Goal: Information Seeking & Learning: Learn about a topic

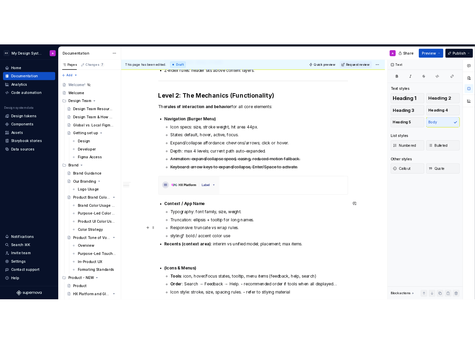
scroll to position [243, 0]
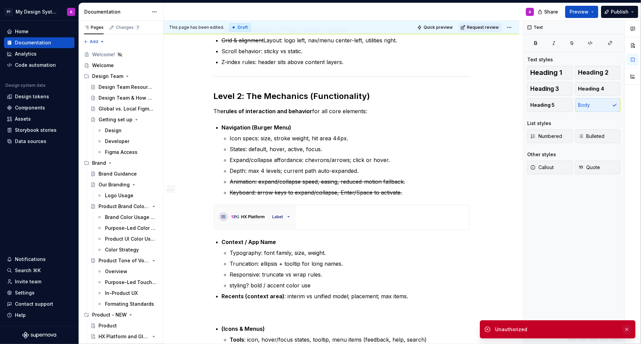
click at [628, 328] on button "button" at bounding box center [626, 328] width 9 height 9
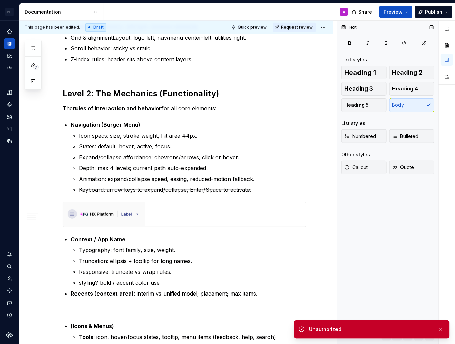
scroll to position [251, 0]
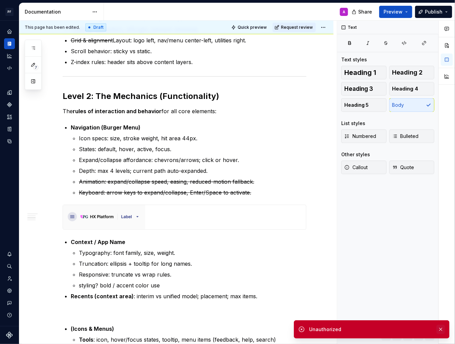
click at [442, 328] on button "button" at bounding box center [440, 328] width 9 height 9
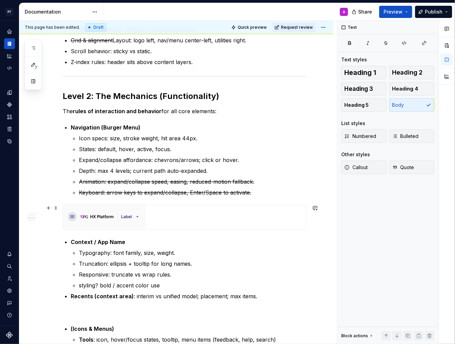
click at [111, 218] on img at bounding box center [104, 217] width 82 height 24
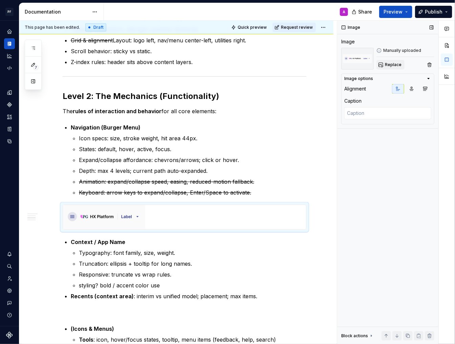
click at [393, 62] on span "Replace" at bounding box center [393, 64] width 17 height 5
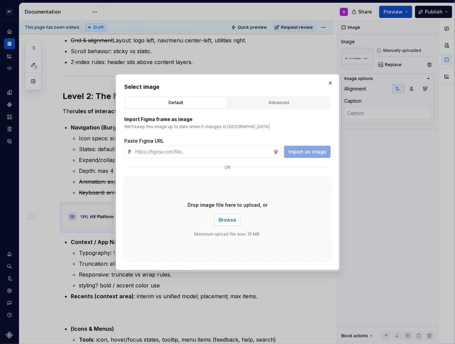
click at [230, 218] on span "Browse" at bounding box center [228, 219] width 18 height 7
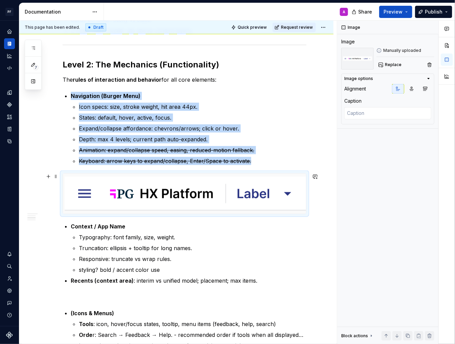
scroll to position [283, 0]
type textarea "*"
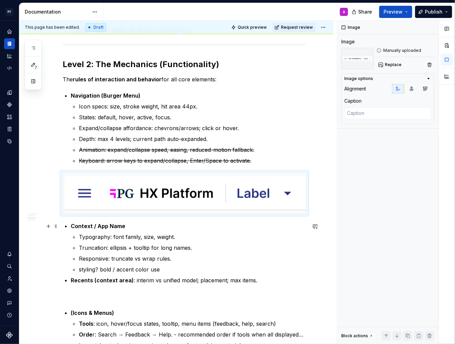
click at [265, 229] on p "Context / App Name" at bounding box center [189, 226] width 236 height 8
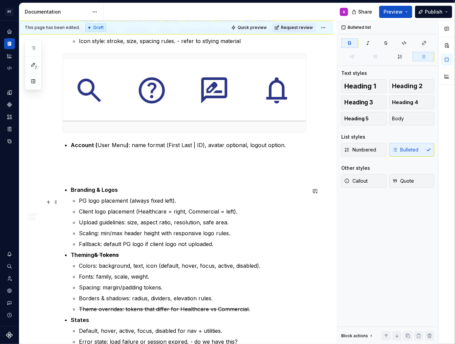
scroll to position [597, 0]
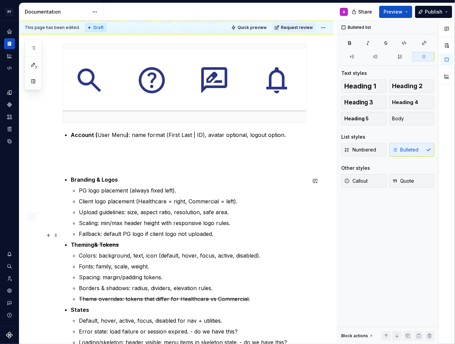
click at [221, 232] on p "Fallback: default PG logo if client logo not uploaded." at bounding box center [193, 234] width 228 height 8
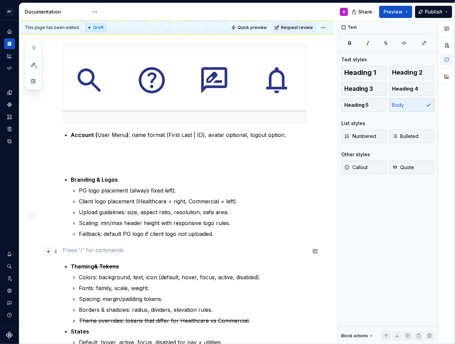
click at [49, 253] on button "button" at bounding box center [48, 250] width 9 height 9
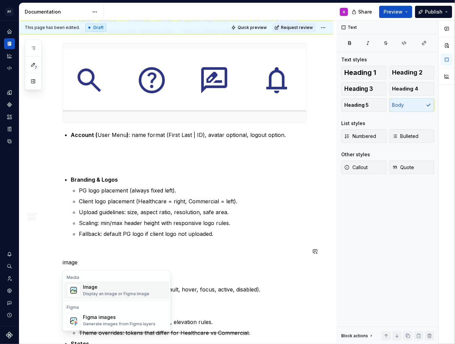
click at [93, 286] on div "Image" at bounding box center [116, 287] width 66 height 7
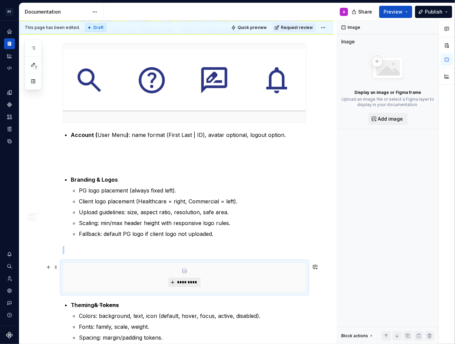
click at [192, 283] on span "*********" at bounding box center [187, 281] width 21 height 5
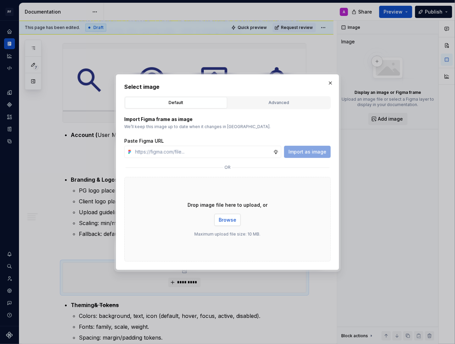
click at [227, 219] on span "Browse" at bounding box center [228, 219] width 18 height 7
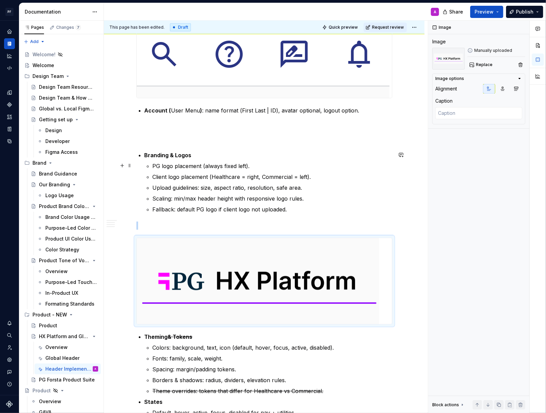
scroll to position [619, 0]
click at [124, 128] on button "button" at bounding box center [121, 125] width 9 height 9
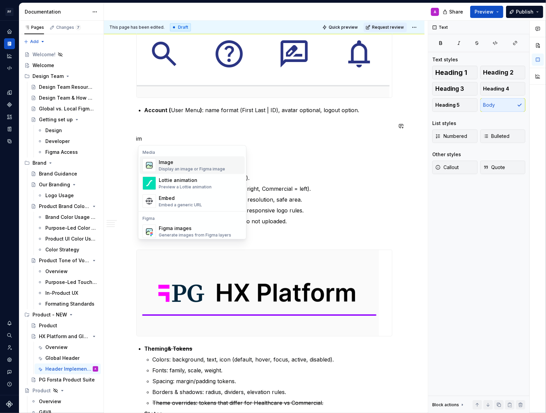
click at [167, 167] on div "Display an image or Figma image" at bounding box center [192, 168] width 66 height 5
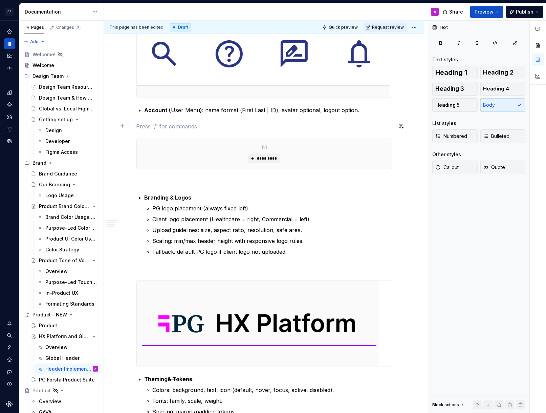
click at [170, 128] on p at bounding box center [264, 126] width 256 height 8
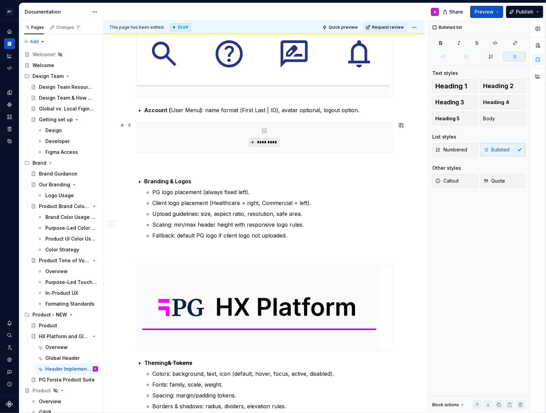
click at [267, 141] on span "*********" at bounding box center [267, 142] width 21 height 5
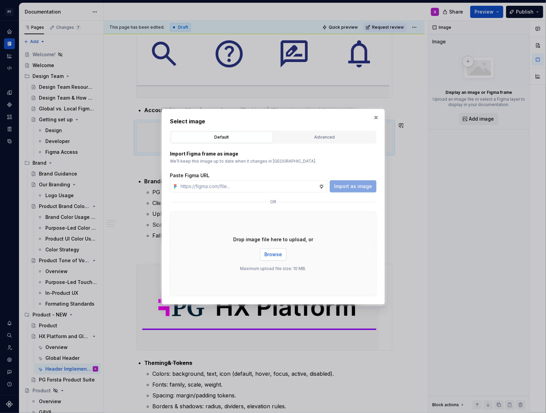
click at [273, 254] on span "Browse" at bounding box center [273, 254] width 18 height 7
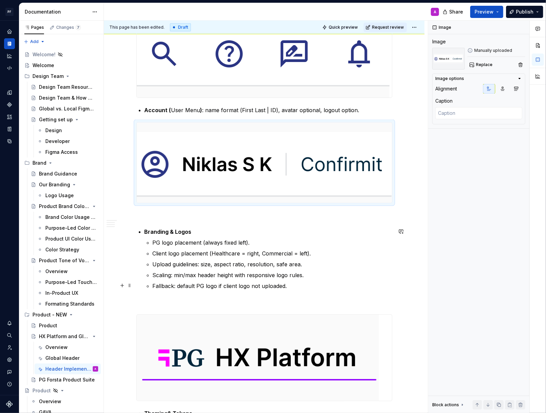
click at [383, 278] on ul "PG logo placement (always fixed left). Client logo placement (Healthcare = righ…" at bounding box center [273, 263] width 240 height 51
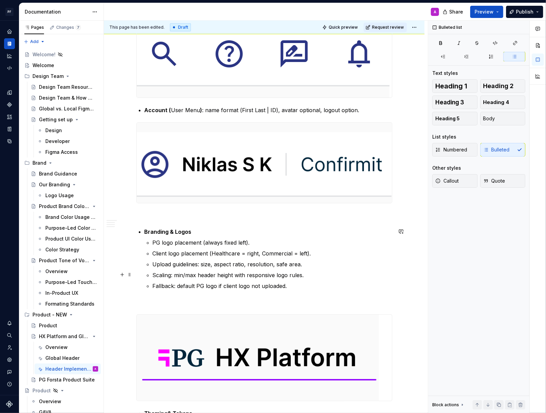
click at [383, 278] on ul "PG logo placement (always fixed left). Client logo placement (Healthcare = righ…" at bounding box center [273, 263] width 240 height 51
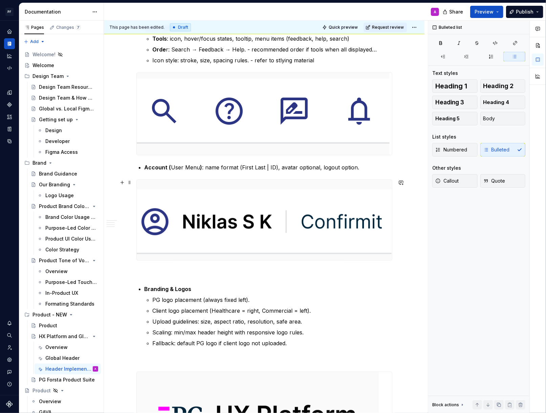
scroll to position [520, 0]
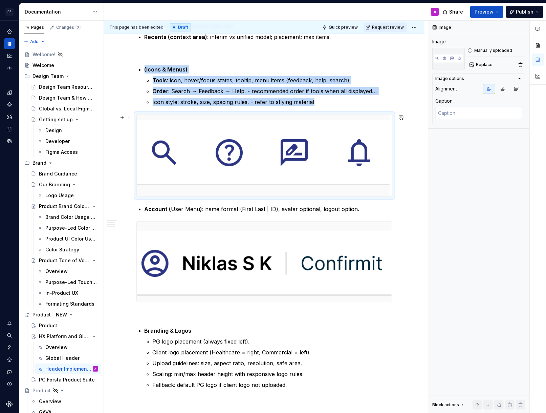
click at [291, 151] on img at bounding box center [263, 155] width 253 height 82
click at [502, 91] on button "button" at bounding box center [503, 88] width 12 height 9
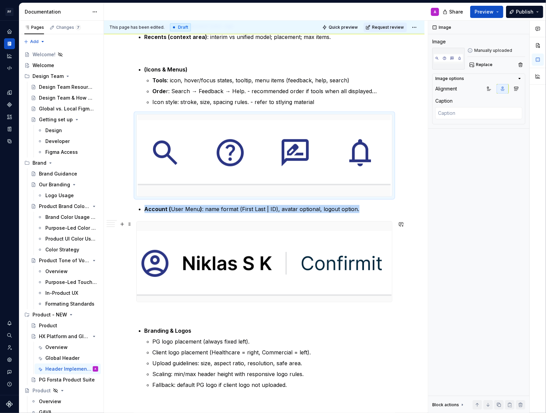
click at [286, 256] on img at bounding box center [264, 261] width 255 height 80
click at [504, 86] on icon "button" at bounding box center [502, 88] width 5 height 5
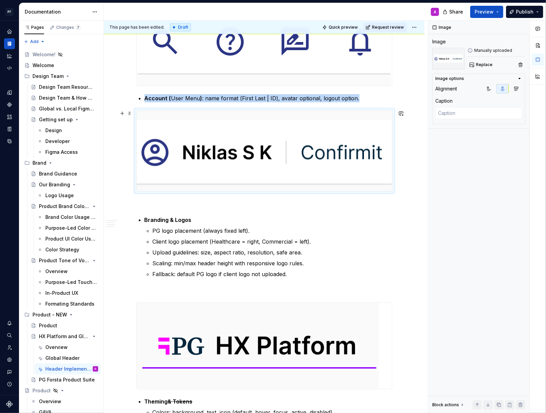
scroll to position [702, 0]
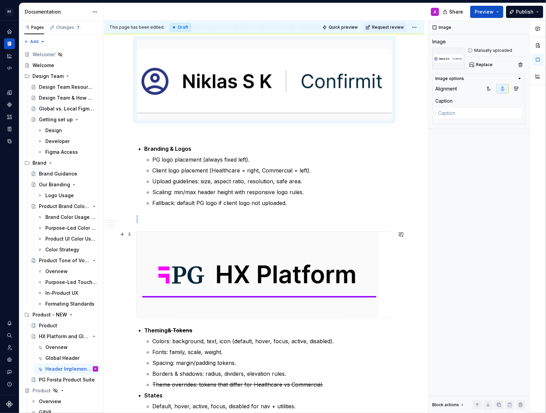
click at [353, 271] on img at bounding box center [258, 275] width 242 height 86
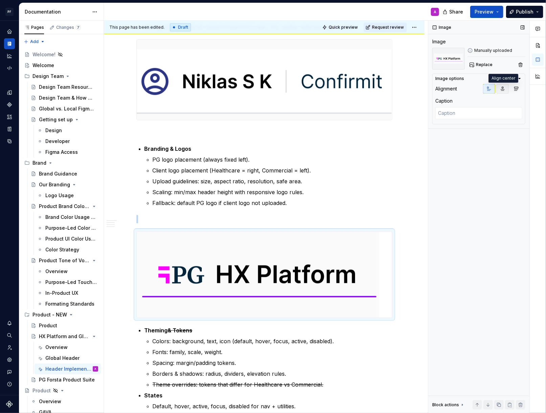
click at [502, 87] on icon "button" at bounding box center [502, 88] width 5 height 5
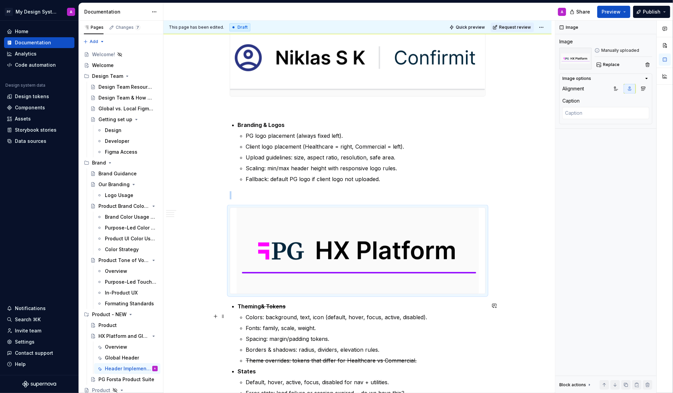
scroll to position [731, 0]
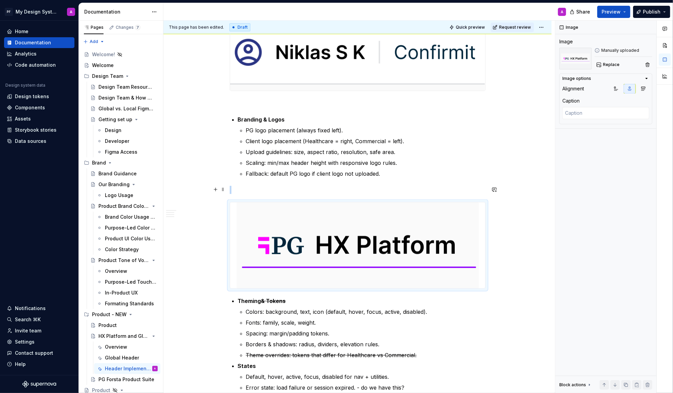
click at [348, 189] on p at bounding box center [358, 190] width 256 height 8
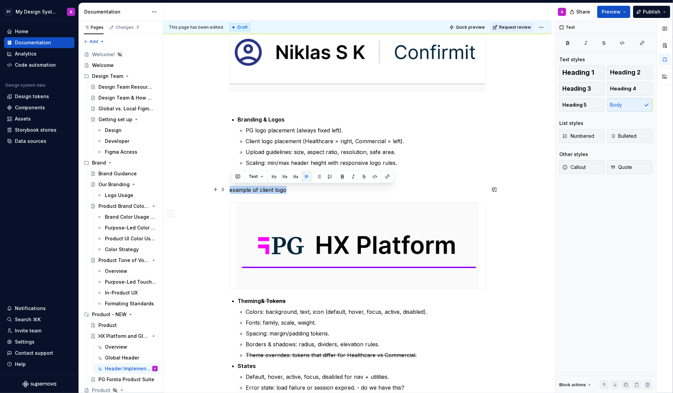
drag, startPoint x: 299, startPoint y: 188, endPoint x: 230, endPoint y: 188, distance: 68.4
click at [230, 188] on div "Global Header – Implementation Guidance The Global Header is documented in thre…" at bounding box center [358, 189] width 388 height 1589
click at [583, 174] on div "Callout Quote" at bounding box center [606, 169] width 93 height 18
click at [581, 170] on span "Callout" at bounding box center [574, 167] width 23 height 7
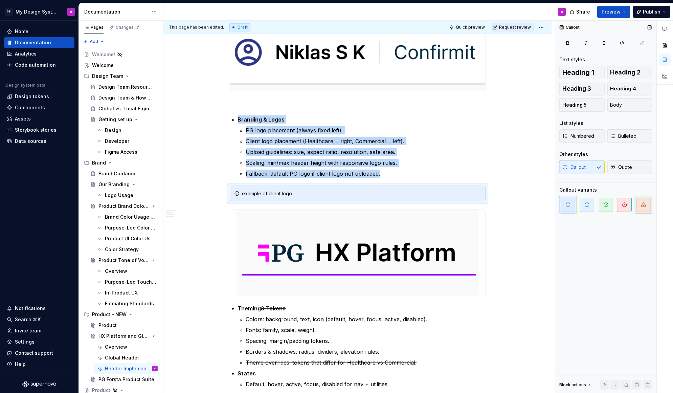
click at [641, 209] on span "button" at bounding box center [644, 205] width 14 height 14
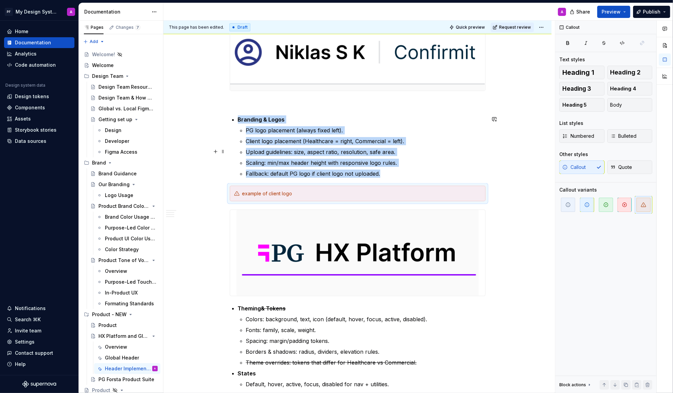
click at [500, 151] on div "Global Header – Implementation Guidance The Global Header is documented in thre…" at bounding box center [358, 193] width 388 height 1597
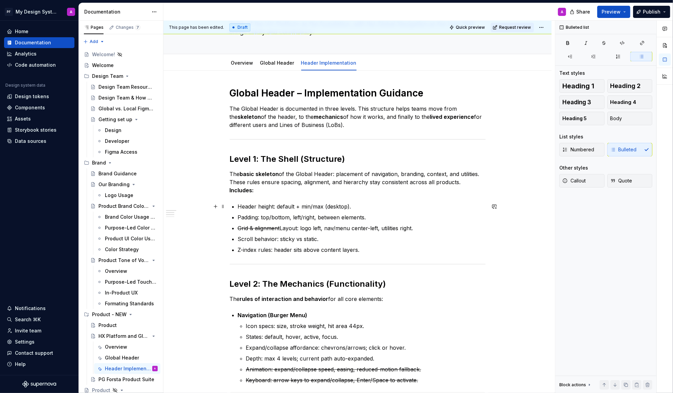
scroll to position [54, 0]
click at [337, 241] on p "Scroll behavior: sticky vs static." at bounding box center [362, 240] width 248 height 8
drag, startPoint x: 413, startPoint y: 239, endPoint x: 325, endPoint y: 238, distance: 87.4
click at [325, 238] on p "Scroll behavior: sticky vs static. - is this documented somewhere?" at bounding box center [362, 240] width 248 height 8
copy p "is this documented somewhere?"
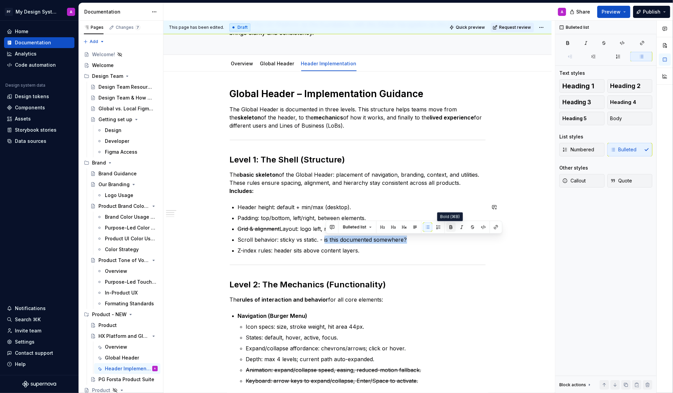
click at [450, 227] on button "button" at bounding box center [451, 226] width 9 height 9
click at [389, 250] on p "Z-index rules: header sits above content layers." at bounding box center [362, 250] width 248 height 8
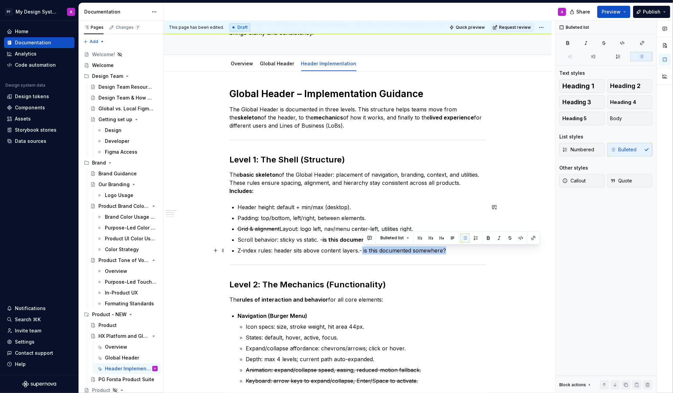
drag, startPoint x: 436, startPoint y: 250, endPoint x: 364, endPoint y: 251, distance: 72.8
click at [364, 251] on p "Z-index rules: header sits above content layers.- is this documented somewhere?" at bounding box center [362, 250] width 248 height 8
click at [486, 238] on button "button" at bounding box center [488, 237] width 9 height 9
click at [475, 211] on ul "Header height: default + min/max (desktop). Padding: top/bottom, left/right, be…" at bounding box center [362, 228] width 248 height 51
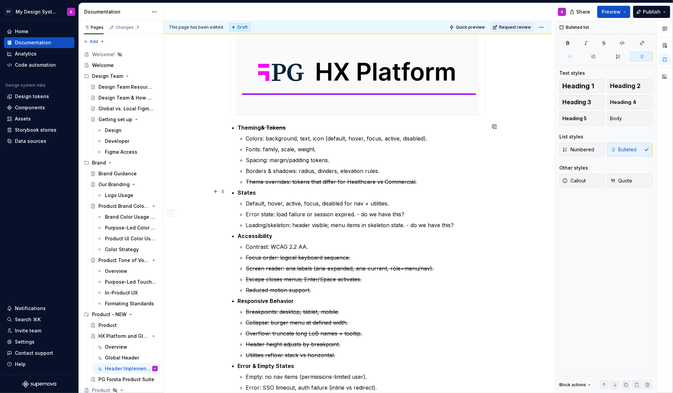
scroll to position [918, 0]
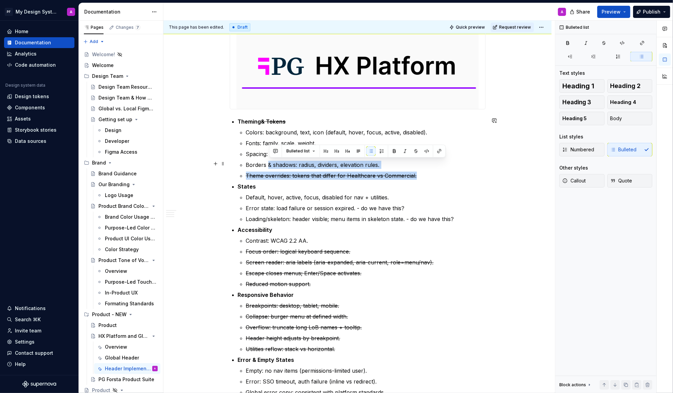
drag, startPoint x: 427, startPoint y: 172, endPoint x: 271, endPoint y: 167, distance: 156.5
click at [271, 167] on ul "Colors: background, text, icon (default, hover, focus, active, disabled). Fonts…" at bounding box center [366, 153] width 240 height 51
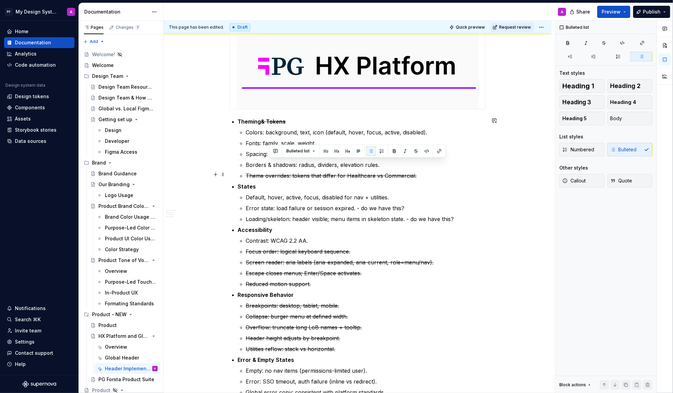
click at [413, 175] on s "Theme overrides: tokens that differ for Healthcare vs Commercial." at bounding box center [331, 175] width 171 height 7
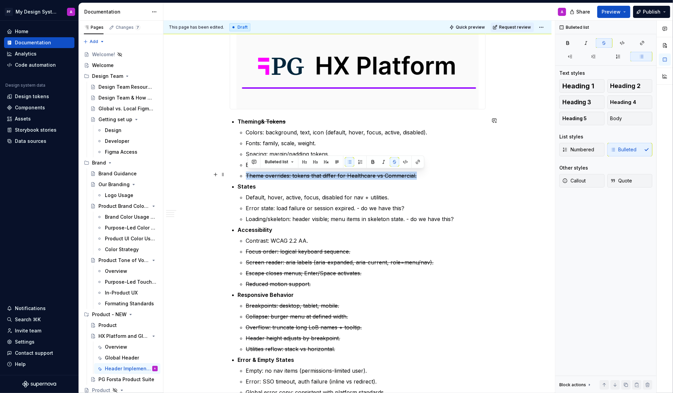
drag, startPoint x: 426, startPoint y: 177, endPoint x: 248, endPoint y: 175, distance: 178.1
click at [248, 175] on p "Theme overrides: tokens that differ for Healthcare vs Commercial." at bounding box center [366, 176] width 240 height 8
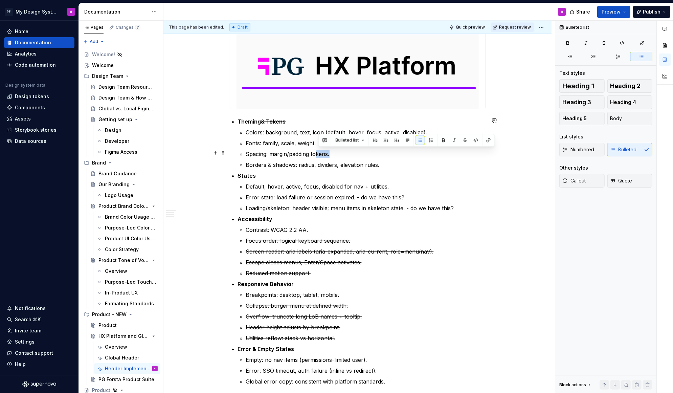
drag, startPoint x: 336, startPoint y: 151, endPoint x: 317, endPoint y: 151, distance: 19.0
click at [317, 151] on p "Spacing: margin/padding tokens." at bounding box center [366, 154] width 240 height 8
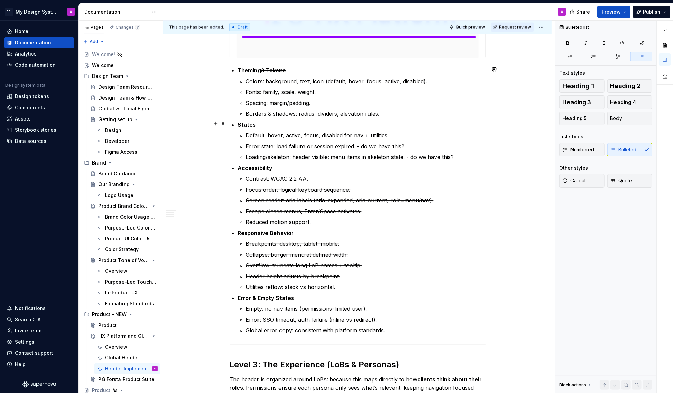
scroll to position [1001, 0]
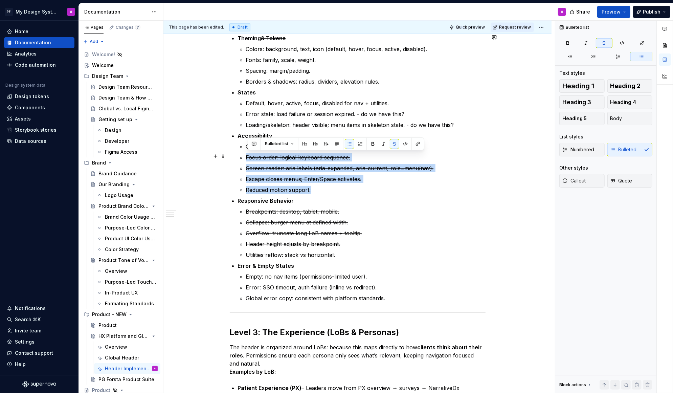
drag, startPoint x: 315, startPoint y: 191, endPoint x: 250, endPoint y: 151, distance: 76.0
click at [250, 151] on ul "Contrast: WCAG 2.2 AA. Focus order: logical keyboard sequence. Screen reader: a…" at bounding box center [366, 168] width 240 height 51
click at [429, 178] on p "Escape closes menus; Enter/Space activates." at bounding box center [366, 179] width 240 height 8
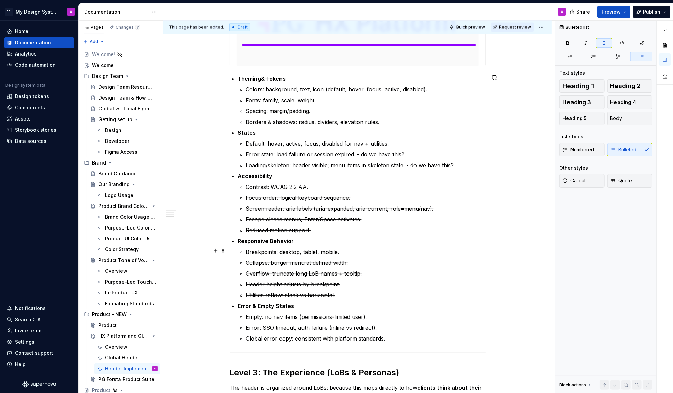
scroll to position [960, 0]
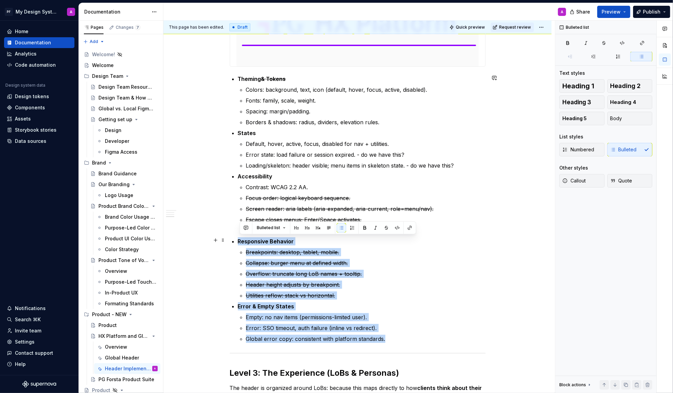
drag, startPoint x: 396, startPoint y: 338, endPoint x: 239, endPoint y: 236, distance: 187.5
copy ul "Responsive Behavior Breakpoints: desktop, tablet, mobile. Collapse: burger menu…"
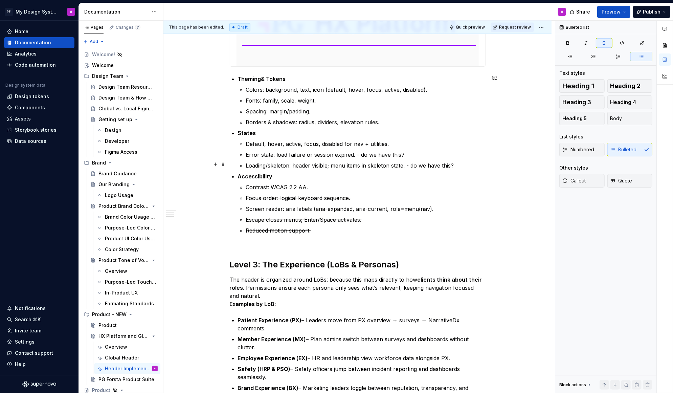
click at [468, 164] on p "Loading/skeleton: header visible; menu items in skeleton state. - do we have th…" at bounding box center [366, 166] width 240 height 8
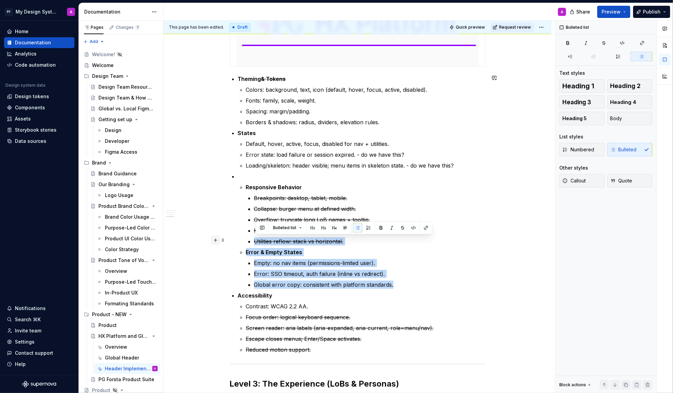
drag, startPoint x: 402, startPoint y: 285, endPoint x: 214, endPoint y: 239, distance: 193.2
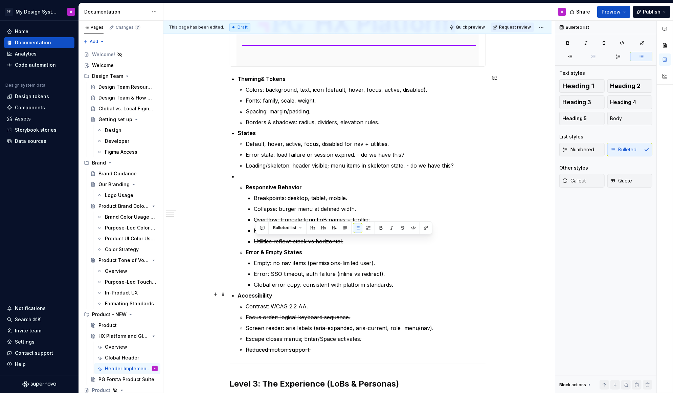
click at [412, 287] on p "Global error copy: consistent with platform standards." at bounding box center [370, 285] width 232 height 8
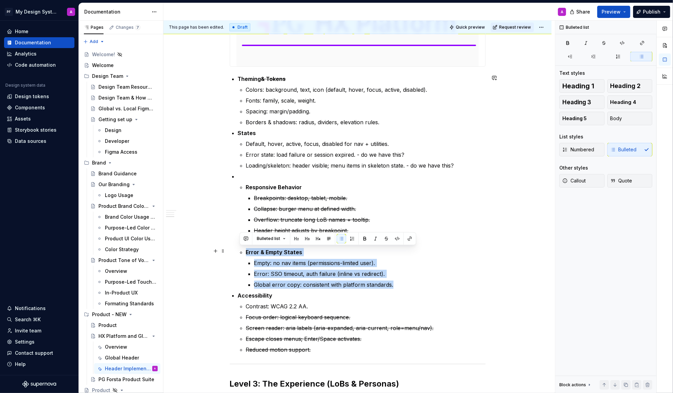
drag, startPoint x: 412, startPoint y: 287, endPoint x: 248, endPoint y: 252, distance: 167.9
click at [248, 252] on li "Error & Empty States Empty: no nav items (permissions-limited user). Error: SSO…" at bounding box center [366, 268] width 240 height 41
copy li "Error & Empty States Empty: no nav items (permissions-limited user). Error: SSO…"
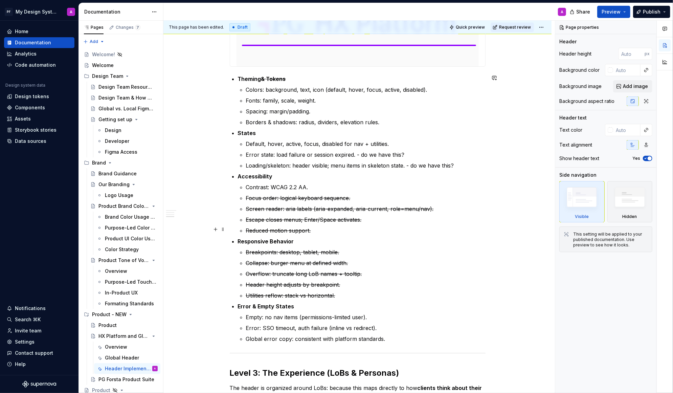
click at [428, 229] on p "Reduced motion support." at bounding box center [366, 231] width 240 height 8
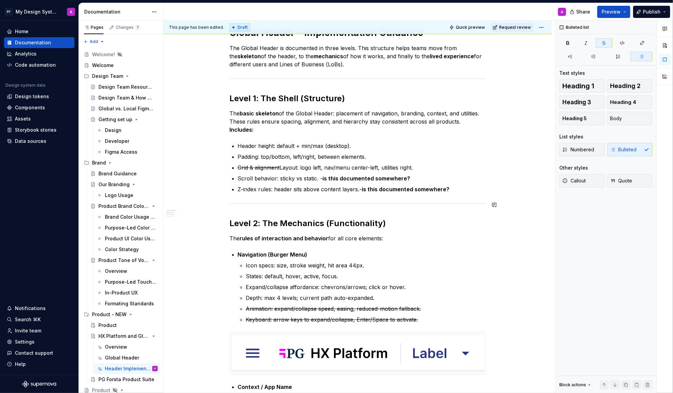
scroll to position [123, 0]
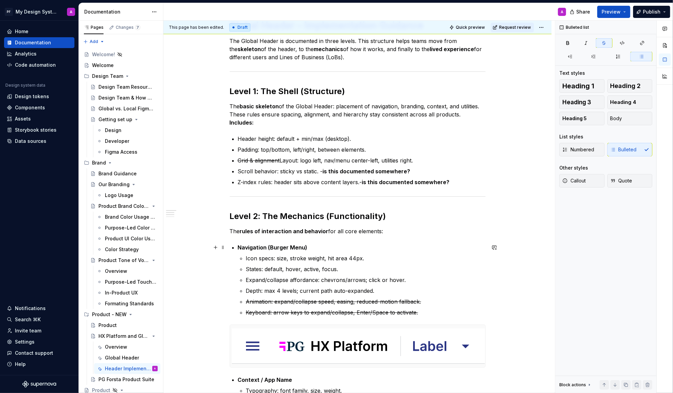
click at [349, 245] on p "Navigation (Burger Menu)" at bounding box center [362, 247] width 248 height 8
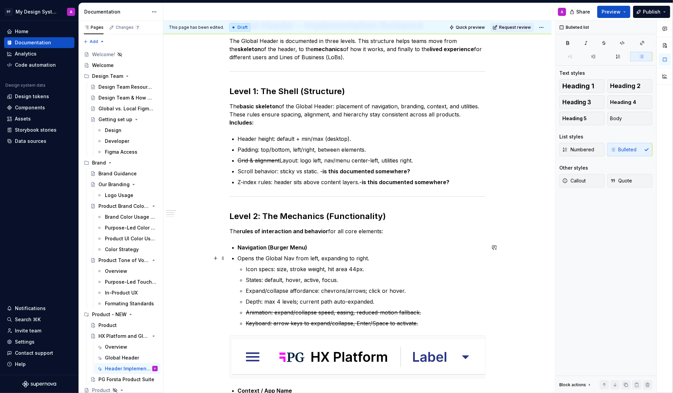
click at [240, 258] on p "Opens the Global Nav from left, expanding to right." at bounding box center [362, 258] width 248 height 8
click at [339, 245] on p "Navigation (Burger Menu)" at bounding box center [362, 247] width 248 height 8
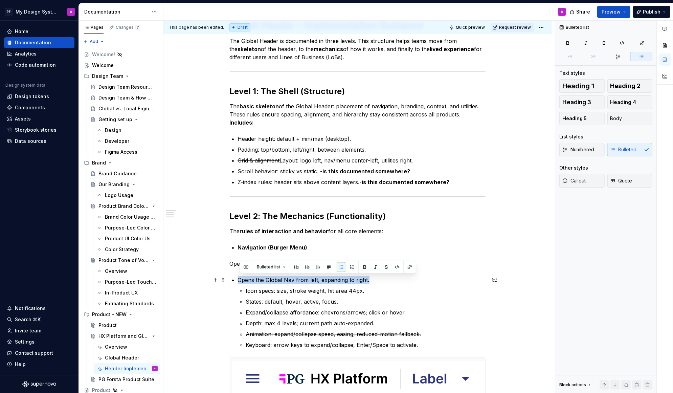
drag, startPoint x: 379, startPoint y: 280, endPoint x: 234, endPoint y: 278, distance: 145.3
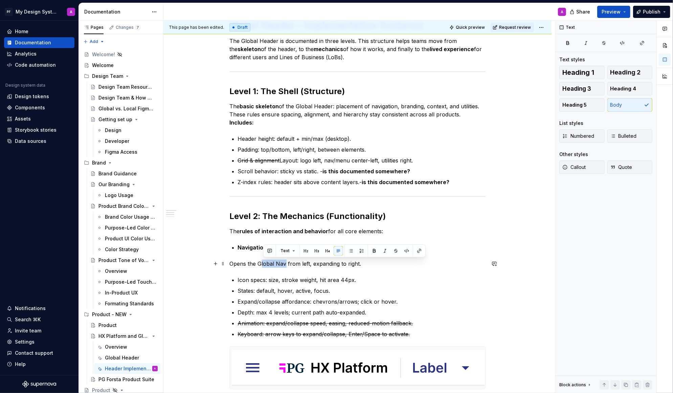
drag, startPoint x: 286, startPoint y: 263, endPoint x: 261, endPoint y: 262, distance: 24.7
click at [261, 263] on p "Opens the Global Nav from left, expanding to right." at bounding box center [358, 264] width 256 height 8
click at [261, 264] on p "Opens the Global Nav from left, expanding to right." at bounding box center [358, 264] width 256 height 8
click at [232, 262] on p "Opens the Global Nav from left, expanding to right." at bounding box center [358, 264] width 256 height 8
drag, startPoint x: 311, startPoint y: 263, endPoint x: 301, endPoint y: 263, distance: 9.5
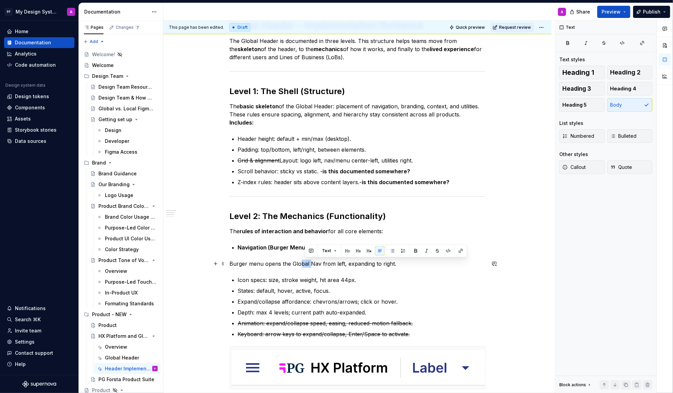
click at [301, 263] on p "Burger menu opens the Global Nav from left, expanding to right." at bounding box center [358, 264] width 256 height 8
click at [380, 262] on p "Burger menu opens the Nav from left, expanding to right." at bounding box center [358, 264] width 256 height 8
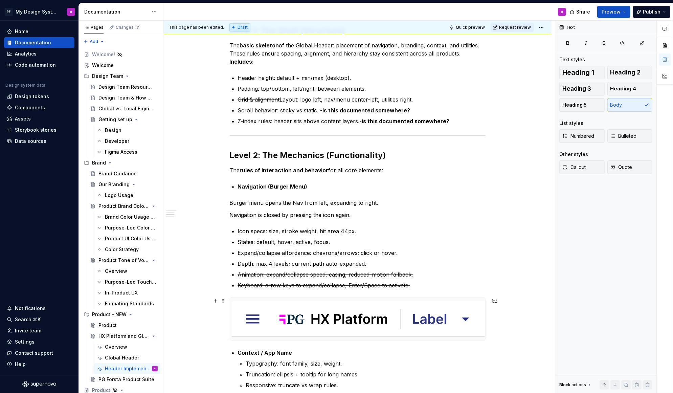
scroll to position [215, 0]
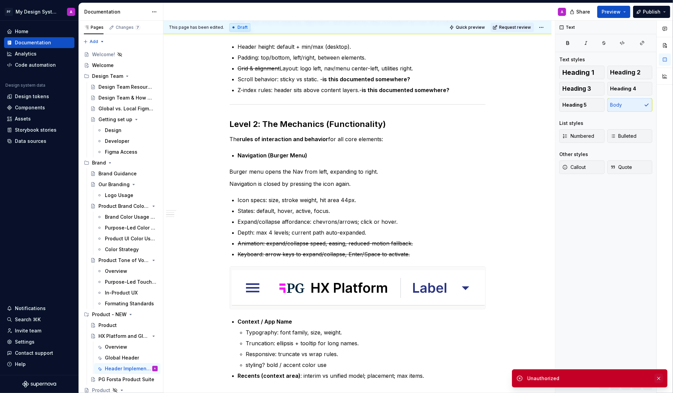
click at [641, 343] on button "button" at bounding box center [659, 378] width 9 height 9
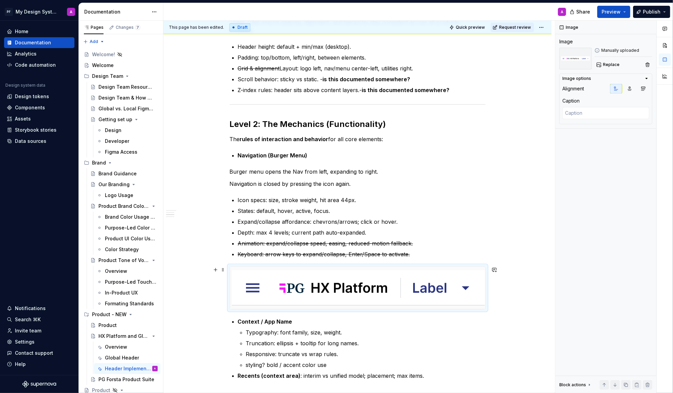
click at [348, 303] on img at bounding box center [357, 288] width 255 height 42
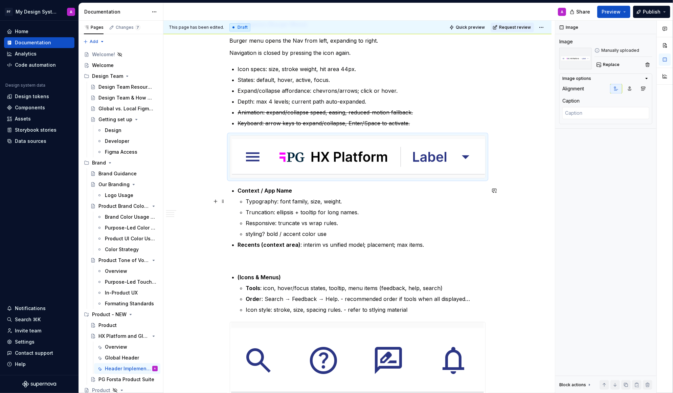
scroll to position [339, 0]
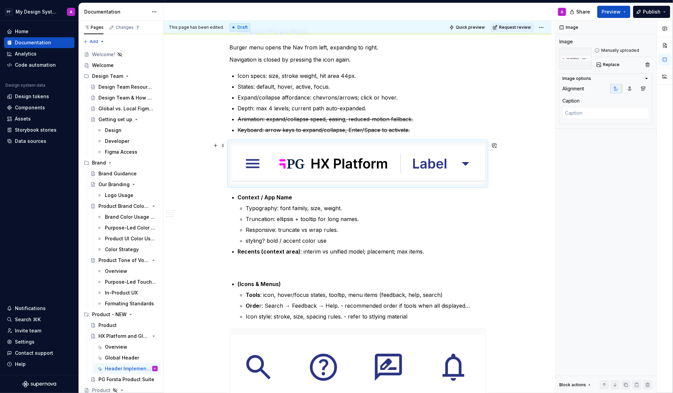
click at [288, 162] on img at bounding box center [357, 164] width 255 height 42
click at [351, 166] on img at bounding box center [357, 164] width 255 height 42
click at [309, 166] on img at bounding box center [357, 164] width 255 height 42
click at [278, 149] on img at bounding box center [357, 164] width 255 height 42
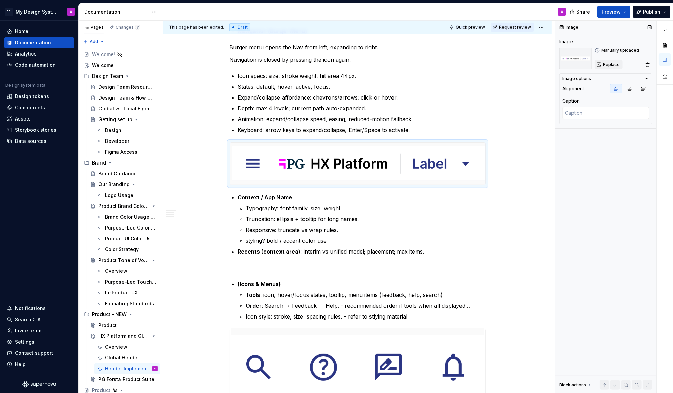
click at [608, 65] on span "Replace" at bounding box center [611, 64] width 17 height 5
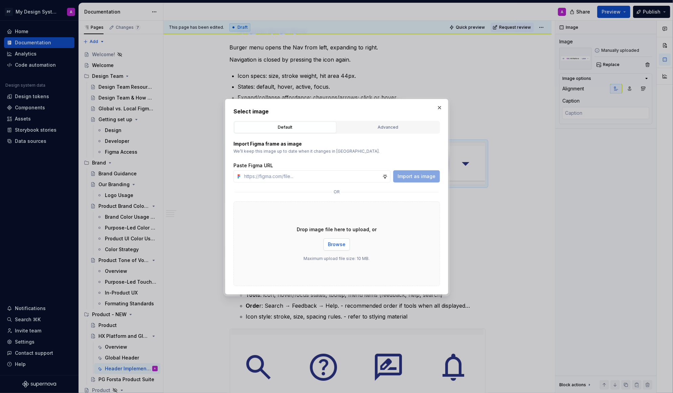
click at [337, 248] on button "Browse" at bounding box center [337, 244] width 26 height 12
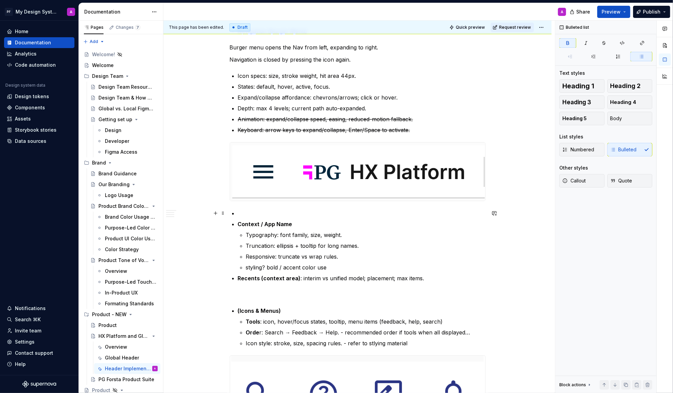
click at [252, 214] on p at bounding box center [362, 213] width 248 height 8
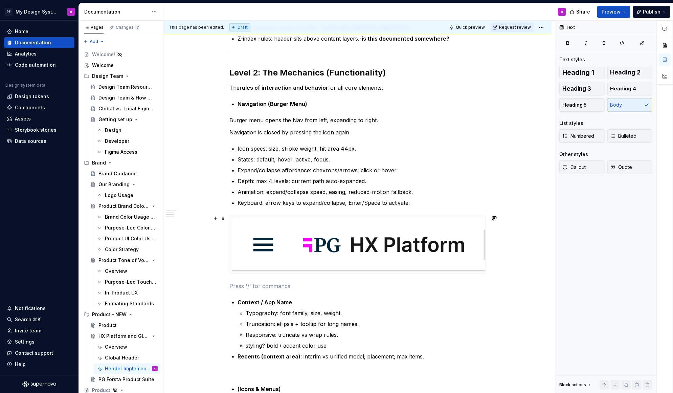
scroll to position [273, 0]
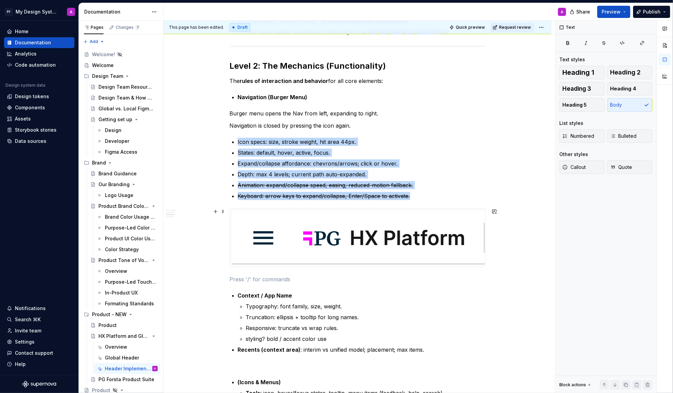
click at [393, 240] on img at bounding box center [357, 238] width 255 height 58
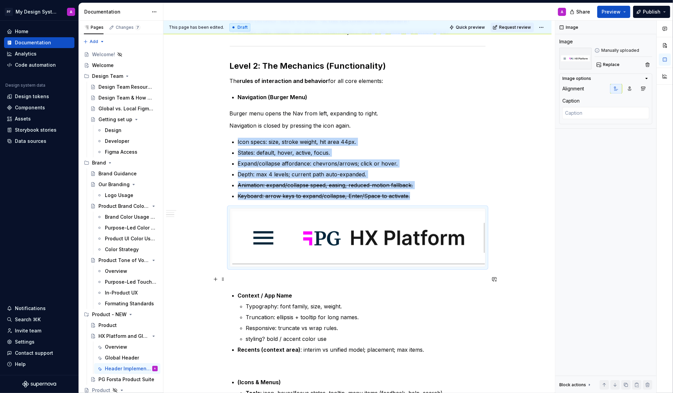
click at [310, 276] on p at bounding box center [358, 279] width 256 height 8
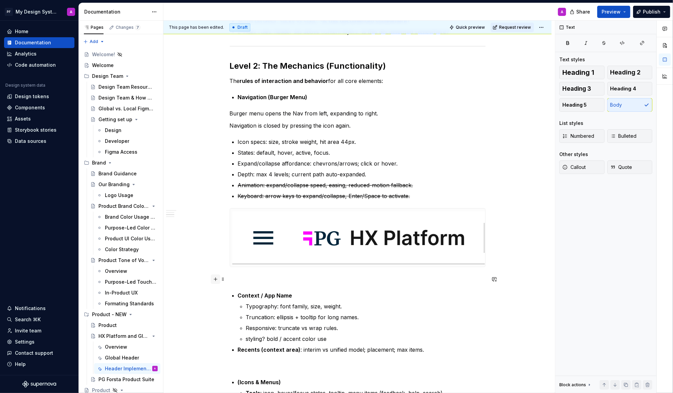
click at [217, 277] on button "button" at bounding box center [215, 279] width 9 height 9
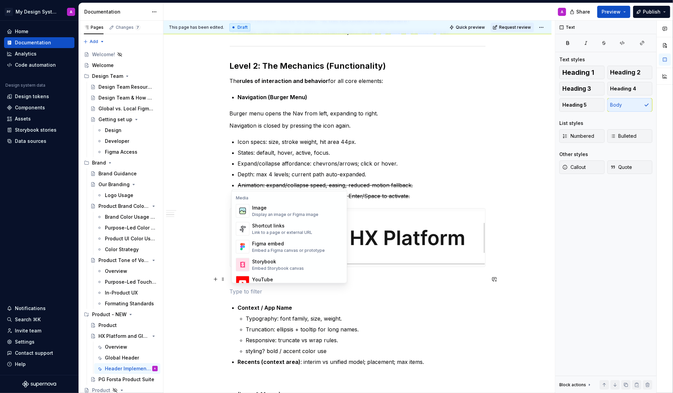
scroll to position [293, 0]
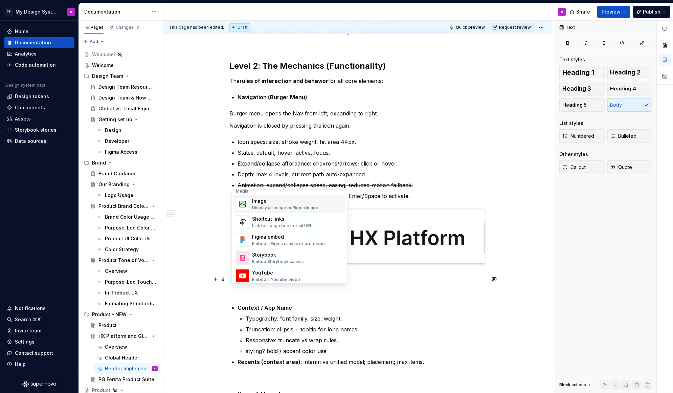
click at [295, 208] on div "Display an image or Figma image" at bounding box center [285, 207] width 66 height 5
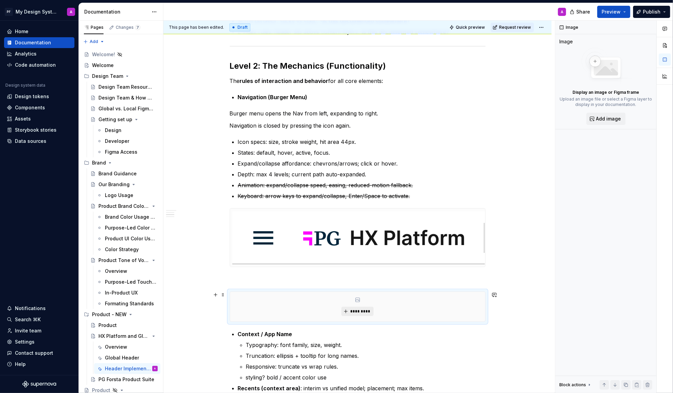
click at [361, 310] on span "*********" at bounding box center [360, 311] width 21 height 5
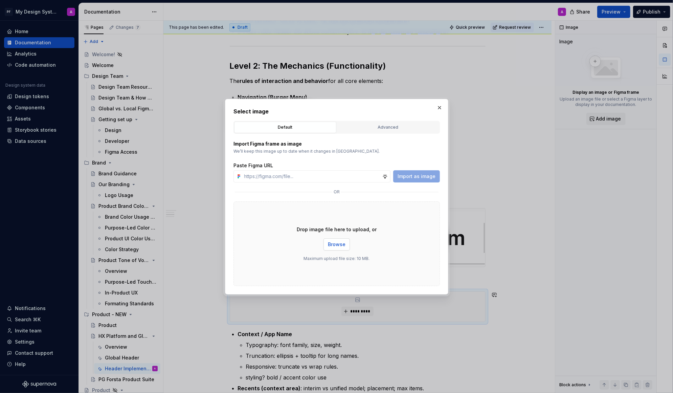
click at [337, 242] on span "Browse" at bounding box center [337, 244] width 18 height 7
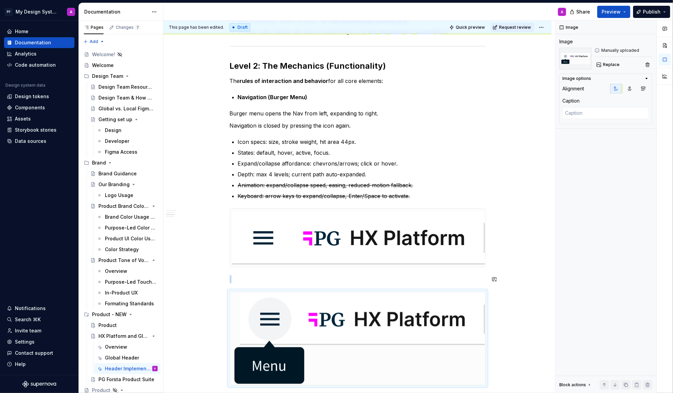
click at [377, 280] on p at bounding box center [358, 279] width 256 height 8
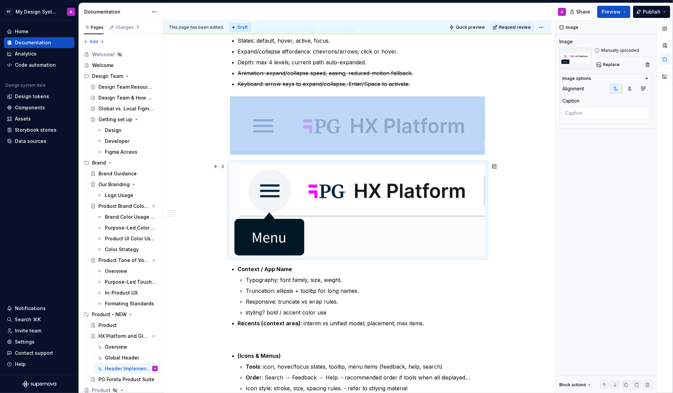
scroll to position [434, 0]
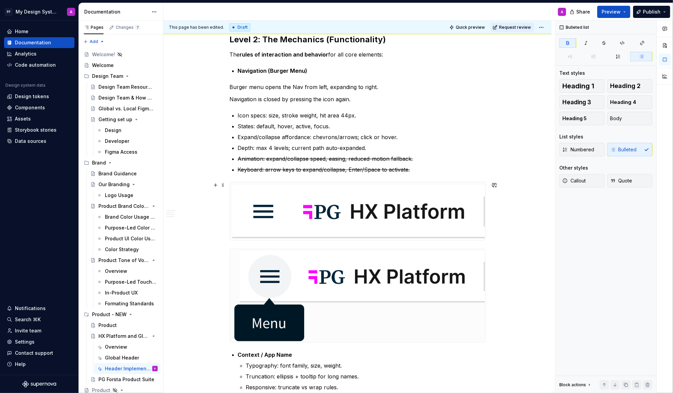
scroll to position [344, 0]
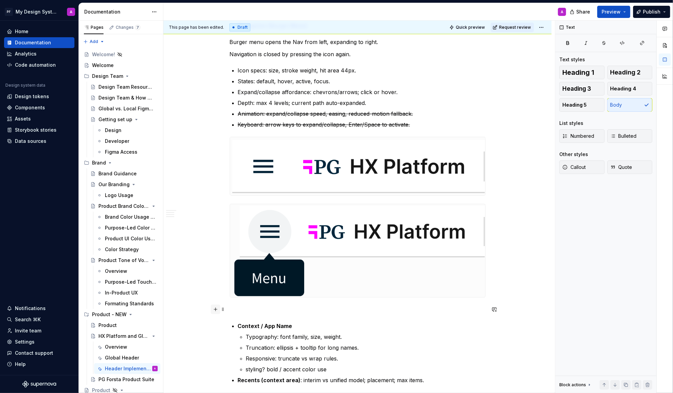
click at [219, 310] on button "button" at bounding box center [215, 309] width 9 height 9
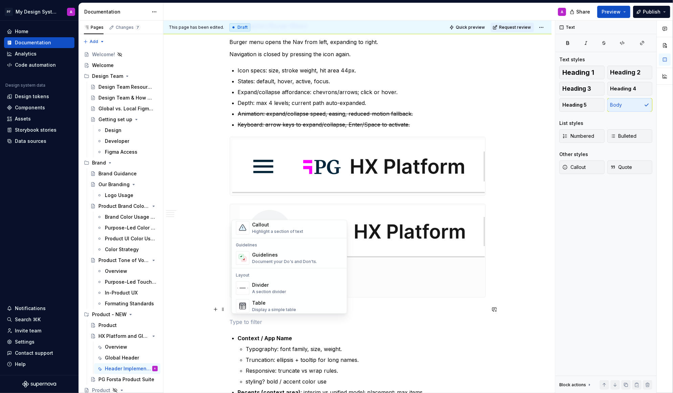
scroll to position [248, 0]
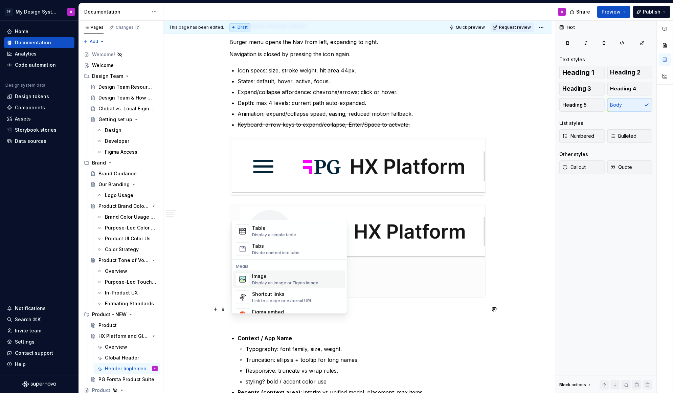
click at [280, 282] on div "Display an image or Figma image" at bounding box center [285, 282] width 66 height 5
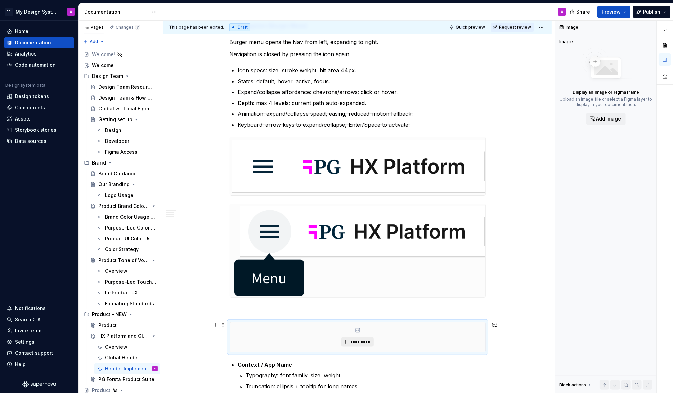
click at [362, 340] on span "*********" at bounding box center [360, 341] width 21 height 5
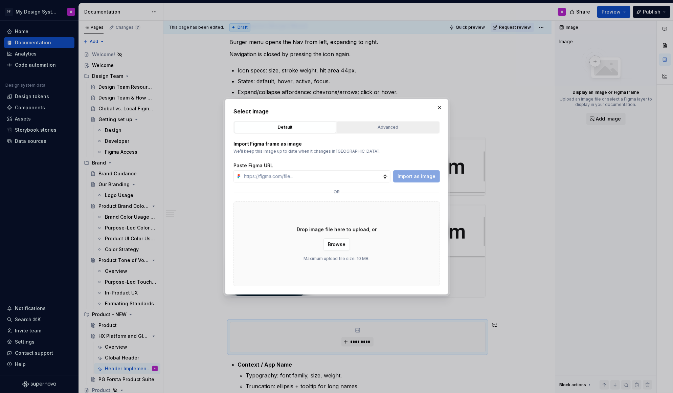
click at [365, 128] on div "Advanced" at bounding box center [389, 127] width 98 height 7
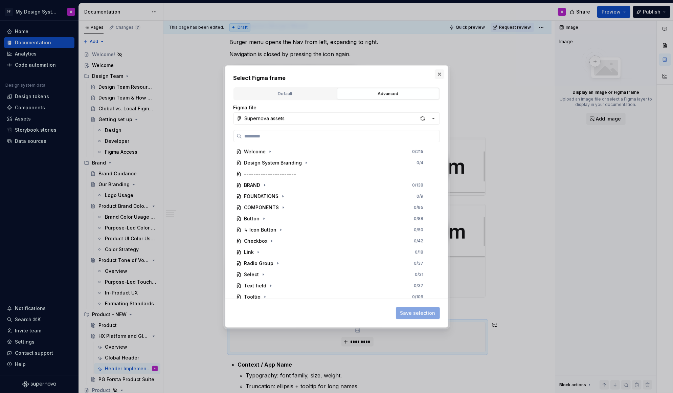
click at [441, 76] on button "button" at bounding box center [439, 73] width 9 height 9
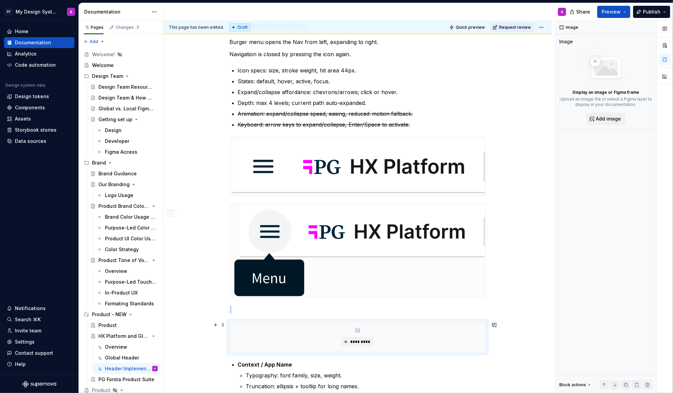
click at [350, 335] on div "*********" at bounding box center [357, 337] width 255 height 30
click at [355, 343] on span "*********" at bounding box center [360, 341] width 21 height 5
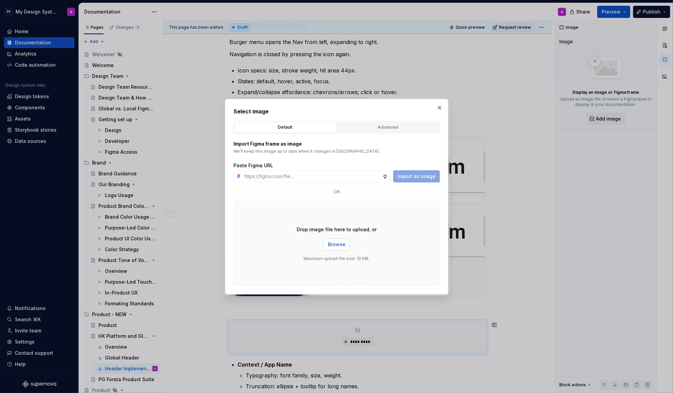
click at [336, 248] on button "Browse" at bounding box center [337, 244] width 26 height 12
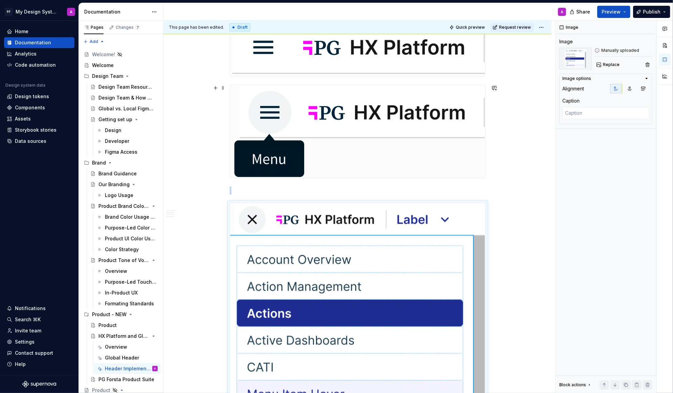
scroll to position [515, 0]
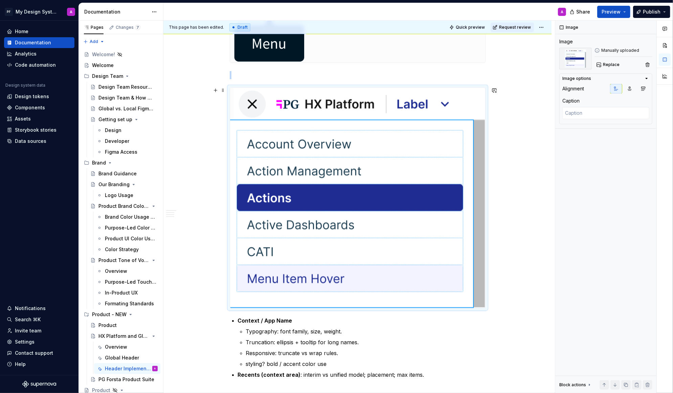
scroll to position [580, 0]
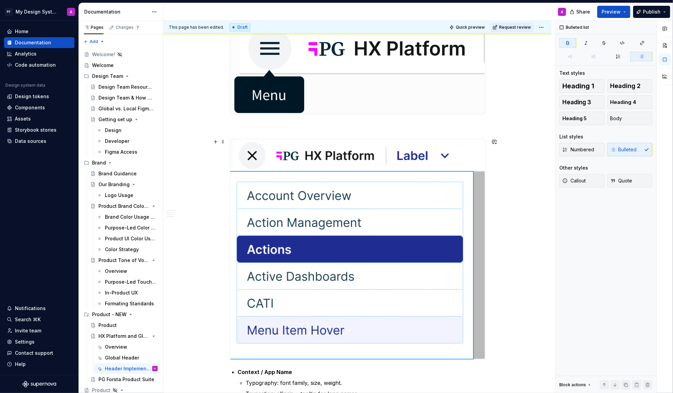
scroll to position [489, 0]
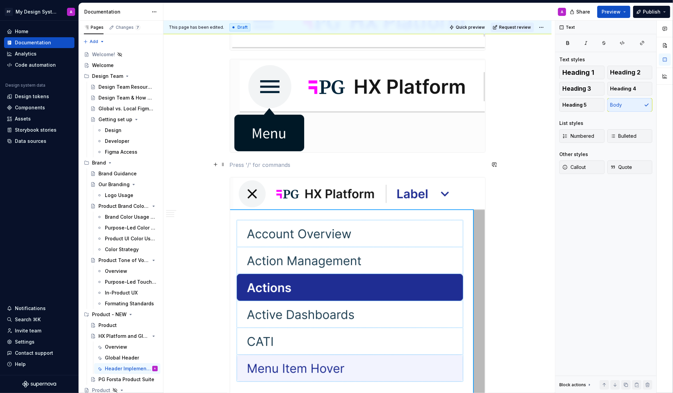
click at [390, 163] on p at bounding box center [358, 165] width 256 height 8
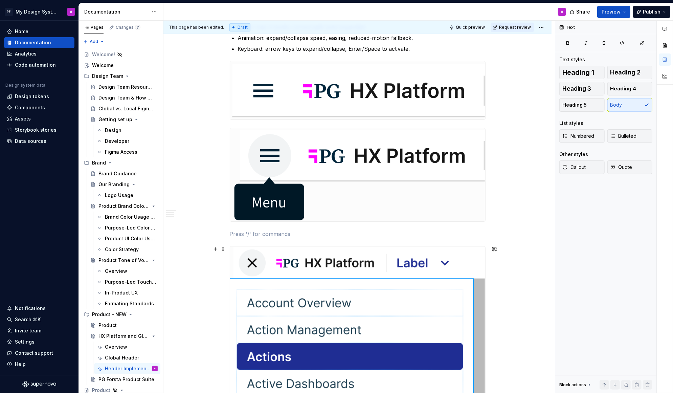
scroll to position [388, 0]
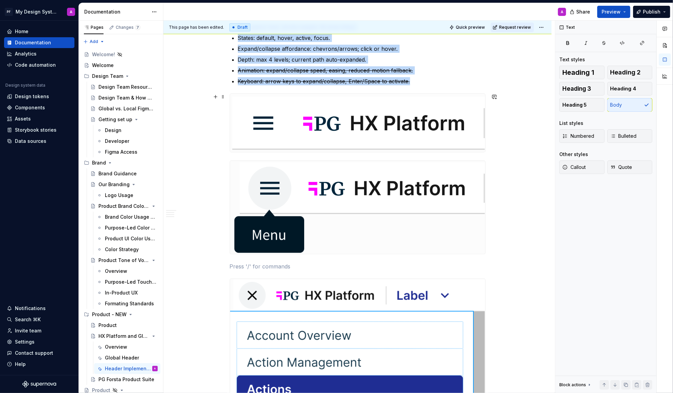
click at [327, 126] on img at bounding box center [357, 123] width 255 height 58
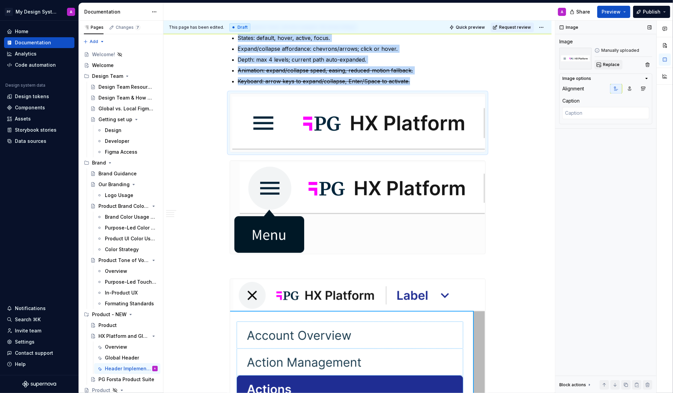
click at [615, 62] on span "Replace" at bounding box center [611, 64] width 17 height 5
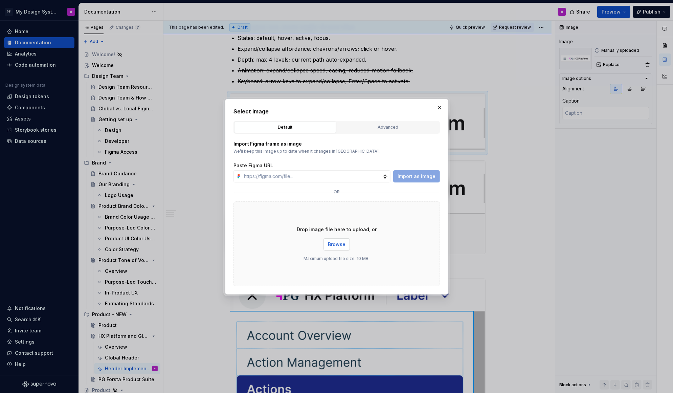
click at [330, 242] on span "Browse" at bounding box center [337, 244] width 18 height 7
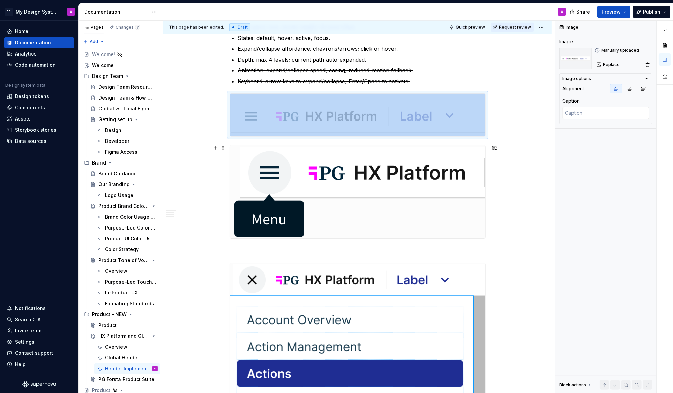
click at [396, 172] on img at bounding box center [357, 191] width 255 height 93
click at [616, 62] on span "Replace" at bounding box center [611, 64] width 17 height 5
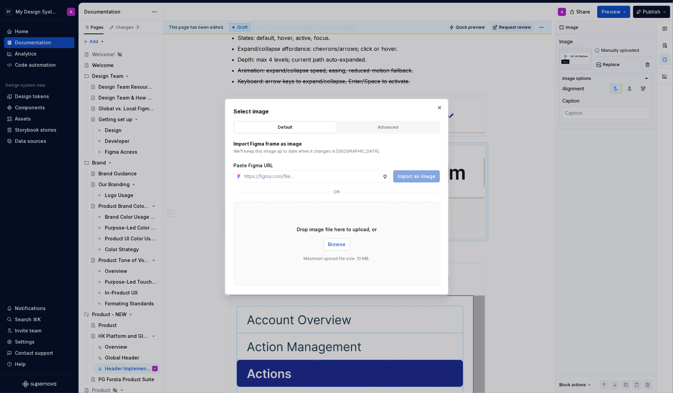
click at [337, 241] on span "Browse" at bounding box center [337, 244] width 18 height 7
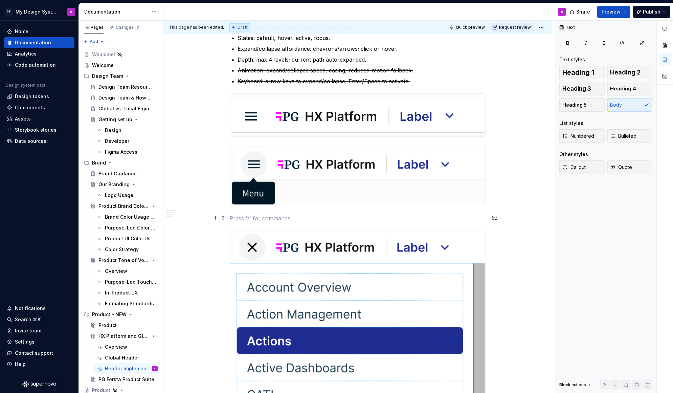
click at [384, 216] on p at bounding box center [358, 218] width 256 height 8
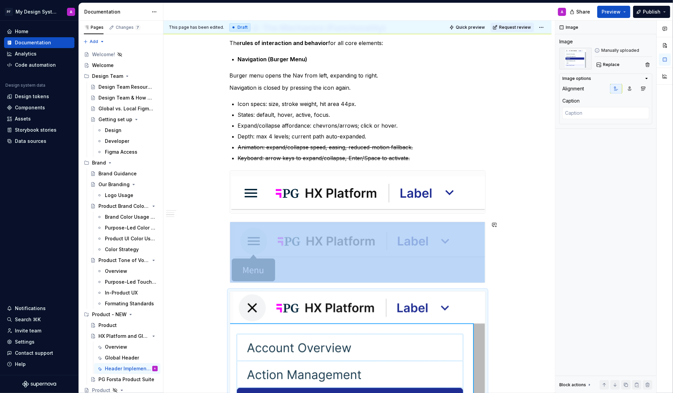
scroll to position [259, 0]
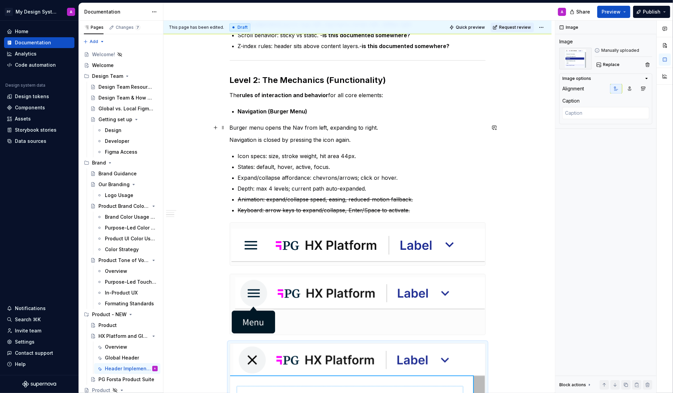
click at [379, 127] on p "Burger menu opens the Nav from left, expanding to right." at bounding box center [358, 128] width 256 height 8
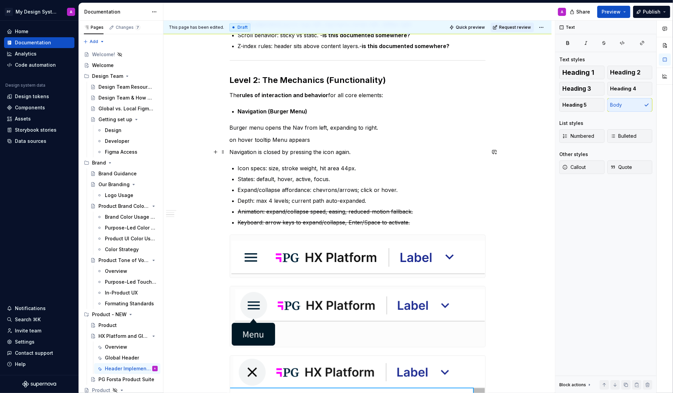
click at [337, 150] on p "Navigation is closed by pressing the icon again." at bounding box center [358, 152] width 256 height 8
click at [325, 150] on p "Navigation is closed by pressing the icon again." at bounding box center [358, 152] width 256 height 8
click at [394, 153] on p "Navigation is closed by pressing the burger menu icon again." at bounding box center [358, 152] width 256 height 8
click at [393, 150] on p "Navigation is closed by pressing the burger menu icon again. ( not close?)" at bounding box center [358, 152] width 256 height 8
click at [414, 153] on p "Navigation is closed by pressing the burger menu icon again. (not close?)" at bounding box center [358, 152] width 256 height 8
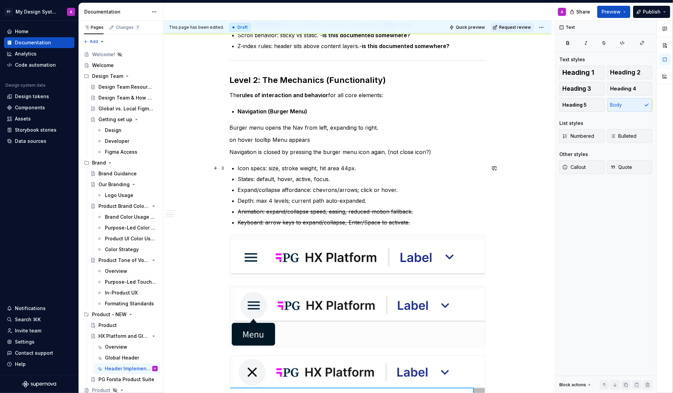
click at [480, 165] on p "Icon specs: size, stroke weight, hit area 44px." at bounding box center [362, 168] width 248 height 8
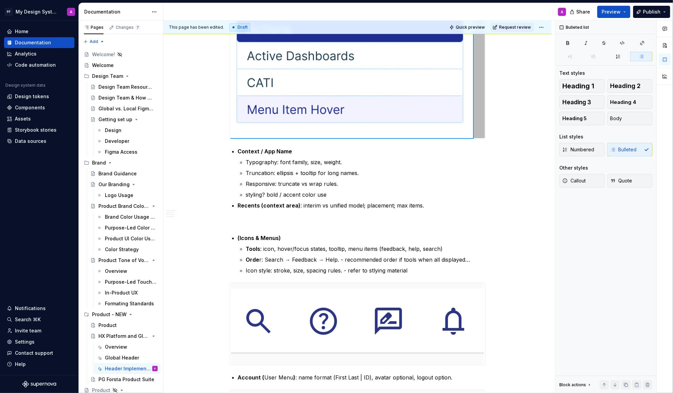
scroll to position [721, 0]
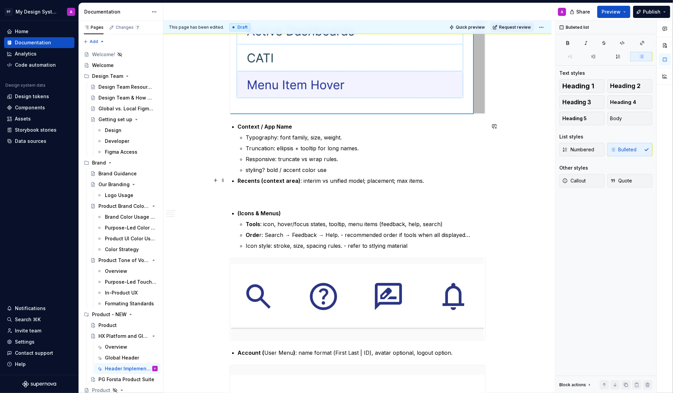
click at [434, 181] on p "Recents (context area) : interim vs unified model; placement; max items." at bounding box center [362, 181] width 248 height 8
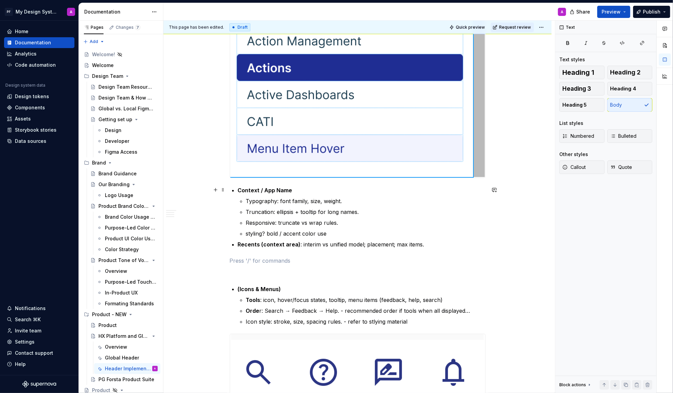
scroll to position [651, 0]
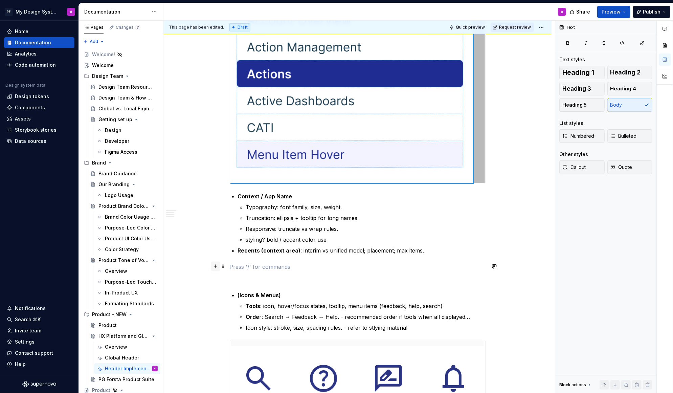
click at [218, 265] on button "button" at bounding box center [215, 266] width 9 height 9
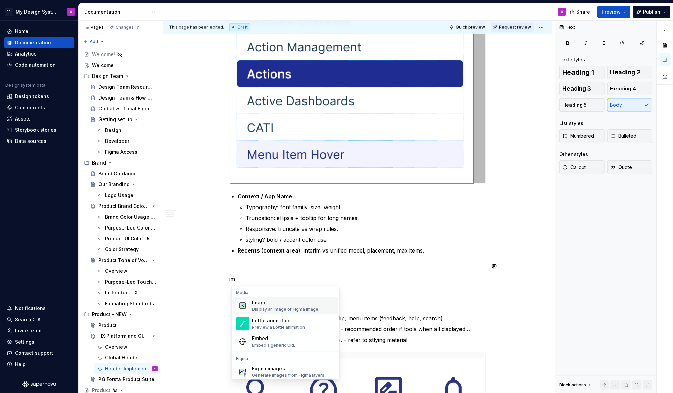
click at [266, 305] on div "Image" at bounding box center [285, 302] width 66 height 7
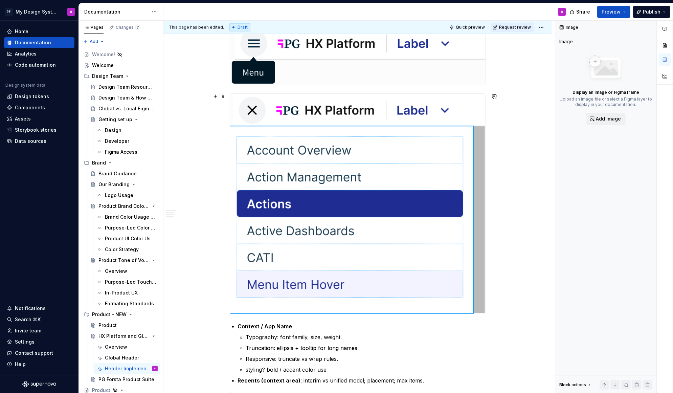
scroll to position [405, 0]
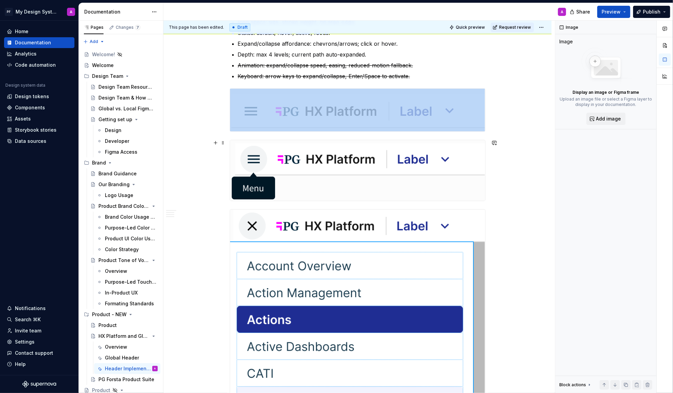
click at [330, 164] on img at bounding box center [357, 170] width 255 height 61
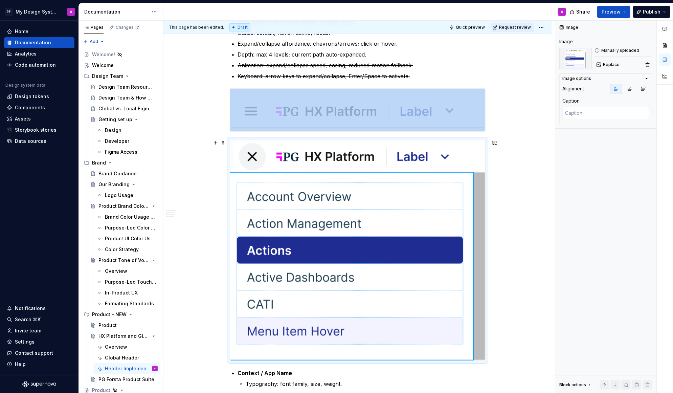
click at [330, 163] on img at bounding box center [357, 250] width 255 height 220
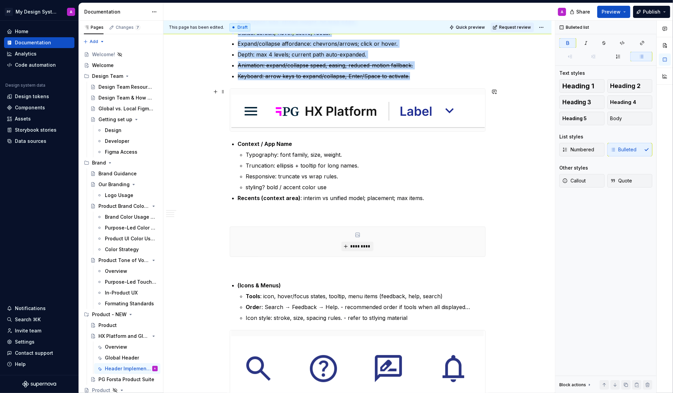
click at [324, 110] on img at bounding box center [357, 110] width 255 height 43
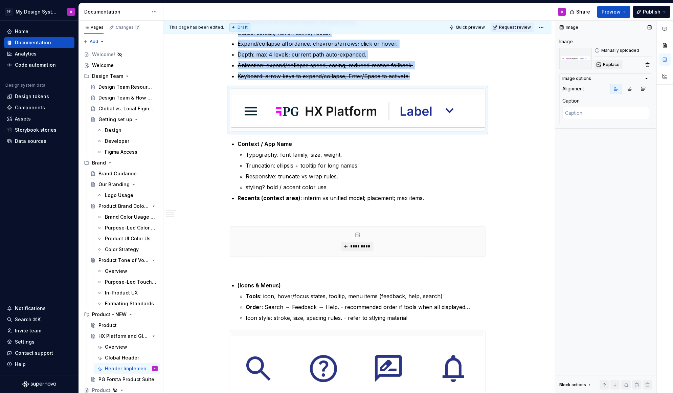
click at [606, 62] on span "Replace" at bounding box center [611, 64] width 17 height 5
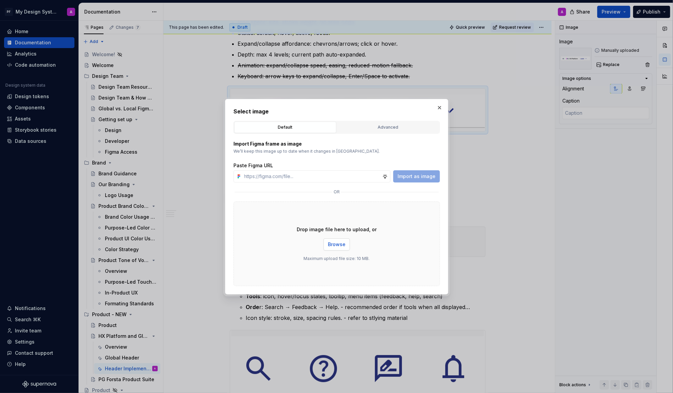
click at [335, 243] on span "Browse" at bounding box center [337, 244] width 18 height 7
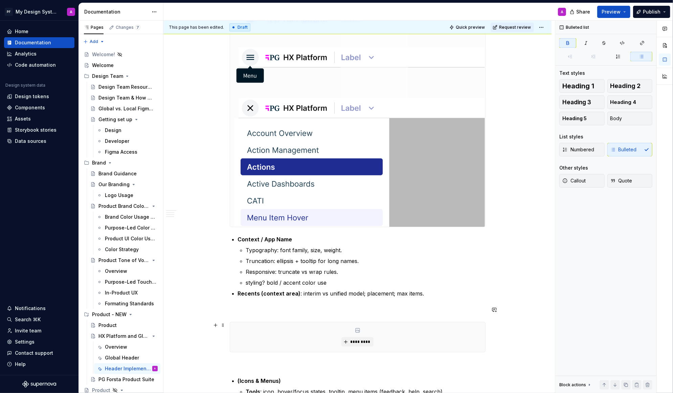
scroll to position [540, 0]
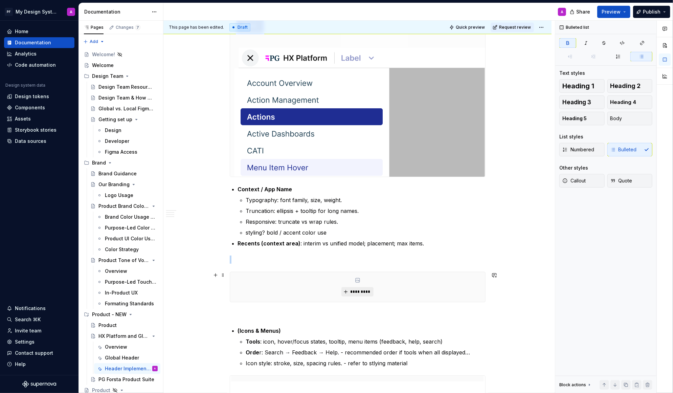
click at [358, 287] on button "*********" at bounding box center [358, 291] width 32 height 9
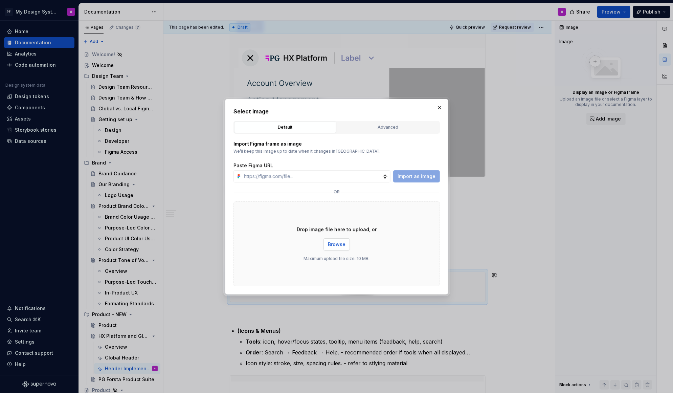
click at [337, 245] on span "Browse" at bounding box center [337, 244] width 18 height 7
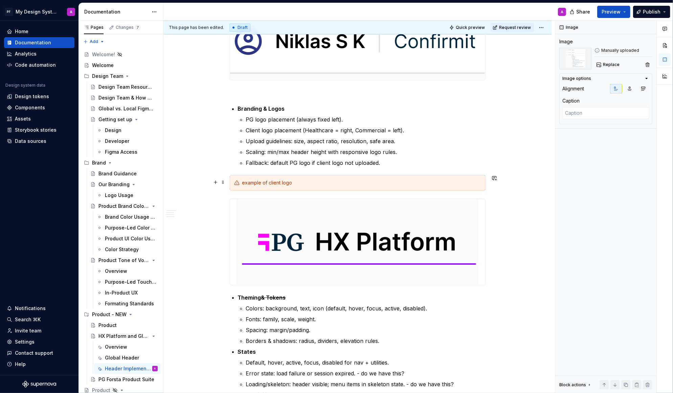
scroll to position [1224, 0]
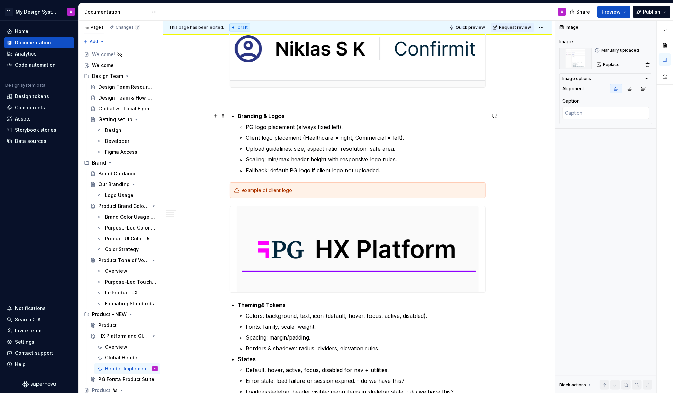
click at [291, 114] on p "Branding & Logos" at bounding box center [362, 116] width 248 height 8
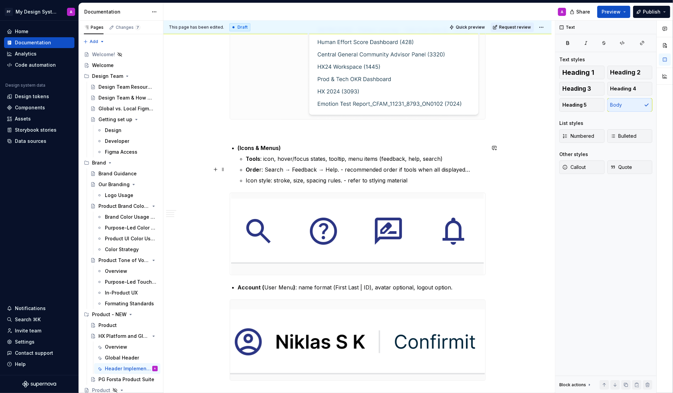
scroll to position [984, 0]
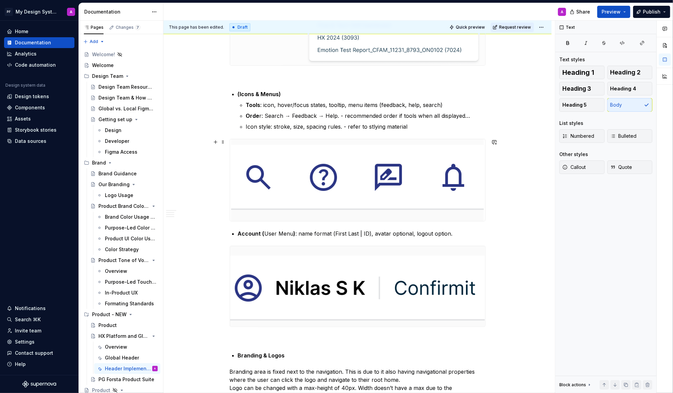
click at [294, 171] on img at bounding box center [357, 180] width 253 height 82
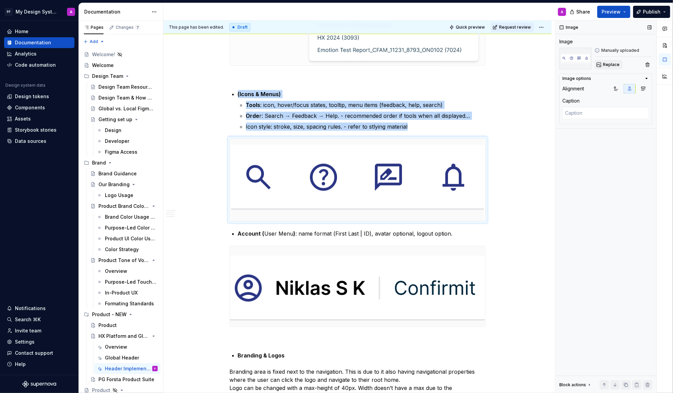
click at [608, 66] on span "Replace" at bounding box center [611, 64] width 17 height 5
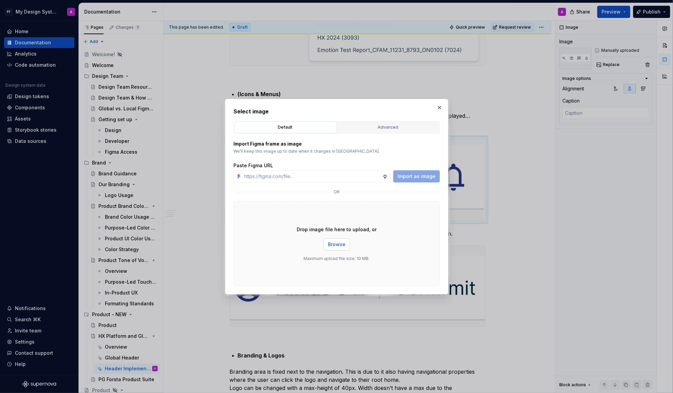
click at [333, 239] on button "Browse" at bounding box center [337, 244] width 26 height 12
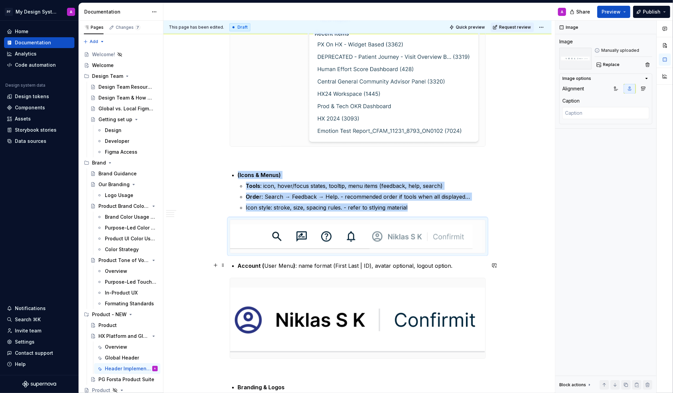
scroll to position [956, 0]
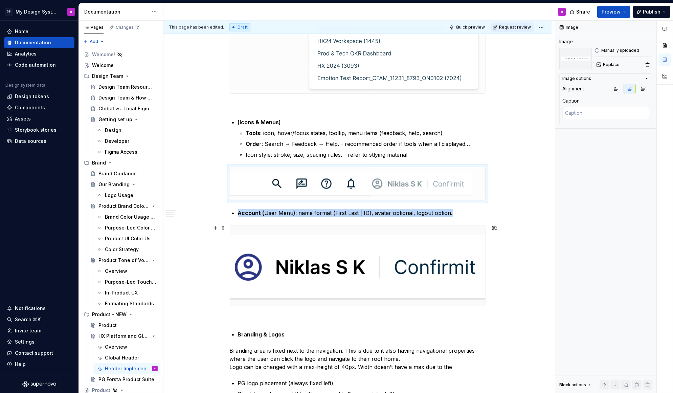
click at [430, 271] on img at bounding box center [357, 266] width 255 height 80
click at [322, 250] on img at bounding box center [357, 266] width 255 height 80
click at [603, 63] on button "Replace" at bounding box center [609, 64] width 28 height 9
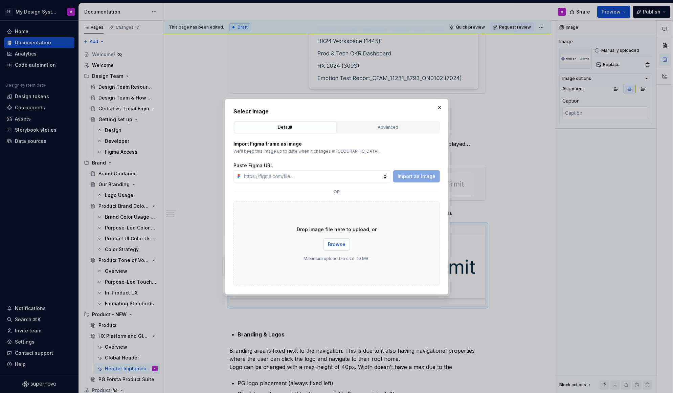
click at [340, 243] on span "Browse" at bounding box center [337, 244] width 18 height 7
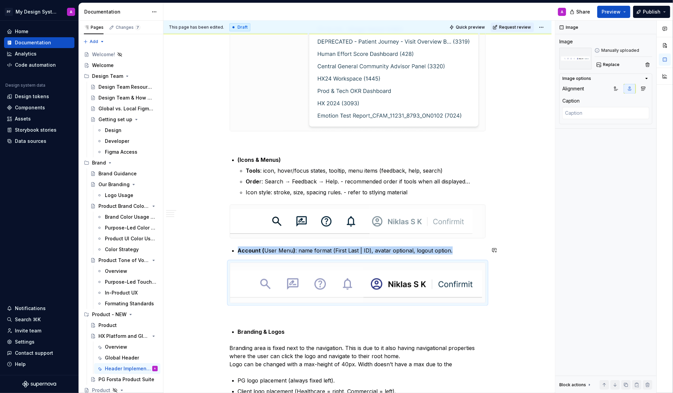
scroll to position [931, 0]
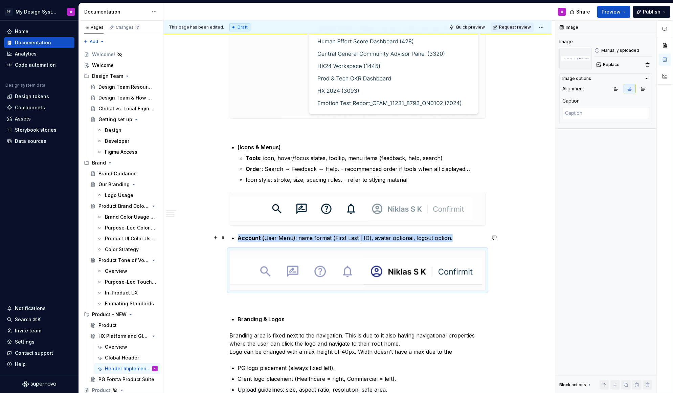
click at [522, 240] on div "Global Header – Implementation Guidance The Global Header is documented in thre…" at bounding box center [358, 206] width 388 height 2024
click at [531, 209] on div "Global Header – Implementation Guidance The Global Header is documented in thre…" at bounding box center [358, 206] width 388 height 2024
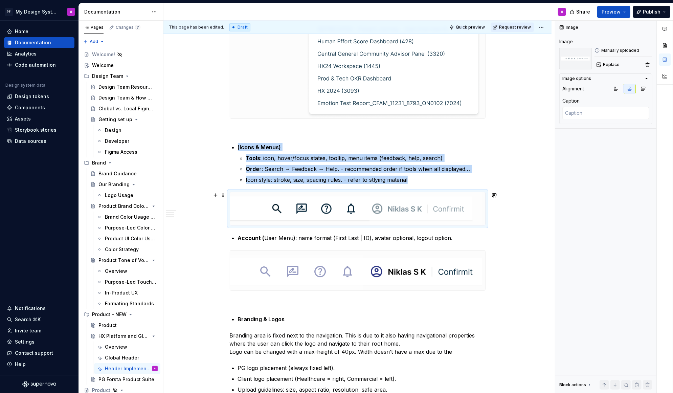
click at [329, 209] on img at bounding box center [357, 208] width 255 height 33
click at [614, 65] on span "Replace" at bounding box center [611, 64] width 17 height 5
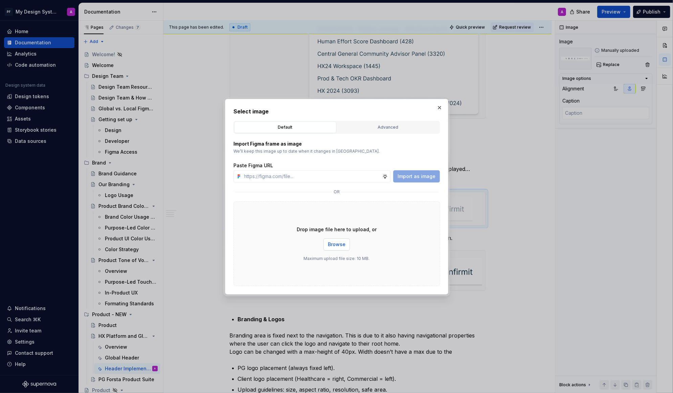
click at [342, 242] on span "Browse" at bounding box center [337, 244] width 18 height 7
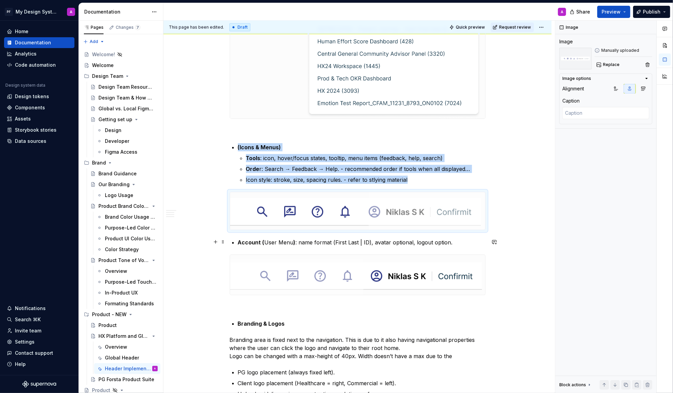
click at [533, 239] on div "Global Header – Implementation Guidance The Global Header is documented in thre…" at bounding box center [358, 208] width 388 height 2028
click at [512, 187] on div "Global Header – Implementation Guidance The Global Header is documented in thre…" at bounding box center [358, 208] width 388 height 2028
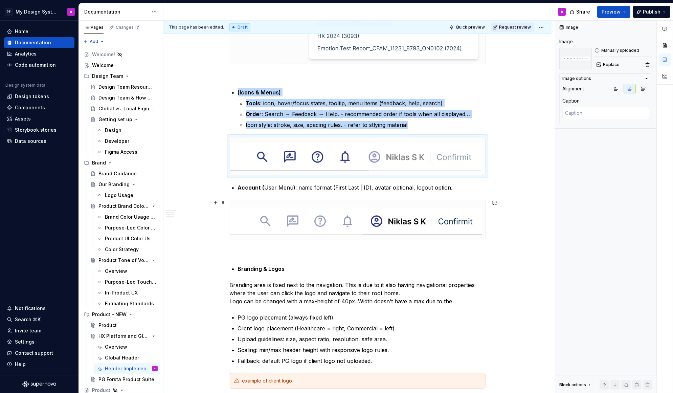
scroll to position [1039, 0]
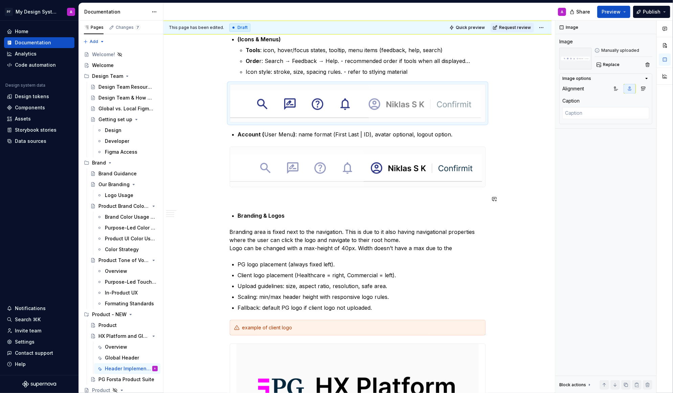
click at [425, 207] on div "Global Header – Implementation Guidance The Global Header is documented in thre…" at bounding box center [358, 46] width 256 height 1886
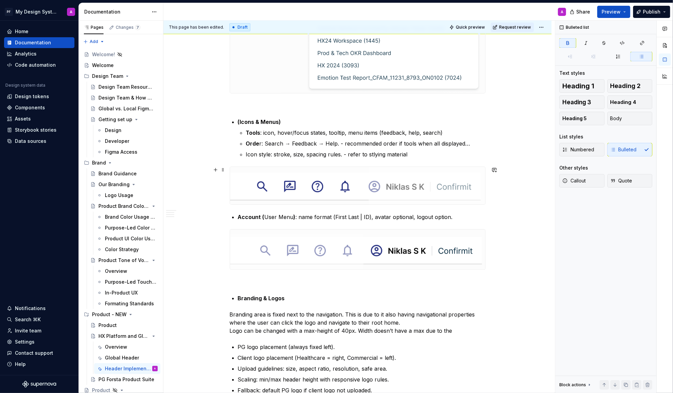
scroll to position [1043, 0]
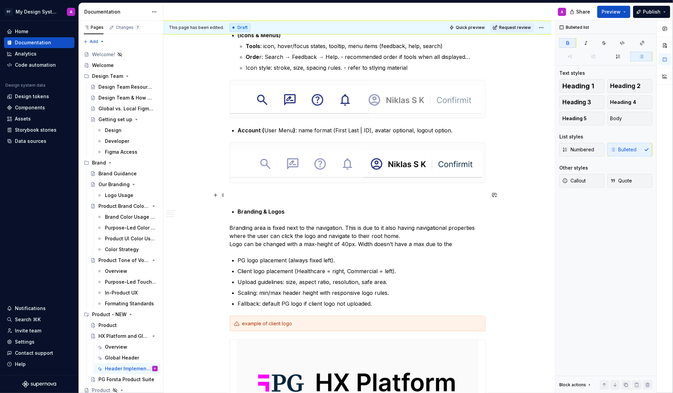
click at [282, 192] on p at bounding box center [358, 195] width 256 height 8
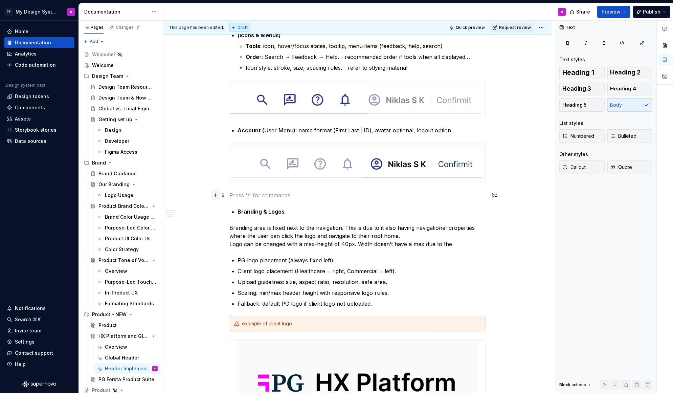
click at [219, 195] on button "button" at bounding box center [215, 194] width 9 height 9
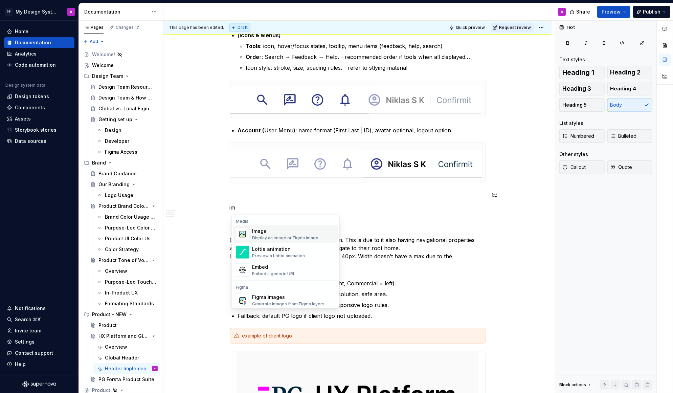
click at [264, 231] on div "Image" at bounding box center [285, 231] width 66 height 7
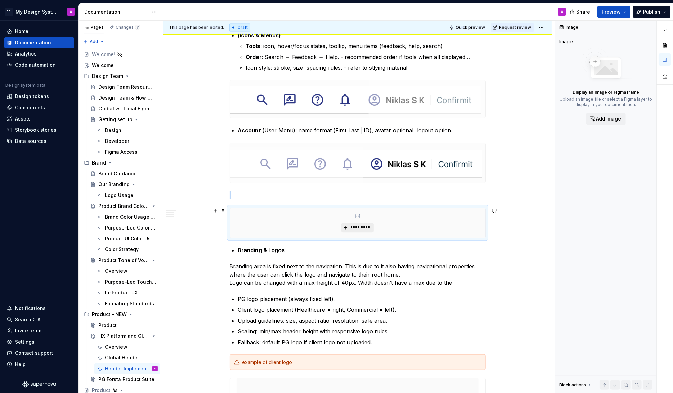
click at [361, 228] on span "*********" at bounding box center [360, 227] width 21 height 5
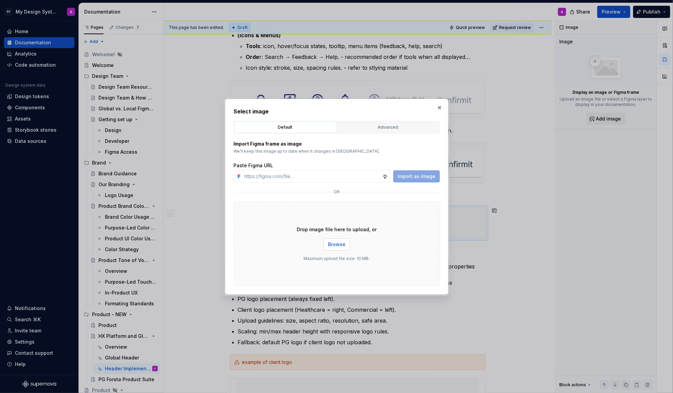
click at [340, 241] on span "Browse" at bounding box center [337, 244] width 18 height 7
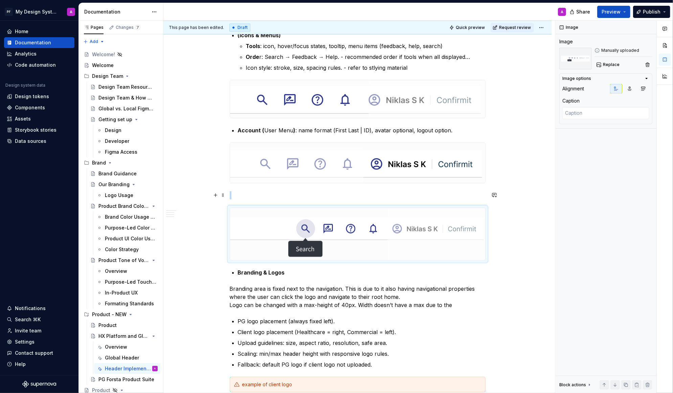
click at [460, 195] on p at bounding box center [358, 195] width 256 height 8
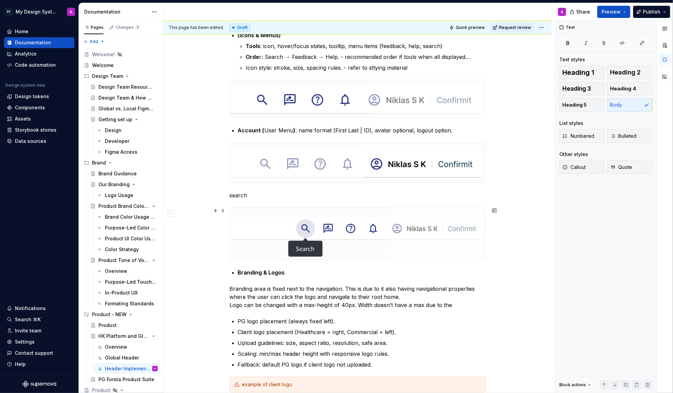
click at [521, 247] on div "Global Header – Implementation Guidance The Global Header is documented in thre…" at bounding box center [358, 126] width 388 height 2089
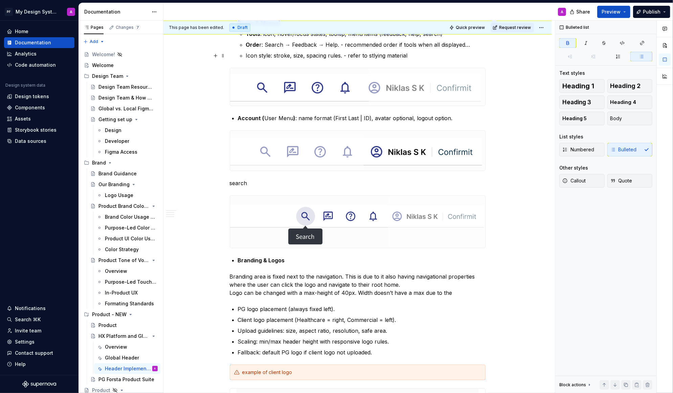
scroll to position [1062, 0]
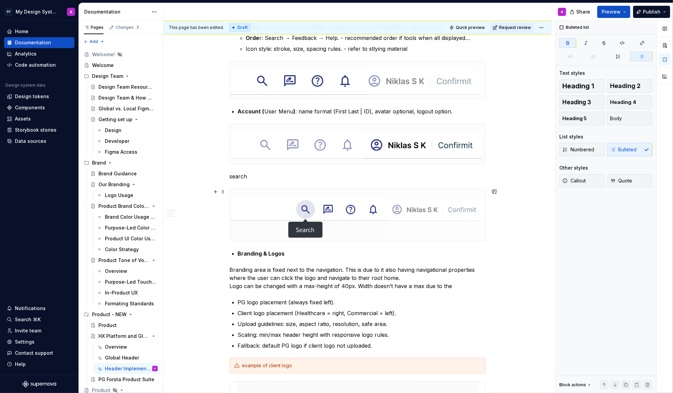
click at [493, 239] on div "Global Header – Implementation Guidance The Global Header is documented in thre…" at bounding box center [358, 107] width 388 height 2089
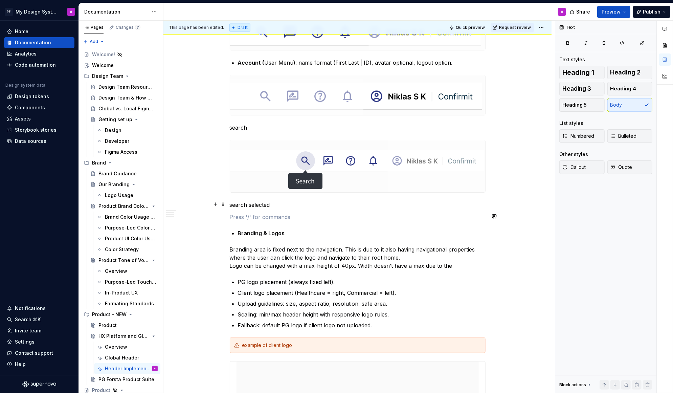
scroll to position [1110, 0]
click at [262, 218] on p at bounding box center [358, 218] width 256 height 8
click at [219, 218] on button "button" at bounding box center [215, 217] width 9 height 9
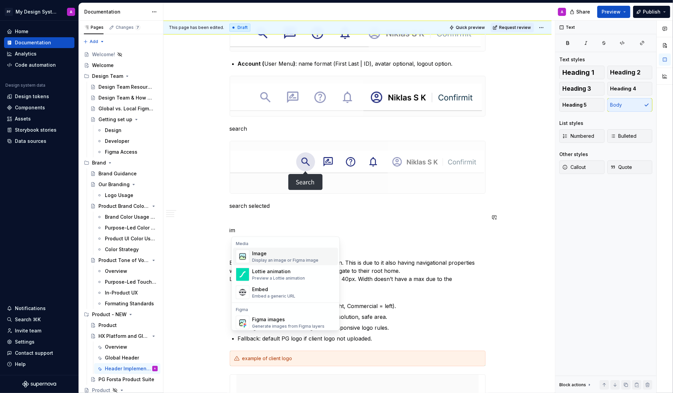
click at [283, 256] on div "Image" at bounding box center [285, 253] width 66 height 7
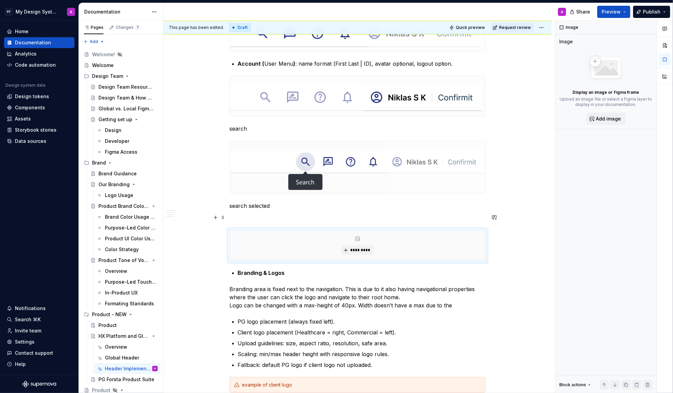
click at [254, 217] on p at bounding box center [358, 218] width 256 height 8
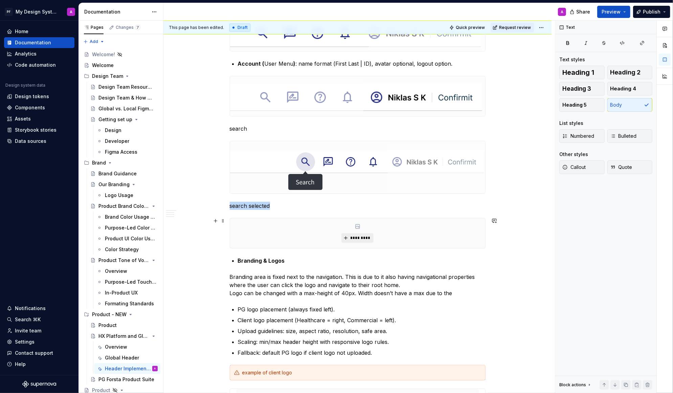
click at [362, 235] on span "*********" at bounding box center [360, 237] width 21 height 5
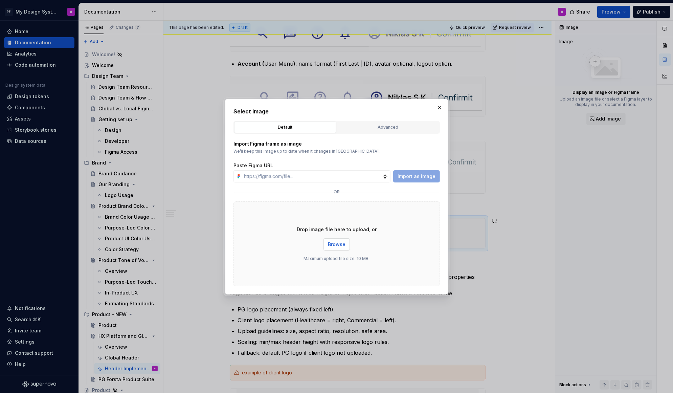
click at [338, 245] on span "Browse" at bounding box center [337, 244] width 18 height 7
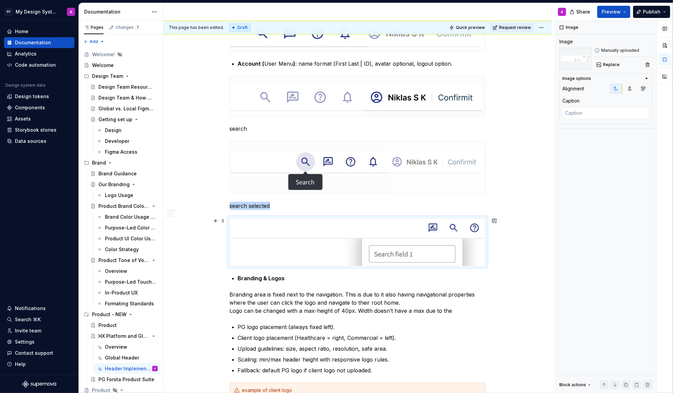
click at [536, 214] on div "Global Header – Implementation Guidance The Global Header is documented in thre…" at bounding box center [358, 97] width 388 height 2162
click at [520, 267] on div "Global Header – Implementation Guidance The Global Header is documented in thre…" at bounding box center [358, 97] width 388 height 2162
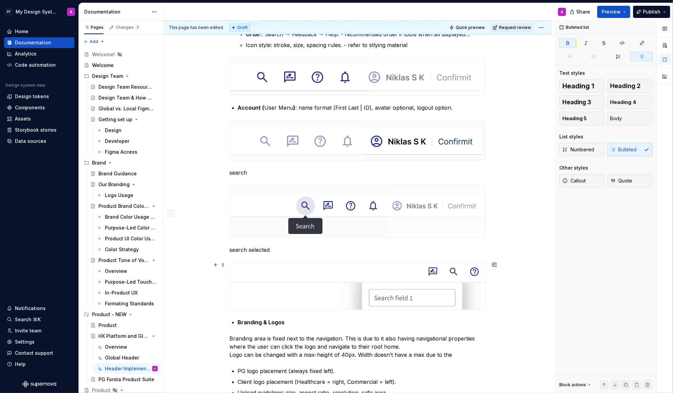
scroll to position [1101, 0]
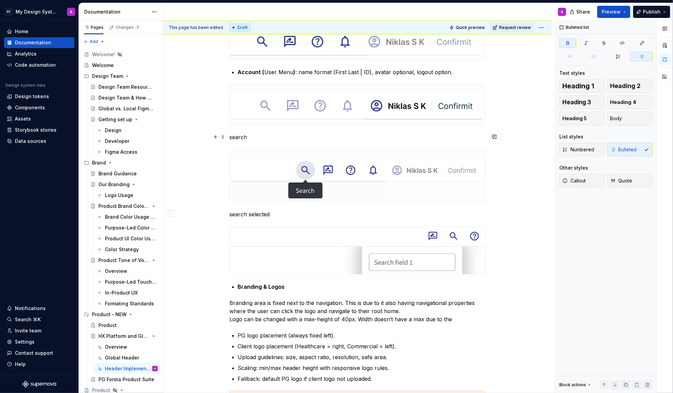
click at [264, 136] on p "search" at bounding box center [358, 137] width 256 height 8
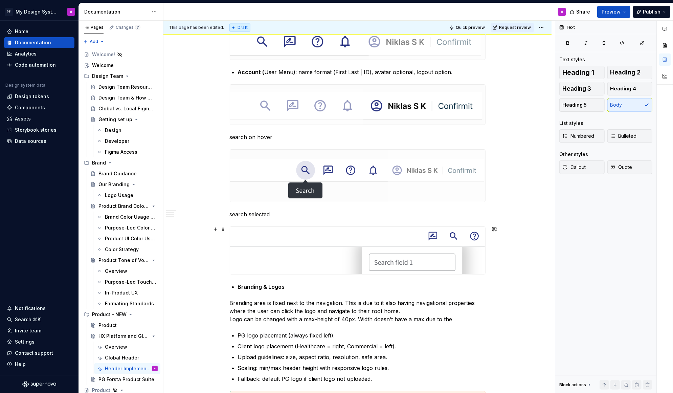
click at [520, 258] on div "Global Header – Implementation Guidance The Global Header is documented in thre…" at bounding box center [358, 105] width 388 height 2162
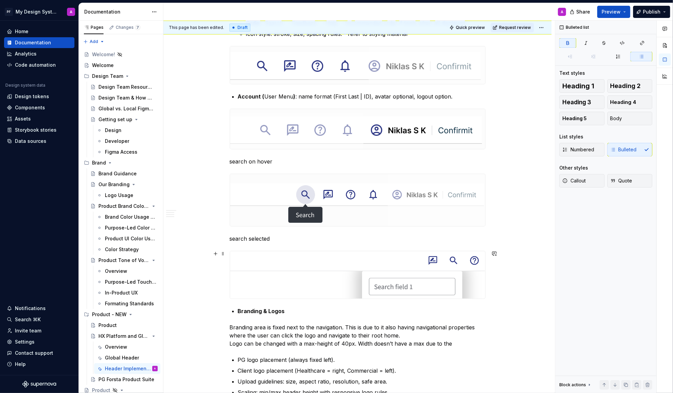
scroll to position [1075, 0]
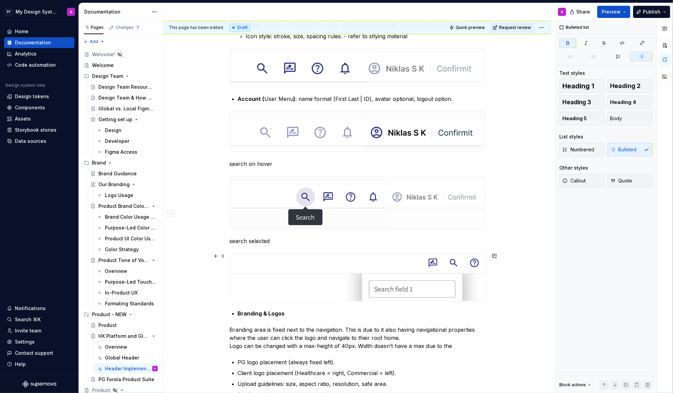
click at [496, 300] on div "Global Header – Implementation Guidance The Global Header is documented in thre…" at bounding box center [358, 132] width 388 height 2162
click at [496, 286] on div "Global Header – Implementation Guidance The Global Header is documented in thre…" at bounding box center [358, 132] width 388 height 2162
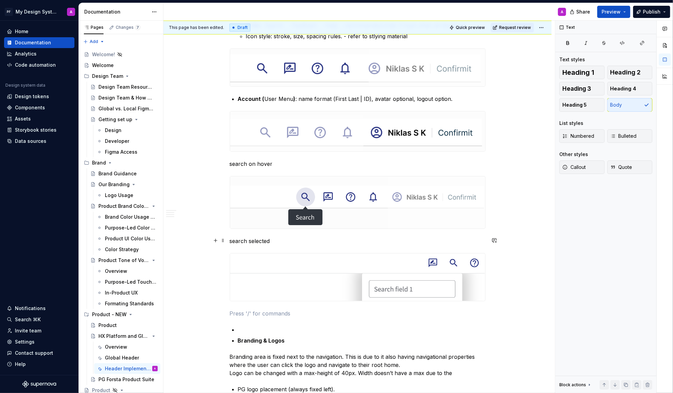
click at [236, 240] on p "search selected" at bounding box center [358, 241] width 256 height 8
click at [234, 163] on p "search on hover" at bounding box center [358, 164] width 256 height 8
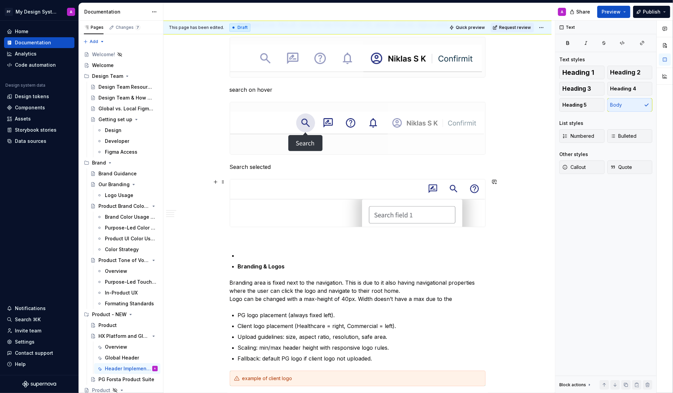
scroll to position [1151, 0]
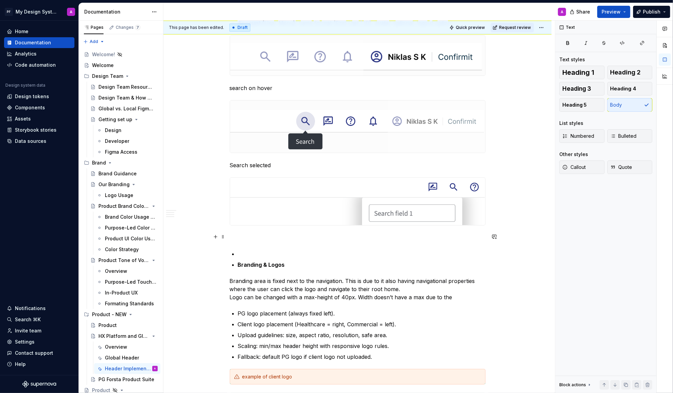
click at [401, 238] on p at bounding box center [358, 238] width 256 height 8
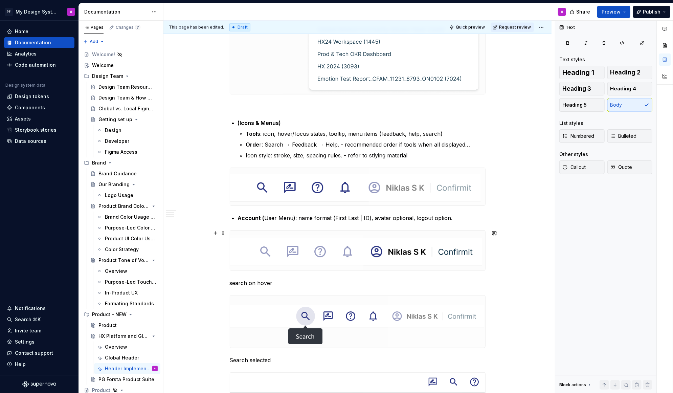
scroll to position [950, 0]
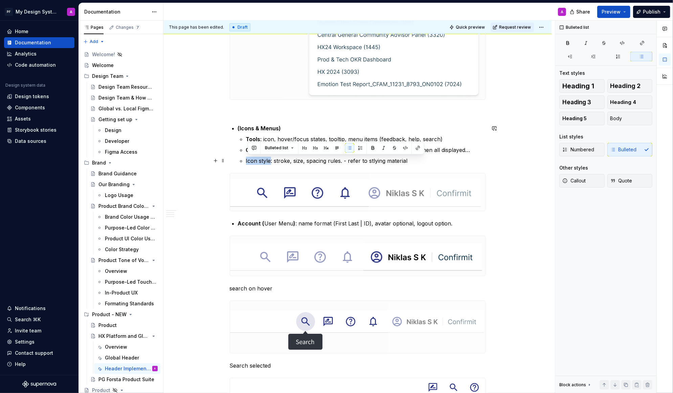
drag, startPoint x: 248, startPoint y: 161, endPoint x: 272, endPoint y: 162, distance: 23.7
click at [272, 162] on p "Icon style: stroke, size, spacing rules. - refer to stlying material" at bounding box center [366, 161] width 240 height 8
click at [372, 150] on button "button" at bounding box center [372, 147] width 9 height 9
click at [522, 223] on div "This page has been edited. Draft Quick preview Request review HX Platform and G…" at bounding box center [360, 207] width 392 height 373
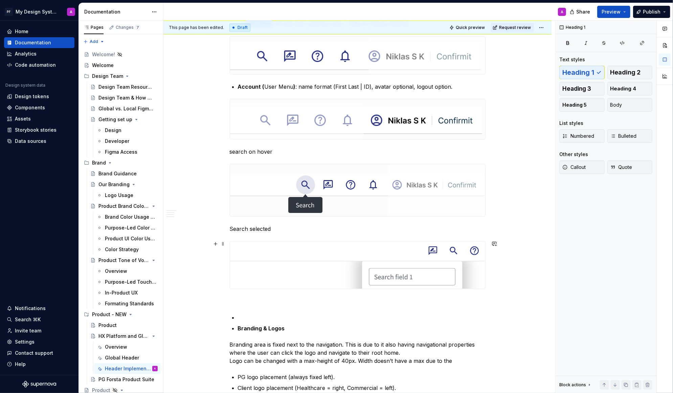
scroll to position [1107, 0]
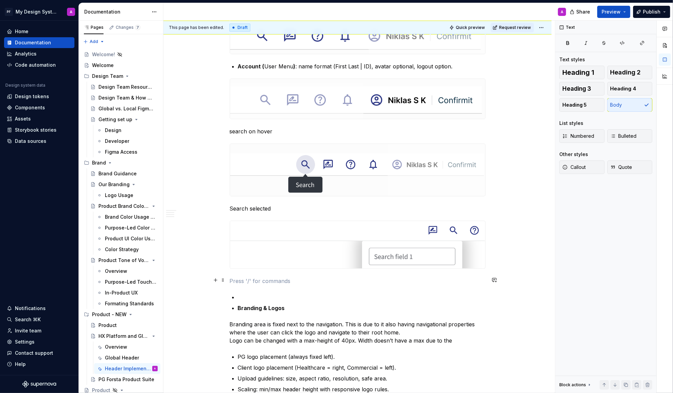
click at [271, 277] on p at bounding box center [358, 281] width 256 height 8
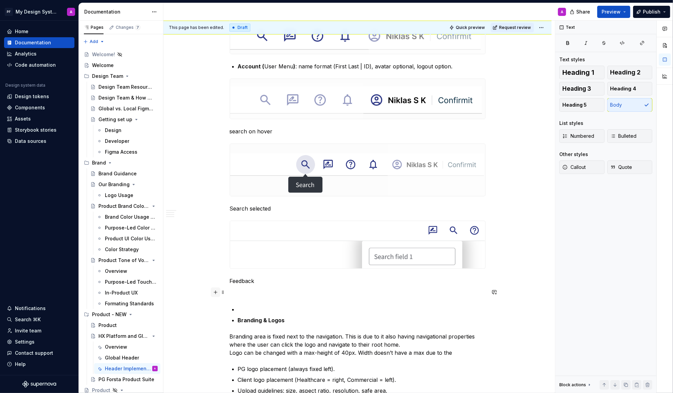
click at [216, 291] on button "button" at bounding box center [215, 291] width 9 height 9
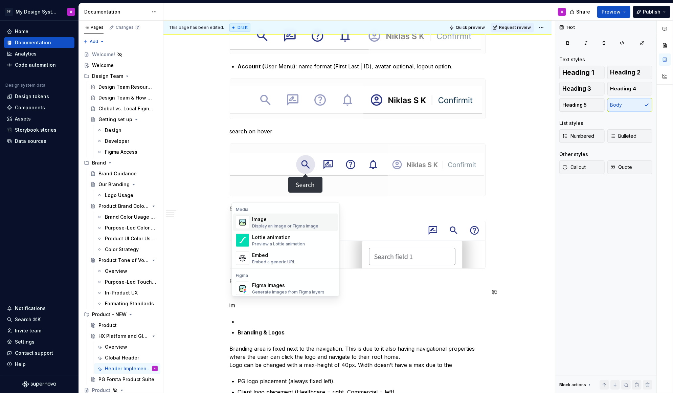
click at [266, 224] on div "Display an image or Figma image" at bounding box center [285, 225] width 66 height 5
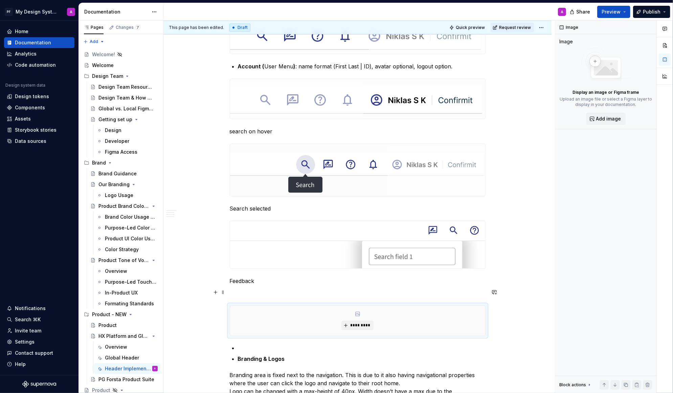
click at [250, 291] on p at bounding box center [358, 293] width 256 height 8
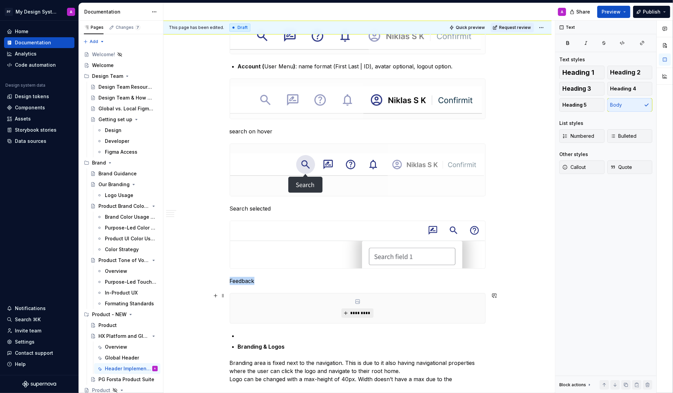
click at [357, 313] on span "*********" at bounding box center [360, 312] width 21 height 5
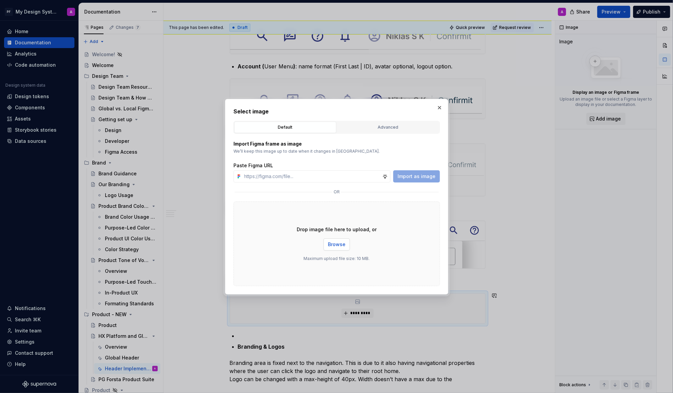
click at [337, 240] on button "Browse" at bounding box center [337, 244] width 26 height 12
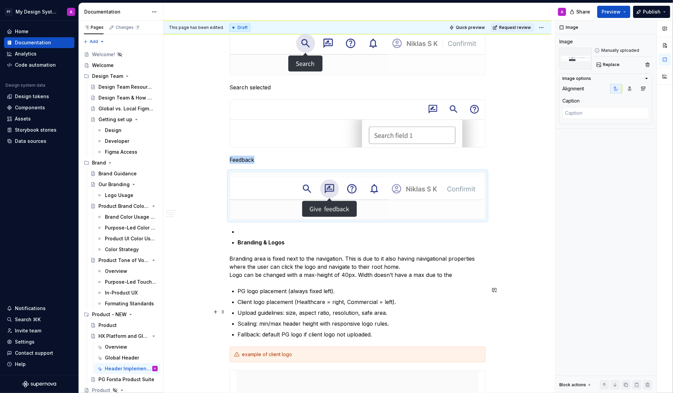
scroll to position [1229, 0]
click at [313, 229] on p at bounding box center [362, 231] width 248 height 8
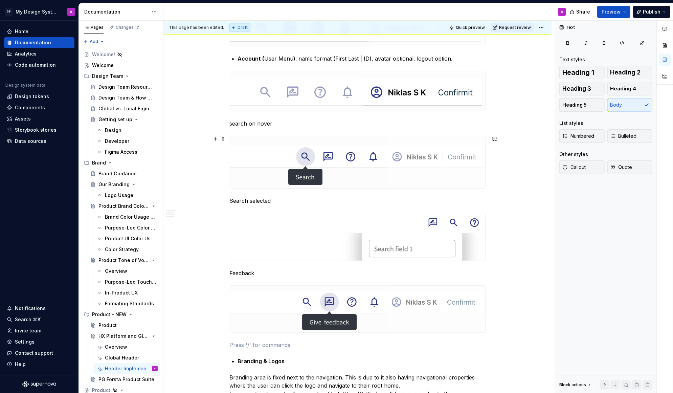
scroll to position [1099, 0]
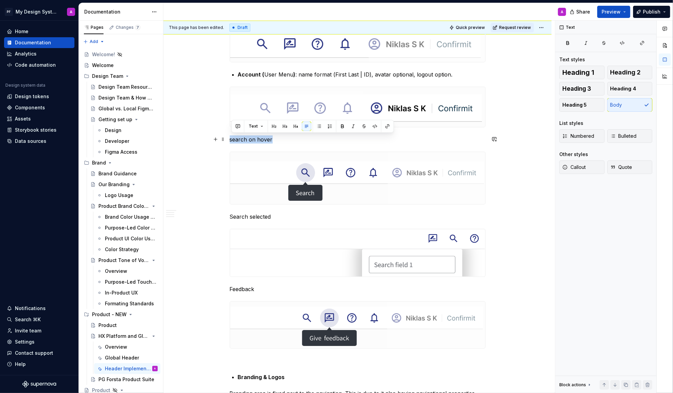
drag, startPoint x: 273, startPoint y: 139, endPoint x: 229, endPoint y: 138, distance: 43.3
click at [229, 138] on div "Global Header – Implementation Guidance The Global Header is documented in thre…" at bounding box center [358, 152] width 388 height 2250
click at [261, 141] on p "search on hover" at bounding box center [358, 139] width 256 height 8
drag, startPoint x: 248, startPoint y: 137, endPoint x: 231, endPoint y: 137, distance: 16.9
click at [231, 137] on div "Global Header – Implementation Guidance The Global Header is documented in thre…" at bounding box center [358, 152] width 388 height 2250
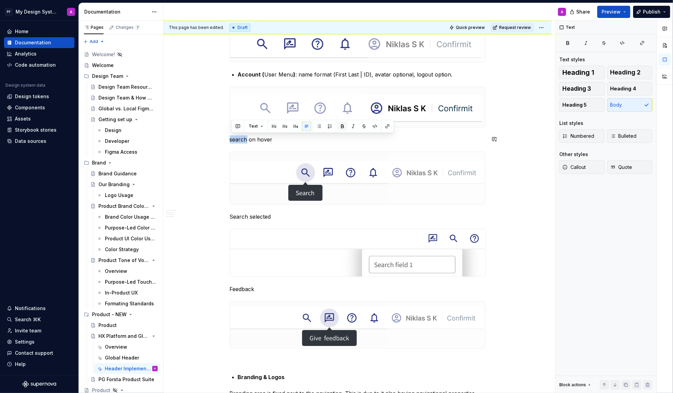
click at [339, 124] on button "button" at bounding box center [342, 126] width 9 height 9
click at [234, 137] on strong "search" at bounding box center [239, 139] width 19 height 7
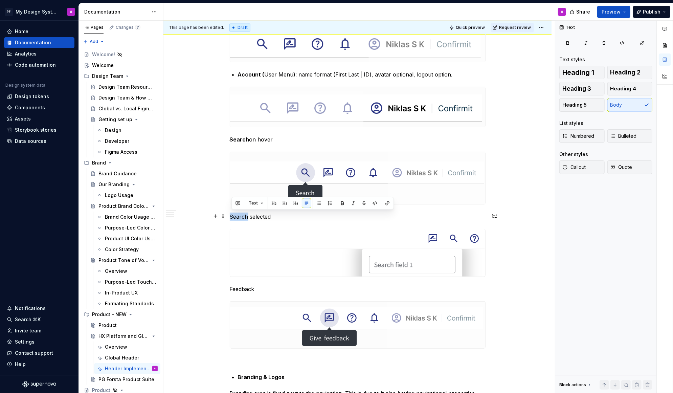
drag, startPoint x: 232, startPoint y: 215, endPoint x: 250, endPoint y: 216, distance: 18.3
click at [250, 216] on p "Search selected" at bounding box center [358, 217] width 256 height 8
click at [342, 205] on button "button" at bounding box center [342, 202] width 9 height 9
click at [320, 220] on div "Global Header – Implementation Guidance The Global Header is documented in thre…" at bounding box center [358, 96] width 256 height 2107
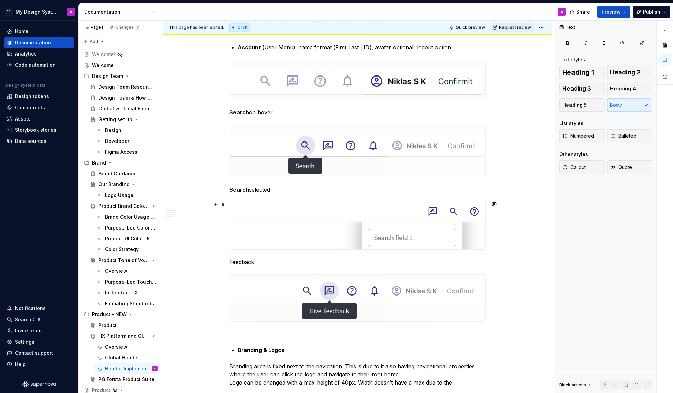
scroll to position [1133, 0]
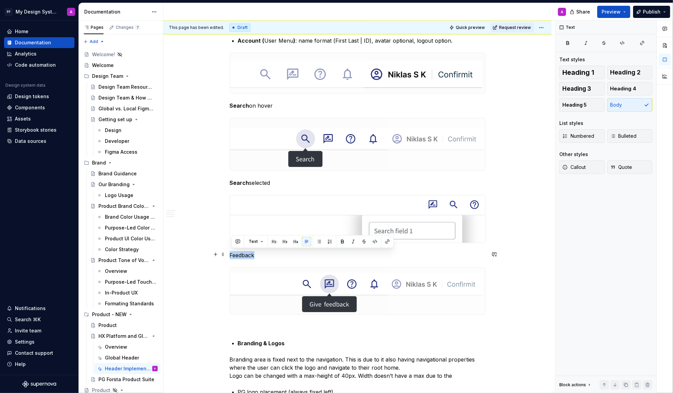
drag, startPoint x: 258, startPoint y: 254, endPoint x: 231, endPoint y: 254, distance: 27.1
click at [231, 254] on div "Global Header – Implementation Guidance The Global Header is documented in thre…" at bounding box center [358, 118] width 388 height 2250
click at [341, 240] on button "button" at bounding box center [342, 241] width 9 height 9
click at [316, 251] on p "Feedback" at bounding box center [358, 255] width 256 height 8
click at [410, 315] on div at bounding box center [358, 290] width 256 height 47
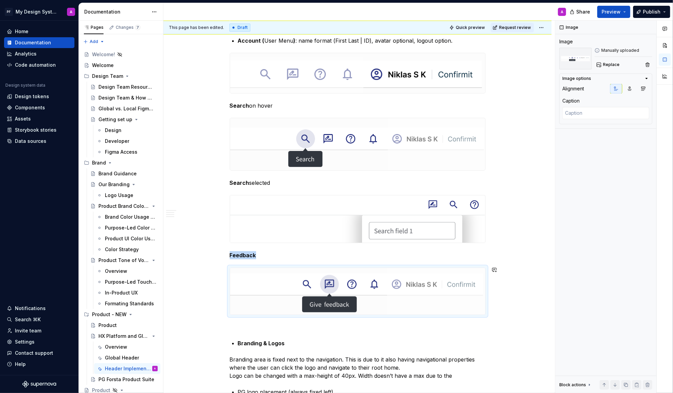
click at [400, 323] on p at bounding box center [358, 327] width 256 height 8
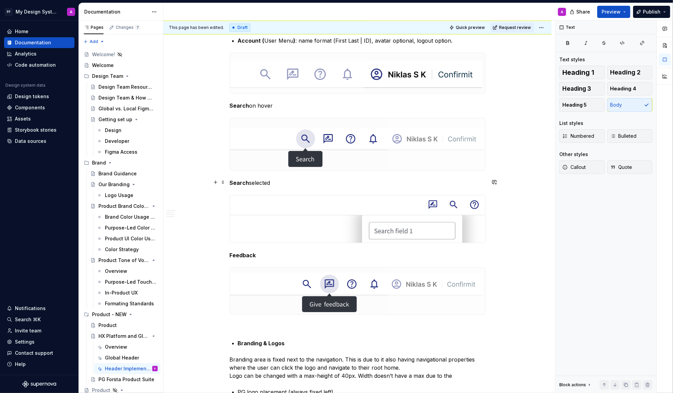
click at [284, 182] on p "Search selected" at bounding box center [358, 183] width 256 height 8
click at [294, 107] on p "Search on hover" at bounding box center [358, 106] width 256 height 8
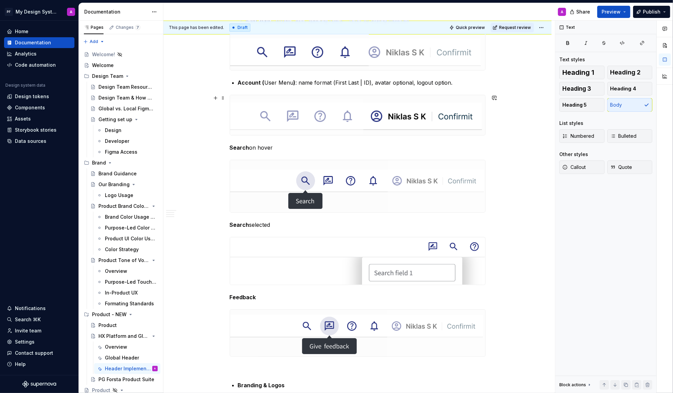
scroll to position [1065, 0]
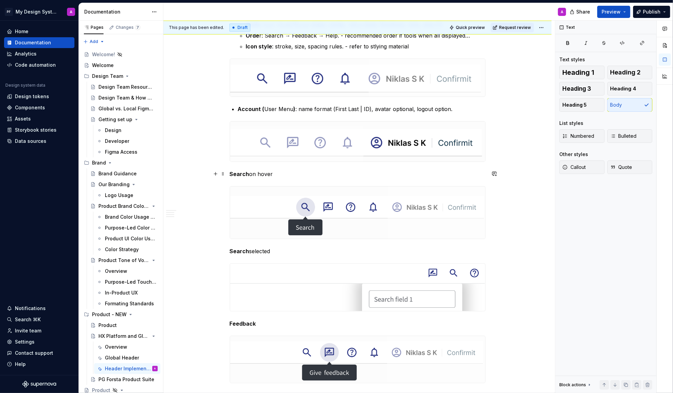
click at [253, 173] on p "Search on hover" at bounding box center [358, 174] width 256 height 8
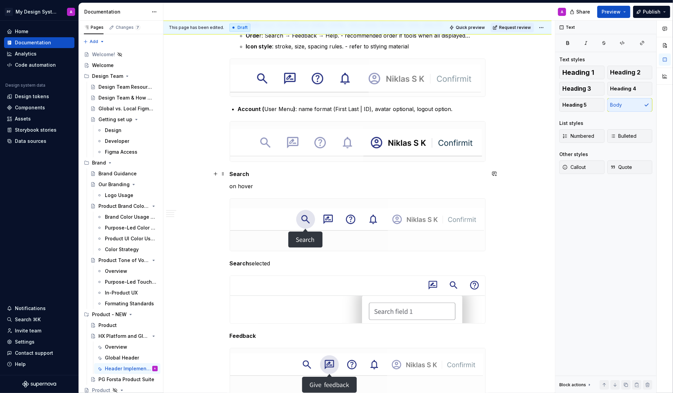
click at [264, 172] on p "Search" at bounding box center [358, 174] width 256 height 8
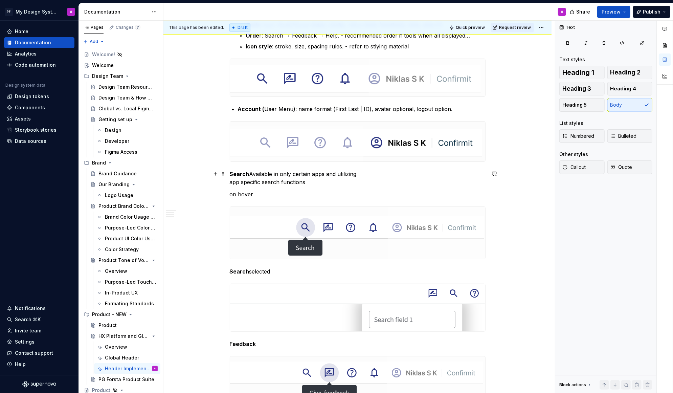
click at [232, 182] on p "Search Available in only certain apps and utilizing app specific search functio…" at bounding box center [358, 178] width 256 height 16
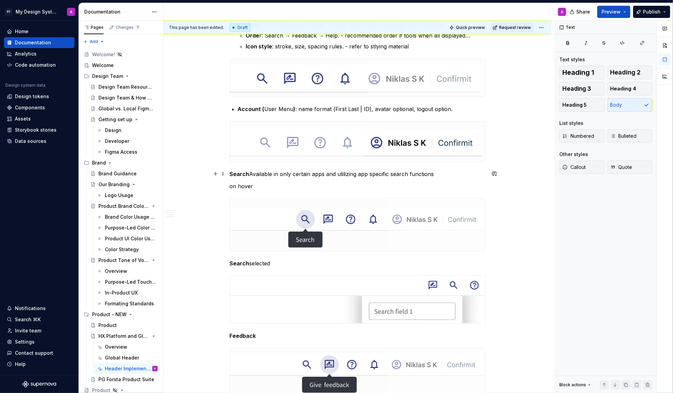
click at [445, 171] on p "Search Available in only certain apps and utilizing app specific search functio…" at bounding box center [358, 174] width 256 height 8
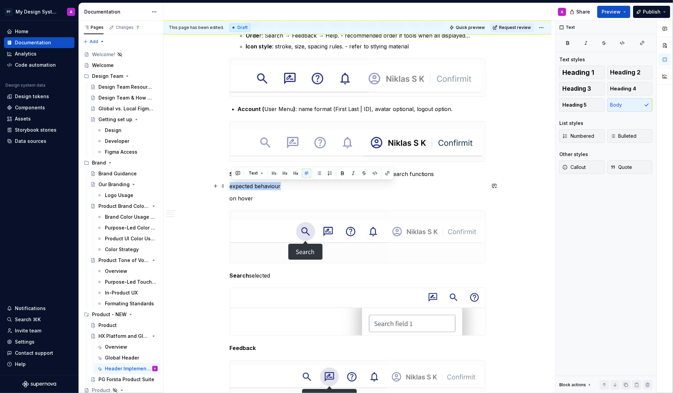
drag, startPoint x: 284, startPoint y: 186, endPoint x: 229, endPoint y: 186, distance: 54.5
click at [229, 186] on div "Global Header – Implementation Guidance The Global Header is documented in thre…" at bounding box center [358, 198] width 388 height 2274
click at [341, 173] on button "button" at bounding box center [342, 173] width 9 height 9
click at [340, 198] on p "on hover" at bounding box center [358, 198] width 256 height 8
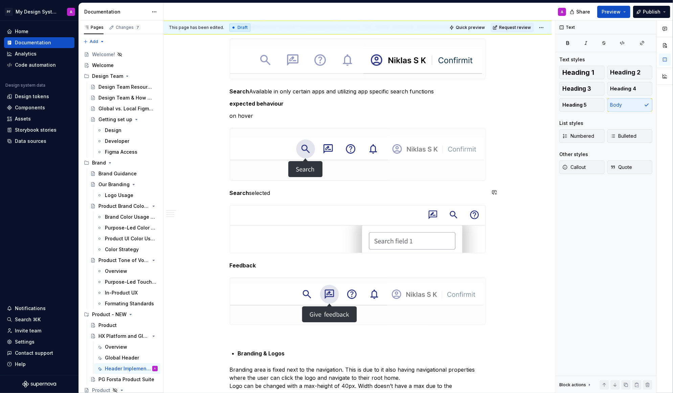
scroll to position [1161, 0]
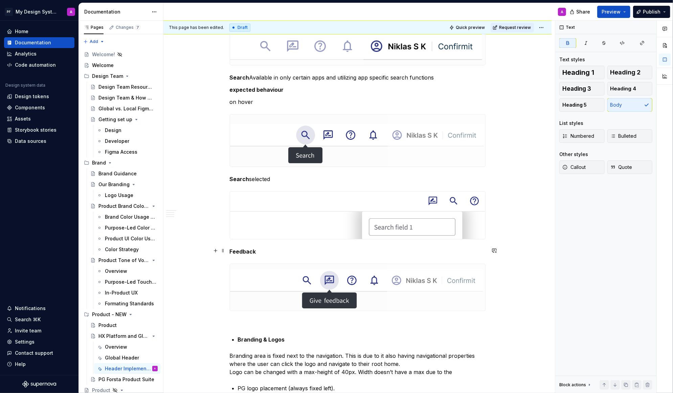
click at [262, 250] on p "Feedback" at bounding box center [358, 252] width 256 height 8
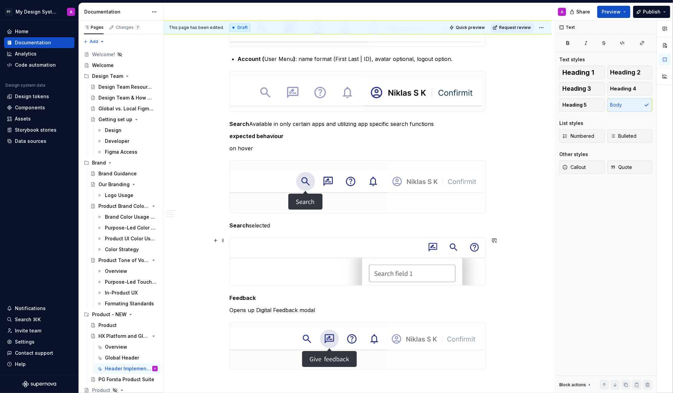
scroll to position [1099, 0]
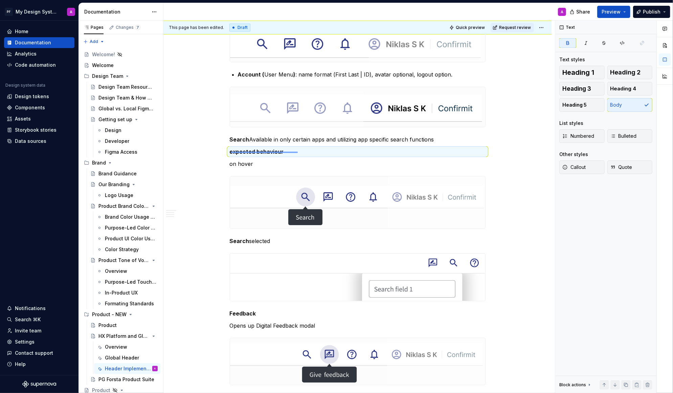
drag, startPoint x: 231, startPoint y: 152, endPoint x: 294, endPoint y: 151, distance: 63.0
click at [295, 151] on div "This page has been edited. Draft Quick preview Request review HX Platform and G…" at bounding box center [360, 207] width 392 height 373
click at [283, 151] on strong "expected behaviour" at bounding box center [257, 151] width 54 height 7
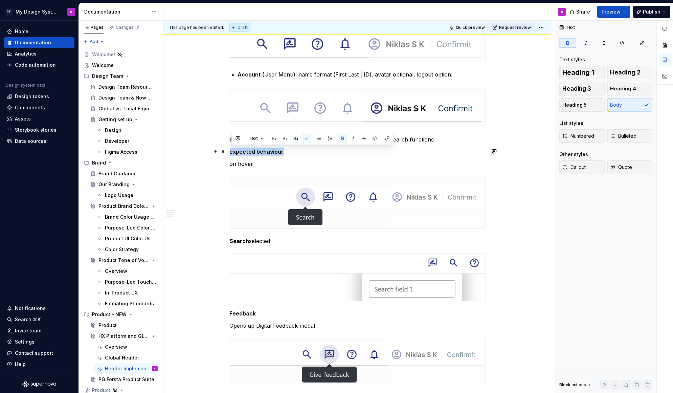
drag, startPoint x: 284, startPoint y: 151, endPoint x: 228, endPoint y: 151, distance: 56.5
click at [228, 151] on div "Global Header – Implementation Guidance The Global Header is documented in thre…" at bounding box center [358, 170] width 388 height 2286
copy strong "expected behaviour"
click at [282, 313] on p "Feedback" at bounding box center [358, 313] width 256 height 8
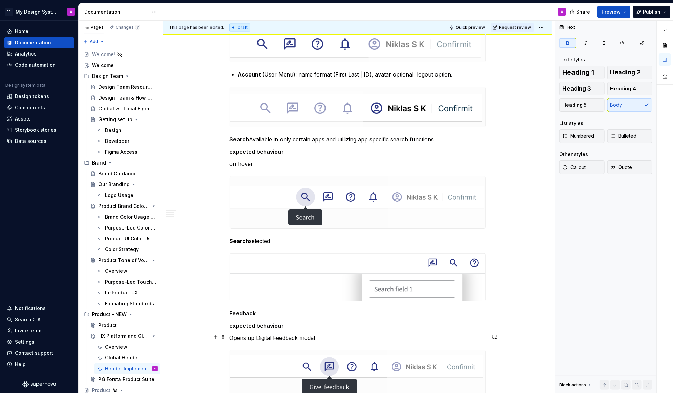
click at [322, 335] on p "Opens up Digital Feedback modal" at bounding box center [358, 338] width 256 height 8
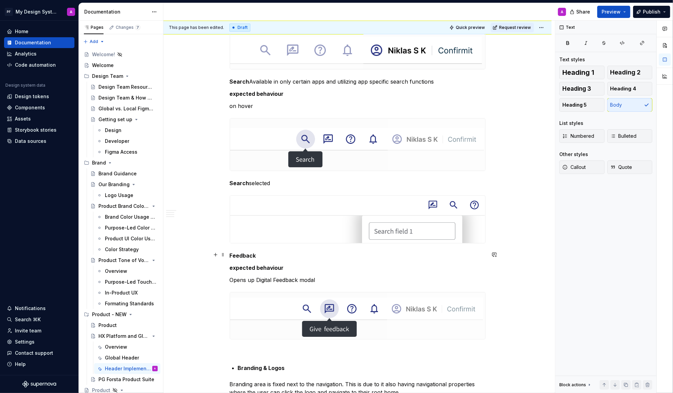
scroll to position [1149, 0]
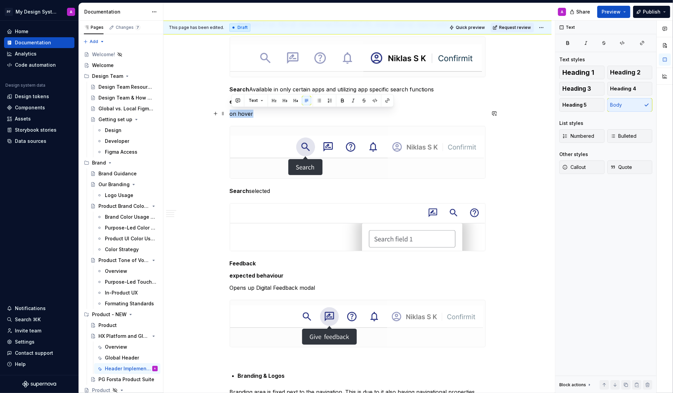
drag, startPoint x: 232, startPoint y: 112, endPoint x: 255, endPoint y: 113, distance: 23.0
click at [255, 113] on p "on hover" at bounding box center [358, 114] width 256 height 8
copy p "on hover"
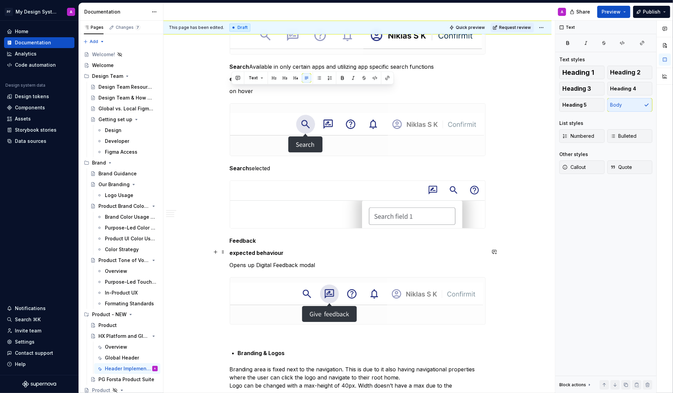
click at [287, 251] on p "expected behaviour" at bounding box center [358, 253] width 256 height 8
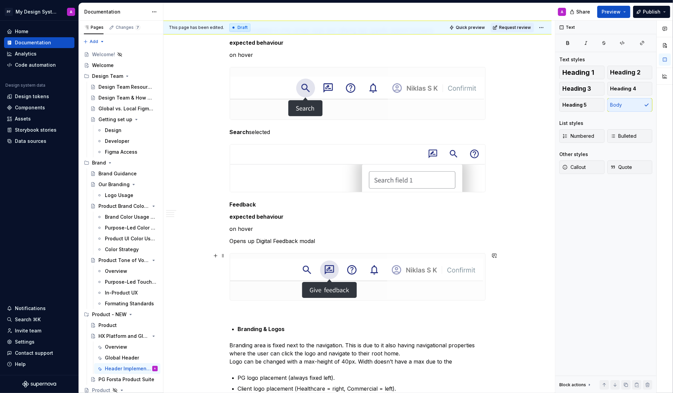
scroll to position [1225, 0]
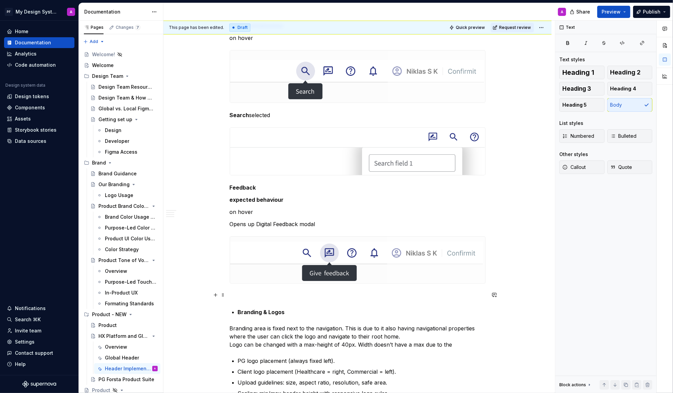
click at [301, 293] on p at bounding box center [358, 296] width 256 height 8
click at [234, 210] on p "on hover" at bounding box center [358, 212] width 256 height 8
click at [250, 294] on p at bounding box center [358, 296] width 256 height 8
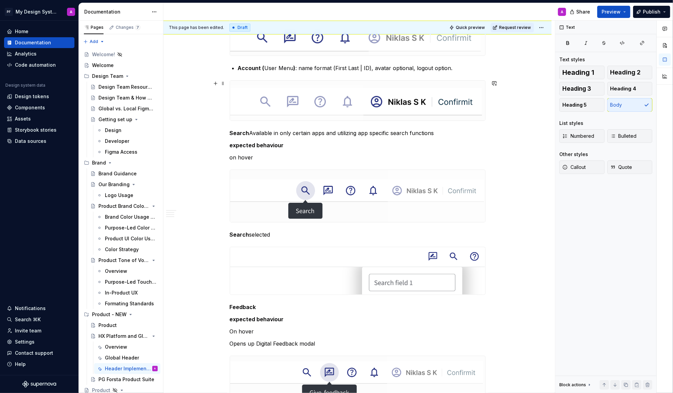
scroll to position [1103, 0]
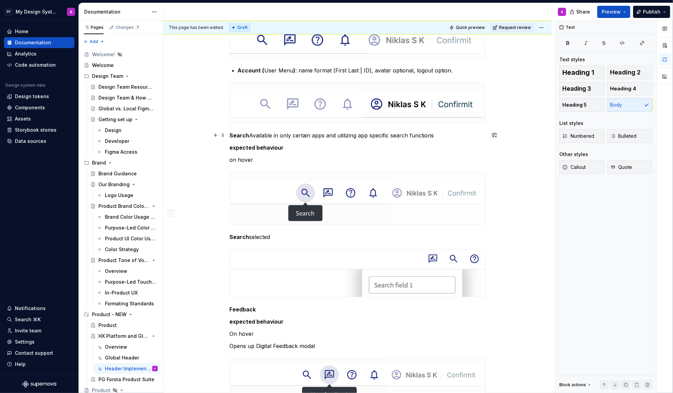
click at [252, 134] on p "Search Available in only certain apps and utilizing app specific search functio…" at bounding box center [358, 135] width 256 height 8
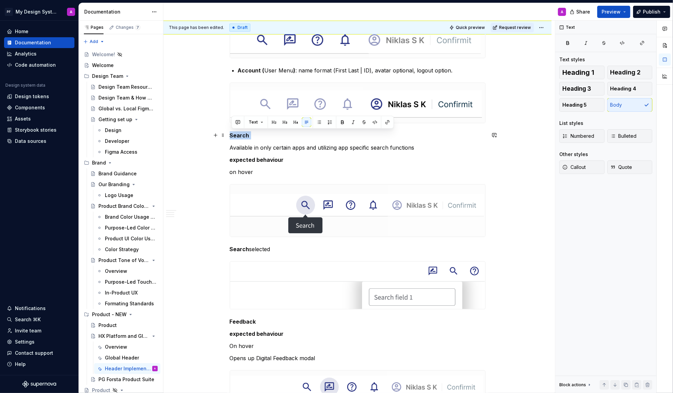
drag, startPoint x: 254, startPoint y: 134, endPoint x: 228, endPoint y: 134, distance: 26.4
click at [228, 134] on div "Global Header – Implementation Guidance The Global Header is documented in thre…" at bounding box center [358, 183] width 388 height 2323
click at [294, 124] on button "button" at bounding box center [295, 121] width 9 height 9
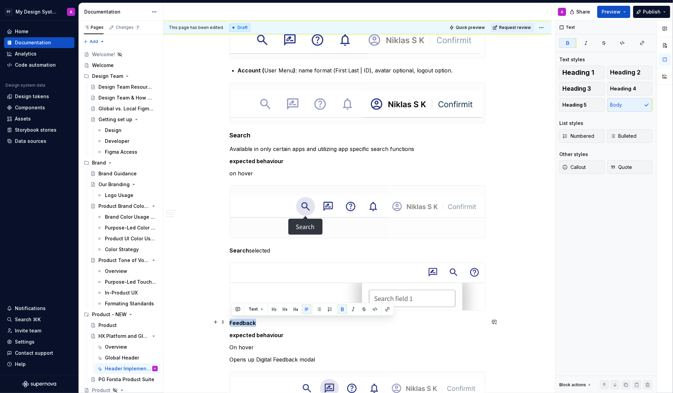
drag, startPoint x: 261, startPoint y: 321, endPoint x: 230, endPoint y: 321, distance: 31.5
click at [230, 321] on div "Global Header – Implementation Guidance The Global Header is documented in thre…" at bounding box center [358, 184] width 388 height 2324
click at [296, 308] on button "button" at bounding box center [295, 309] width 9 height 9
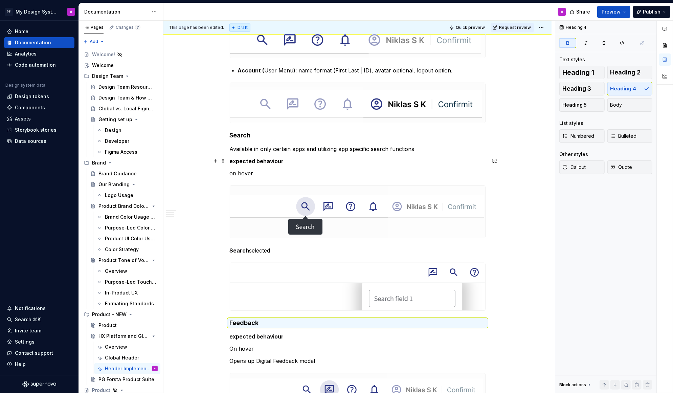
click at [466, 154] on div "Global Header – Implementation Guidance The Global Header is documented in thre…" at bounding box center [358, 130] width 256 height 2183
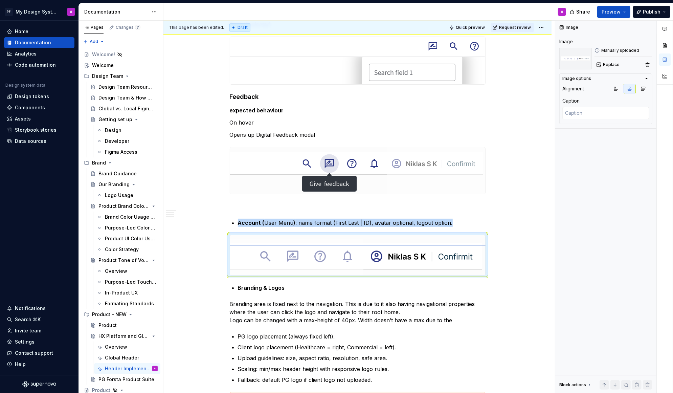
scroll to position [1216, 0]
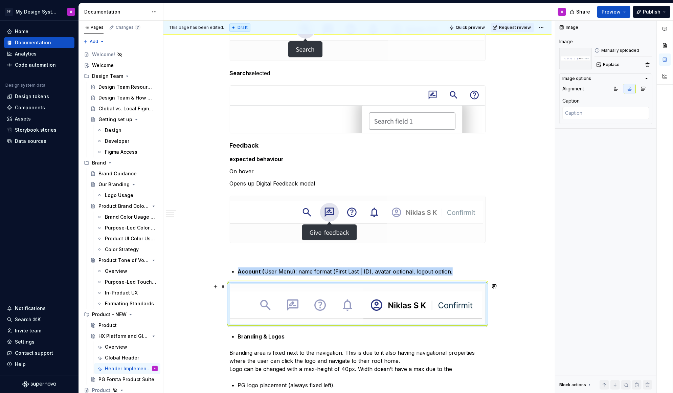
click at [516, 322] on div "Global Header – Implementation Guidance The Global Header is documented in thre…" at bounding box center [358, 72] width 388 height 2325
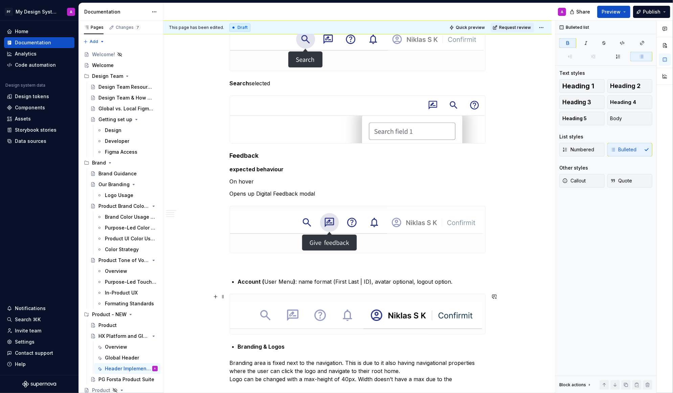
scroll to position [1163, 0]
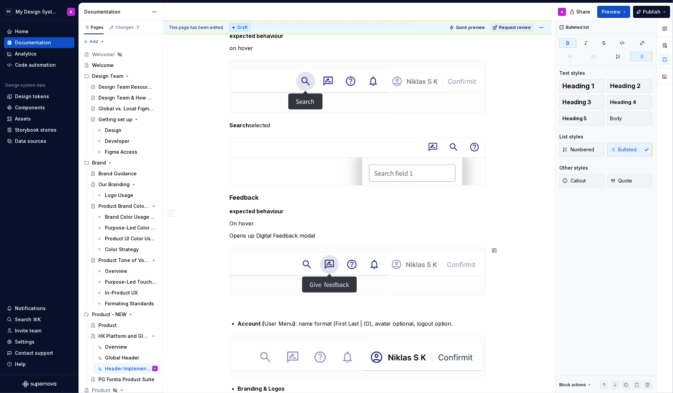
click at [375, 298] on div "Global Header – Implementation Guidance The Global Header is documented in thre…" at bounding box center [358, 69] width 256 height 2183
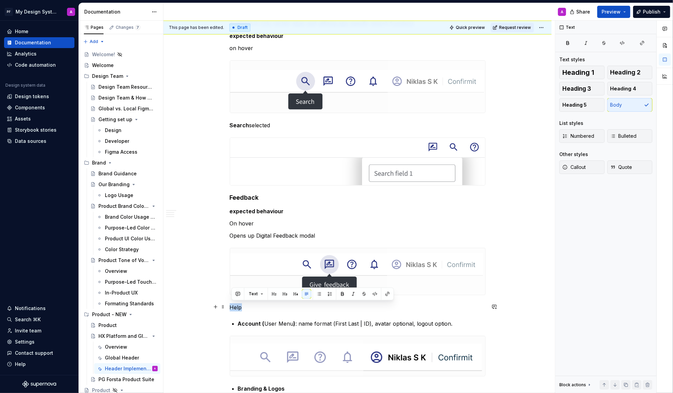
drag, startPoint x: 245, startPoint y: 306, endPoint x: 229, endPoint y: 306, distance: 16.9
click at [229, 306] on div "Global Header – Implementation Guidance The Global Header is documented in thre…" at bounding box center [358, 124] width 388 height 2325
click at [338, 291] on button "button" at bounding box center [342, 293] width 9 height 9
click at [295, 295] on button "button" at bounding box center [295, 293] width 9 height 9
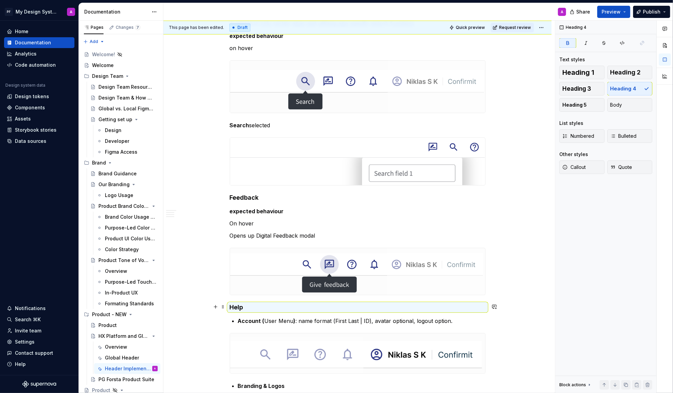
click at [249, 301] on div "Global Header – Implementation Guidance The Global Header is documented in thre…" at bounding box center [358, 68] width 256 height 2181
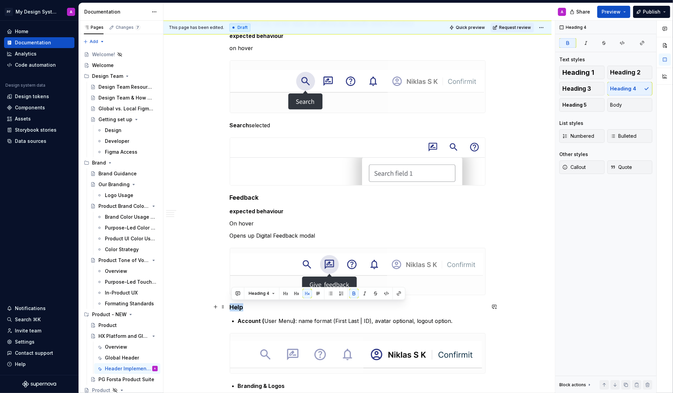
drag, startPoint x: 247, startPoint y: 305, endPoint x: 228, endPoint y: 305, distance: 19.0
click at [228, 305] on div "Global Header – Implementation Guidance The Global Header is documented in thre…" at bounding box center [358, 123] width 388 height 2323
click at [307, 295] on button "button" at bounding box center [307, 293] width 9 height 9
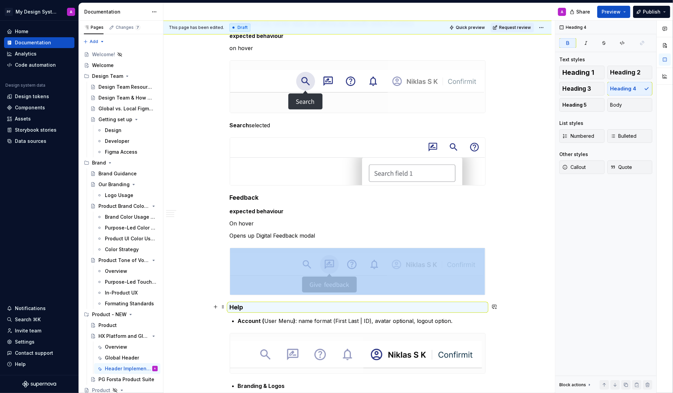
click at [300, 306] on h4 "Help" at bounding box center [358, 307] width 256 height 8
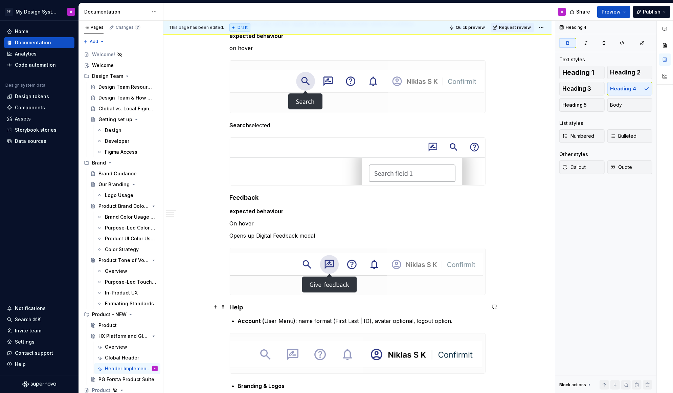
click at [252, 306] on h4 "Help" at bounding box center [358, 307] width 256 height 8
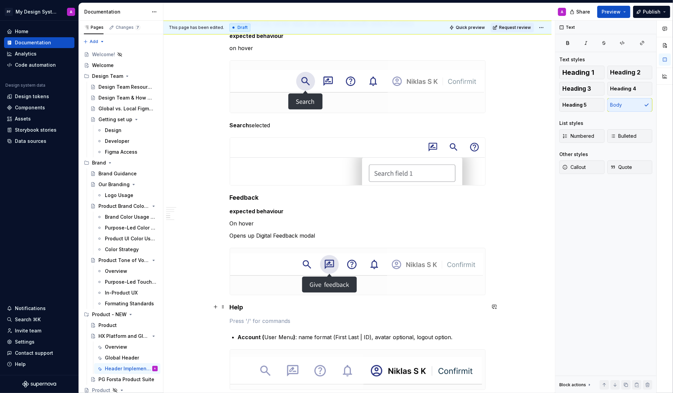
click at [261, 309] on h4 "Help" at bounding box center [358, 307] width 256 height 8
click at [254, 304] on strong "Help / resources" at bounding box center [254, 307] width 49 height 7
click at [288, 308] on h4 "Help / Resources" at bounding box center [358, 307] width 256 height 8
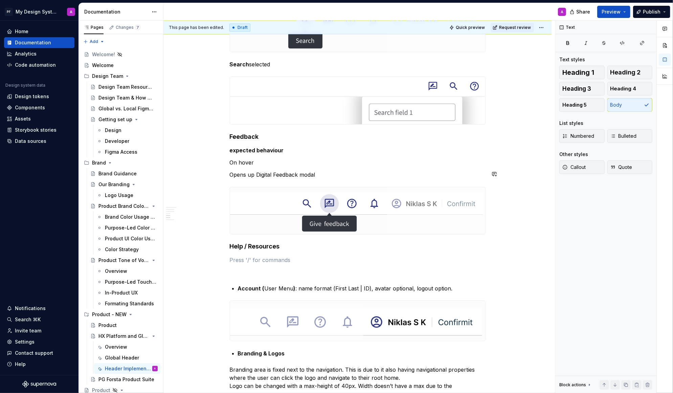
scroll to position [1241, 0]
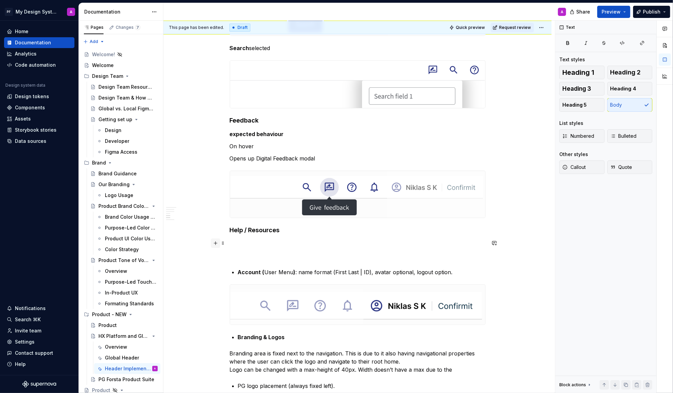
click at [217, 244] on button "button" at bounding box center [215, 242] width 9 height 9
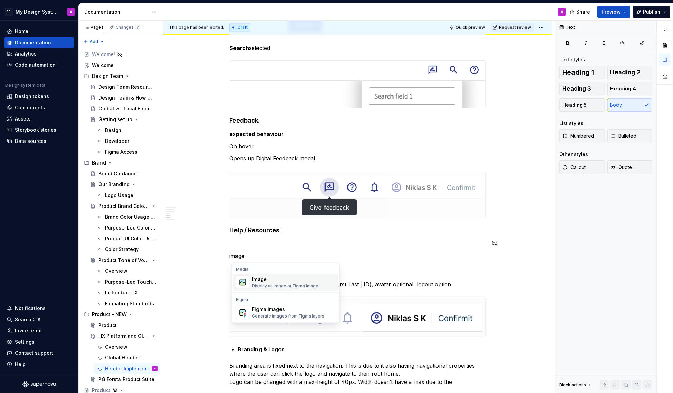
click at [267, 283] on div "Display an image or Figma image" at bounding box center [285, 285] width 66 height 5
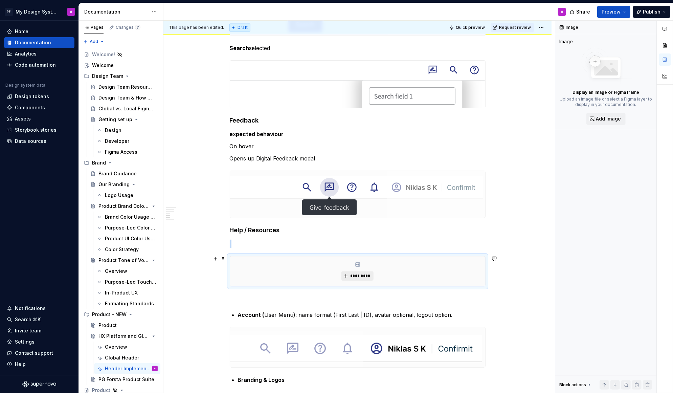
click at [357, 275] on span "*********" at bounding box center [360, 275] width 21 height 5
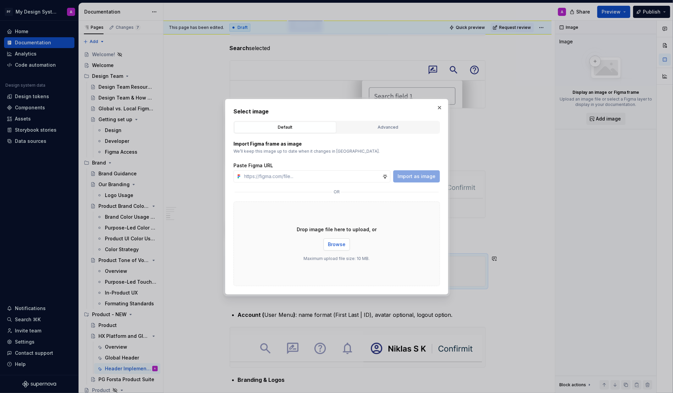
click at [341, 242] on span "Browse" at bounding box center [337, 244] width 18 height 7
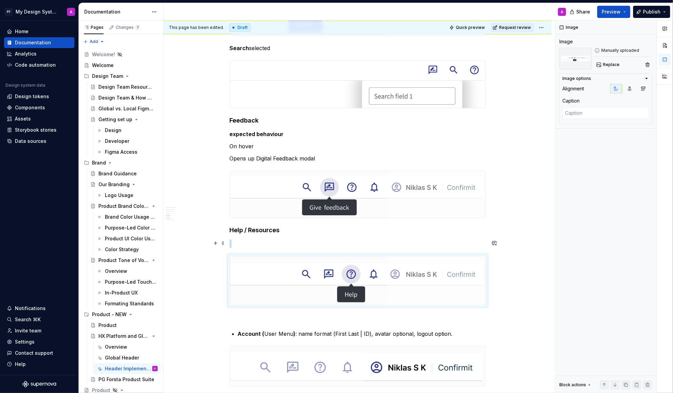
click at [254, 241] on p at bounding box center [358, 244] width 256 height 8
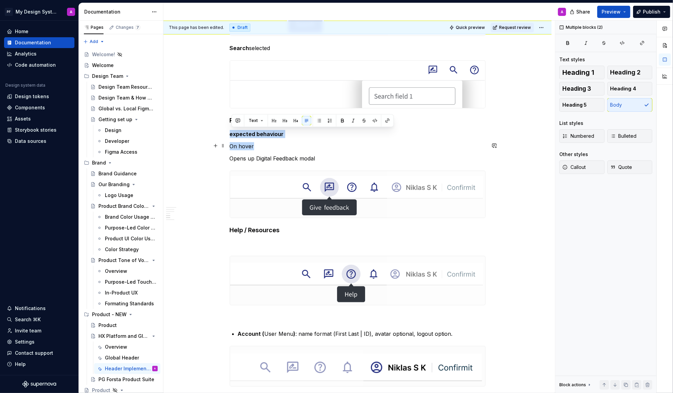
drag, startPoint x: 231, startPoint y: 134, endPoint x: 284, endPoint y: 143, distance: 53.2
click at [284, 143] on div "Global Header – Implementation Guidance The Global Header is documented in thre…" at bounding box center [358, 36] width 256 height 2271
copy div "expected behaviour On hover"
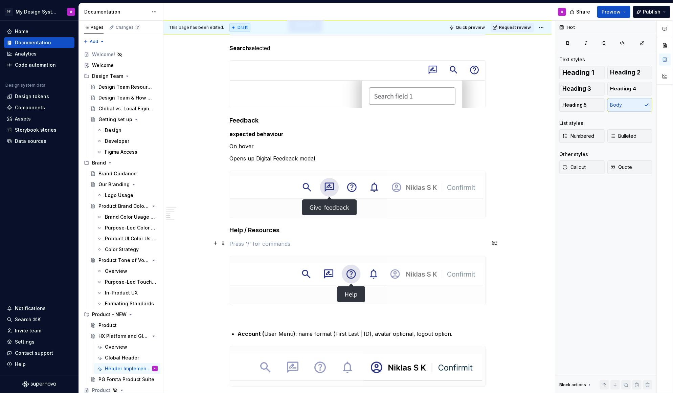
click at [243, 246] on p at bounding box center [358, 244] width 256 height 8
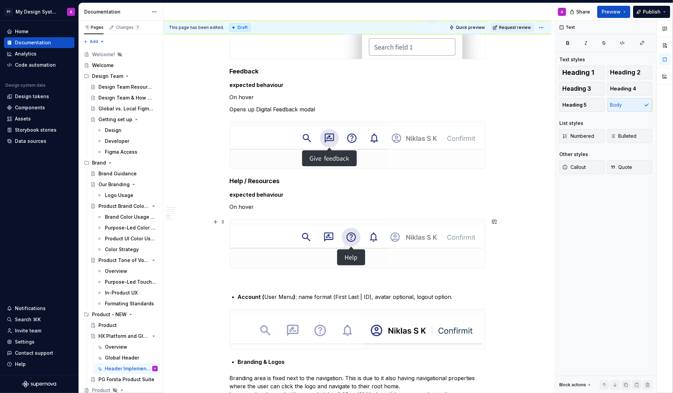
scroll to position [1299, 0]
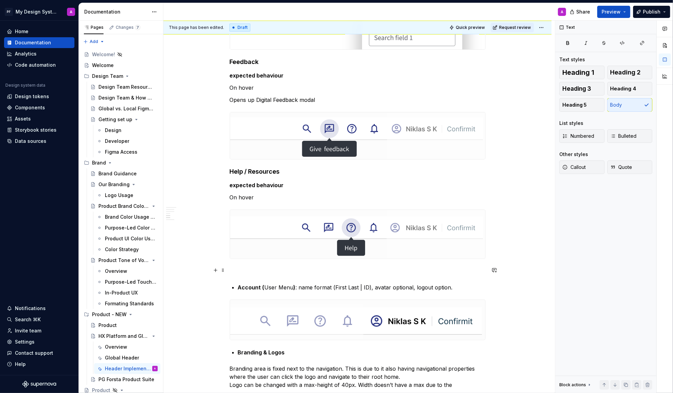
click at [243, 267] on p at bounding box center [358, 271] width 256 height 8
drag, startPoint x: 232, startPoint y: 98, endPoint x: 325, endPoint y: 99, distance: 93.1
click at [325, 100] on p "Opens up Digital Feedback modal" at bounding box center [358, 100] width 256 height 8
copy p "Opens up Digital Feedback modal"
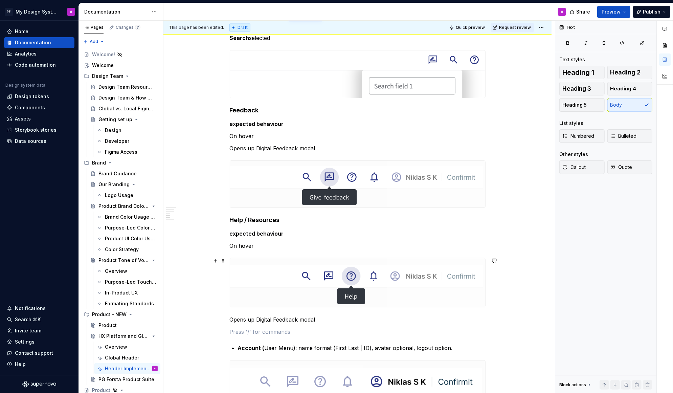
scroll to position [1246, 0]
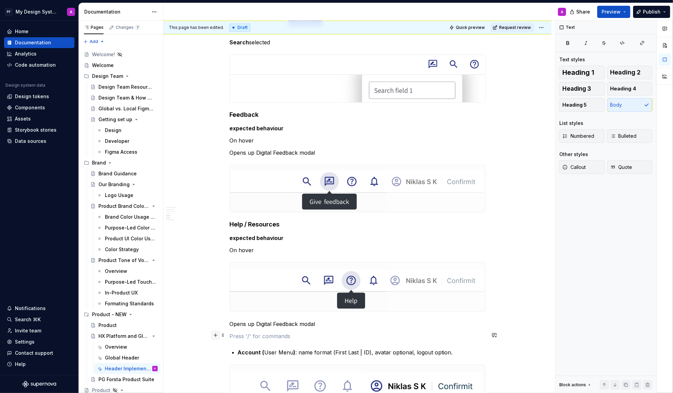
click at [220, 338] on button "button" at bounding box center [215, 334] width 9 height 9
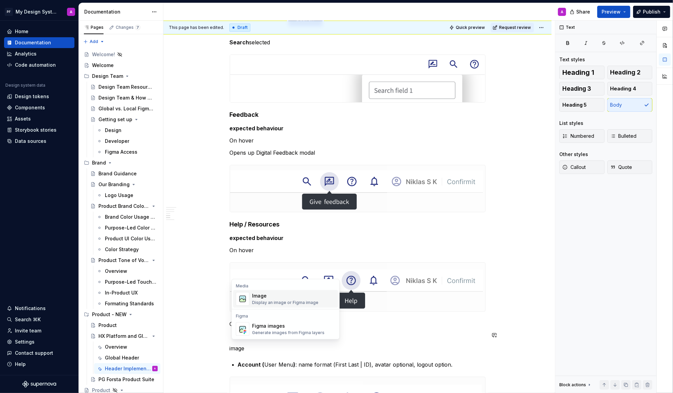
click at [257, 300] on div "Display an image or Figma image" at bounding box center [285, 302] width 66 height 5
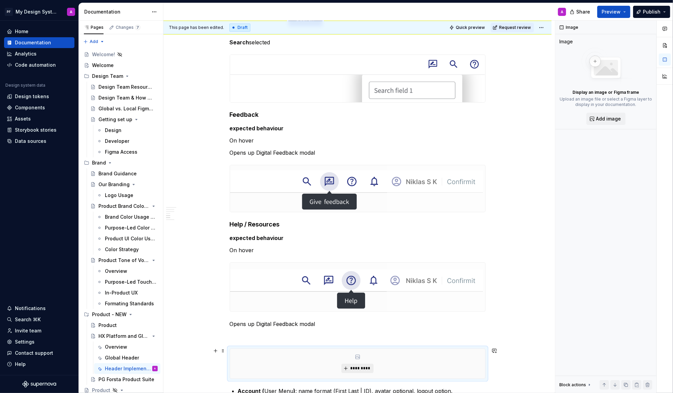
click at [355, 343] on button "*********" at bounding box center [358, 368] width 32 height 9
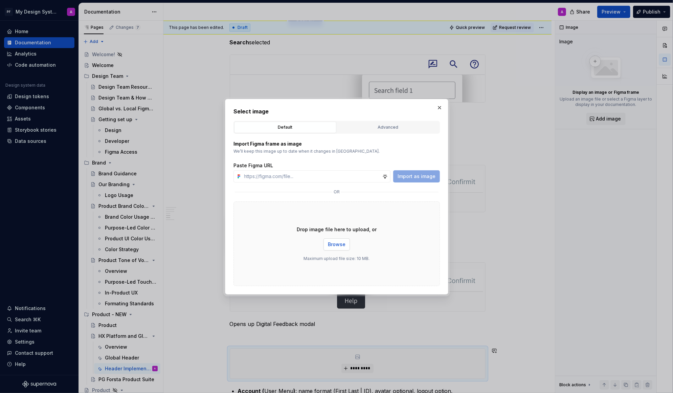
click at [338, 241] on span "Browse" at bounding box center [337, 244] width 18 height 7
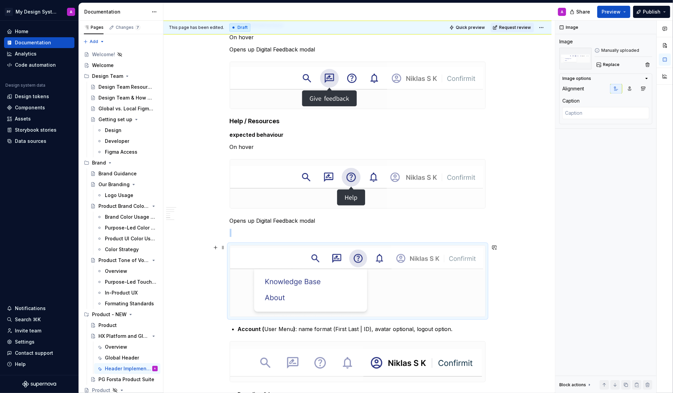
scroll to position [1367, 0]
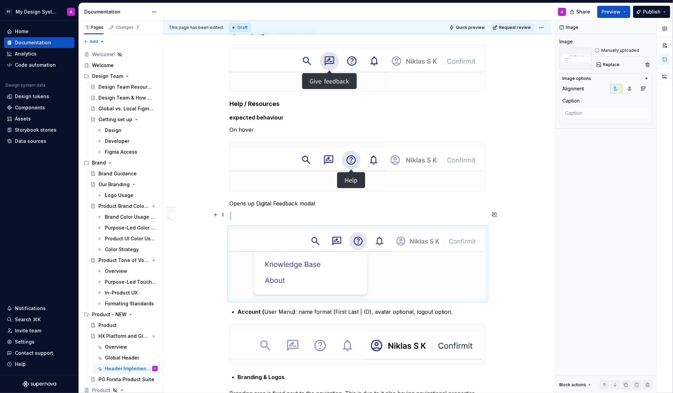
click at [255, 216] on p at bounding box center [358, 216] width 256 height 8
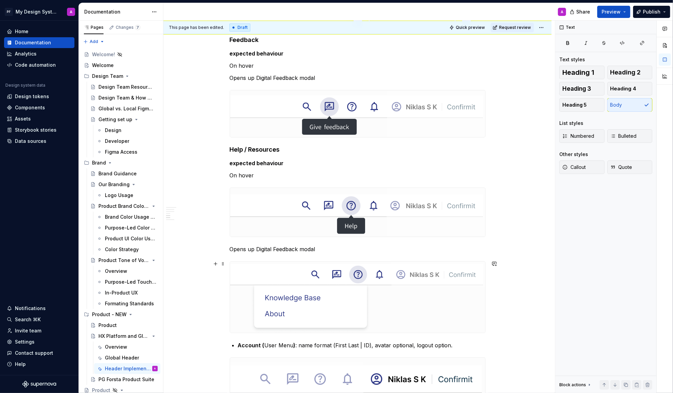
scroll to position [1323, 0]
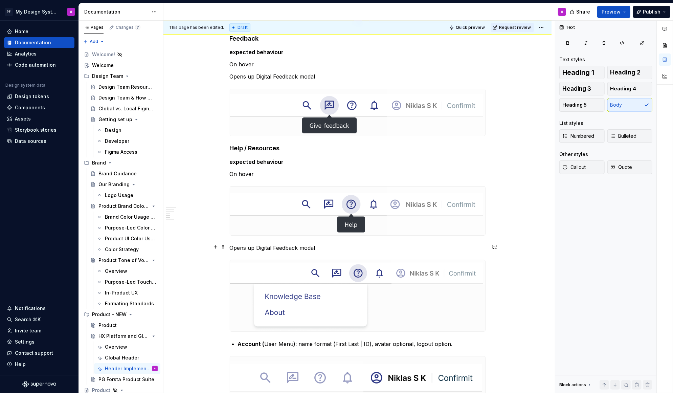
click at [320, 248] on p "Opens up Digital Feedback modal" at bounding box center [358, 248] width 256 height 8
drag, startPoint x: 321, startPoint y: 244, endPoint x: 244, endPoint y: 242, distance: 76.9
click at [244, 244] on p "Opens up Digital Feedback modal" at bounding box center [358, 248] width 256 height 8
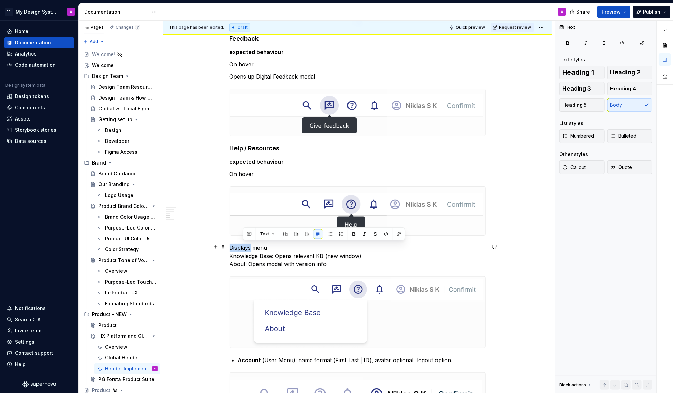
drag, startPoint x: 253, startPoint y: 246, endPoint x: 230, endPoint y: 246, distance: 23.0
click at [230, 246] on div "Global Header – Implementation Guidance The Global Header is documented in thre…" at bounding box center [358, 64] width 388 height 2522
drag, startPoint x: 231, startPoint y: 255, endPoint x: 273, endPoint y: 256, distance: 42.0
click at [273, 256] on p "Opens menu Knowledge Base: Opens relevant KB (new window) About: Opens modal wi…" at bounding box center [358, 256] width 256 height 24
click at [338, 240] on button "button" at bounding box center [342, 241] width 9 height 9
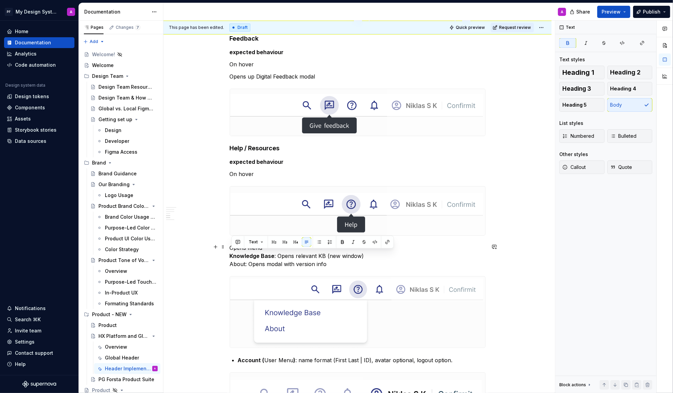
click at [263, 264] on p "Opens menu Knowledge Base : Opens relevant KB (new window) About: Opens modal w…" at bounding box center [358, 256] width 256 height 24
drag, startPoint x: 265, startPoint y: 262, endPoint x: 233, endPoint y: 262, distance: 31.8
click at [233, 262] on p "Opens menu Knowledge Base : Opens relevant KB (new window) About: Opens modal w…" at bounding box center [358, 256] width 256 height 24
click at [270, 265] on p "Opens menu Knowledge Base : Opens relevant KB (new window) About: Opens modal w…" at bounding box center [358, 256] width 256 height 24
drag, startPoint x: 246, startPoint y: 263, endPoint x: 231, endPoint y: 263, distance: 15.9
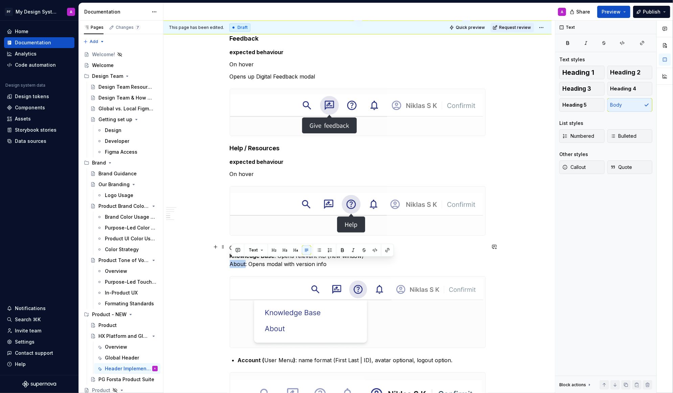
click at [231, 263] on div "Global Header – Implementation Guidance The Global Header is documented in thre…" at bounding box center [358, 64] width 388 height 2522
click at [341, 247] on button "button" at bounding box center [342, 249] width 9 height 9
click at [453, 248] on p "Opens menu Knowledge Base : Opens relevant KB (new window) About : Opens modal …" at bounding box center [358, 256] width 256 height 24
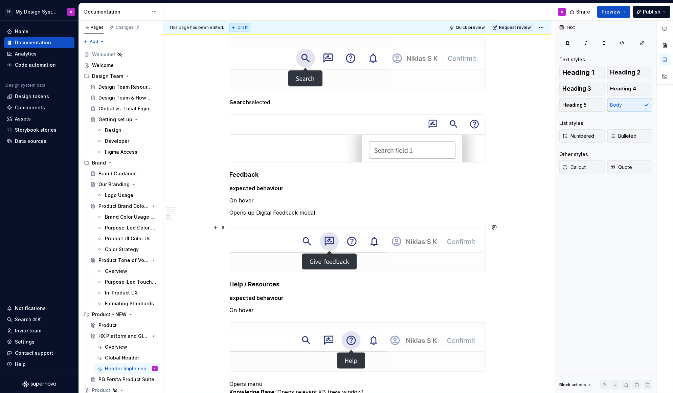
scroll to position [1233, 0]
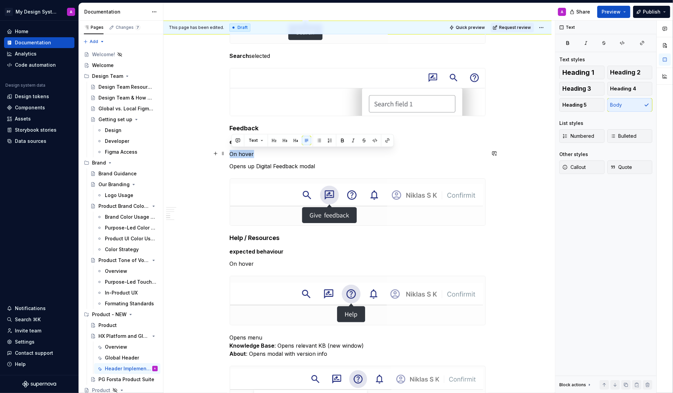
drag, startPoint x: 263, startPoint y: 151, endPoint x: 230, endPoint y: 150, distance: 32.9
click at [230, 150] on div "Global Header – Implementation Guidance The Global Header is documented in thre…" at bounding box center [358, 154] width 388 height 2522
click at [281, 257] on div "Global Header – Implementation Guidance The Global Header is documented in thre…" at bounding box center [358, 98] width 256 height 2379
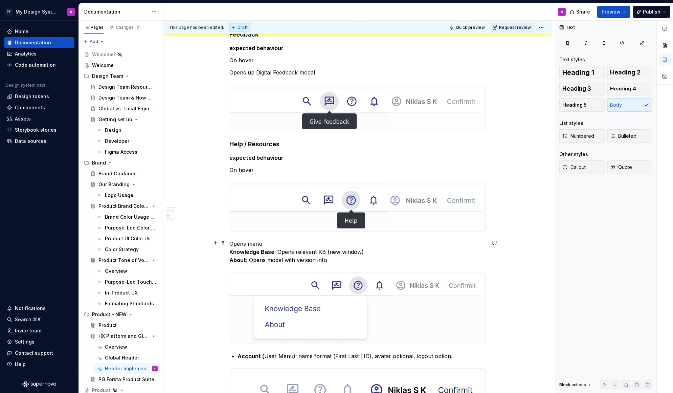
scroll to position [1331, 0]
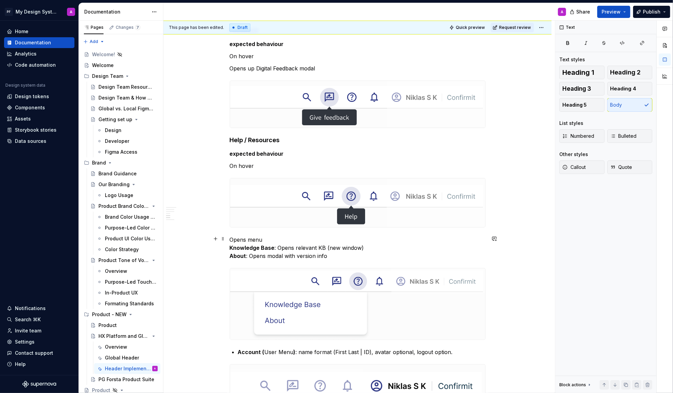
click at [233, 239] on p "Opens menu Knowledge Base : Opens relevant KB (new window) About : Opens modal …" at bounding box center [358, 248] width 256 height 24
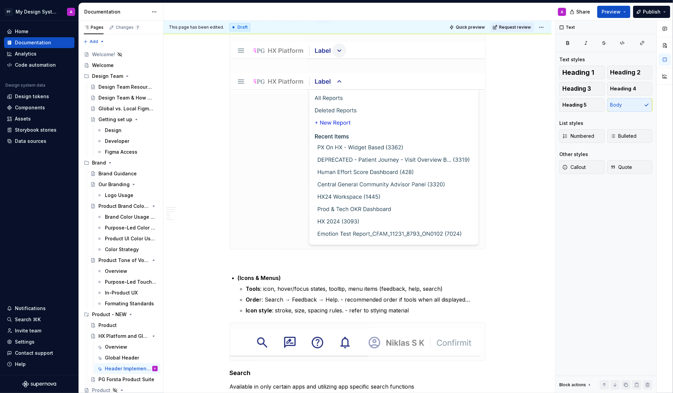
scroll to position [978, 0]
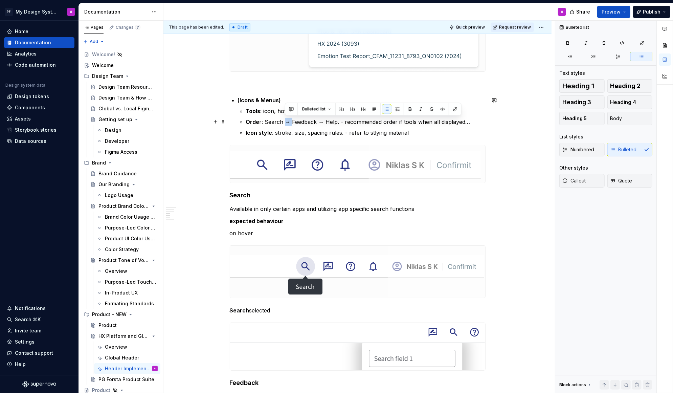
drag, startPoint x: 293, startPoint y: 122, endPoint x: 286, endPoint y: 122, distance: 6.1
click at [286, 122] on p "Orde r: Search → Feedback → Help. - recommended order if tools when all display…" at bounding box center [366, 122] width 240 height 8
copy p "→"
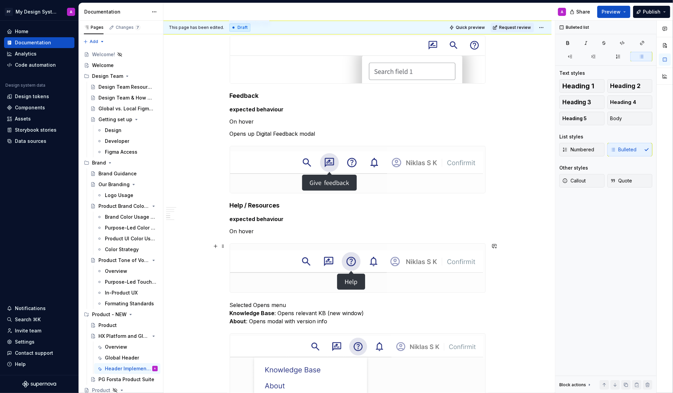
scroll to position [1298, 0]
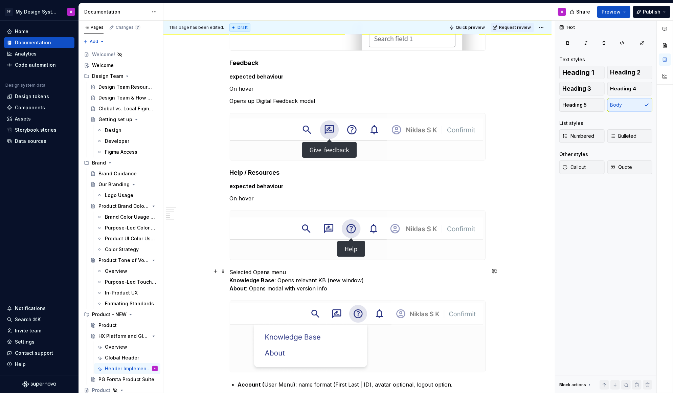
click at [278, 279] on p "Selected Opens menu Knowledge Base : Opens relevant KB (new window) About : Ope…" at bounding box center [358, 280] width 256 height 24
click at [250, 288] on p "Selected Opens menu Knowledge Base → Opens relevant KB (new window) About : Ope…" at bounding box center [358, 280] width 256 height 24
click at [256, 270] on p "Selected Opens menu Knowledge Base → Opens relevant KB (new window) About → Ope…" at bounding box center [358, 280] width 256 height 24
drag, startPoint x: 254, startPoint y: 270, endPoint x: 231, endPoint y: 270, distance: 23.0
click at [231, 270] on div "Global Header – Implementation Guidance The Global Header is documented in thre…" at bounding box center [358, 88] width 388 height 2522
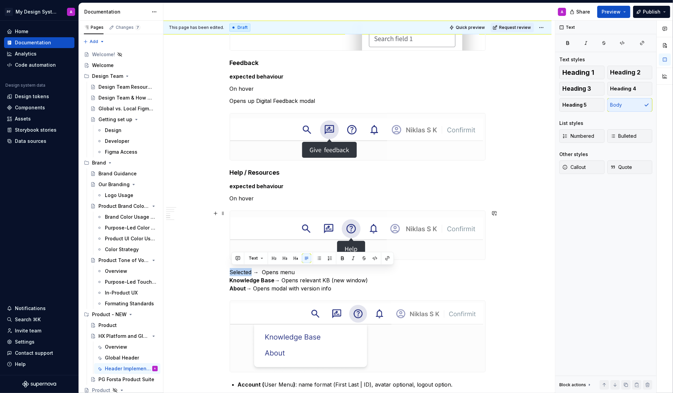
click at [213, 243] on div "Global Header – Implementation Guidance The Global Header is documented in thre…" at bounding box center [358, 88] width 388 height 2522
click at [532, 292] on div "Global Header – Implementation Guidance The Global Header is documented in thre…" at bounding box center [358, 88] width 388 height 2522
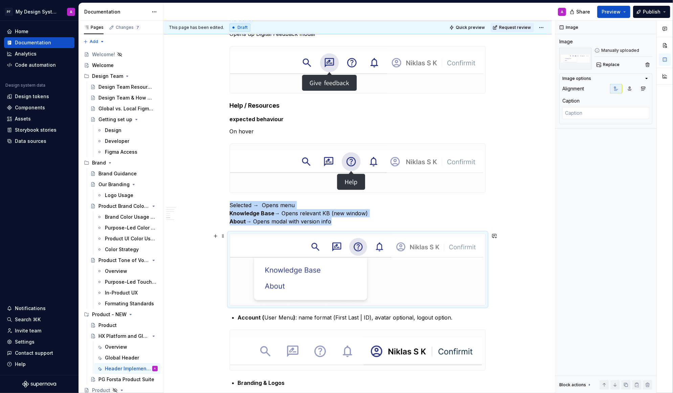
scroll to position [1379, 0]
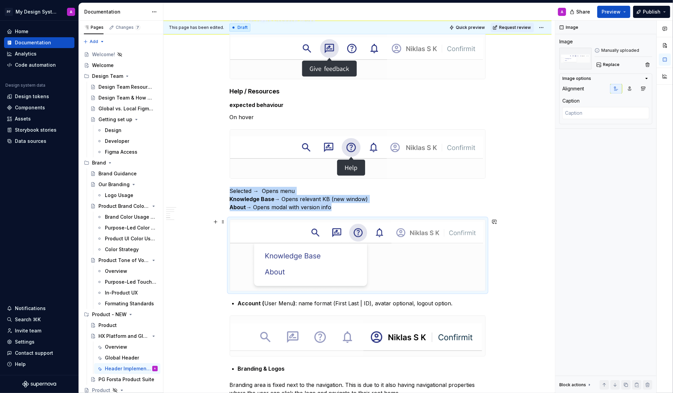
click at [496, 288] on div "Global Header – Implementation Guidance The Global Header is documented in thre…" at bounding box center [358, 7] width 388 height 2522
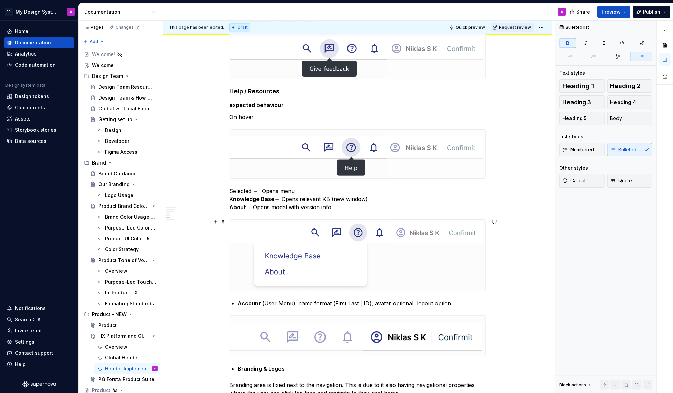
click at [493, 282] on div "Global Header – Implementation Guidance The Global Header is documented in thre…" at bounding box center [358, 7] width 388 height 2522
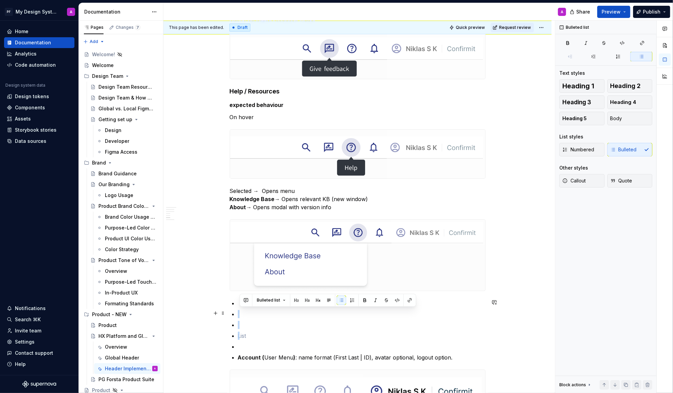
drag, startPoint x: 241, startPoint y: 328, endPoint x: 236, endPoint y: 312, distance: 16.8
click at [238, 312] on ul "Account ( User Menu ) : name format (First Last | ID), avatar optional, logout …" at bounding box center [362, 330] width 248 height 62
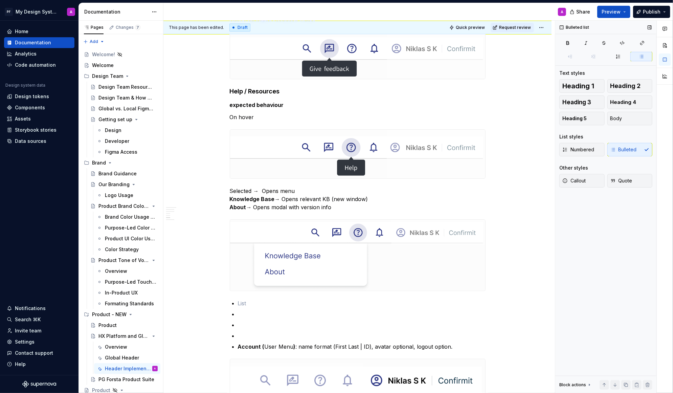
click at [627, 148] on div "Numbered Bulleted" at bounding box center [606, 150] width 93 height 14
click at [290, 305] on p at bounding box center [362, 303] width 248 height 8
click at [216, 302] on button "button" at bounding box center [215, 302] width 9 height 9
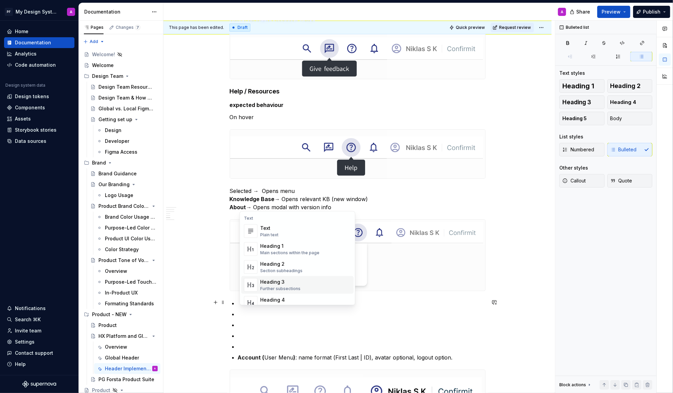
click at [271, 284] on div "Heading 3" at bounding box center [280, 282] width 40 height 7
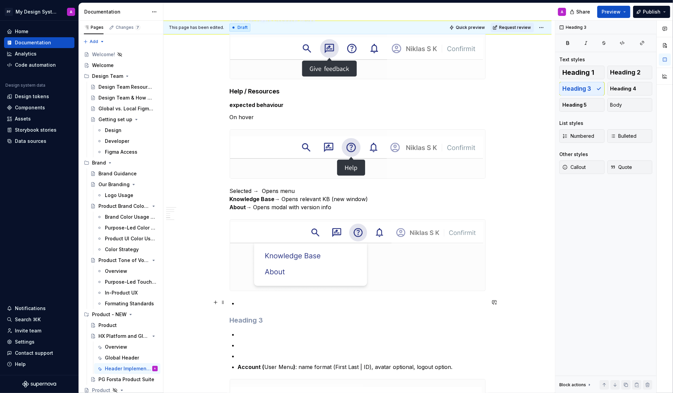
click at [242, 301] on p at bounding box center [362, 303] width 248 height 8
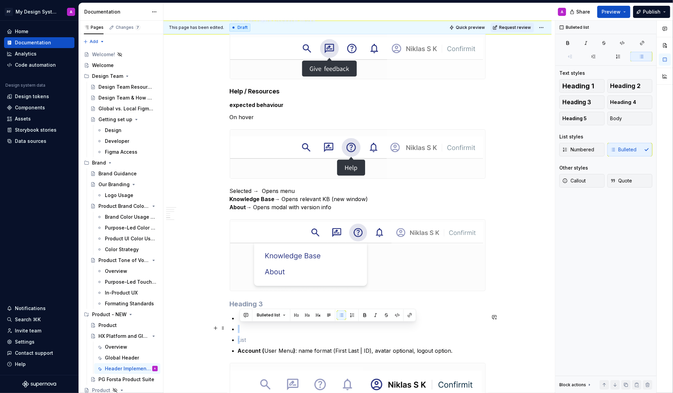
drag, startPoint x: 248, startPoint y: 336, endPoint x: 240, endPoint y: 326, distance: 13.0
click at [240, 326] on ul "Account ( User Menu ) : name format (First Last | ID), avatar optional, logout …" at bounding box center [362, 334] width 248 height 41
click at [482, 325] on p at bounding box center [362, 329] width 248 height 8
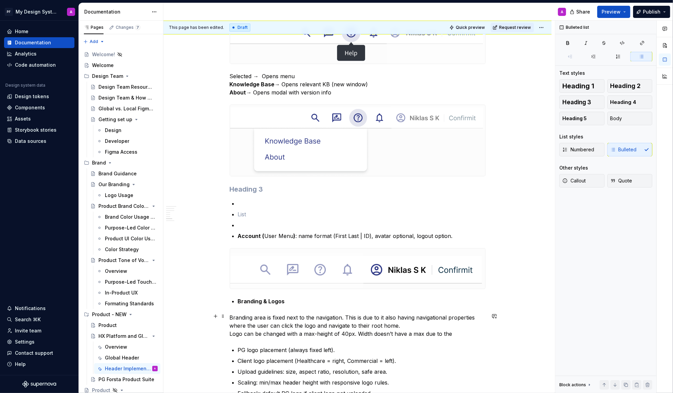
scroll to position [1496, 0]
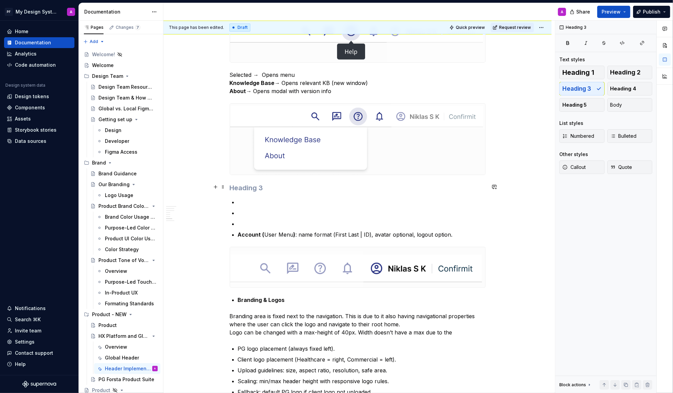
drag, startPoint x: 265, startPoint y: 188, endPoint x: 243, endPoint y: 187, distance: 22.4
click at [243, 187] on h3 at bounding box center [358, 187] width 256 height 9
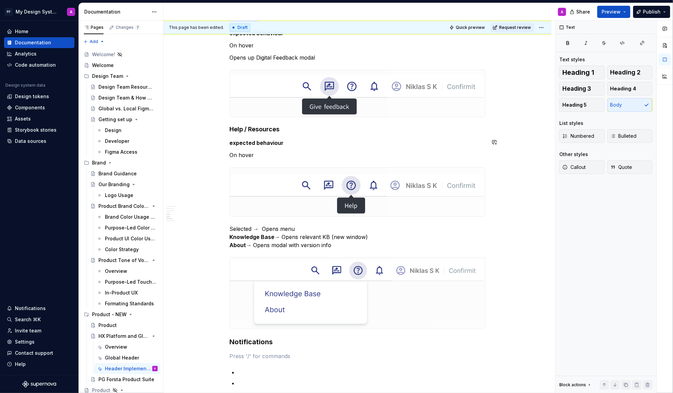
scroll to position [1407, 0]
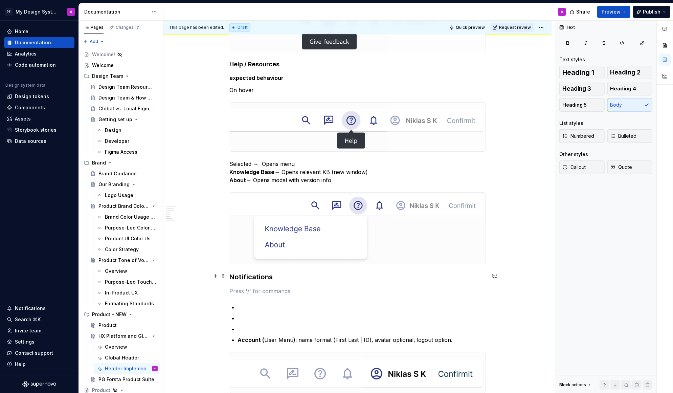
click at [274, 272] on h3 "Notifications" at bounding box center [358, 276] width 256 height 9
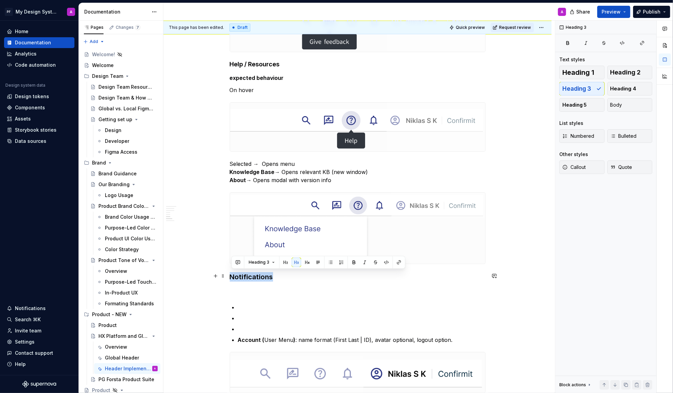
drag, startPoint x: 274, startPoint y: 273, endPoint x: 233, endPoint y: 273, distance: 40.6
click at [233, 273] on h3 "Notifications" at bounding box center [358, 276] width 256 height 9
click at [308, 262] on button "button" at bounding box center [307, 262] width 9 height 9
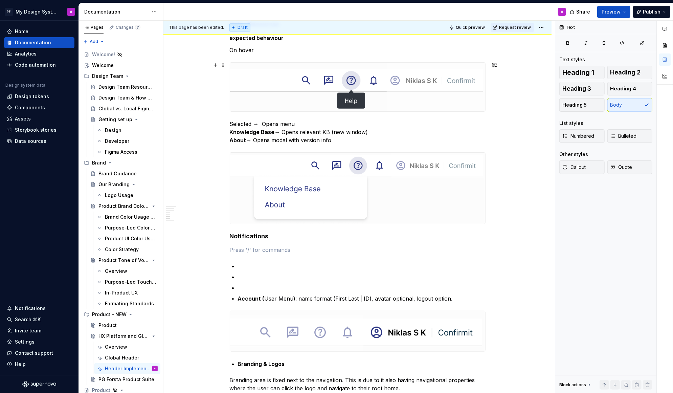
scroll to position [1449, 0]
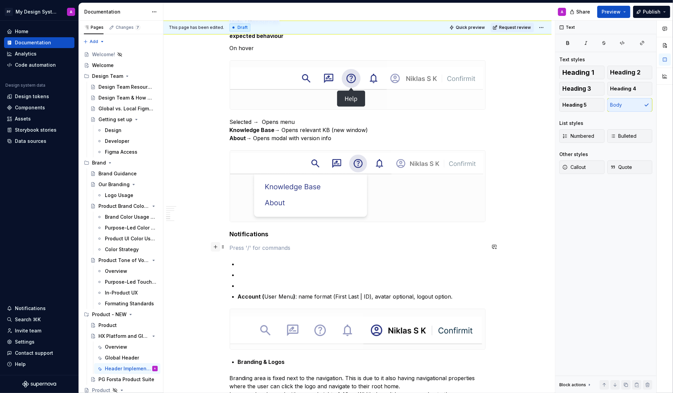
click at [217, 247] on button "button" at bounding box center [215, 246] width 9 height 9
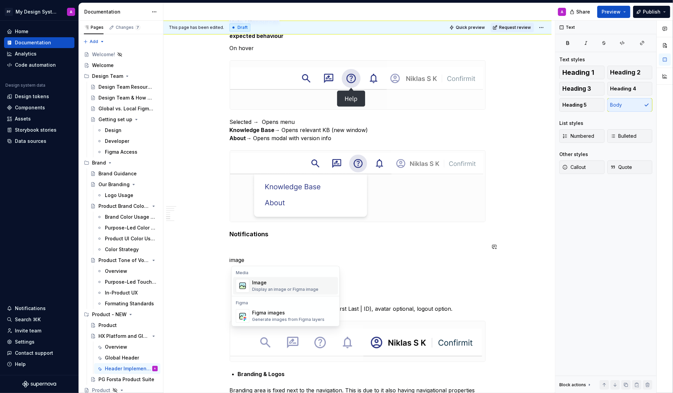
click at [266, 283] on div "Image" at bounding box center [285, 282] width 66 height 7
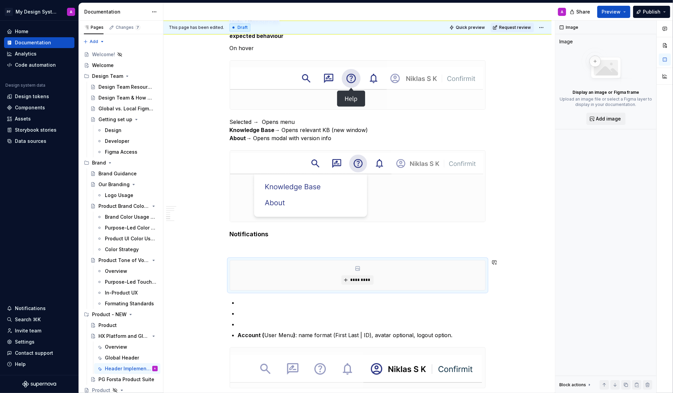
click at [262, 247] on p at bounding box center [358, 248] width 256 height 8
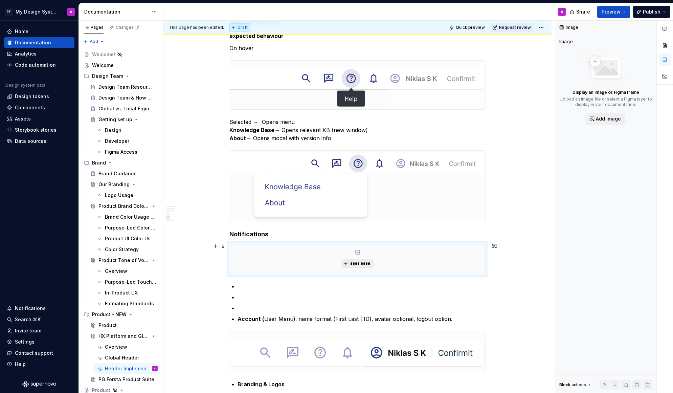
click at [363, 261] on span "*********" at bounding box center [360, 263] width 21 height 5
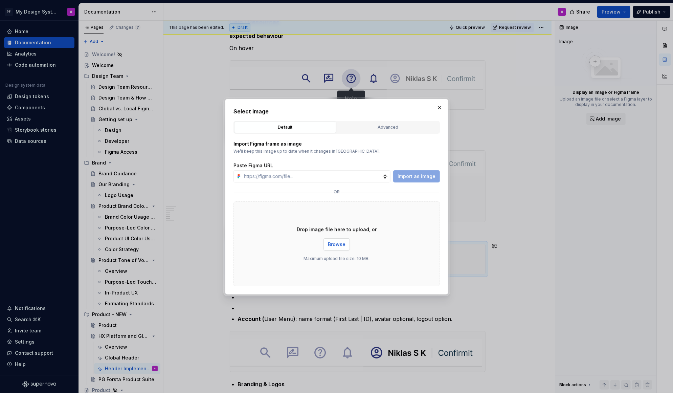
click at [338, 247] on span "Browse" at bounding box center [337, 244] width 18 height 7
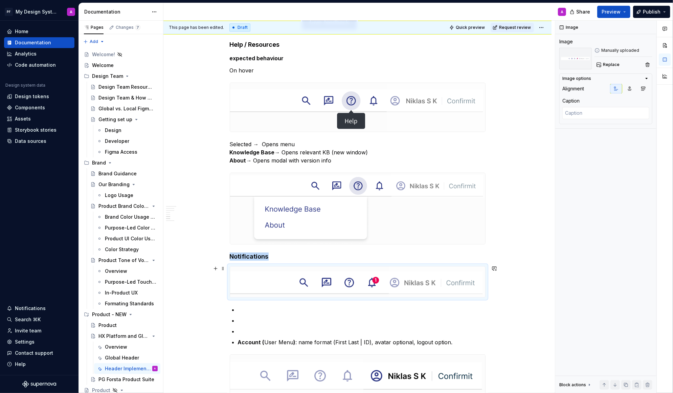
scroll to position [1423, 0]
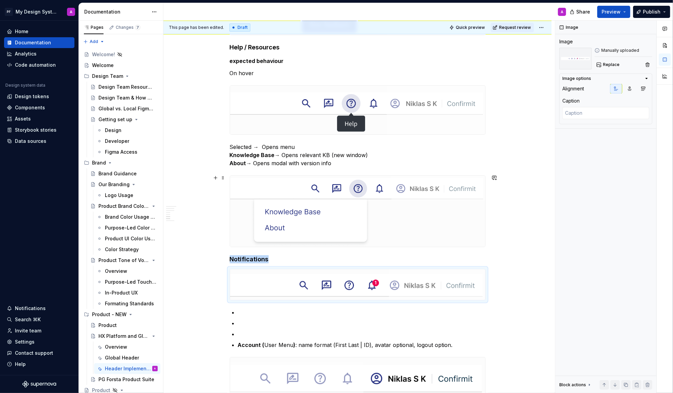
click at [518, 235] on div "Global Header – Implementation Guidance The Global Header is documented in thre…" at bounding box center [358, 5] width 388 height 2607
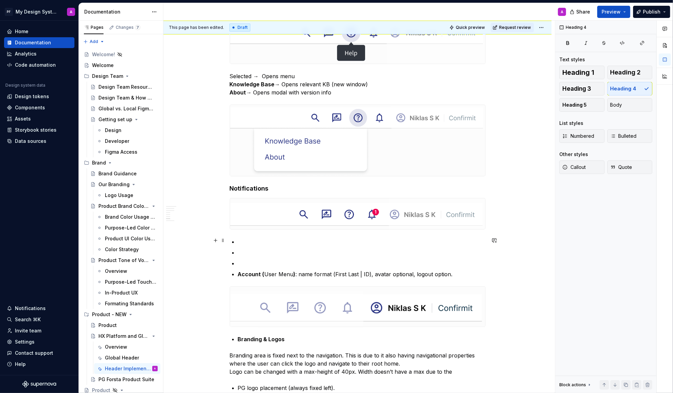
scroll to position [1501, 0]
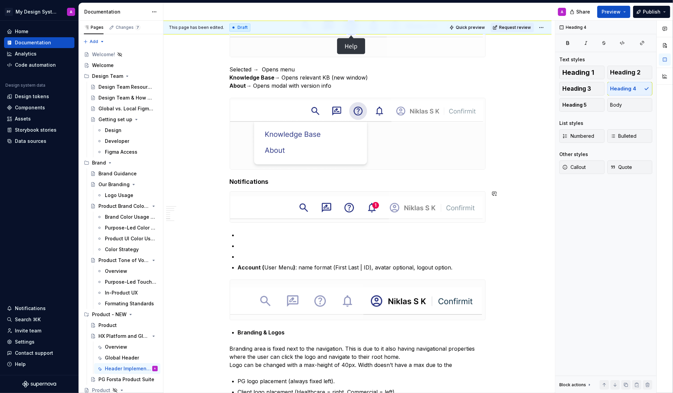
click at [277, 181] on h4 "Notifications" at bounding box center [358, 182] width 256 height 8
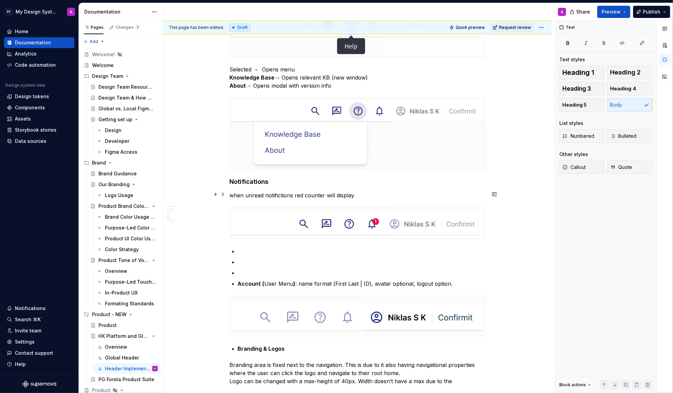
click at [277, 195] on p "when unread notifictions red counter will display" at bounding box center [358, 195] width 256 height 8
click at [281, 193] on p "when unread notifictions red counter will display" at bounding box center [358, 195] width 256 height 8
click at [383, 192] on p "when unread notifiications red counter will display" at bounding box center [358, 195] width 256 height 8
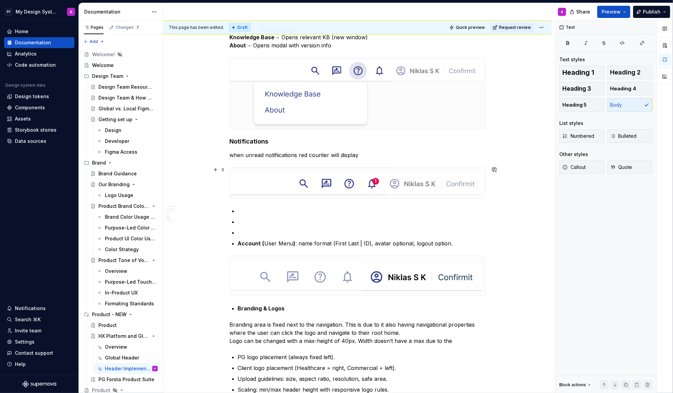
scroll to position [1542, 0]
click at [294, 156] on p "when unread notifiications red counter will display" at bounding box center [358, 154] width 256 height 8
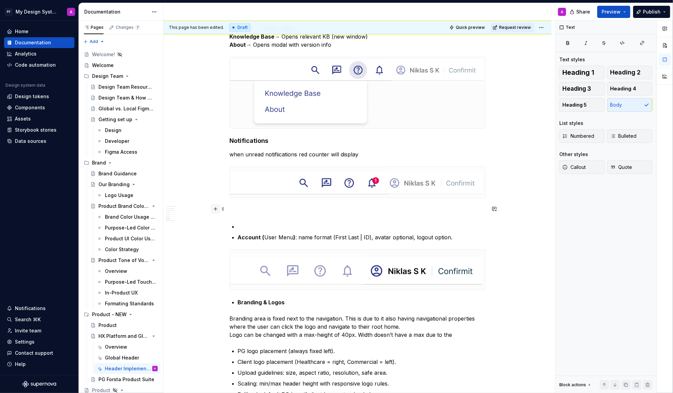
click at [218, 210] on button "button" at bounding box center [215, 208] width 9 height 9
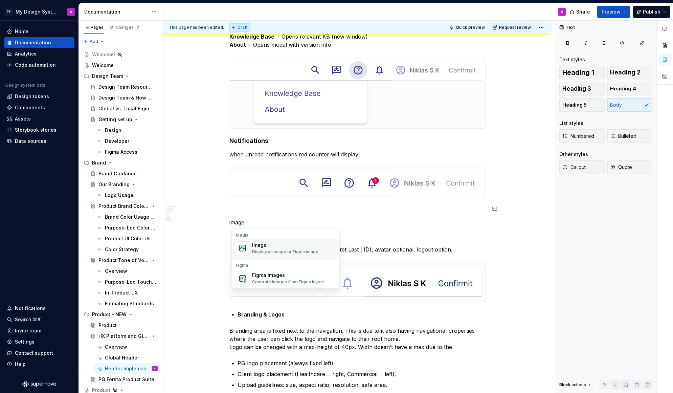
click at [258, 244] on div "Image" at bounding box center [285, 245] width 66 height 7
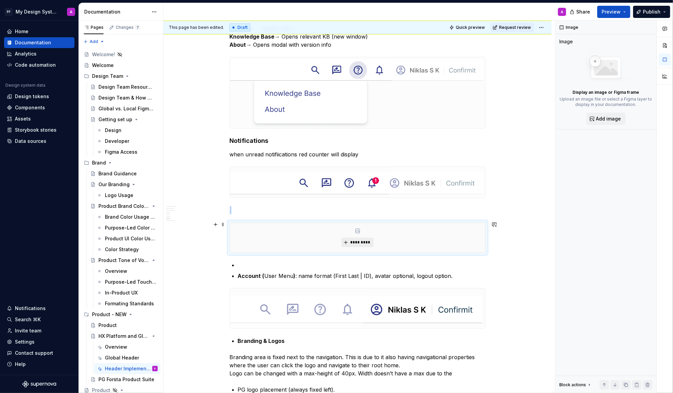
click at [356, 240] on span "*********" at bounding box center [360, 242] width 21 height 5
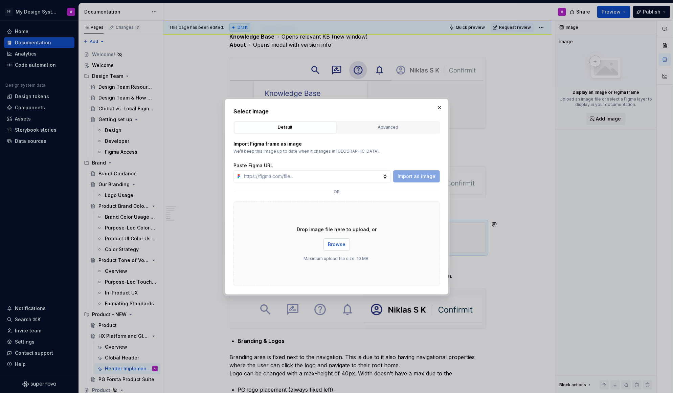
click at [328, 245] on button "Browse" at bounding box center [337, 244] width 26 height 12
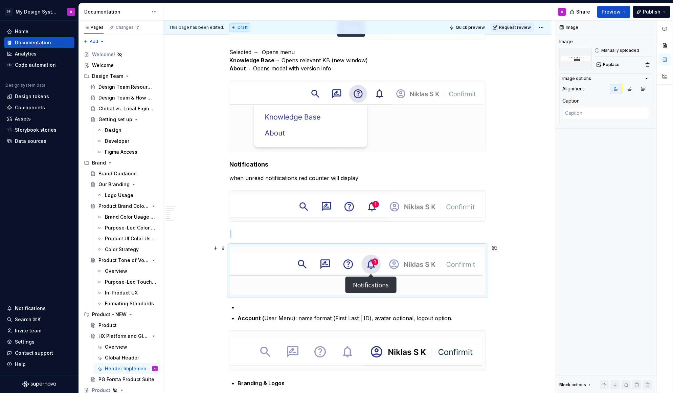
scroll to position [1517, 0]
click at [338, 231] on p at bounding box center [358, 235] width 256 height 8
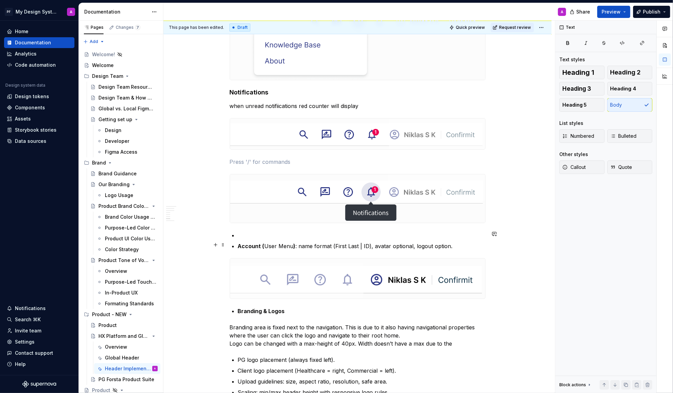
scroll to position [1606, 0]
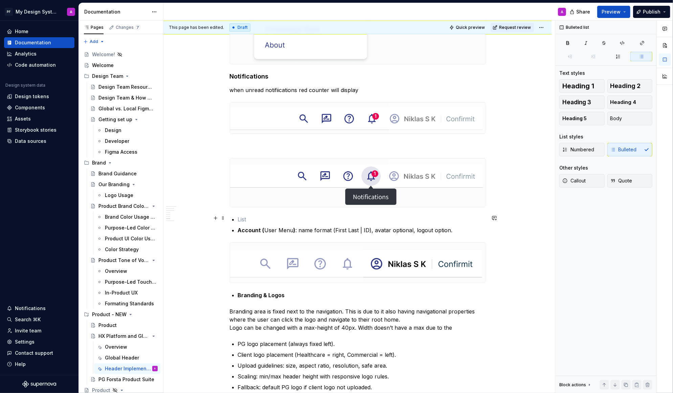
click at [312, 217] on p at bounding box center [362, 219] width 248 height 8
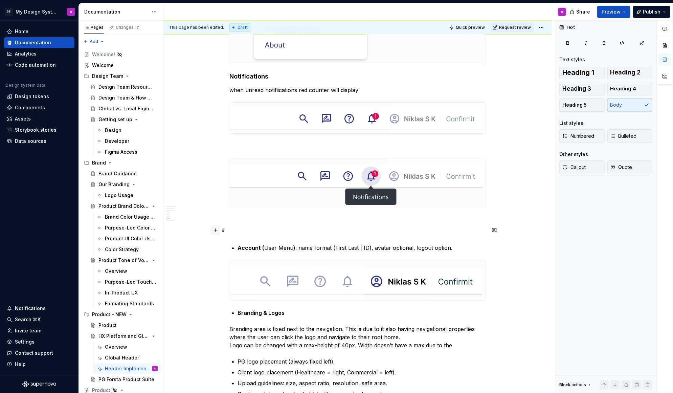
click at [218, 229] on button "button" at bounding box center [215, 230] width 9 height 9
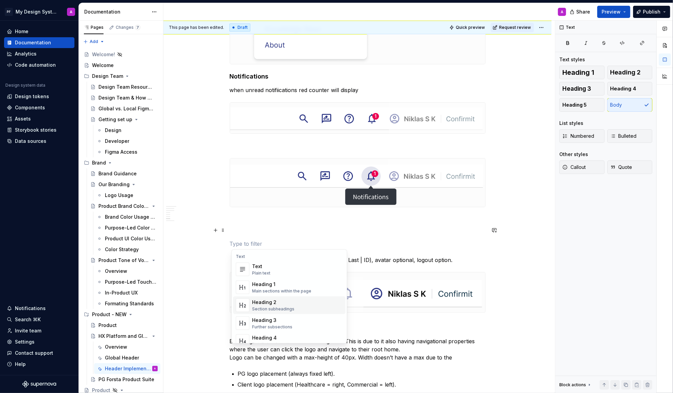
scroll to position [220, 0]
click at [289, 333] on div "Image" at bounding box center [285, 334] width 66 height 7
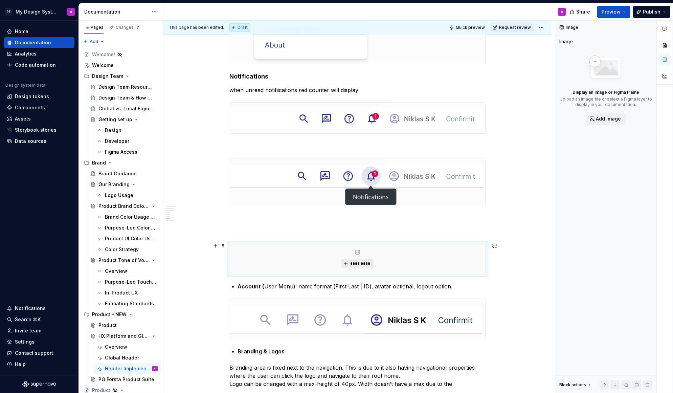
click at [363, 261] on span "*********" at bounding box center [360, 263] width 21 height 5
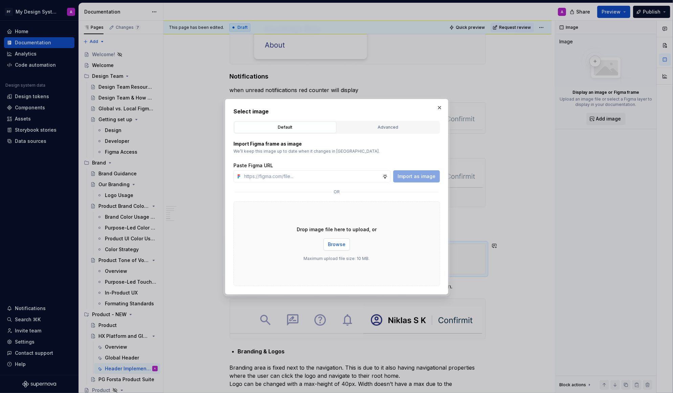
click at [336, 245] on span "Browse" at bounding box center [337, 244] width 18 height 7
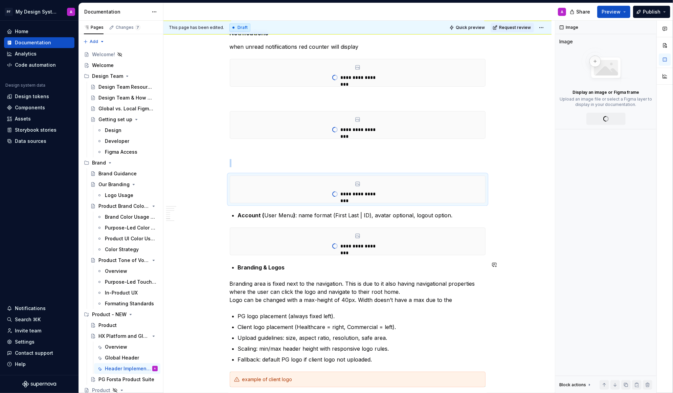
scroll to position [1606, 0]
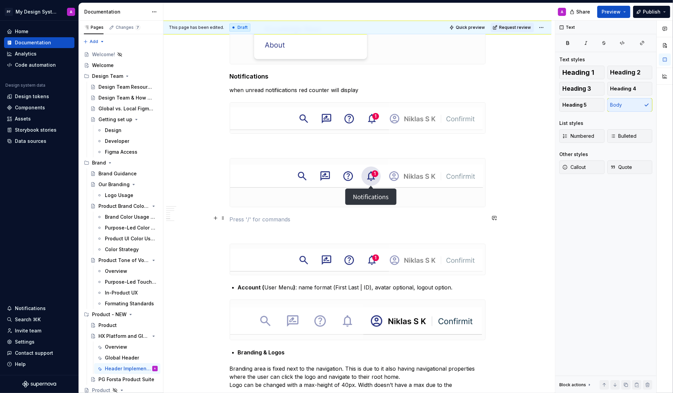
click at [441, 219] on p at bounding box center [358, 219] width 256 height 8
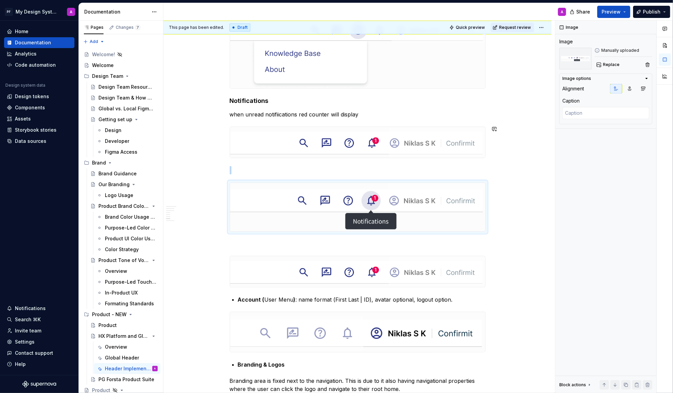
scroll to position [1612, 0]
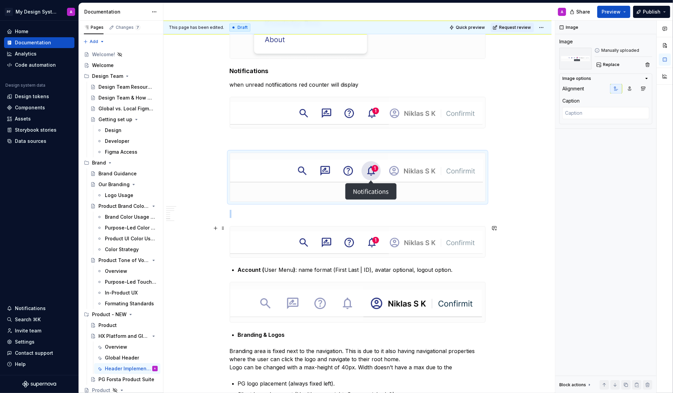
click at [345, 238] on img at bounding box center [357, 242] width 255 height 31
click at [608, 60] on button "Replace" at bounding box center [609, 64] width 28 height 9
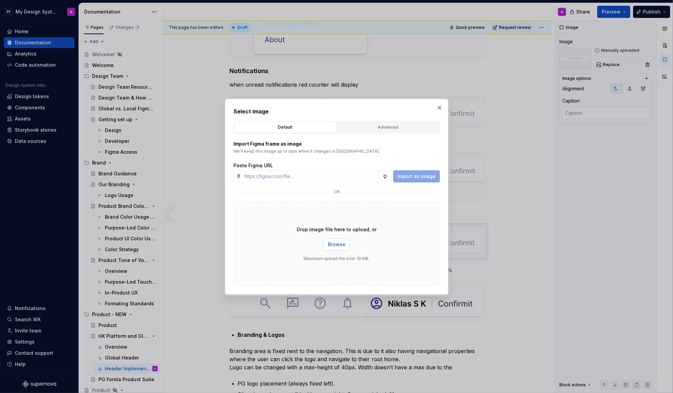
click at [337, 242] on span "Browse" at bounding box center [337, 244] width 18 height 7
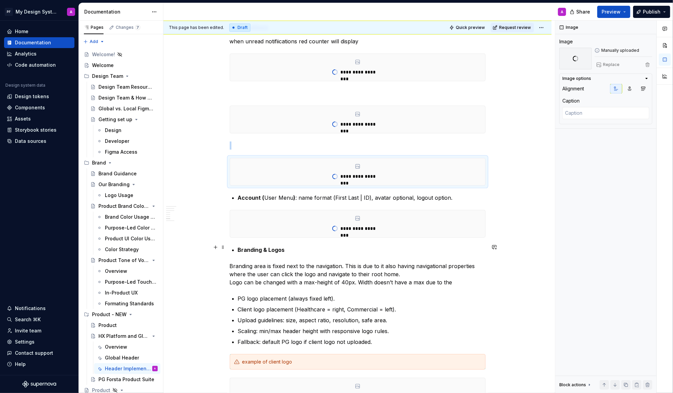
scroll to position [1701, 0]
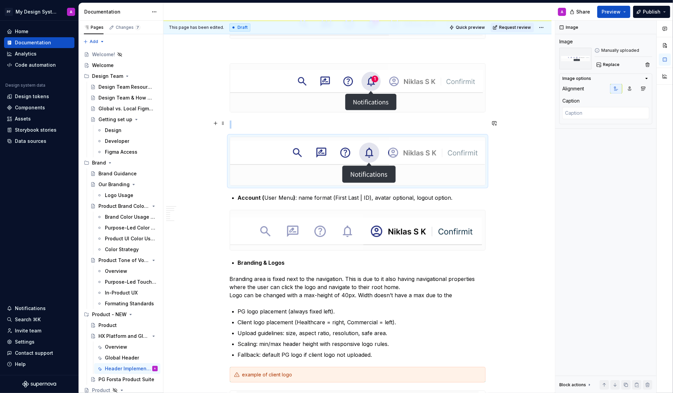
click at [358, 121] on p at bounding box center [358, 125] width 256 height 8
click at [510, 186] on div "This page has been edited. Draft Quick preview Request review HX Platform and G…" at bounding box center [360, 207] width 392 height 373
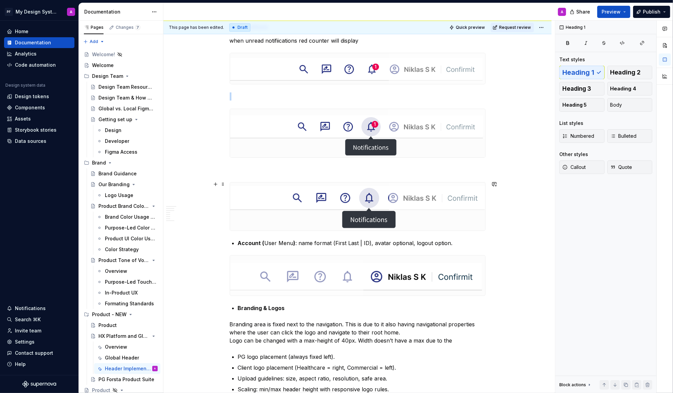
scroll to position [1626, 0]
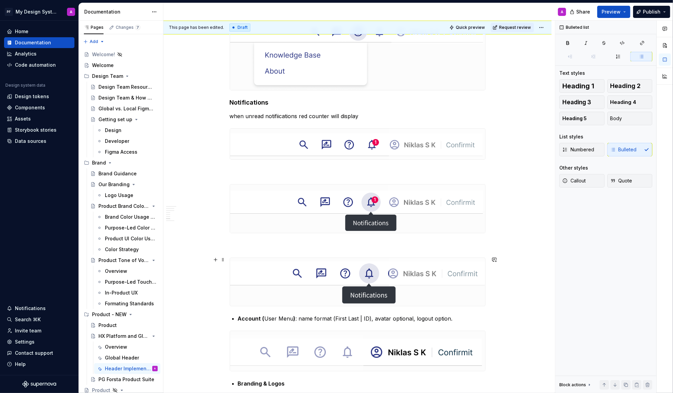
scroll to position [1586, 0]
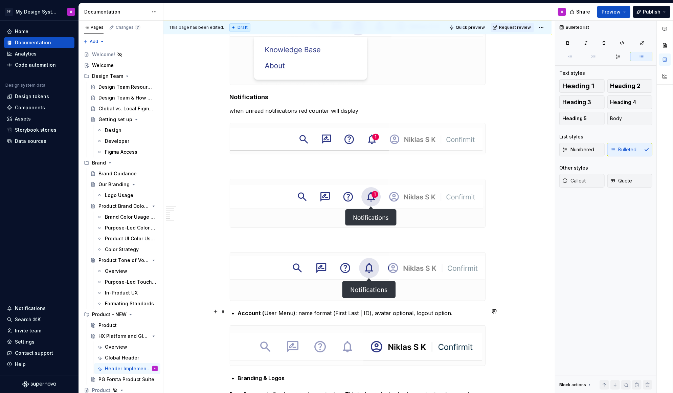
click at [241, 311] on strong "Account (" at bounding box center [251, 313] width 27 height 7
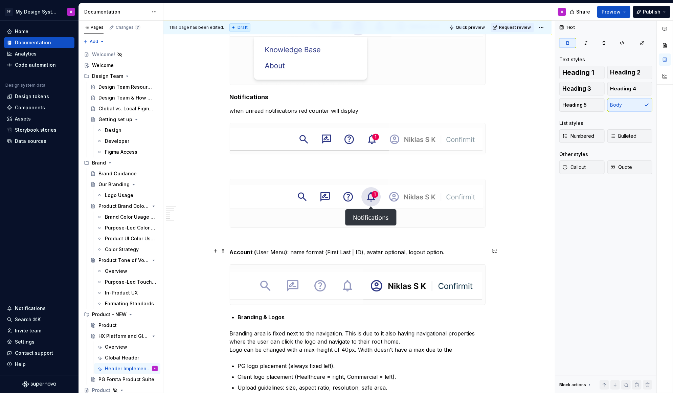
click at [290, 249] on p "Account ( User Menu ) : name format (First Last | ID), avatar optional, logout …" at bounding box center [358, 252] width 256 height 8
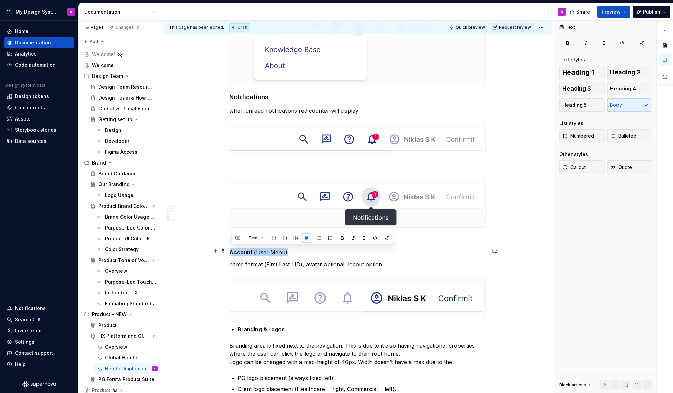
drag, startPoint x: 295, startPoint y: 249, endPoint x: 231, endPoint y: 250, distance: 64.0
click at [231, 250] on p "Account ( User Menu )" at bounding box center [358, 252] width 256 height 8
click at [292, 237] on button "button" at bounding box center [295, 237] width 9 height 9
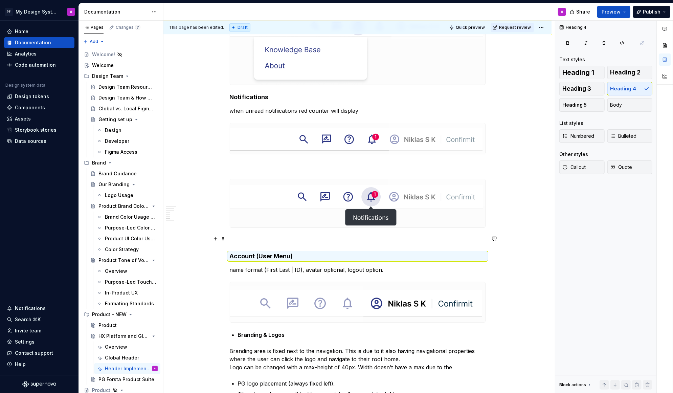
click at [454, 236] on p at bounding box center [358, 240] width 256 height 8
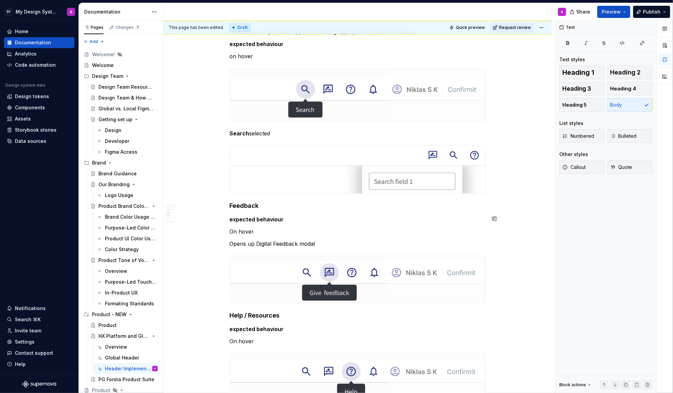
scroll to position [1145, 0]
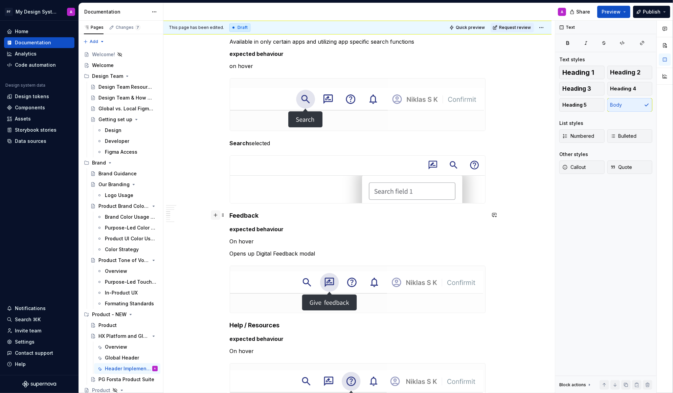
click at [218, 214] on button "button" at bounding box center [215, 214] width 9 height 9
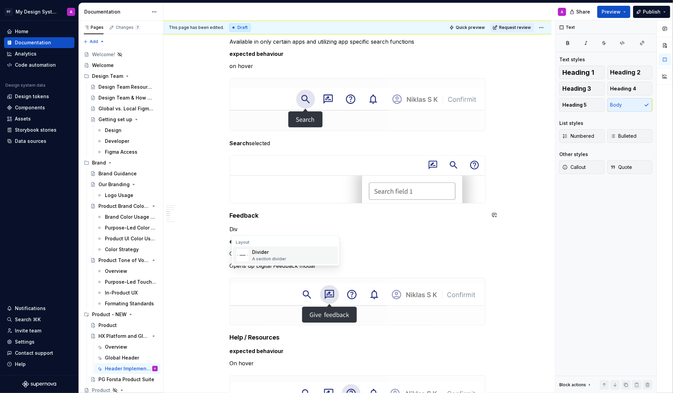
click at [261, 249] on div "Divider" at bounding box center [269, 252] width 34 height 7
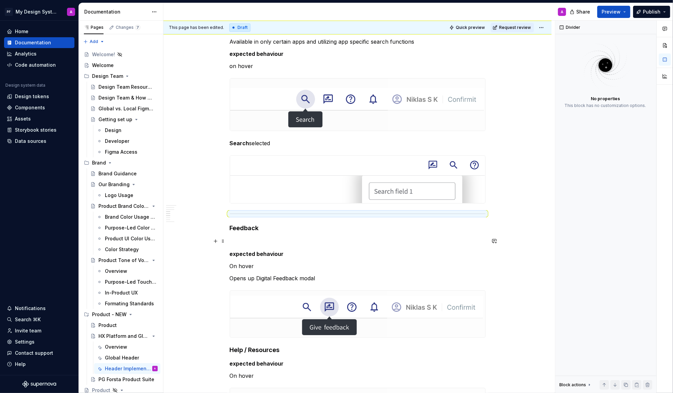
click at [238, 243] on p at bounding box center [358, 242] width 256 height 8
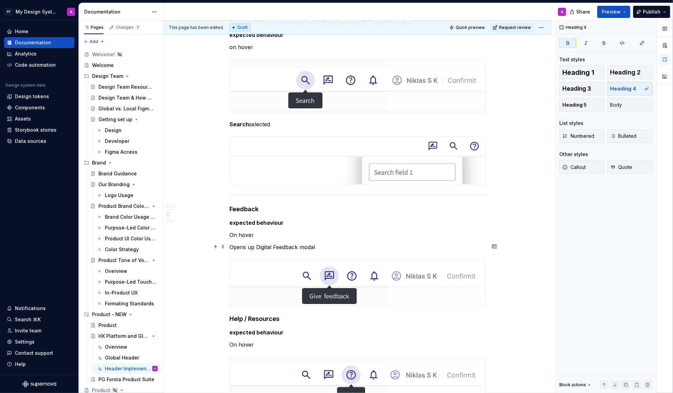
scroll to position [1165, 0]
click at [225, 193] on span at bounding box center [222, 194] width 5 height 9
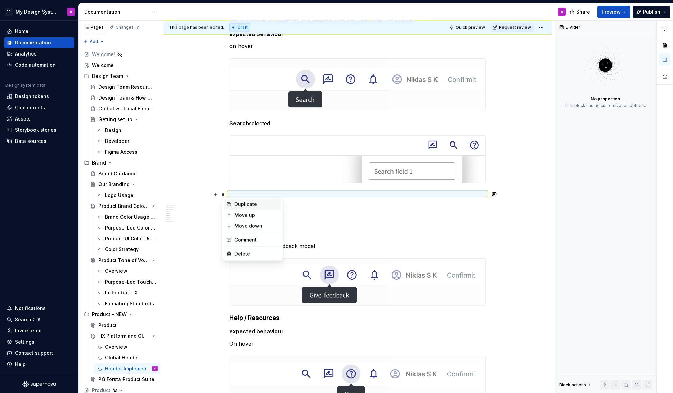
click at [235, 203] on div "Duplicate" at bounding box center [257, 204] width 44 height 7
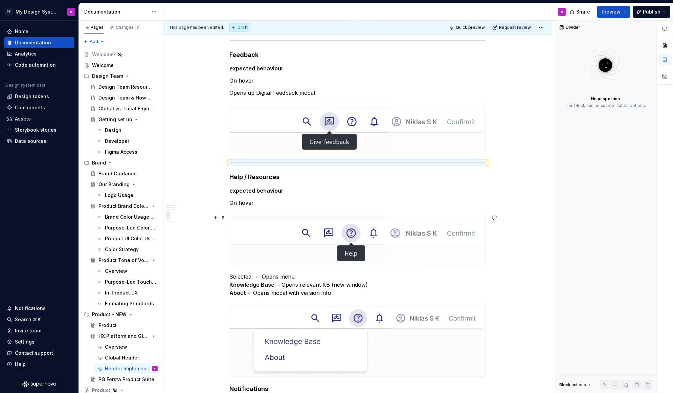
scroll to position [1334, 0]
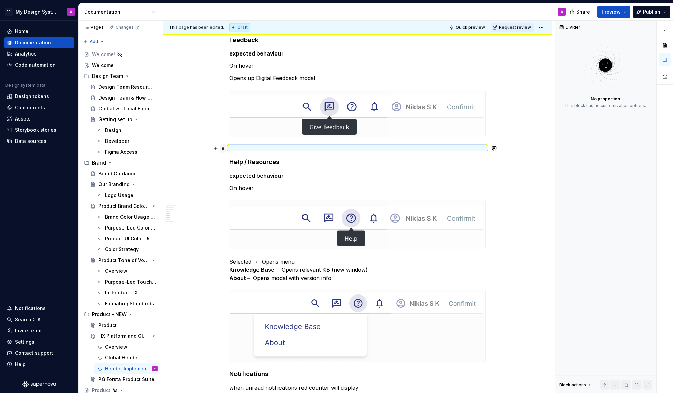
click at [224, 147] on span at bounding box center [222, 148] width 5 height 9
click at [235, 157] on div "Duplicate" at bounding box center [257, 158] width 44 height 7
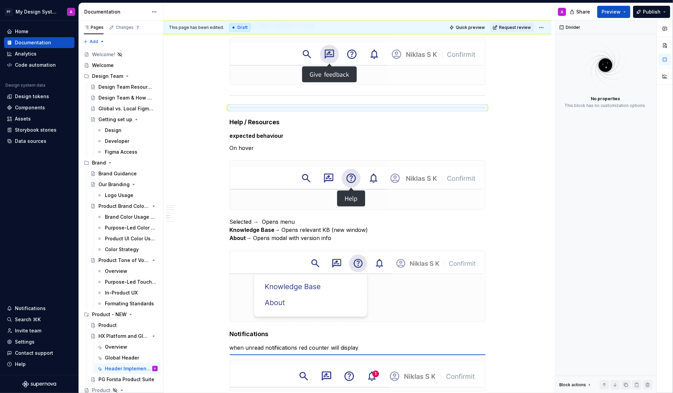
scroll to position [1387, 0]
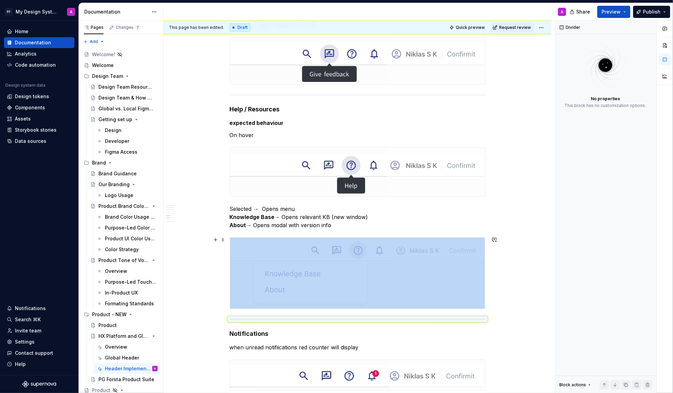
click at [519, 301] on div "Global Header – Implementation Guidance The Global Header is documented in thre…" at bounding box center [358, 105] width 388 height 2732
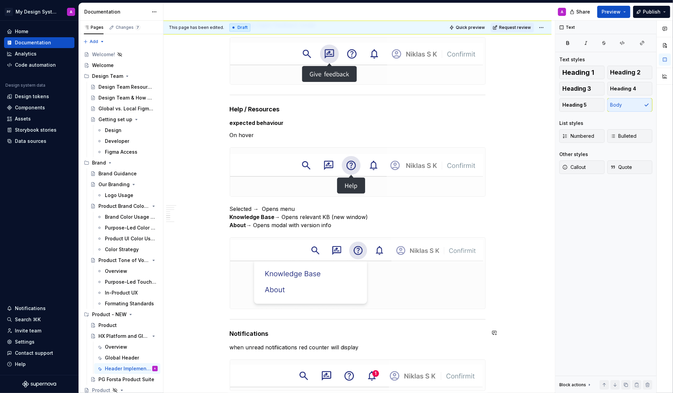
click at [431, 339] on div "Global Header – Implementation Guidance The Global Header is documented in thre…" at bounding box center [358, 49] width 256 height 2589
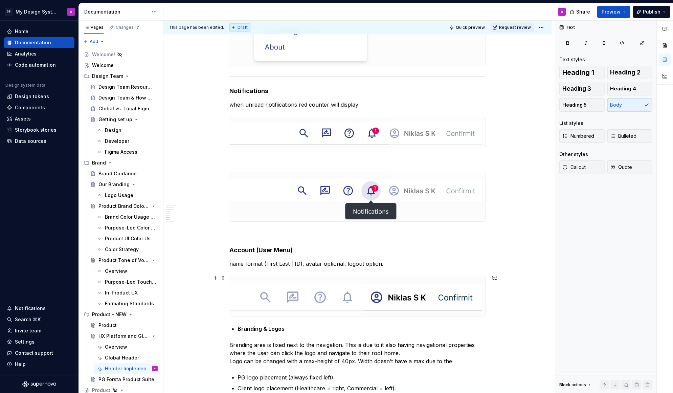
scroll to position [1646, 0]
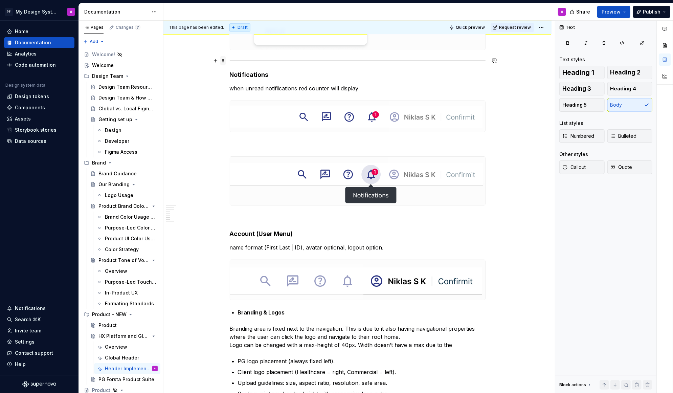
click at [224, 59] on span at bounding box center [222, 60] width 5 height 9
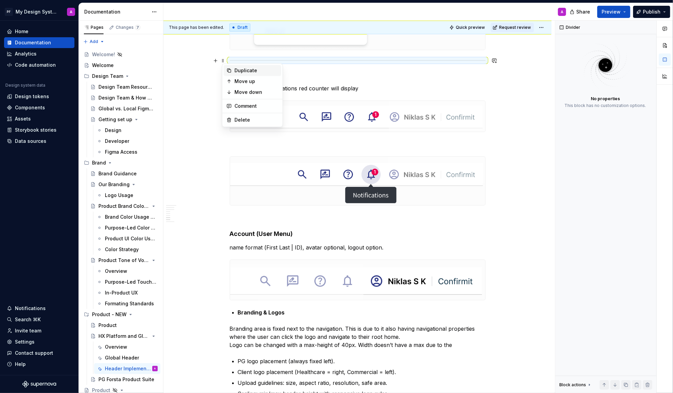
click at [233, 69] on div "Duplicate" at bounding box center [253, 70] width 58 height 11
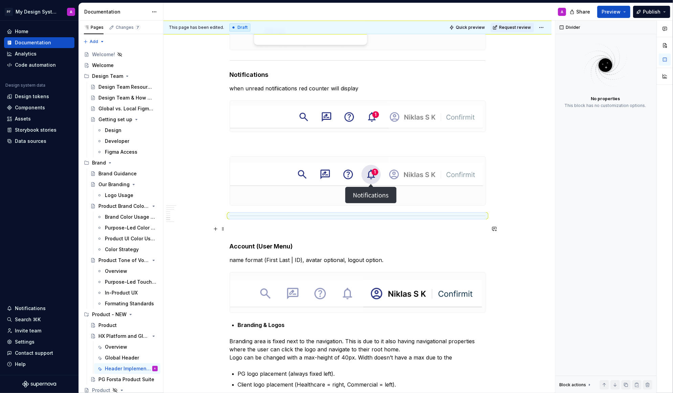
click at [232, 226] on p at bounding box center [358, 230] width 256 height 8
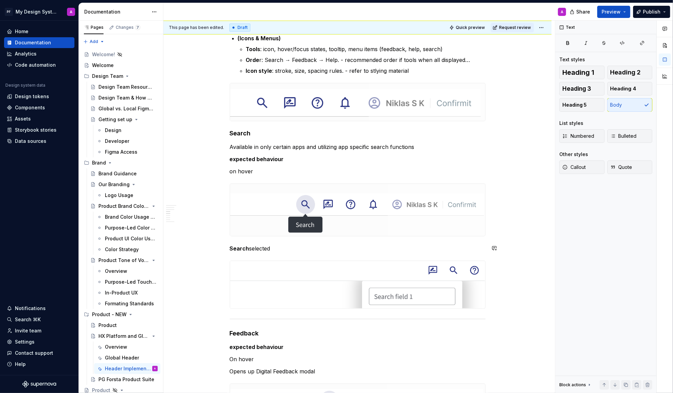
scroll to position [1040, 0]
click at [225, 320] on span at bounding box center [222, 319] width 5 height 9
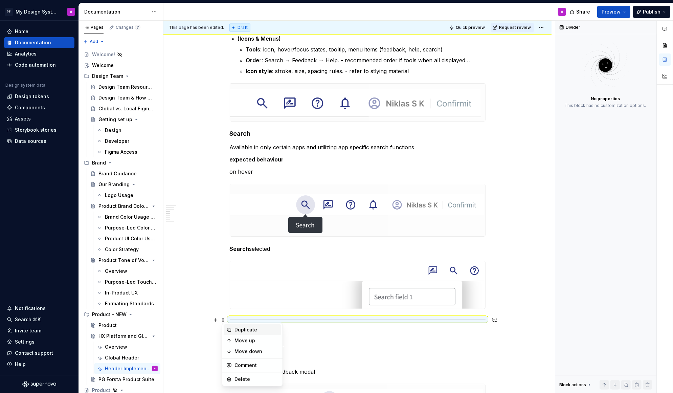
click at [238, 329] on div "Duplicate" at bounding box center [257, 329] width 44 height 7
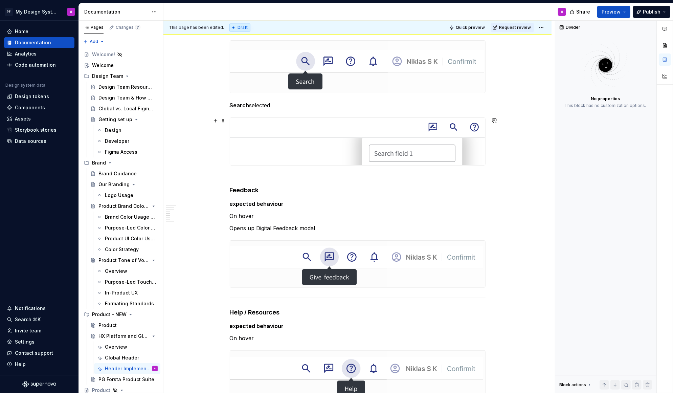
scroll to position [1211, 0]
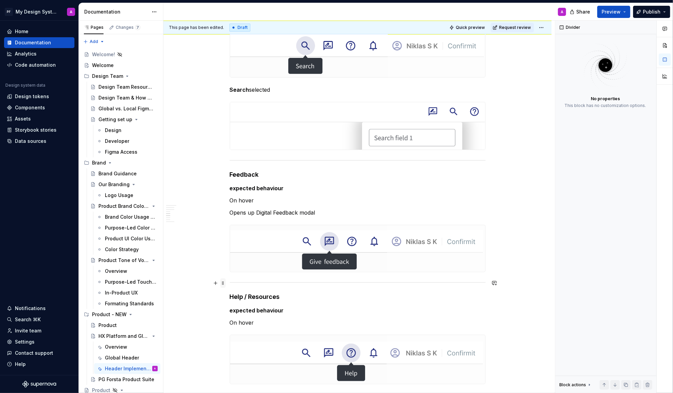
click at [226, 282] on span at bounding box center [222, 282] width 5 height 9
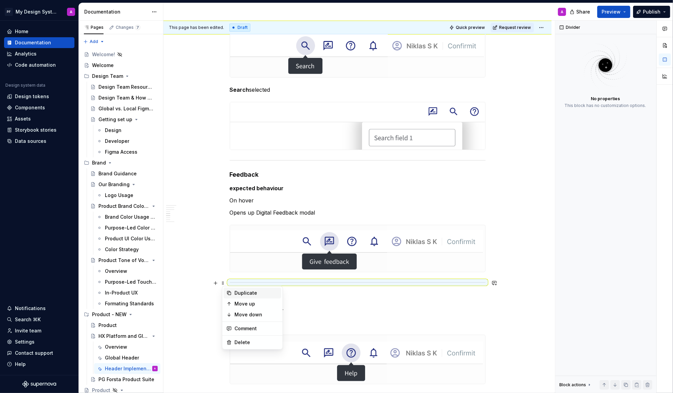
click at [233, 293] on div "Duplicate" at bounding box center [253, 293] width 58 height 11
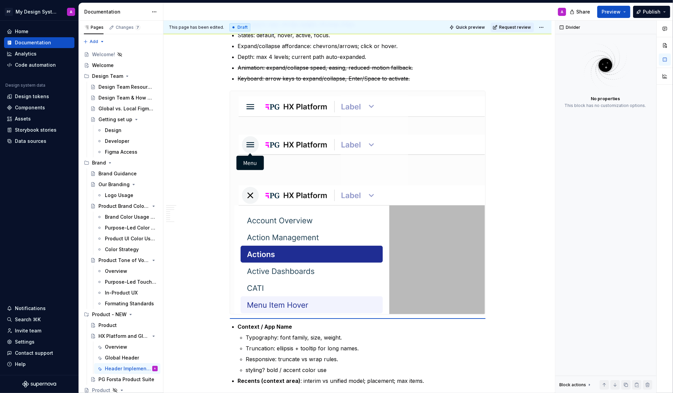
scroll to position [410, 0]
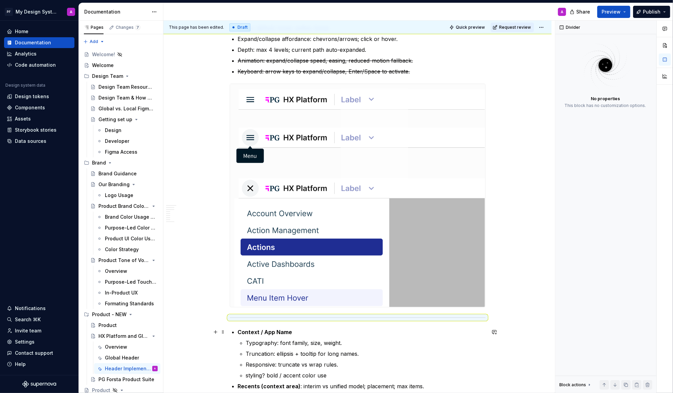
click at [240, 334] on strong "Context / App Name" at bounding box center [265, 332] width 55 height 7
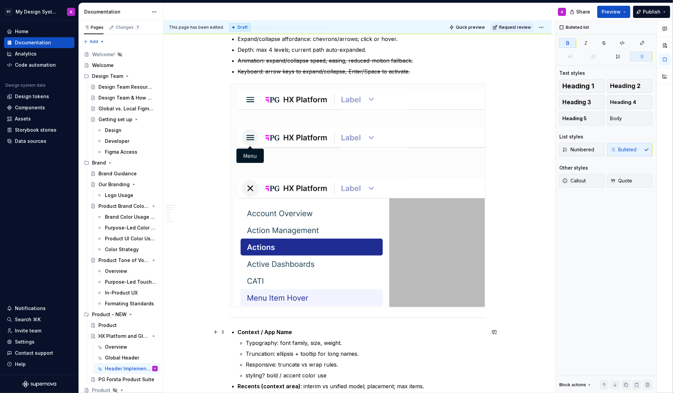
click at [241, 334] on strong "Context / App Name" at bounding box center [265, 332] width 55 height 7
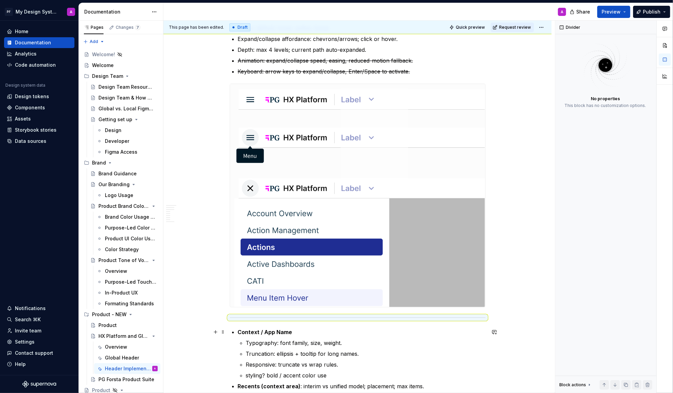
click at [240, 331] on strong "Context / App Name" at bounding box center [265, 332] width 55 height 7
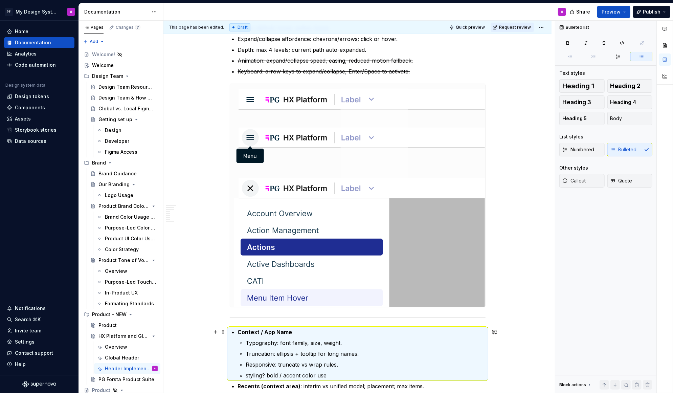
click at [243, 331] on strong "Context / App Name" at bounding box center [265, 332] width 55 height 7
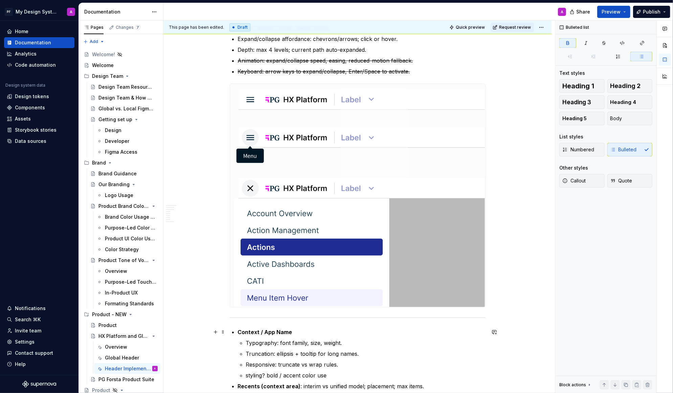
click at [241, 331] on strong "Context / App Name" at bounding box center [265, 332] width 55 height 7
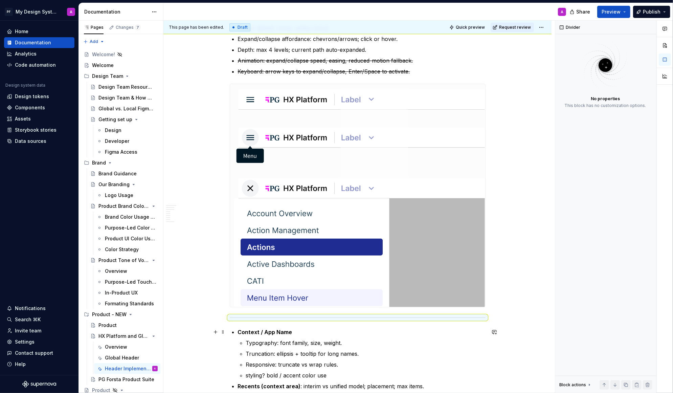
click at [242, 333] on strong "Context / App Name" at bounding box center [265, 332] width 55 height 7
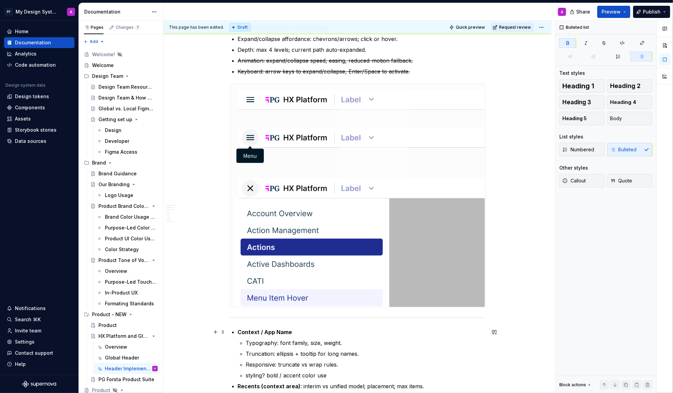
click at [239, 333] on strong "Context / App Name" at bounding box center [265, 332] width 55 height 7
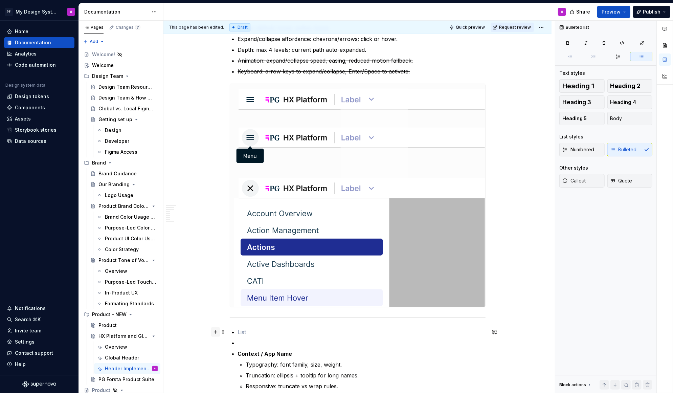
click at [219, 334] on button "button" at bounding box center [215, 331] width 9 height 9
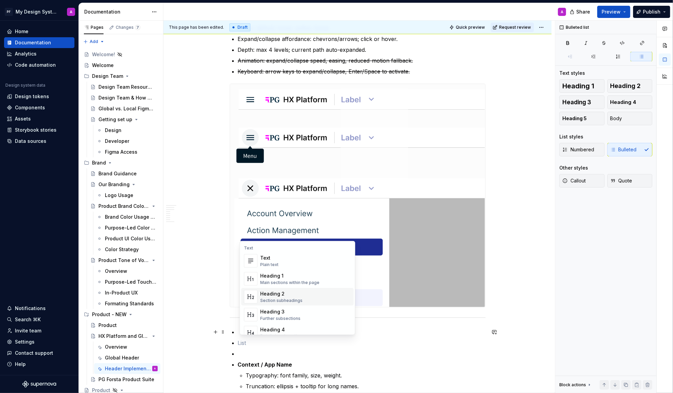
click at [269, 328] on div "Heading 4" at bounding box center [282, 329] width 44 height 7
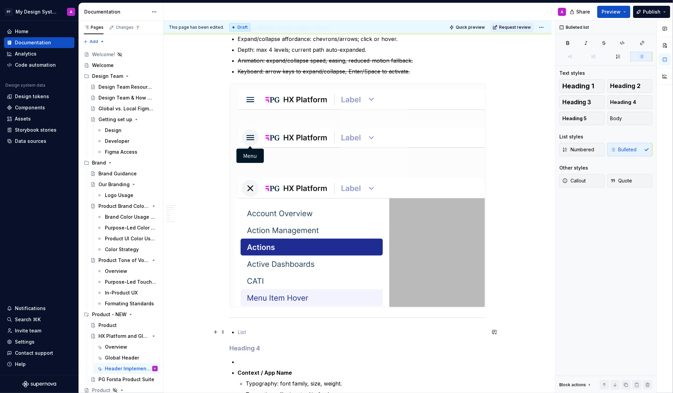
click at [248, 332] on p at bounding box center [362, 332] width 248 height 8
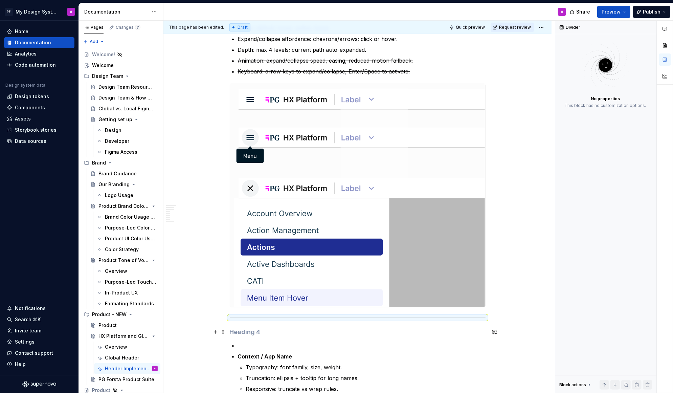
click at [242, 333] on h4 at bounding box center [358, 332] width 256 height 8
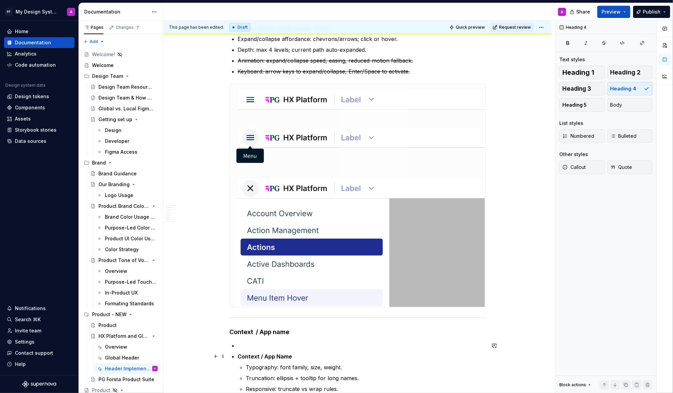
click at [245, 343] on p at bounding box center [362, 346] width 248 height 8
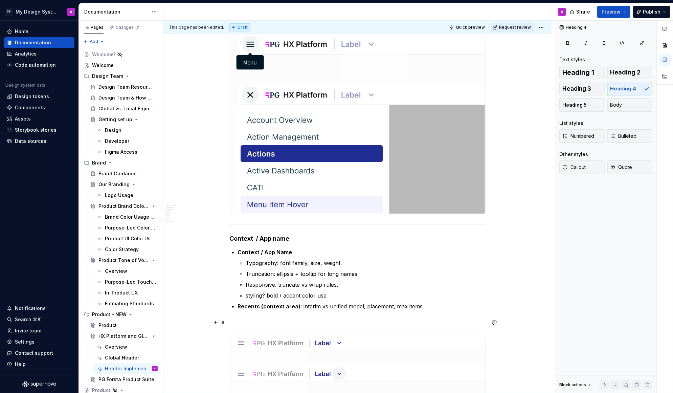
scroll to position [520, 0]
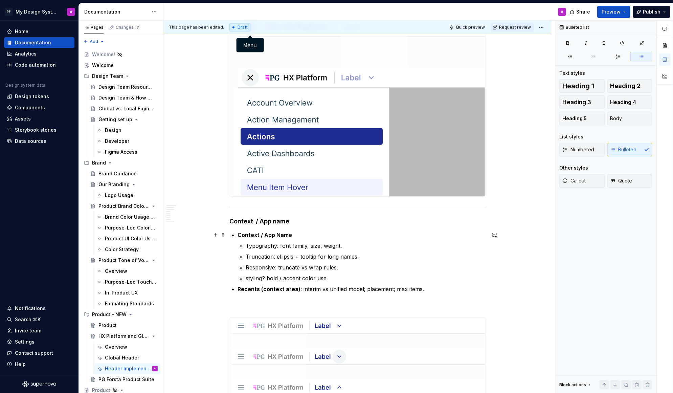
click at [240, 238] on li "Context / App Name Typography: font family, size, weight. Truncation: ellipsis …" at bounding box center [362, 256] width 248 height 51
drag, startPoint x: 294, startPoint y: 234, endPoint x: 241, endPoint y: 237, distance: 53.3
click at [241, 237] on p "Context / App Name" at bounding box center [362, 235] width 248 height 8
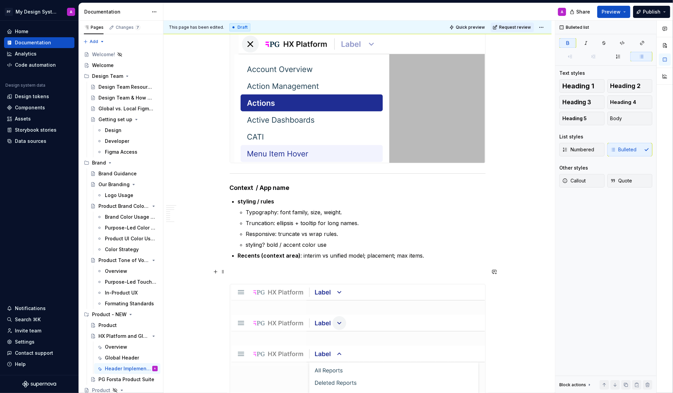
scroll to position [574, 0]
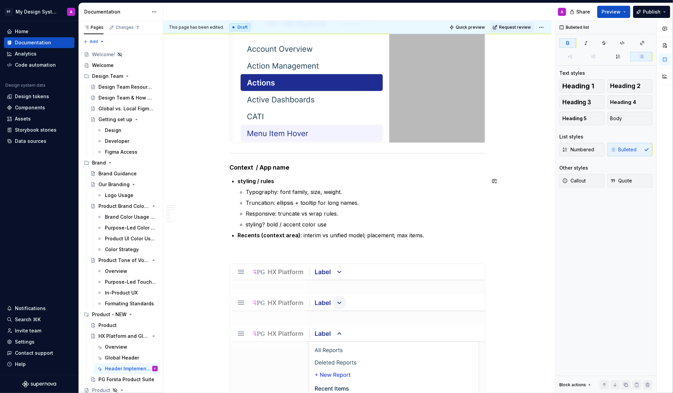
click at [271, 248] on p at bounding box center [358, 252] width 256 height 8
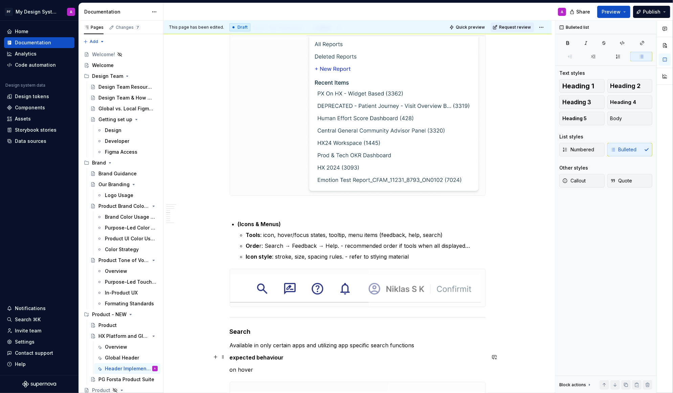
scroll to position [791, 0]
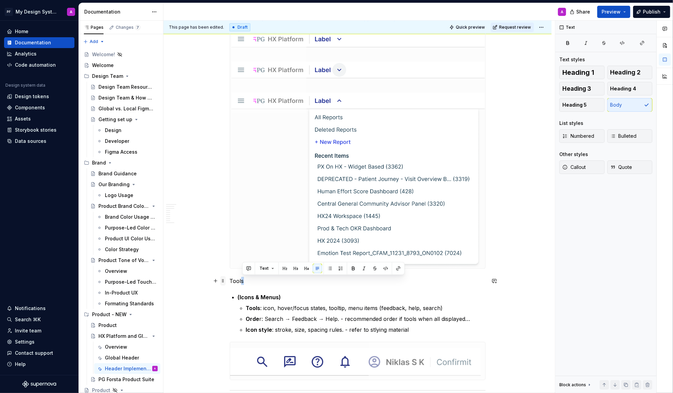
drag, startPoint x: 250, startPoint y: 282, endPoint x: 227, endPoint y: 282, distance: 22.7
click at [250, 282] on p "Tools" at bounding box center [358, 281] width 256 height 8
drag, startPoint x: 249, startPoint y: 282, endPoint x: 230, endPoint y: 281, distance: 18.7
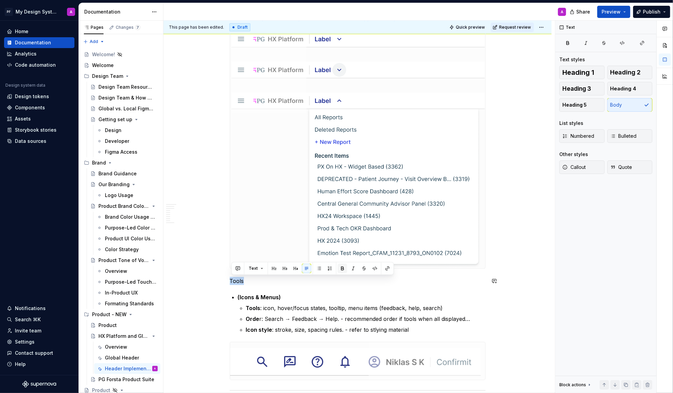
click at [338, 266] on button "button" at bounding box center [342, 268] width 9 height 9
click at [296, 266] on button "button" at bounding box center [295, 268] width 9 height 9
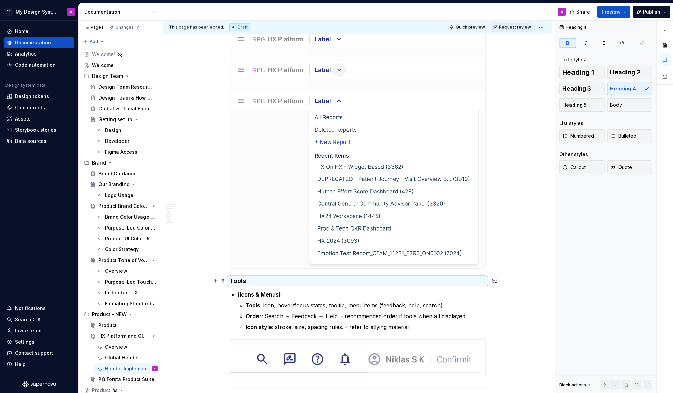
click at [291, 278] on h4 "Tools" at bounding box center [358, 281] width 256 height 8
click at [262, 278] on h4 "Tools" at bounding box center [358, 281] width 256 height 8
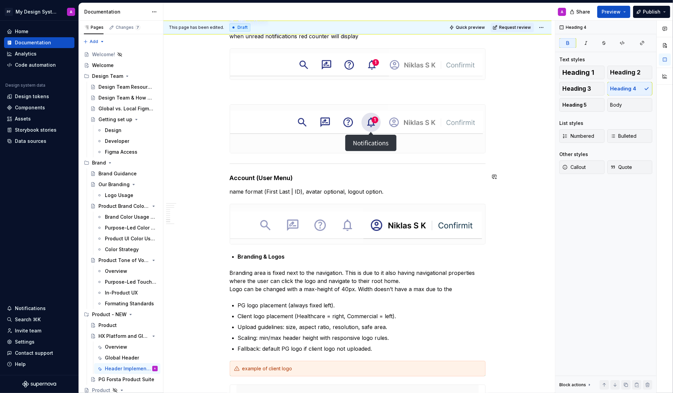
scroll to position [1672, 0]
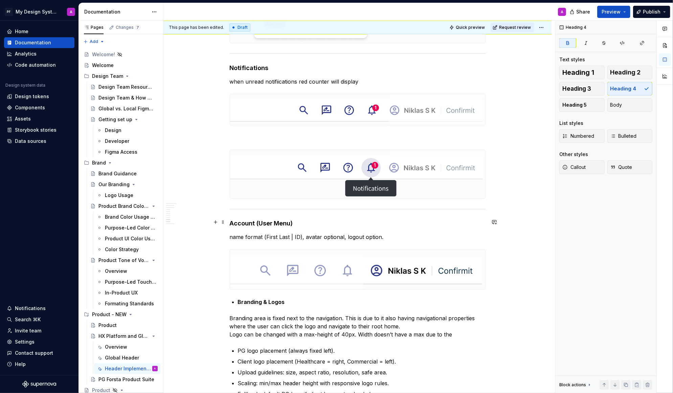
click at [233, 220] on strong "Account (" at bounding box center [244, 223] width 29 height 7
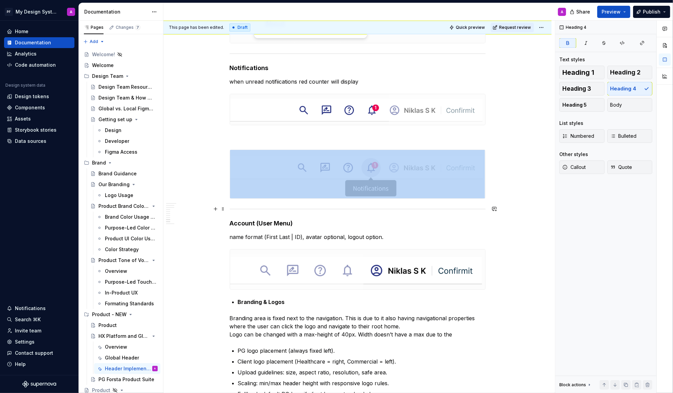
click at [249, 207] on div at bounding box center [358, 209] width 256 height 4
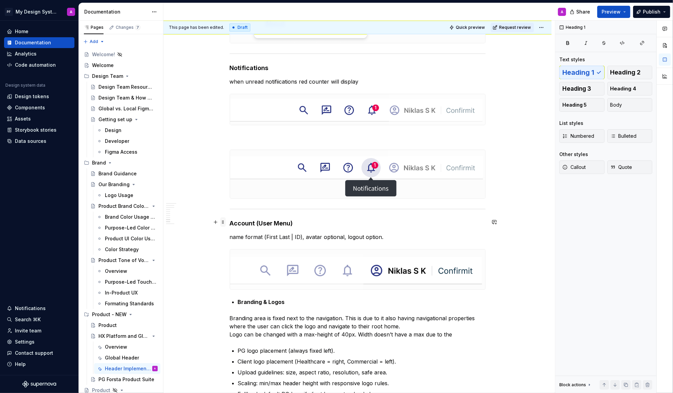
click at [225, 222] on span at bounding box center [222, 221] width 5 height 9
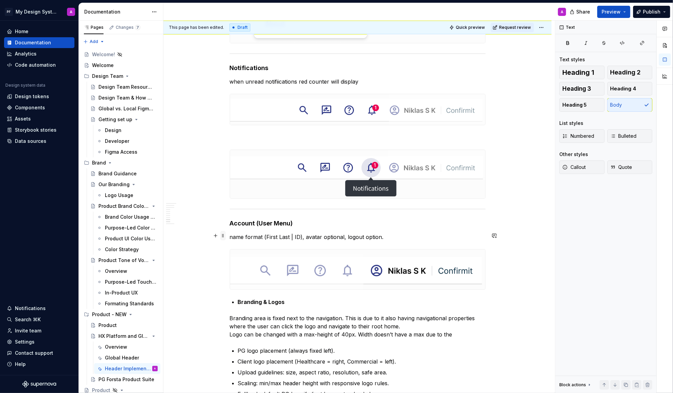
click at [225, 235] on span at bounding box center [222, 235] width 5 height 9
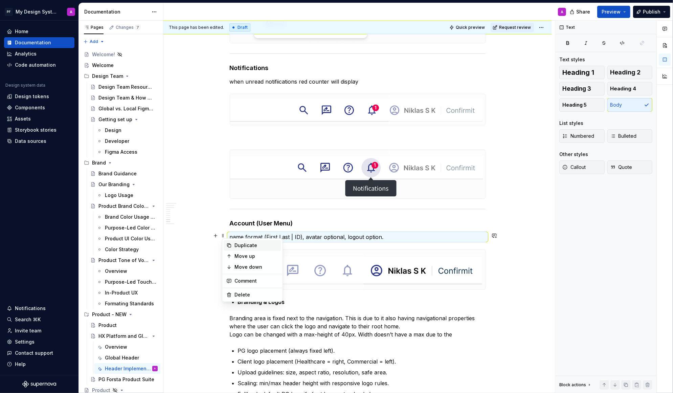
click at [232, 246] on div "Duplicate" at bounding box center [253, 245] width 58 height 11
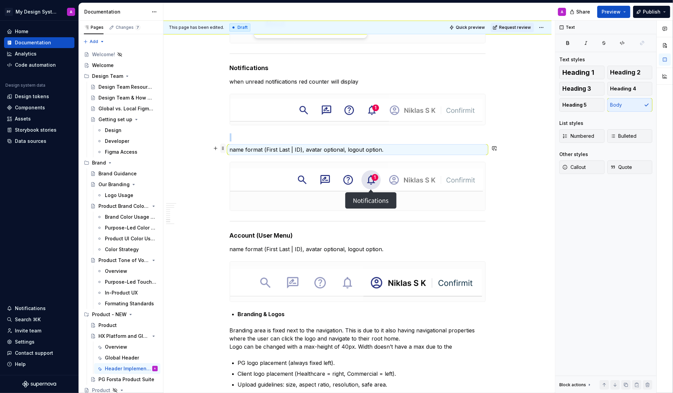
click at [226, 149] on span at bounding box center [222, 148] width 5 height 9
click at [233, 156] on div "Duplicate" at bounding box center [253, 158] width 58 height 11
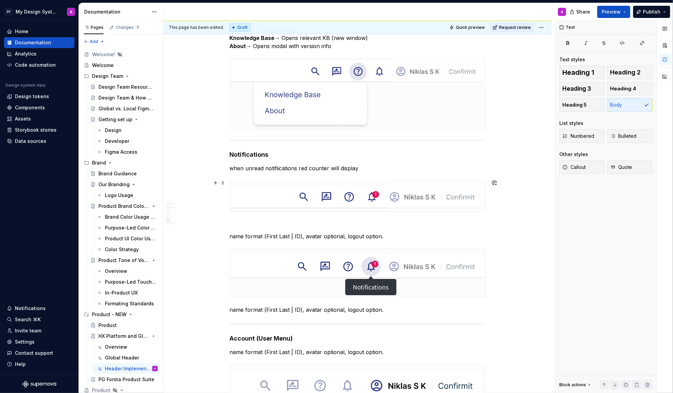
scroll to position [1585, 0]
click at [281, 168] on p "when unread notifiications red counter will display" at bounding box center [358, 169] width 256 height 8
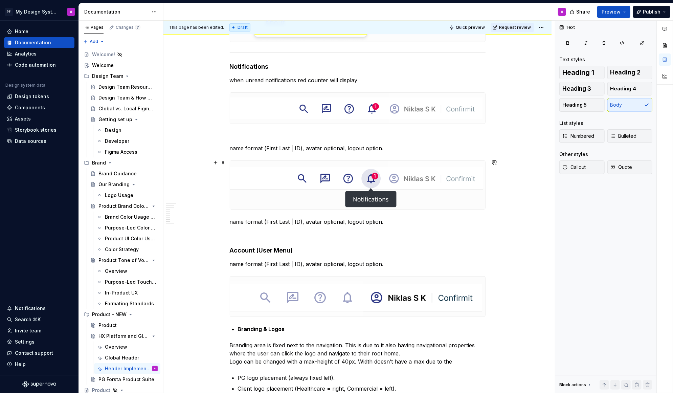
scroll to position [1676, 0]
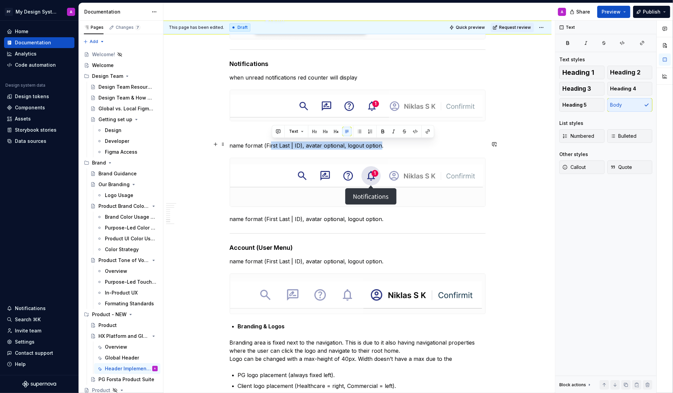
drag, startPoint x: 381, startPoint y: 144, endPoint x: 273, endPoint y: 142, distance: 108.7
click at [273, 142] on p "name format (First Last | ID), avatar optional, logout option." at bounding box center [358, 146] width 256 height 8
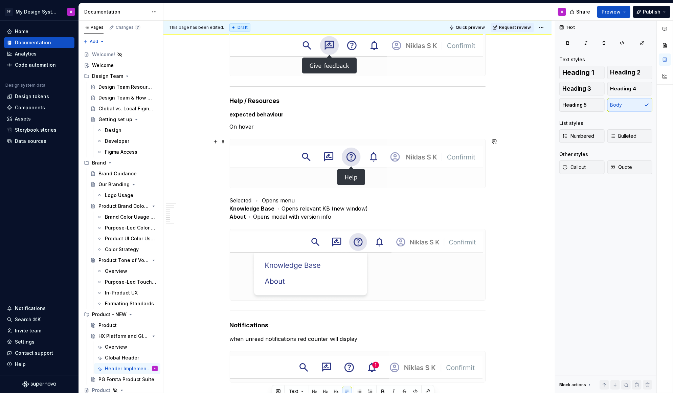
scroll to position [1400, 0]
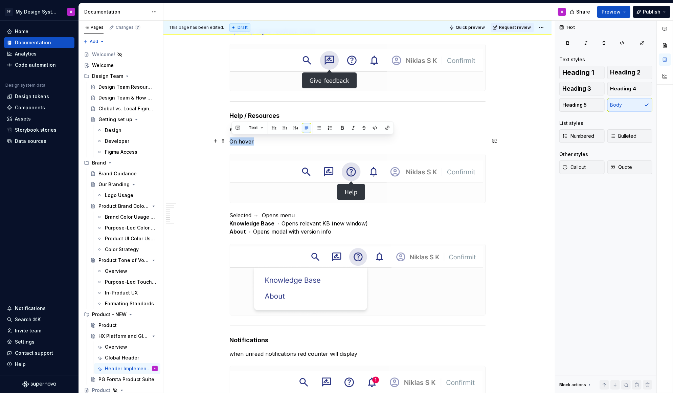
drag, startPoint x: 231, startPoint y: 139, endPoint x: 258, endPoint y: 139, distance: 26.7
click at [258, 139] on p "On hover" at bounding box center [358, 141] width 256 height 8
drag, startPoint x: 259, startPoint y: 140, endPoint x: 232, endPoint y: 128, distance: 29.2
click at [232, 128] on div "Global Header – Implementation Guidance The Global Header is documented in thre…" at bounding box center [358, 59] width 256 height 2634
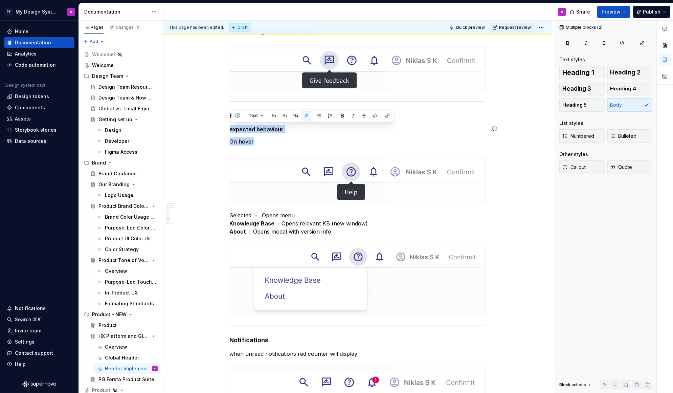
copy div "expected behaviour On hover"
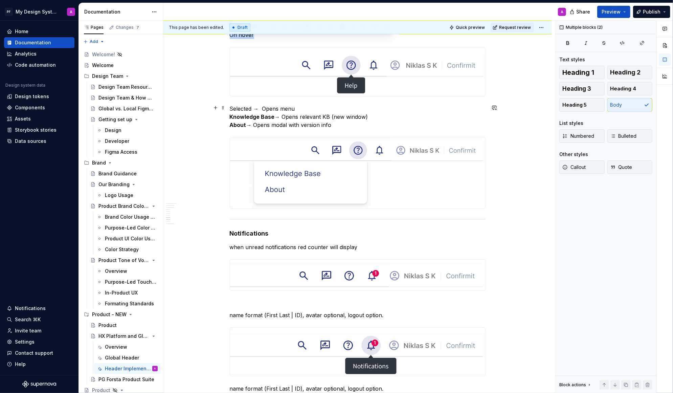
scroll to position [1539, 0]
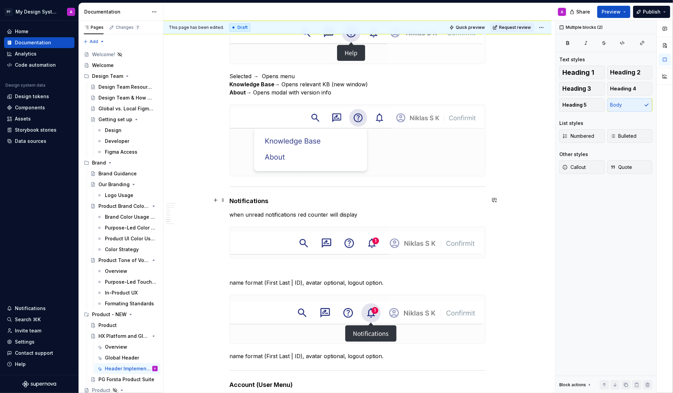
click at [273, 201] on h4 "Notifications" at bounding box center [358, 201] width 256 height 8
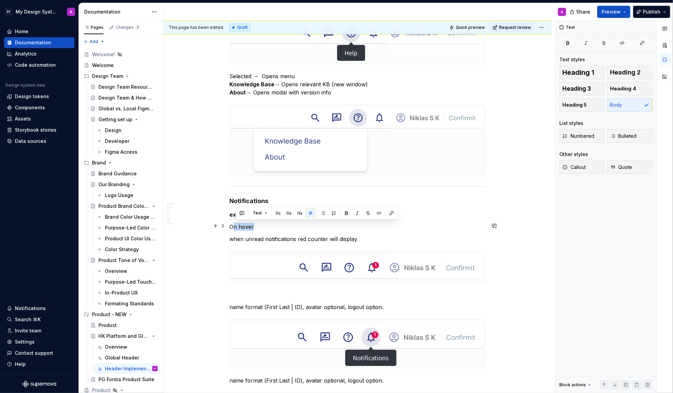
drag, startPoint x: 234, startPoint y: 227, endPoint x: 281, endPoint y: 225, distance: 47.8
click at [281, 225] on p "On hover" at bounding box center [358, 227] width 256 height 8
click at [261, 227] on p "On hover" at bounding box center [358, 227] width 256 height 8
drag, startPoint x: 260, startPoint y: 227, endPoint x: 232, endPoint y: 227, distance: 28.1
click at [232, 227] on p "On hover" at bounding box center [358, 227] width 256 height 8
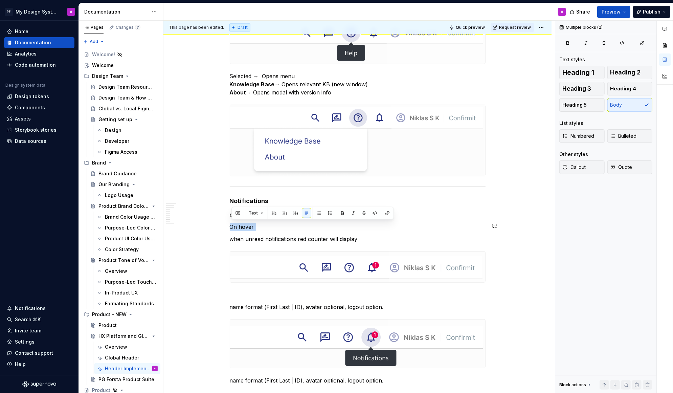
copy p "On hover"
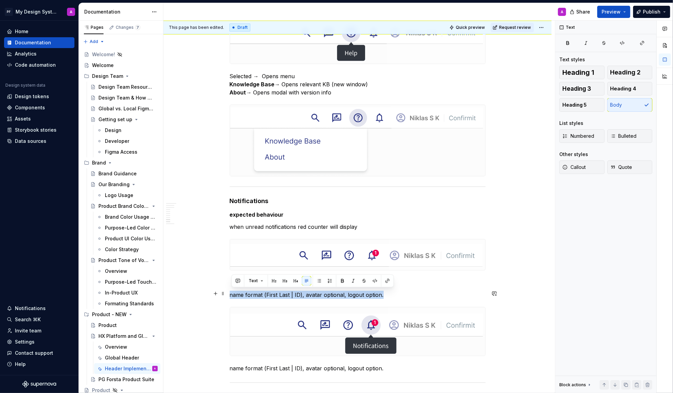
drag, startPoint x: 385, startPoint y: 292, endPoint x: 228, endPoint y: 289, distance: 156.8
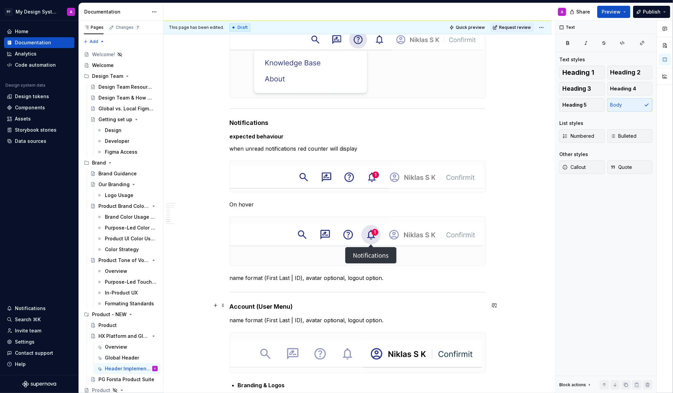
scroll to position [1640, 0]
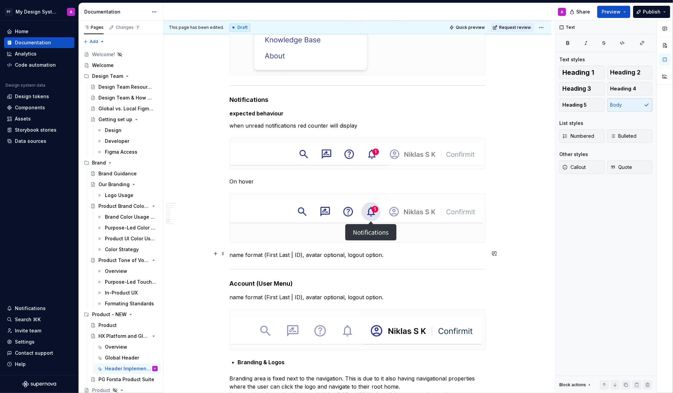
click at [383, 253] on p "name format (First Last | ID), avatar optional, logout option." at bounding box center [358, 255] width 256 height 8
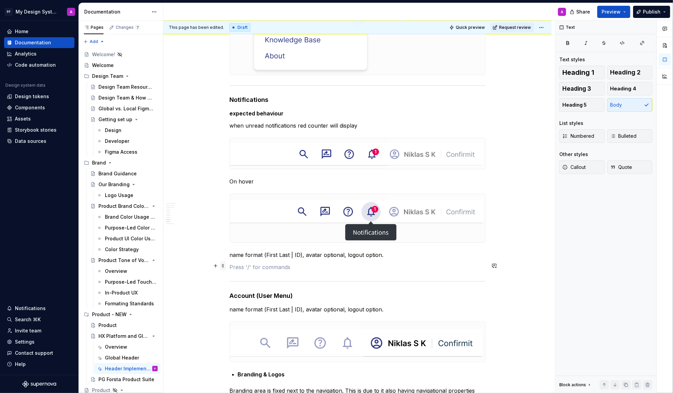
click at [222, 266] on span at bounding box center [222, 265] width 5 height 9
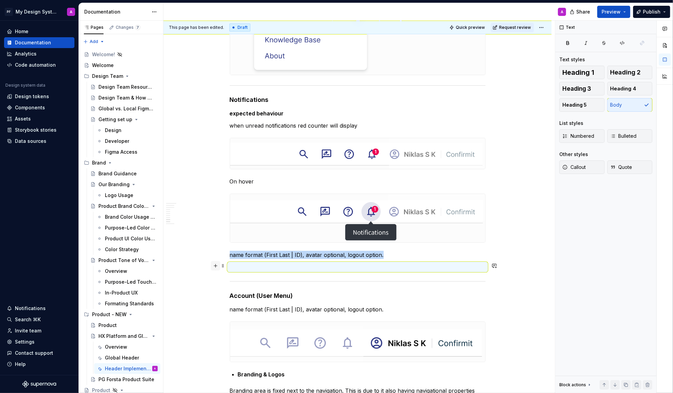
click at [217, 267] on button "button" at bounding box center [215, 265] width 9 height 9
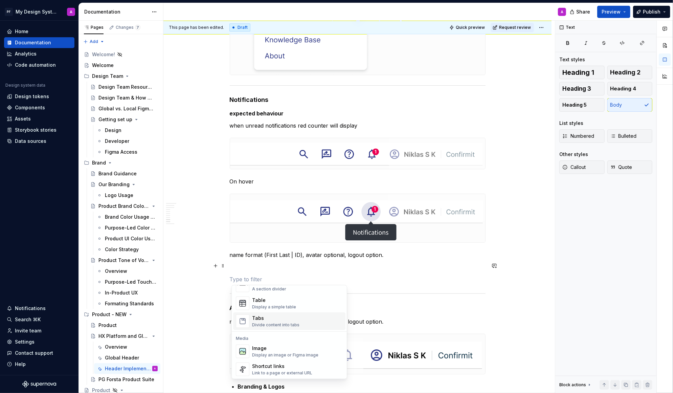
scroll to position [243, 0]
click at [276, 342] on span "Image Display an image or Figma image" at bounding box center [289, 350] width 112 height 18
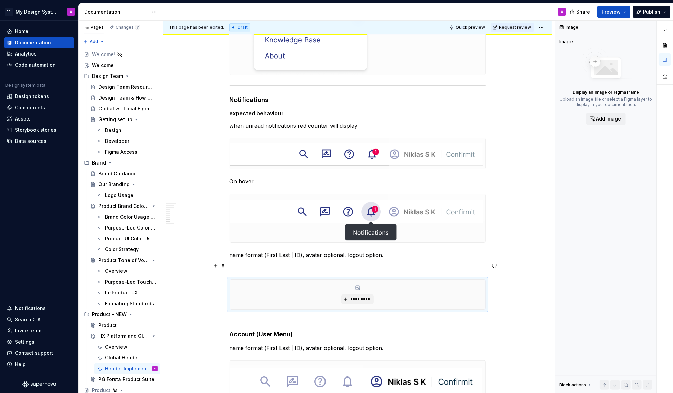
click at [258, 266] on p at bounding box center [358, 267] width 256 height 8
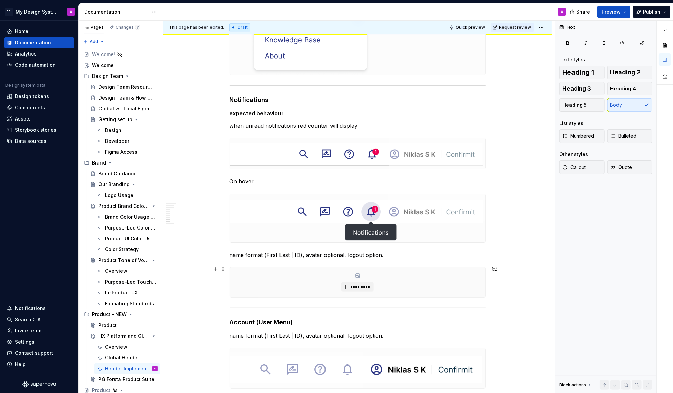
click at [355, 278] on div "*********" at bounding box center [357, 282] width 255 height 30
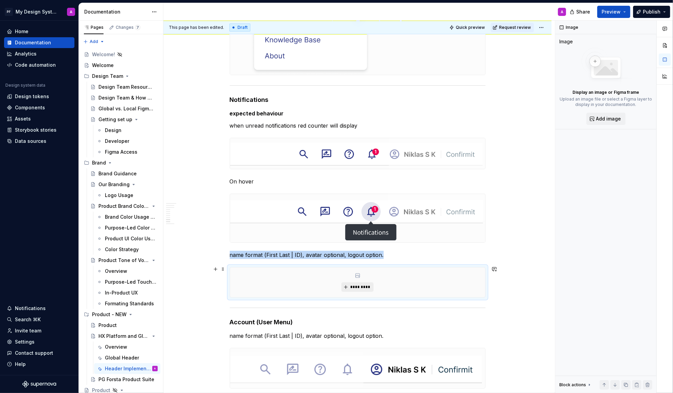
click at [357, 282] on button "*********" at bounding box center [358, 286] width 32 height 9
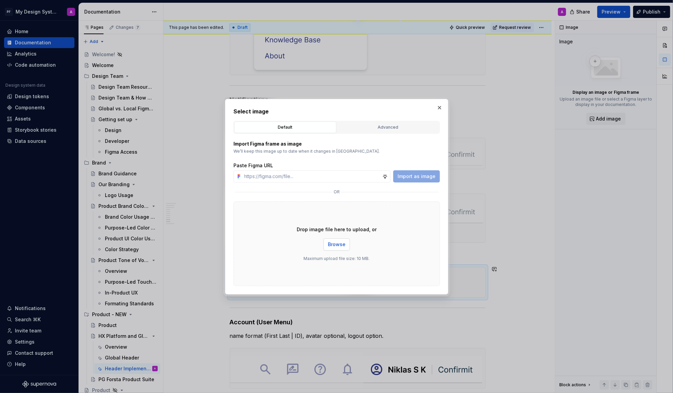
click at [339, 245] on span "Browse" at bounding box center [337, 244] width 18 height 7
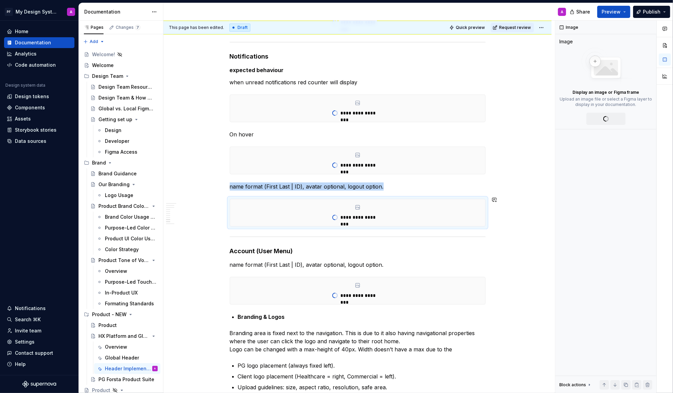
scroll to position [1640, 0]
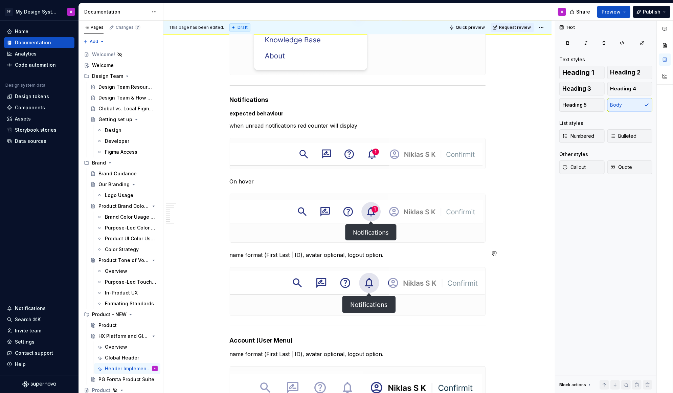
drag, startPoint x: 381, startPoint y: 256, endPoint x: 228, endPoint y: 250, distance: 153.2
click at [262, 181] on p "On hover" at bounding box center [358, 181] width 256 height 8
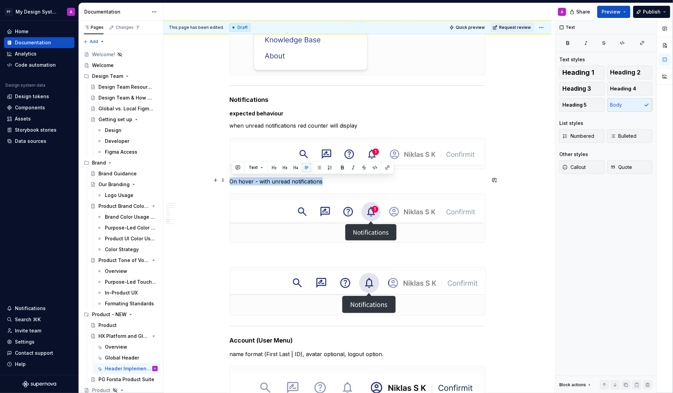
drag, startPoint x: 231, startPoint y: 181, endPoint x: 327, endPoint y: 181, distance: 95.5
click at [327, 181] on p "On hover - with unread notifications" at bounding box center [358, 181] width 256 height 8
click at [268, 253] on p at bounding box center [358, 255] width 256 height 8
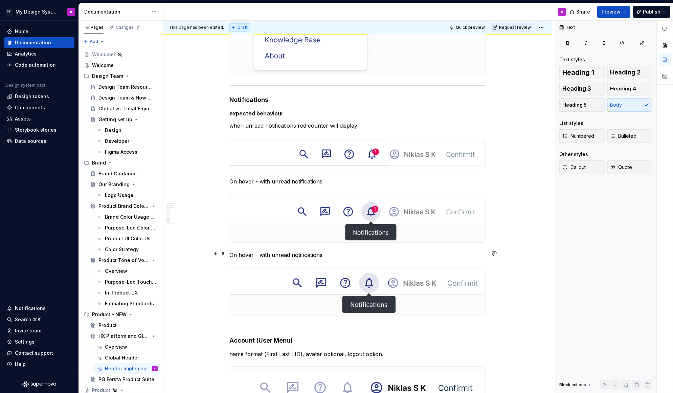
click at [323, 254] on p "On hover - with unread notifications" at bounding box center [358, 255] width 256 height 8
drag, startPoint x: 292, startPoint y: 254, endPoint x: 278, endPoint y: 254, distance: 14.2
click at [278, 254] on p "On hover - with unread notifications" at bounding box center [358, 255] width 256 height 8
click at [364, 283] on img at bounding box center [357, 291] width 255 height 48
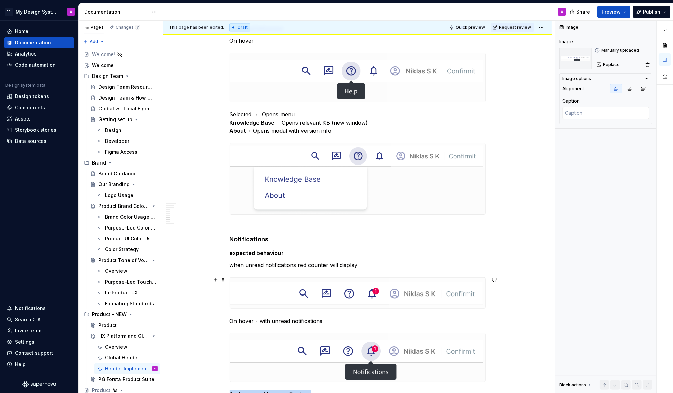
scroll to position [1537, 0]
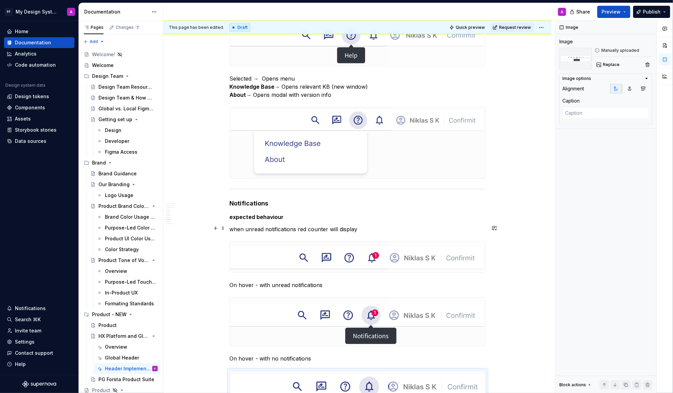
click at [236, 229] on p "when unread notifications red counter will display" at bounding box center [358, 229] width 256 height 8
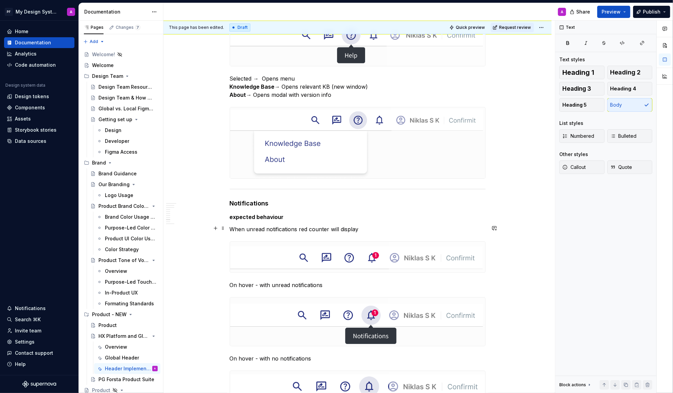
click at [247, 229] on p "When unread notifications red counter will display" at bounding box center [358, 229] width 256 height 8
click at [245, 228] on p "When unread notifications red counter will display" at bounding box center [358, 229] width 256 height 8
click at [350, 229] on p "Unread notifications red counter will display" at bounding box center [358, 229] width 256 height 8
drag, startPoint x: 285, startPoint y: 227, endPoint x: 316, endPoint y: 225, distance: 31.5
click at [316, 225] on p "Unread notifications red counter will display" at bounding box center [358, 229] width 256 height 8
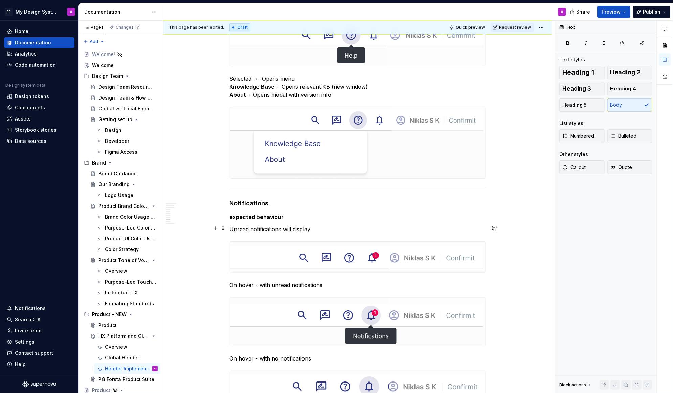
click at [327, 227] on p "Unread notifications will display" at bounding box center [358, 229] width 256 height 8
click at [314, 229] on p "Unread notifications will display red counter" at bounding box center [358, 229] width 256 height 8
click at [361, 227] on p "Unread notifications will display with red counter" at bounding box center [358, 229] width 256 height 8
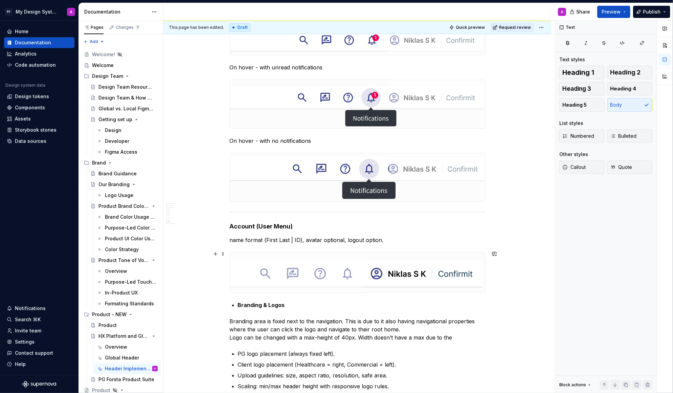
scroll to position [1741, 0]
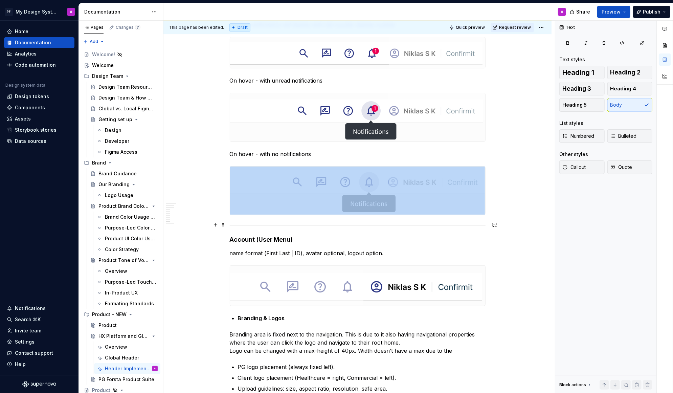
click at [237, 225] on hr at bounding box center [358, 225] width 256 height 0
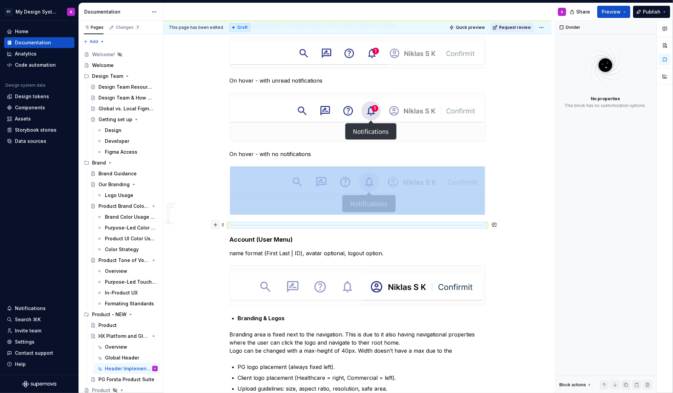
click at [218, 223] on button "button" at bounding box center [215, 224] width 9 height 9
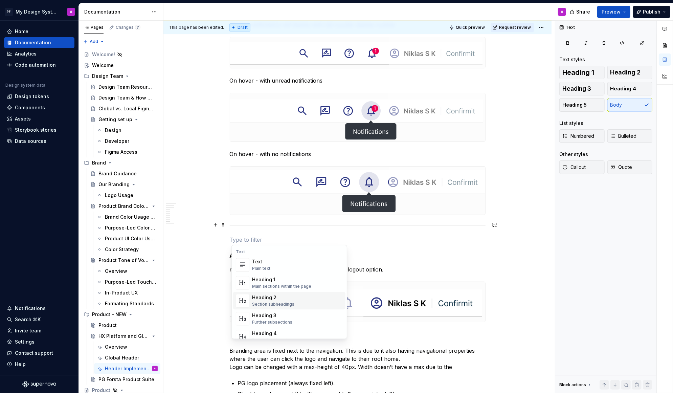
click at [258, 261] on div "Text" at bounding box center [261, 261] width 18 height 7
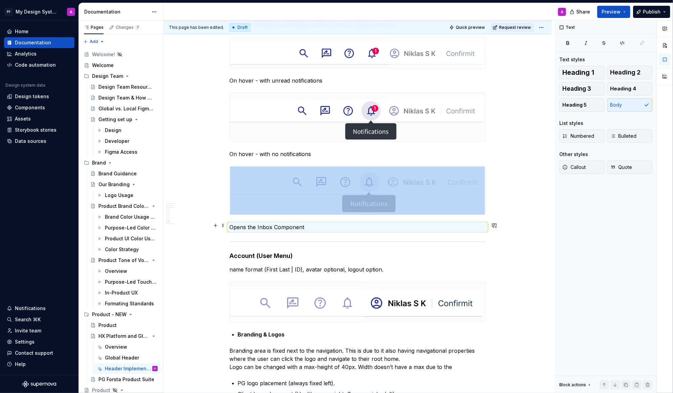
click at [232, 224] on p "Opens the Inbox Component" at bounding box center [358, 227] width 256 height 8
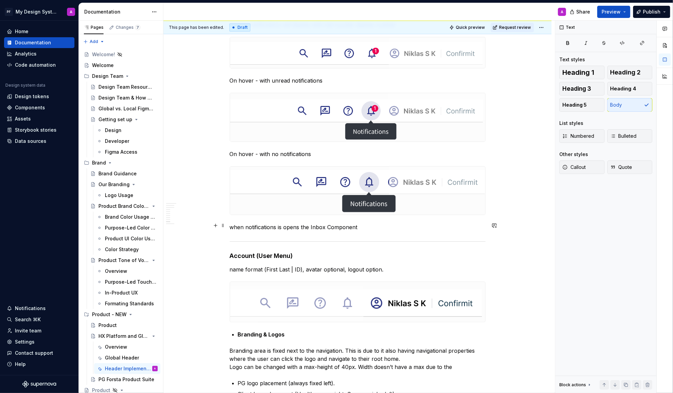
click at [360, 226] on p "when notifications is opens the Inbox Component" at bounding box center [358, 227] width 256 height 8
click at [302, 226] on p "when notifications is opens the Inbox Component" at bounding box center [358, 227] width 256 height 8
click at [379, 225] on p "when notifications is opens the Inbox Component" at bounding box center [358, 227] width 256 height 8
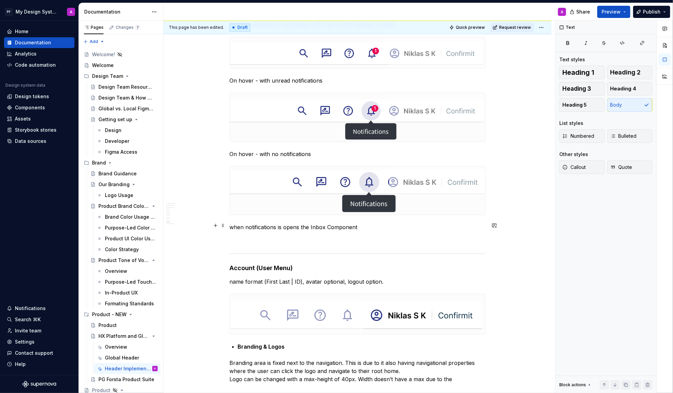
click at [235, 227] on p "when notifications is opens the Inbox Component" at bounding box center [358, 227] width 256 height 8
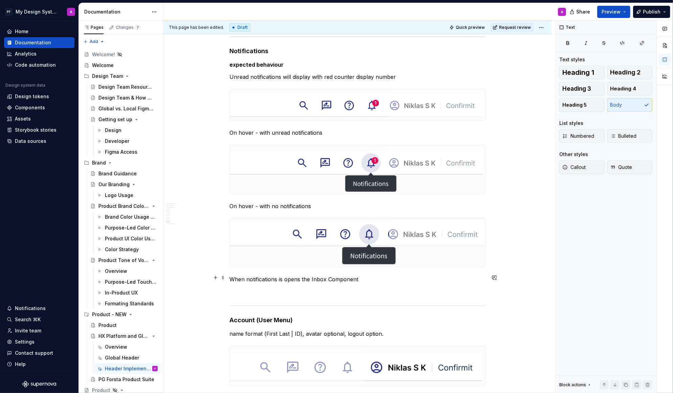
scroll to position [1669, 0]
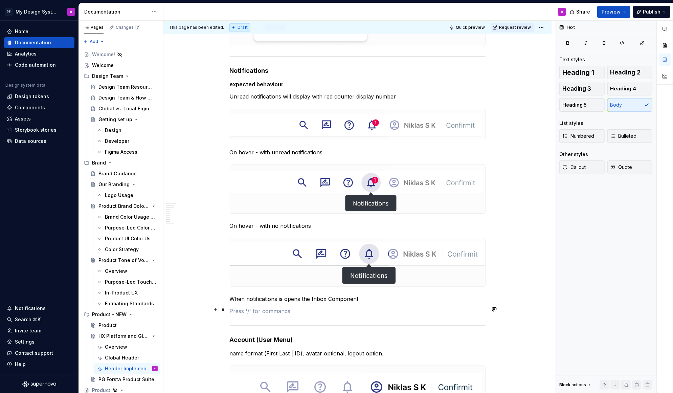
click at [268, 308] on p at bounding box center [358, 311] width 256 height 8
click at [217, 309] on button "button" at bounding box center [215, 309] width 9 height 9
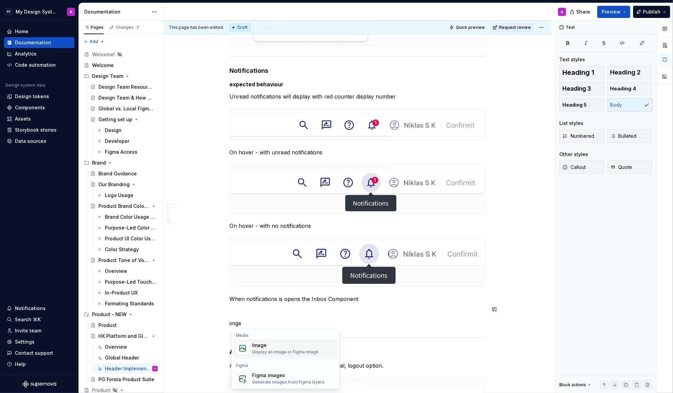
click at [271, 343] on div "Display an image or Figma image" at bounding box center [285, 351] width 66 height 5
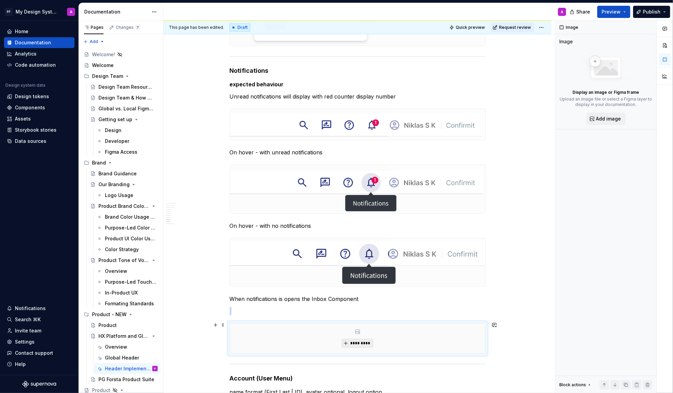
click at [358, 341] on span "*********" at bounding box center [360, 343] width 21 height 5
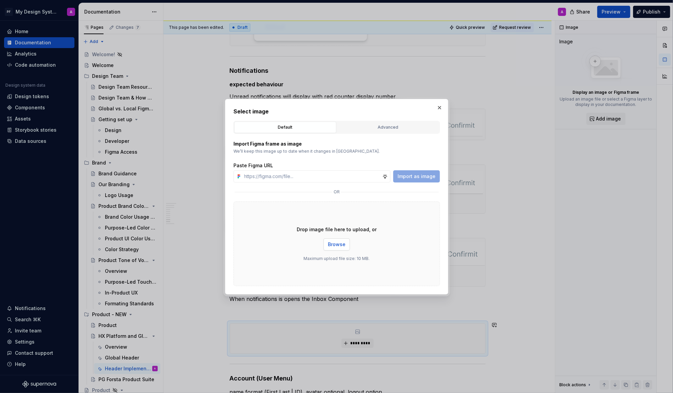
click at [333, 243] on span "Browse" at bounding box center [337, 244] width 18 height 7
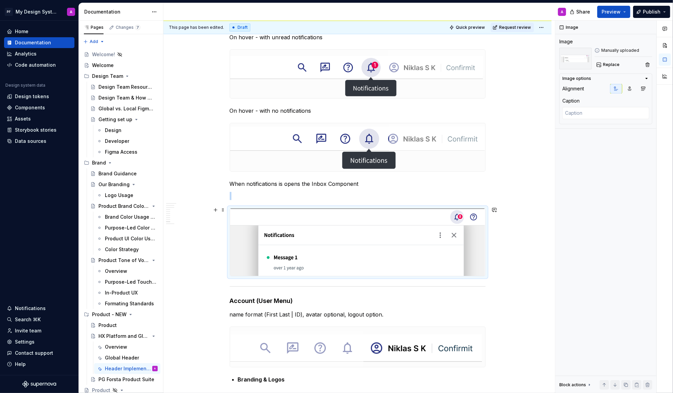
scroll to position [1793, 0]
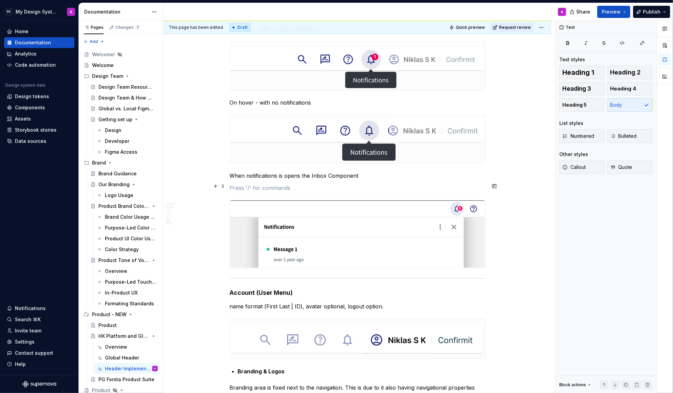
click at [290, 186] on p at bounding box center [358, 188] width 256 height 8
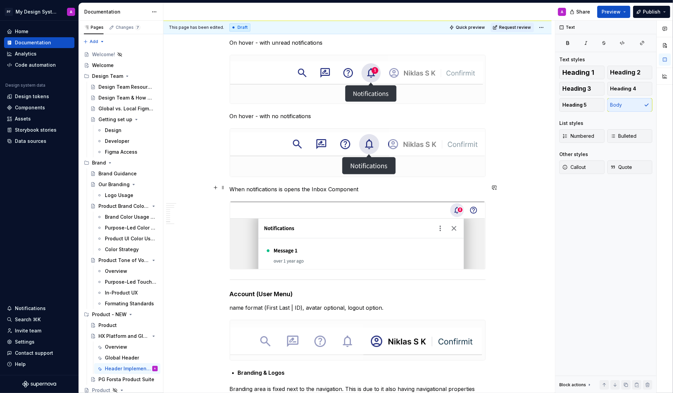
click at [303, 187] on p "When notifications is opens the Inbox Component" at bounding box center [358, 189] width 256 height 8
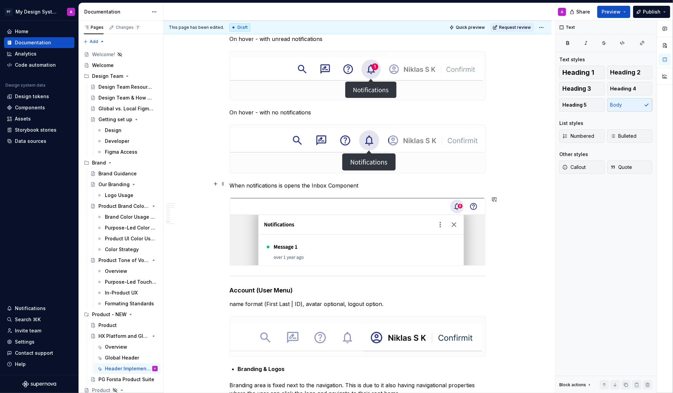
scroll to position [1757, 0]
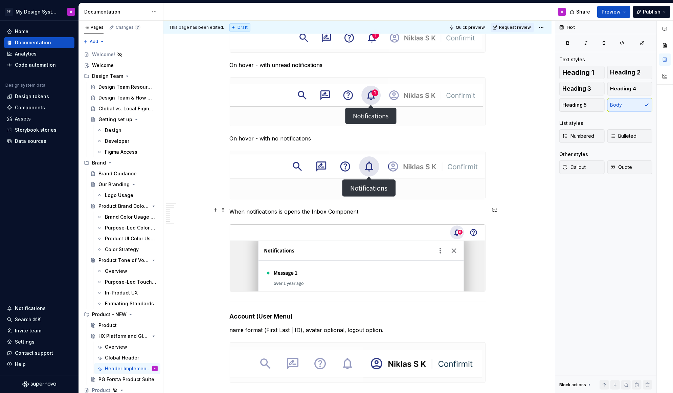
click at [359, 209] on p "When notifications is opens the Inbox Component" at bounding box center [358, 212] width 256 height 8
click at [329, 209] on p "When notifications is opens the Inbox Component" at bounding box center [358, 212] width 256 height 8
drag, startPoint x: 329, startPoint y: 209, endPoint x: 365, endPoint y: 209, distance: 35.6
click at [365, 209] on p "When notifications is opens the Inbox Component" at bounding box center [358, 212] width 256 height 8
click at [364, 211] on p "When notifications is opens the Inbox Component" at bounding box center [358, 212] width 256 height 8
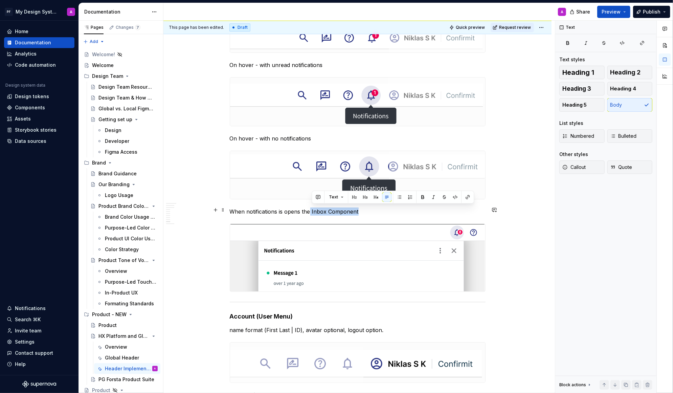
drag, startPoint x: 364, startPoint y: 211, endPoint x: 313, endPoint y: 209, distance: 51.8
click at [313, 209] on p "When notifications is opens the Inbox Component" at bounding box center [358, 212] width 256 height 8
click at [363, 211] on p "When notifications is opens the Inbox Component" at bounding box center [358, 212] width 256 height 8
click at [360, 210] on p "When notifications is opens the Inbox Component" at bounding box center [358, 212] width 256 height 8
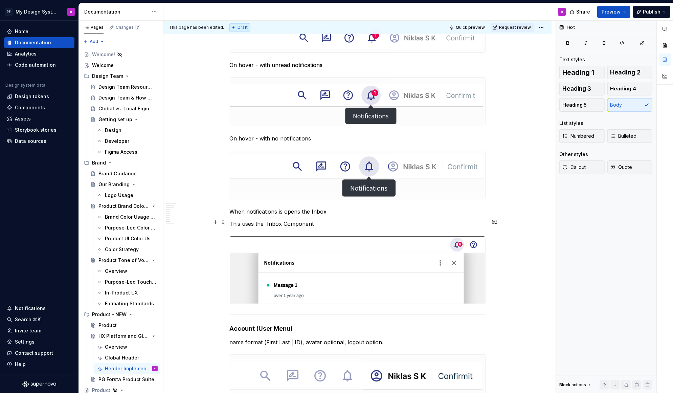
click at [268, 222] on p "This uses the Inbox Component" at bounding box center [358, 224] width 256 height 8
click at [319, 224] on p "This uses the “Inbox Component" at bounding box center [358, 224] width 256 height 8
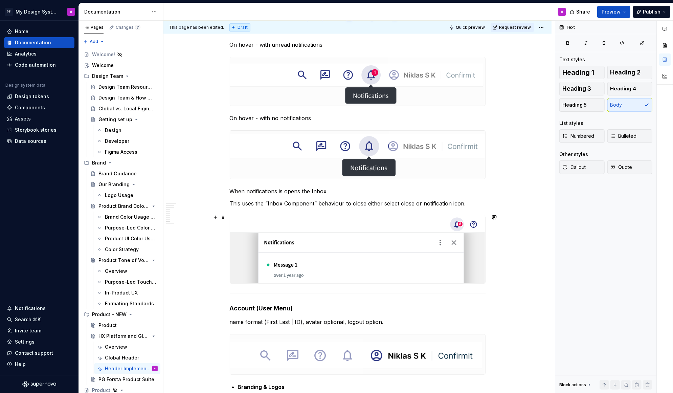
scroll to position [1778, 0]
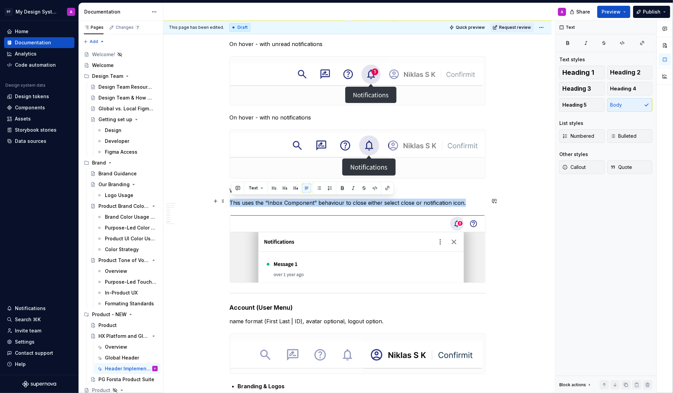
drag, startPoint x: 469, startPoint y: 202, endPoint x: 233, endPoint y: 198, distance: 236.0
click at [233, 199] on p "This uses the “Inbox Component” behaviour to close either select close or notif…" at bounding box center [358, 203] width 256 height 8
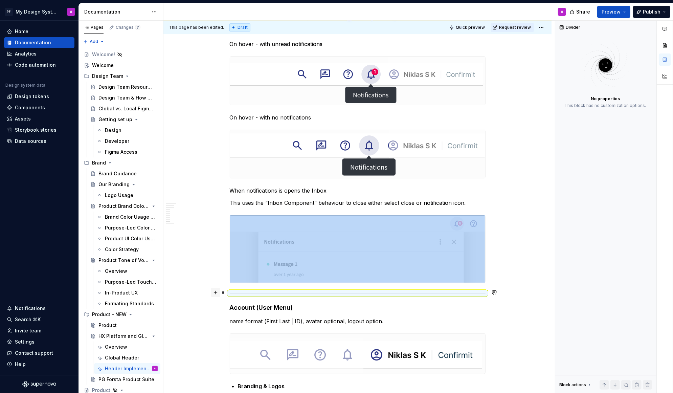
click at [217, 292] on button "button" at bounding box center [215, 292] width 9 height 9
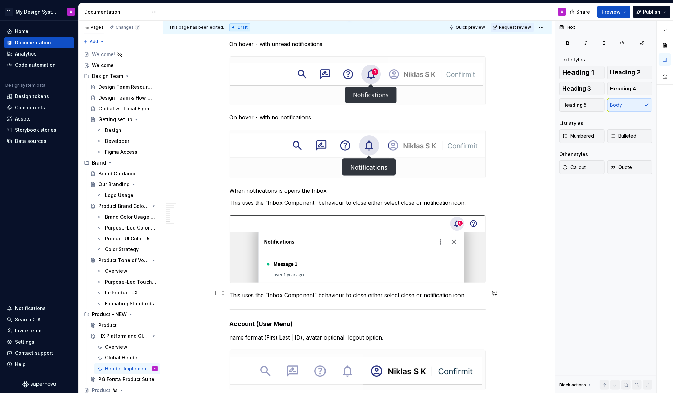
click at [423, 296] on p "This uses the “Inbox Component” behaviour to close either select close or notif…" at bounding box center [358, 295] width 256 height 8
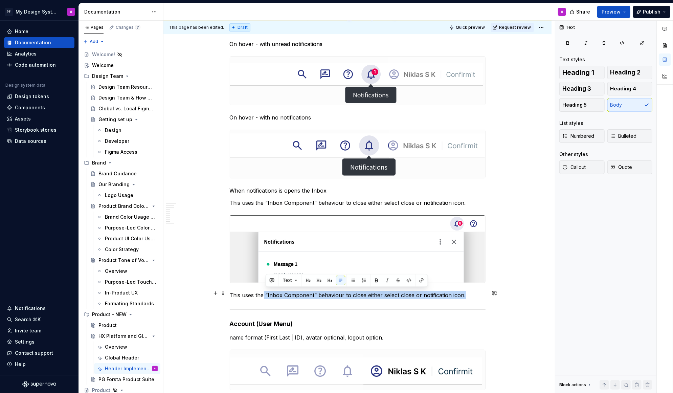
drag, startPoint x: 466, startPoint y: 293, endPoint x: 266, endPoint y: 291, distance: 200.1
click at [266, 291] on p "This uses the “Inbox Component” behaviour to close either select close or notif…" at bounding box center [358, 295] width 256 height 8
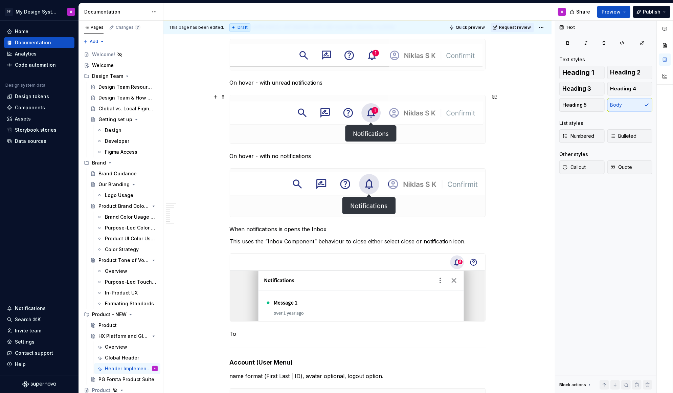
scroll to position [1755, 0]
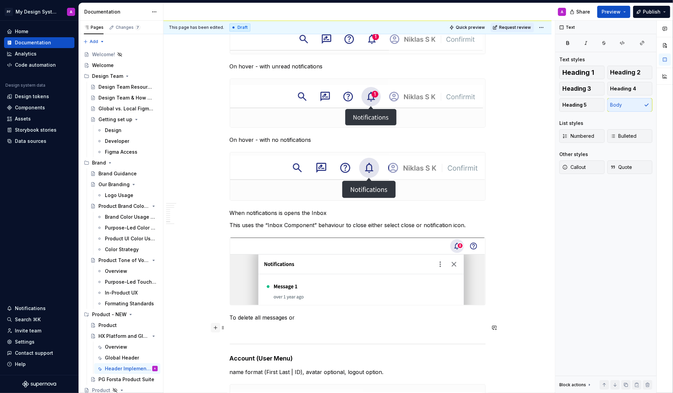
click at [219, 328] on button "button" at bounding box center [215, 327] width 9 height 9
click at [218, 328] on button "button" at bounding box center [215, 327] width 9 height 9
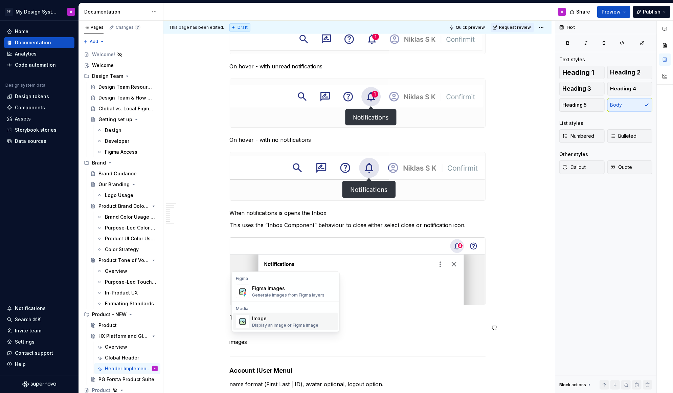
click at [267, 316] on div "Image" at bounding box center [285, 318] width 66 height 7
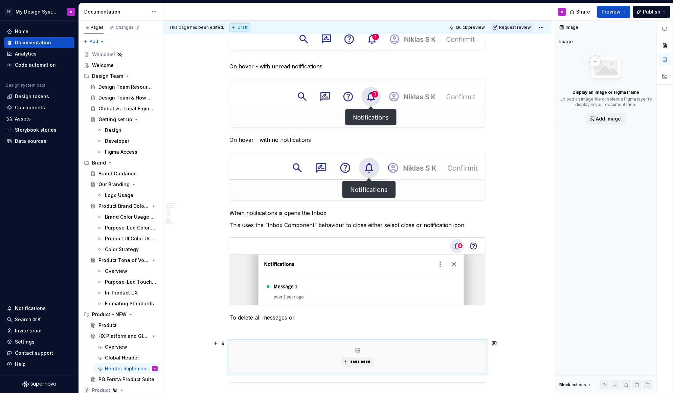
click at [363, 343] on div "*********" at bounding box center [357, 357] width 255 height 30
click at [361, 343] on span "*********" at bounding box center [360, 361] width 21 height 5
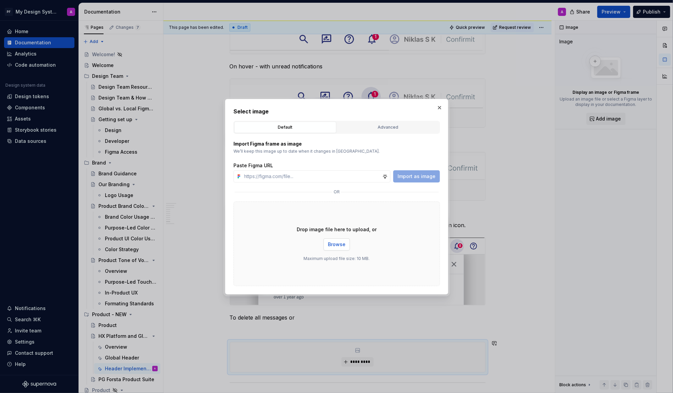
click at [343, 243] on span "Browse" at bounding box center [337, 244] width 18 height 7
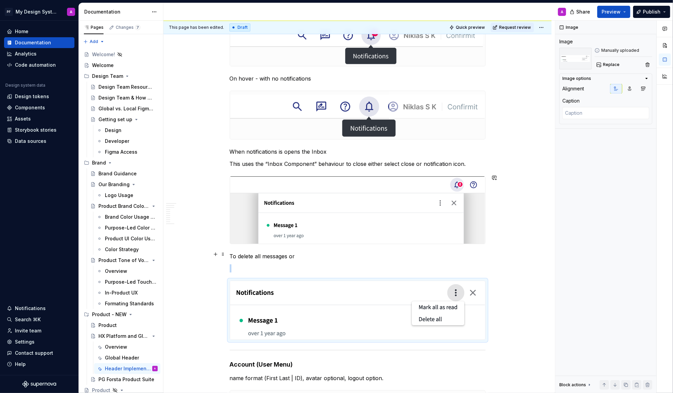
scroll to position [1845, 0]
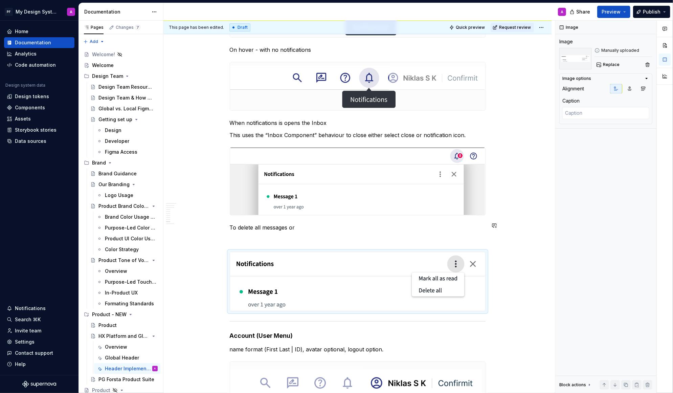
click at [267, 236] on p at bounding box center [358, 240] width 256 height 8
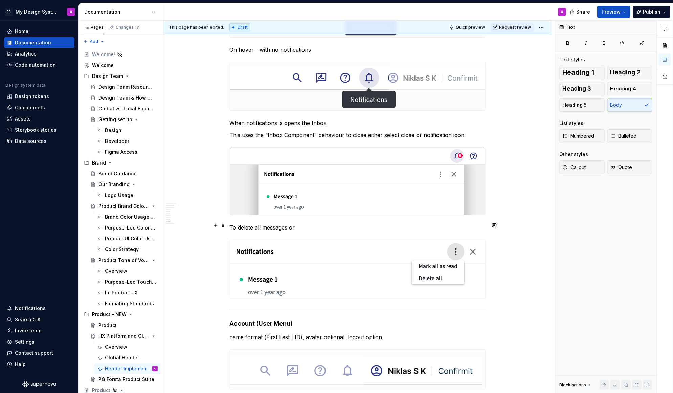
click at [231, 224] on p "To delete all messages or" at bounding box center [358, 227] width 256 height 8
click at [343, 226] on p "Options for user to delete all messages or" at bounding box center [358, 227] width 256 height 8
click at [344, 225] on p "Options for user to delete all messages or [PERSON_NAME] as read" at bounding box center [358, 227] width 256 height 8
click at [384, 224] on p "Options for user to delete all messages or mark as read" at bounding box center [358, 227] width 256 height 8
click at [422, 225] on p "Options for user to delete all messages or mark as read by selecting the 3dots …" at bounding box center [358, 227] width 256 height 8
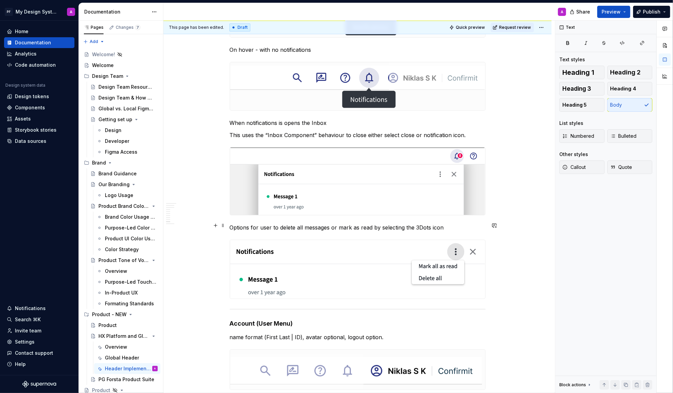
click at [448, 226] on p "Options for user to delete all messages or mark as read by selecting the 3Dots …" at bounding box center [358, 227] width 256 height 8
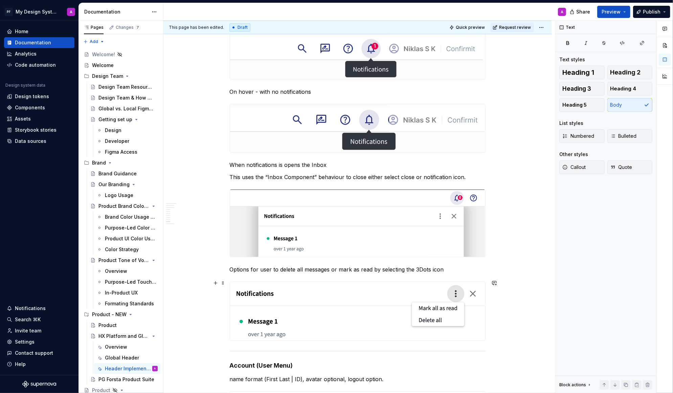
scroll to position [1849, 0]
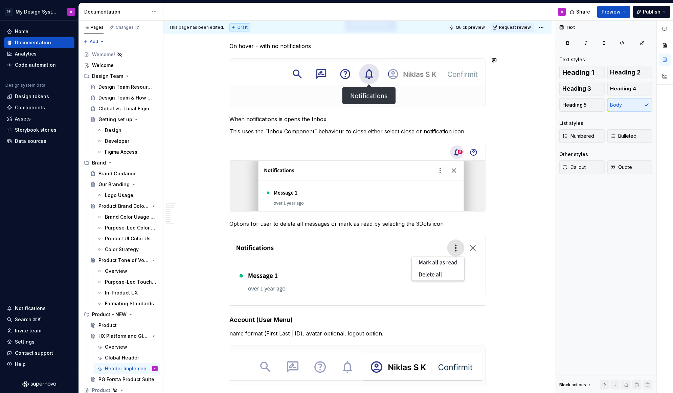
type textarea "*"
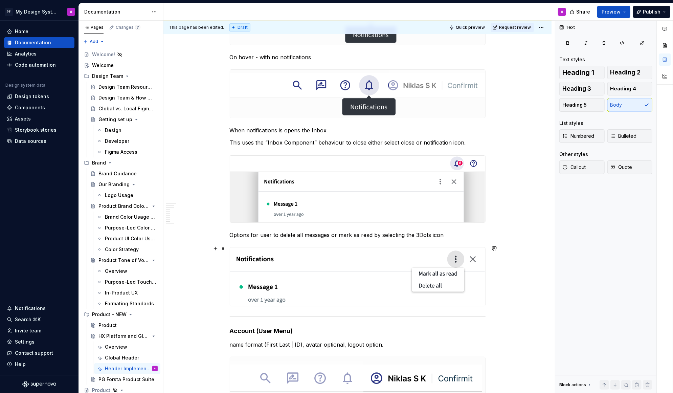
scroll to position [1821, 0]
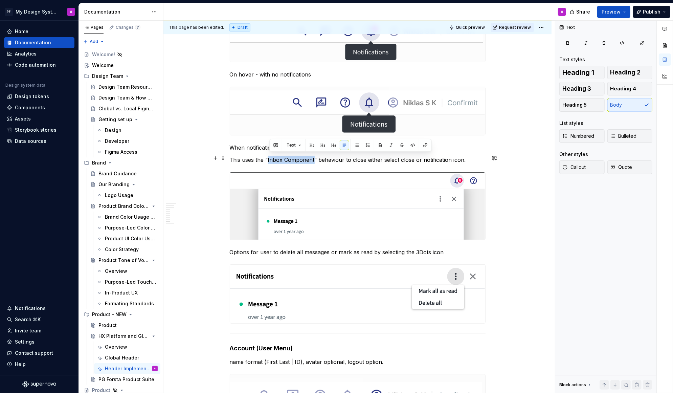
drag, startPoint x: 315, startPoint y: 158, endPoint x: 269, endPoint y: 157, distance: 46.1
click at [269, 157] on p "This uses the “Inbox Component” behaviour to close either select close or notif…" at bounding box center [358, 160] width 256 height 8
click at [424, 146] on button "button" at bounding box center [425, 145] width 9 height 9
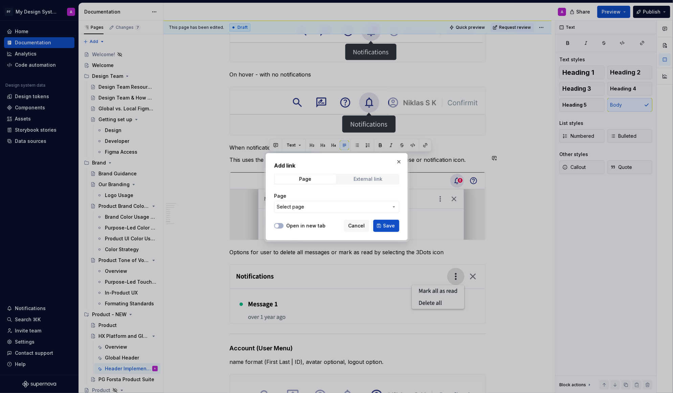
click at [360, 177] on div "External link" at bounding box center [368, 178] width 29 height 5
click at [327, 207] on input "URL" at bounding box center [336, 207] width 125 height 12
paste input "[URL][DOMAIN_NAME]"
type input "[URL][DOMAIN_NAME]"
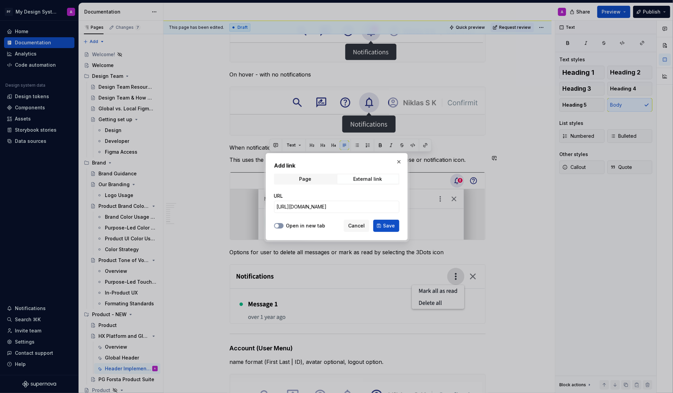
click at [278, 226] on span "button" at bounding box center [277, 226] width 4 height 4
click at [389, 229] on span "Save" at bounding box center [389, 225] width 12 height 7
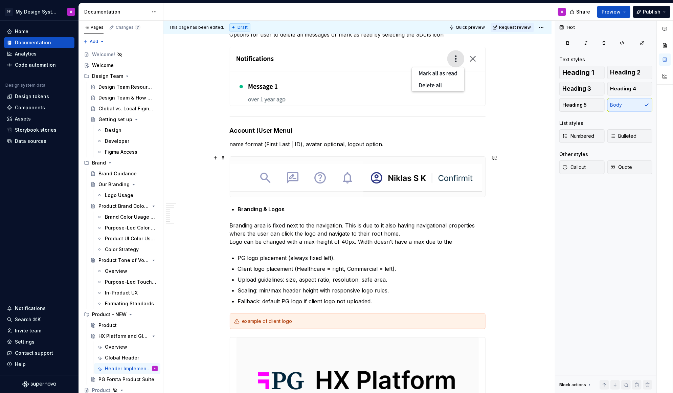
scroll to position [2039, 0]
click at [333, 174] on img at bounding box center [357, 176] width 255 height 40
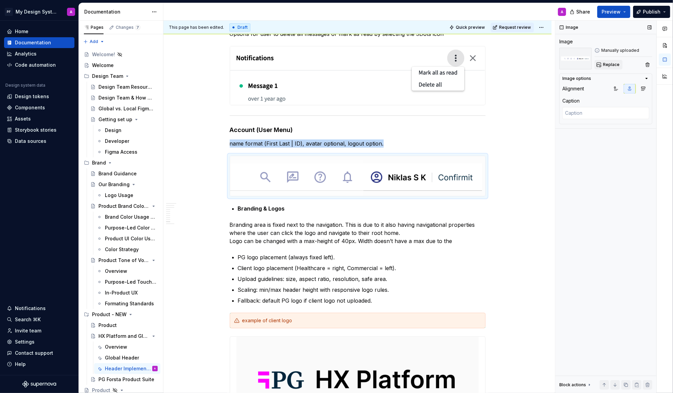
click at [604, 64] on span "Replace" at bounding box center [611, 64] width 17 height 5
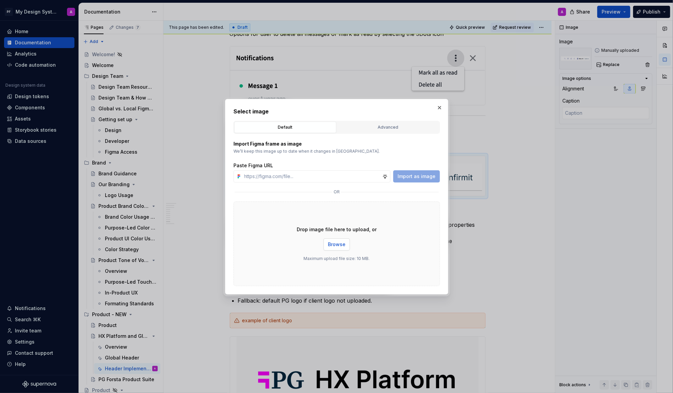
click at [342, 243] on span "Browse" at bounding box center [337, 244] width 18 height 7
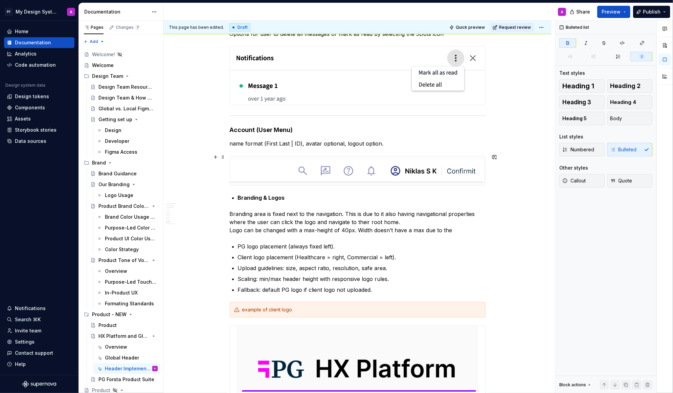
click at [219, 193] on button "button" at bounding box center [215, 195] width 9 height 9
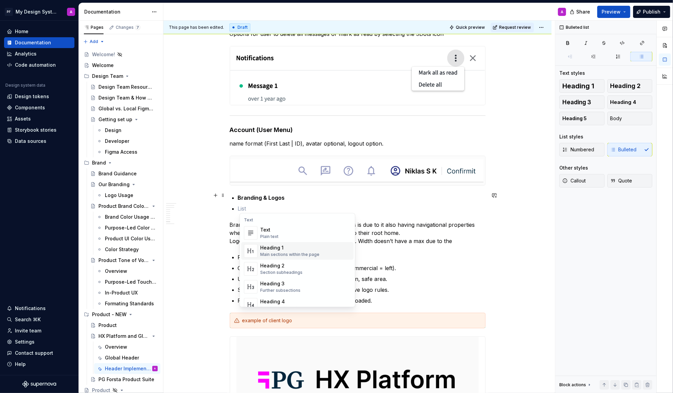
click at [267, 236] on div "Plain text" at bounding box center [269, 236] width 18 height 5
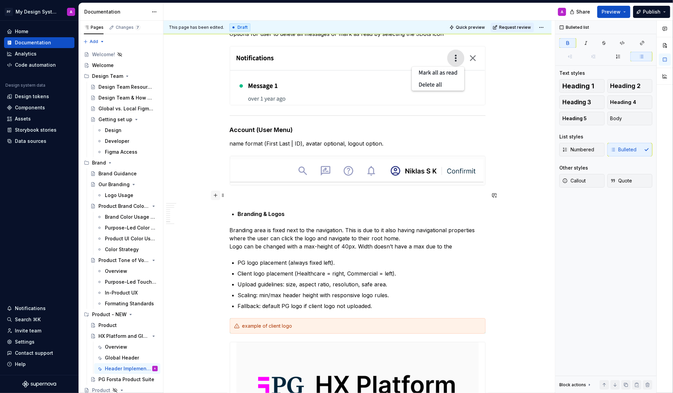
click at [217, 195] on button "button" at bounding box center [215, 195] width 9 height 9
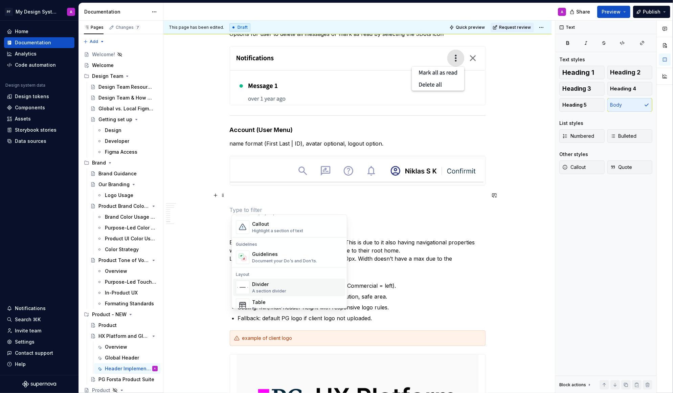
scroll to position [260, 0]
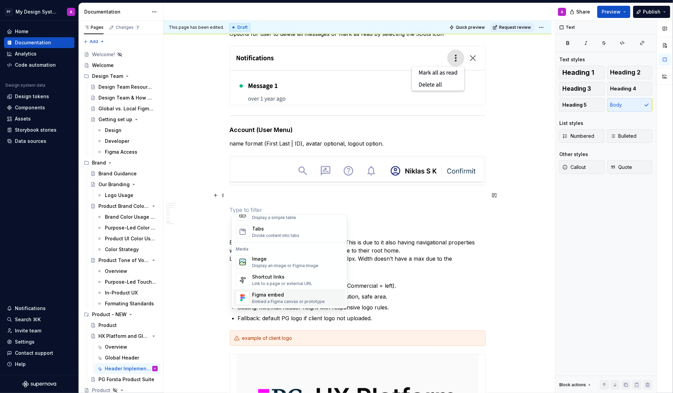
click at [277, 262] on div "Image" at bounding box center [285, 259] width 66 height 7
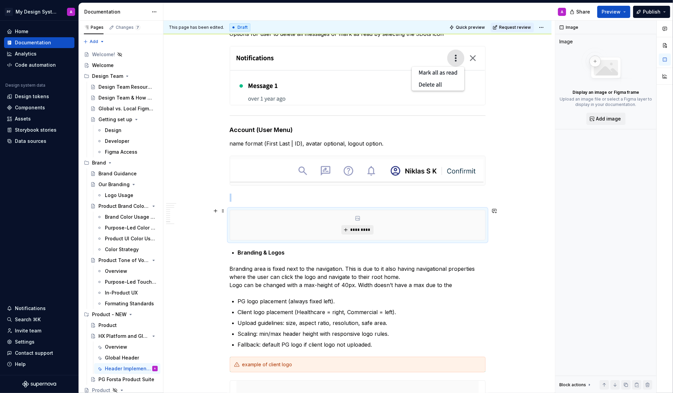
click at [359, 228] on span "*********" at bounding box center [360, 229] width 21 height 5
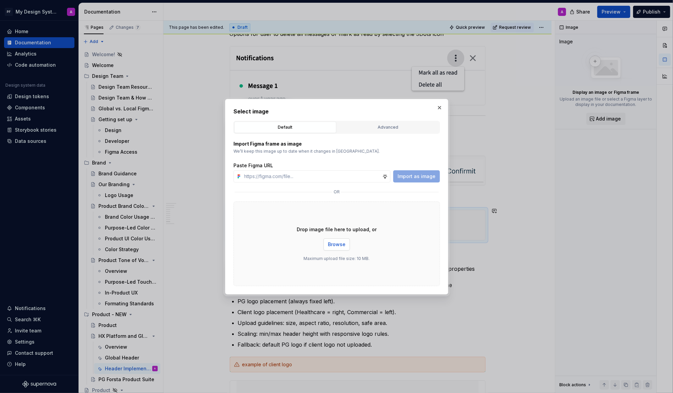
click at [336, 246] on span "Browse" at bounding box center [337, 244] width 18 height 7
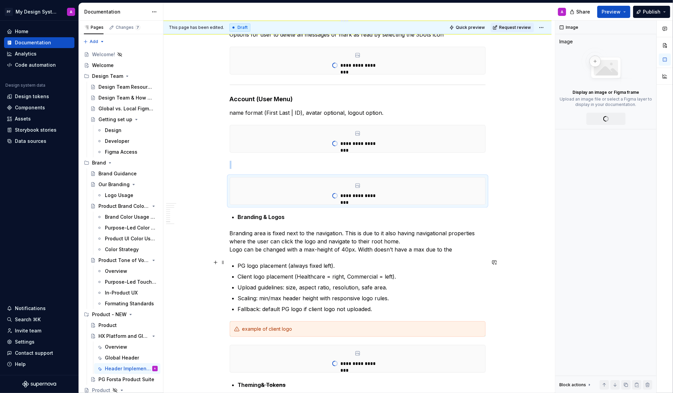
scroll to position [2039, 0]
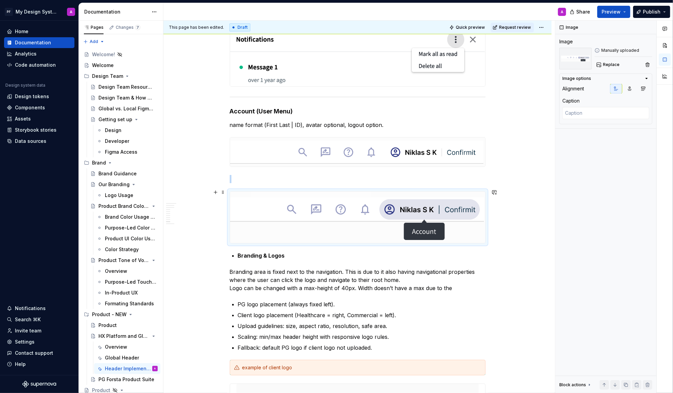
scroll to position [2105, 0]
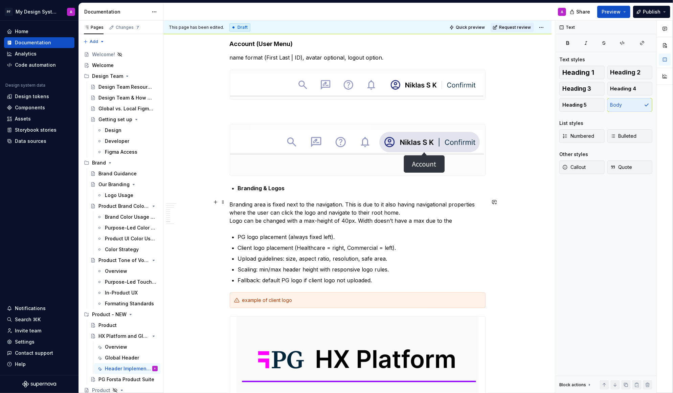
scroll to position [2136, 0]
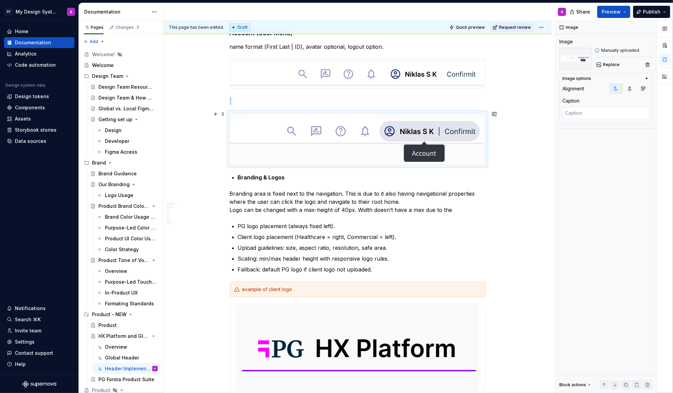
click at [463, 122] on img at bounding box center [357, 138] width 255 height 51
click at [641, 87] on icon "button" at bounding box center [644, 89] width 4 height 4
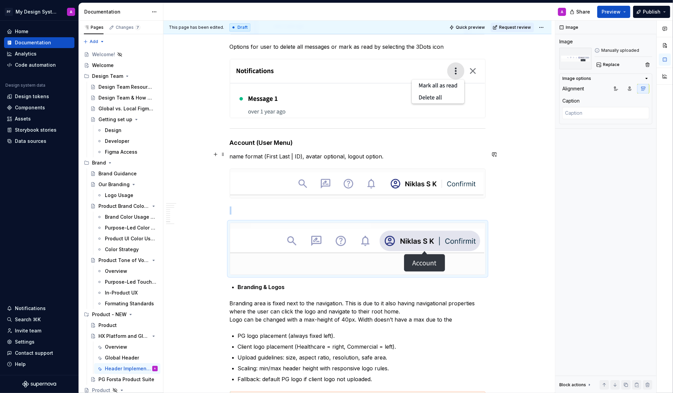
scroll to position [2026, 0]
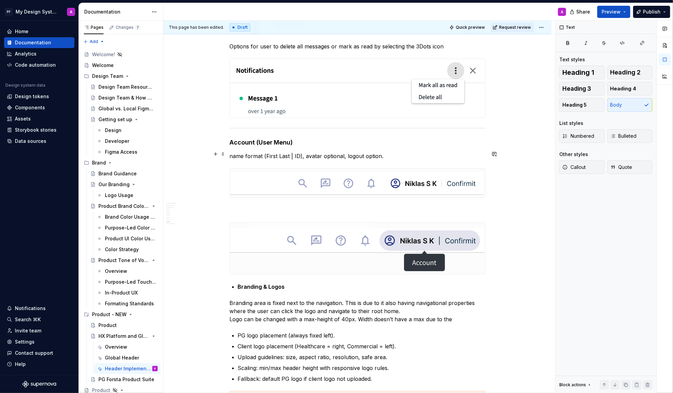
click at [233, 155] on p "name format (First Last | ID), avatar optional, logout option." at bounding box center [358, 156] width 256 height 8
click at [413, 155] on p "Displays - name format (First Last | ID), avatar optional, logout option." at bounding box center [358, 156] width 256 height 8
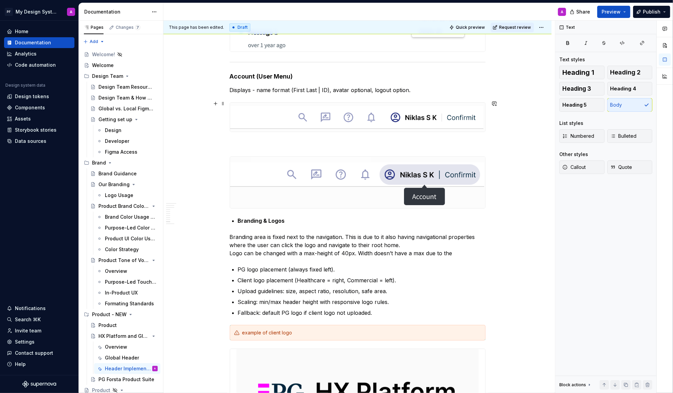
scroll to position [2121, 0]
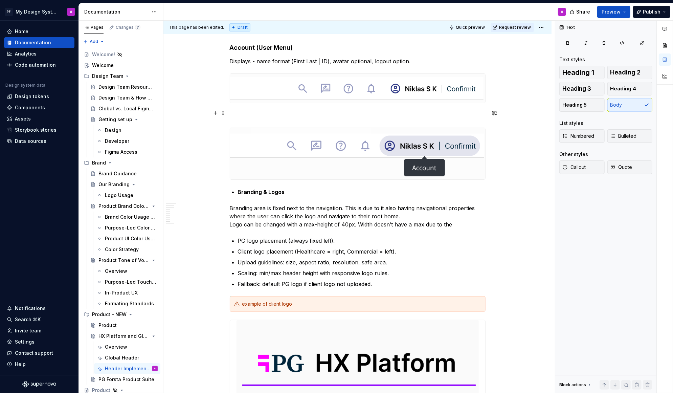
click at [379, 114] on p at bounding box center [358, 115] width 256 height 8
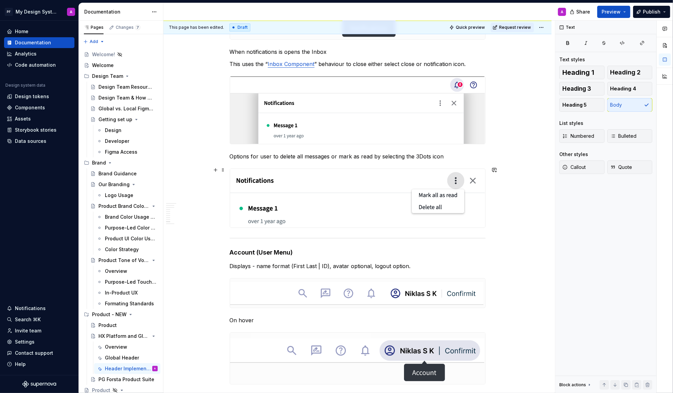
scroll to position [1927, 0]
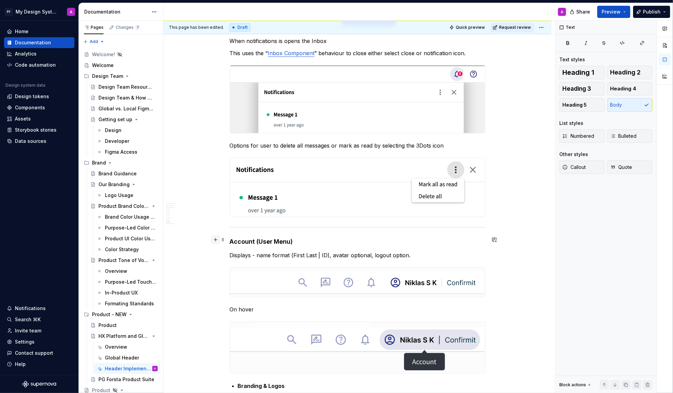
click at [215, 240] on button "button" at bounding box center [215, 239] width 9 height 9
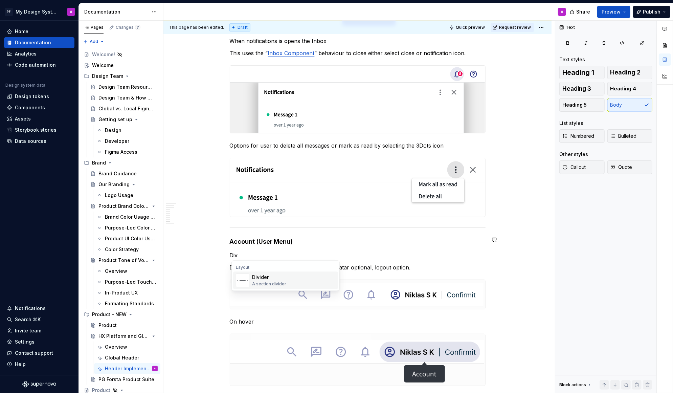
click at [247, 278] on img "Suggestions" at bounding box center [242, 281] width 13 height 14
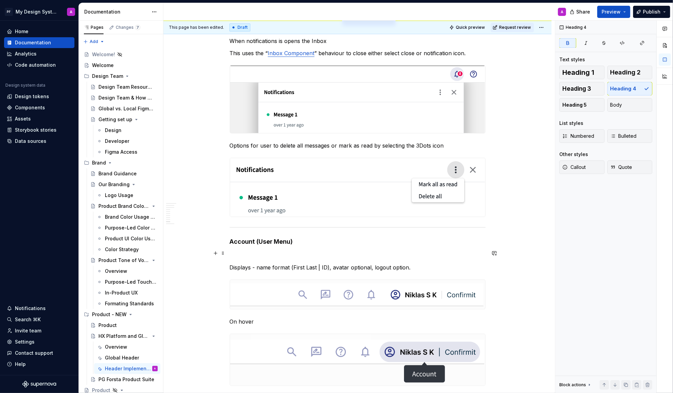
click at [281, 254] on p at bounding box center [358, 255] width 256 height 8
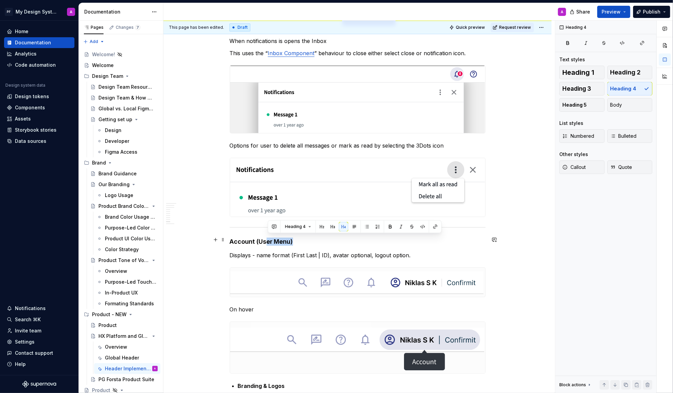
drag, startPoint x: 301, startPoint y: 240, endPoint x: 270, endPoint y: 240, distance: 31.2
click at [270, 240] on h4 "Account ( User Menu )" at bounding box center [358, 242] width 256 height 8
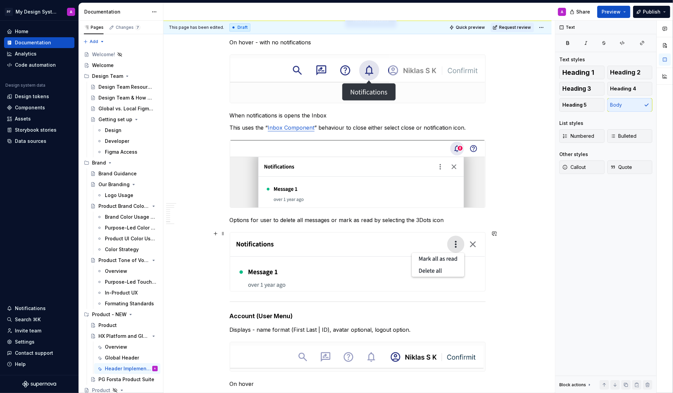
scroll to position [1853, 0]
click at [328, 113] on p "When notifications is opens the Inbox" at bounding box center [358, 115] width 256 height 8
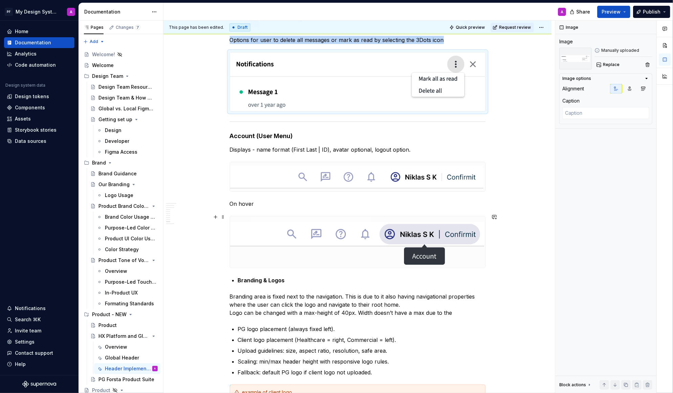
scroll to position [2044, 0]
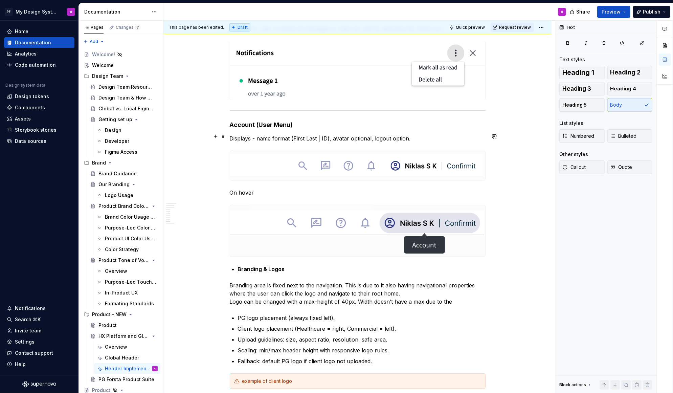
click at [371, 135] on p "Displays - name format (First Last | ID), avatar optional, logout option." at bounding box center [358, 138] width 256 height 8
click at [421, 136] on p "Displays - name format (First Last | ID), avatar optional?, logout option." at bounding box center [358, 138] width 256 height 8
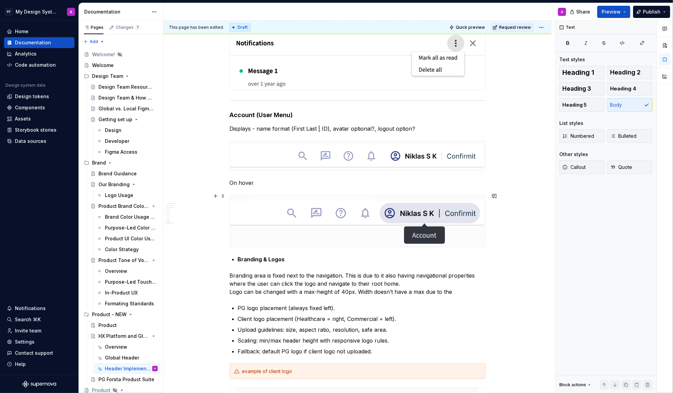
scroll to position [2059, 0]
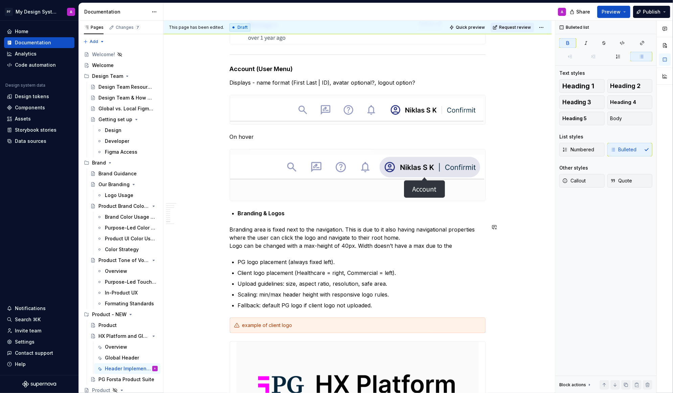
scroll to position [2049, 0]
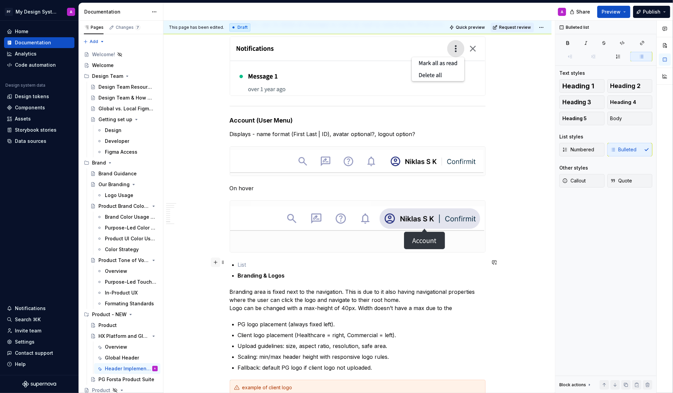
click at [219, 262] on button "button" at bounding box center [215, 262] width 9 height 9
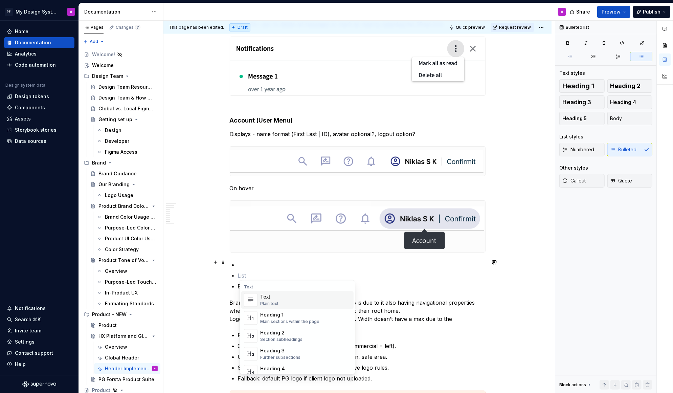
click at [275, 297] on div "Text" at bounding box center [269, 297] width 18 height 7
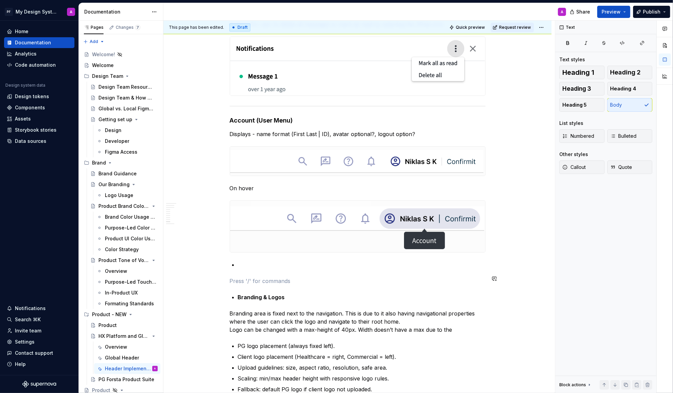
click at [249, 264] on p at bounding box center [362, 265] width 248 height 8
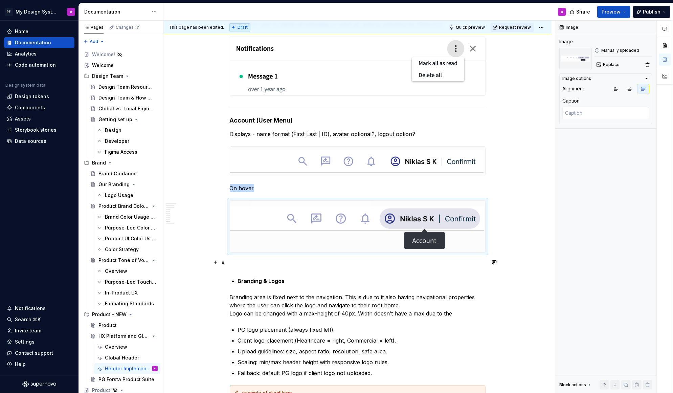
click at [240, 261] on p at bounding box center [358, 265] width 256 height 8
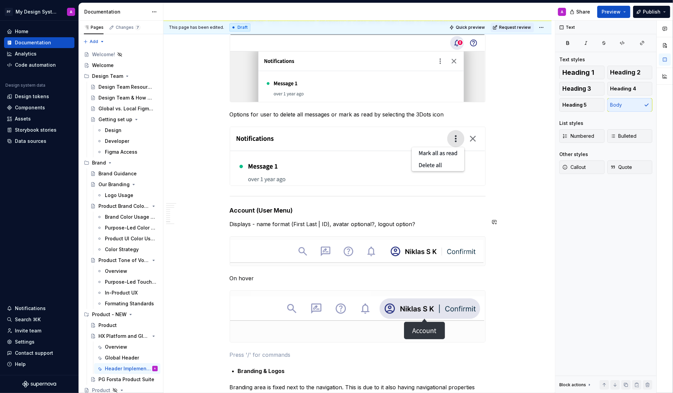
scroll to position [1960, 0]
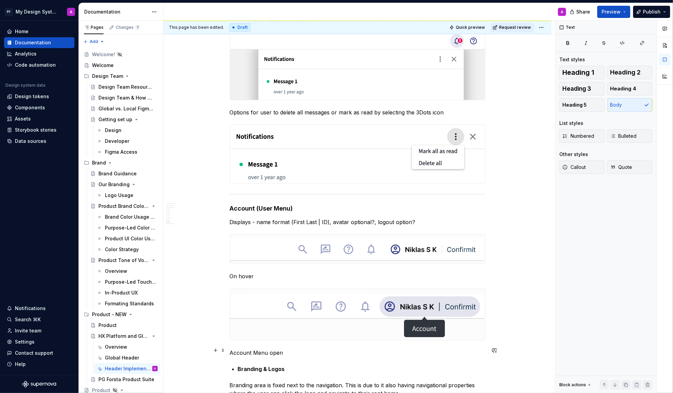
click at [258, 343] on p "Account Menu open" at bounding box center [358, 353] width 256 height 8
click at [299, 343] on p "Account menu open" at bounding box center [358, 353] width 256 height 8
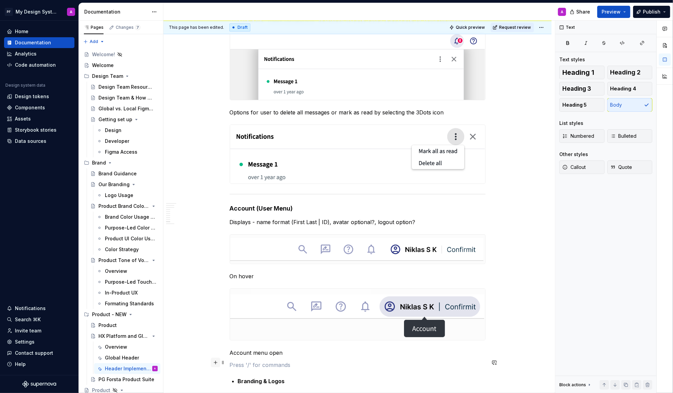
click at [217, 343] on button "button" at bounding box center [215, 362] width 9 height 9
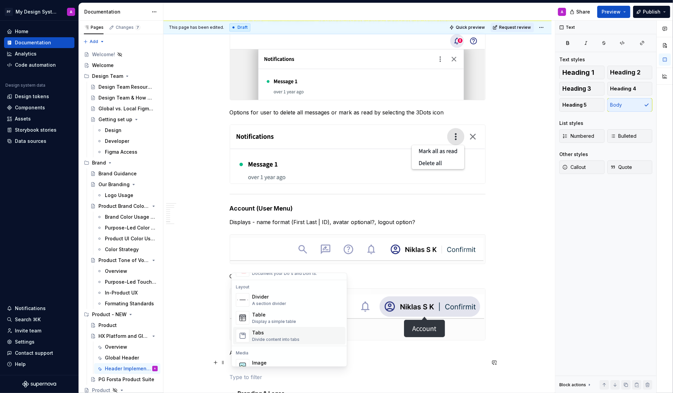
scroll to position [228, 0]
click at [278, 343] on div "Image" at bounding box center [285, 349] width 66 height 7
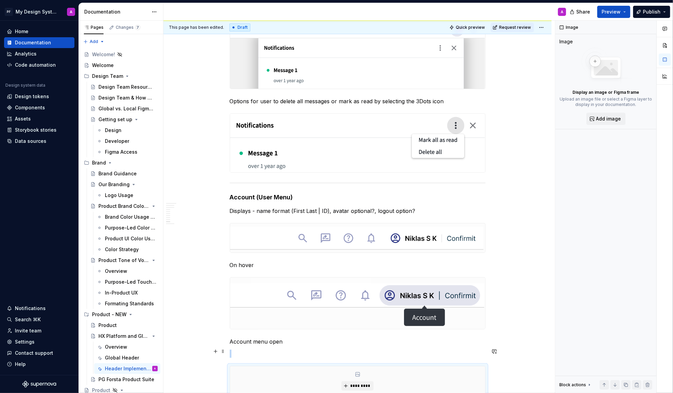
scroll to position [2051, 0]
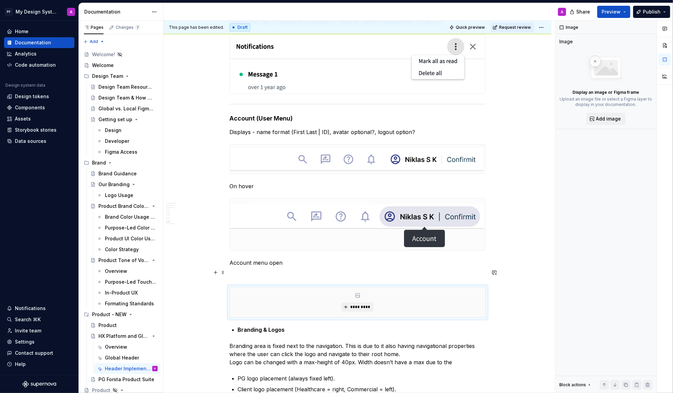
click at [266, 272] on p at bounding box center [358, 275] width 256 height 8
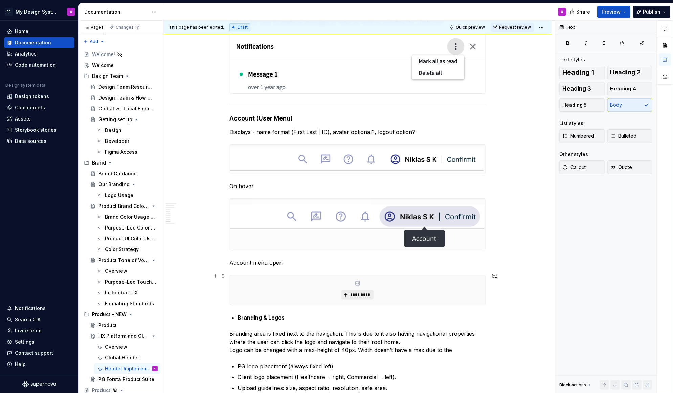
click at [355, 292] on span "*********" at bounding box center [360, 294] width 21 height 5
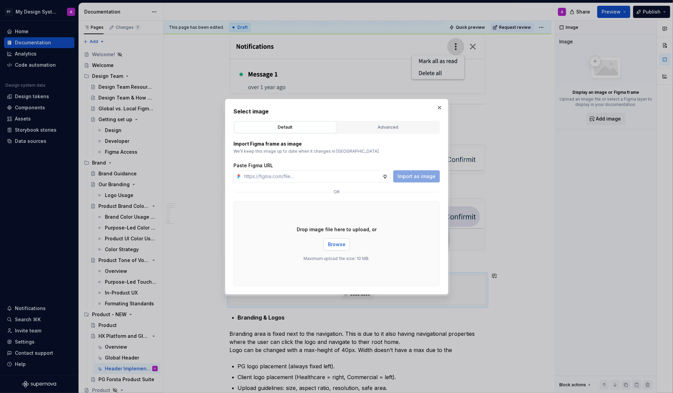
click at [338, 245] on span "Browse" at bounding box center [337, 244] width 18 height 7
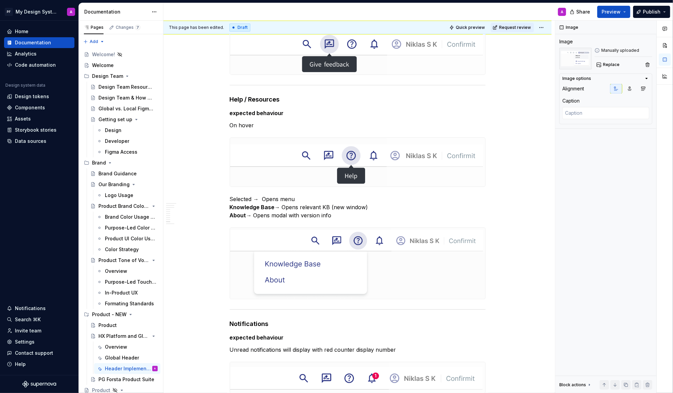
scroll to position [2103, 0]
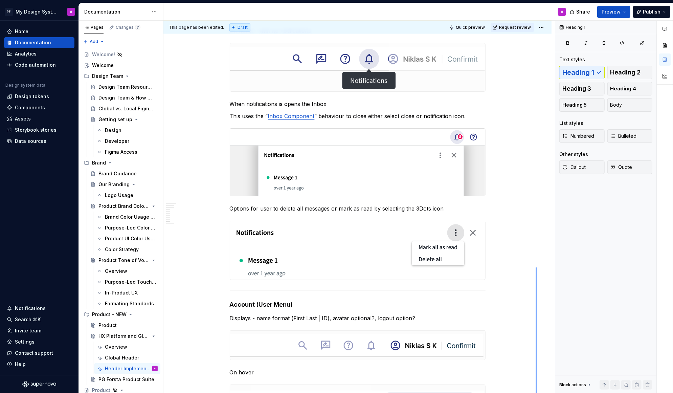
scroll to position [2094, 0]
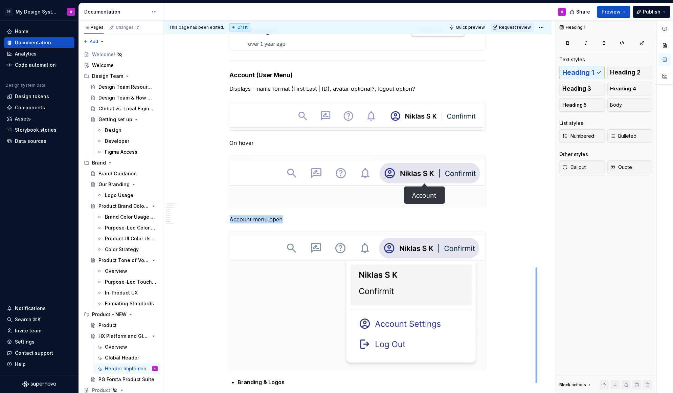
click at [536, 267] on div "This page has been edited. Draft Quick preview Request review HX Platform and G…" at bounding box center [360, 207] width 392 height 373
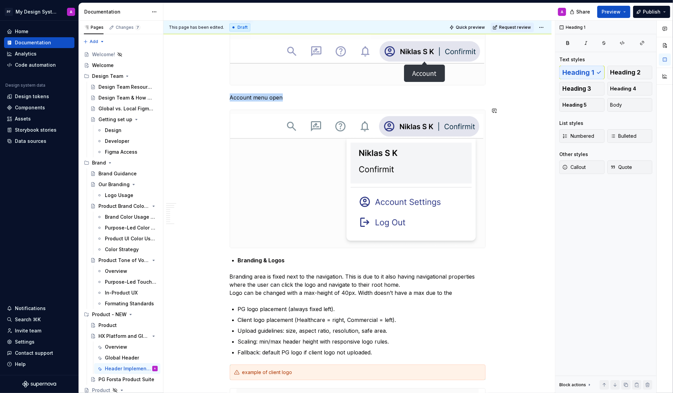
scroll to position [2216, 0]
click at [215, 257] on button "button" at bounding box center [215, 257] width 9 height 9
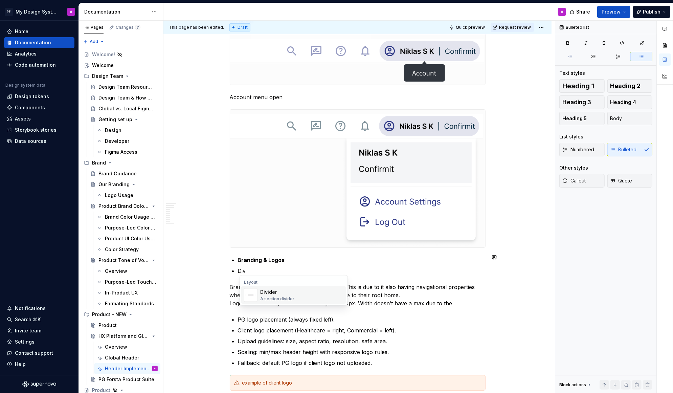
click at [271, 294] on div "Divider" at bounding box center [277, 292] width 34 height 7
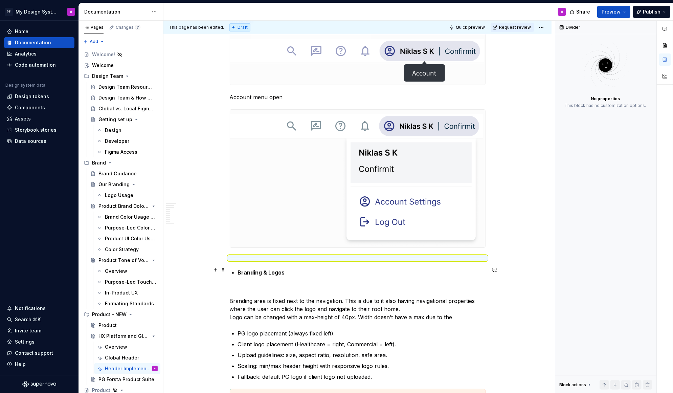
click at [239, 270] on strong "Branding & Logos" at bounding box center [261, 272] width 47 height 7
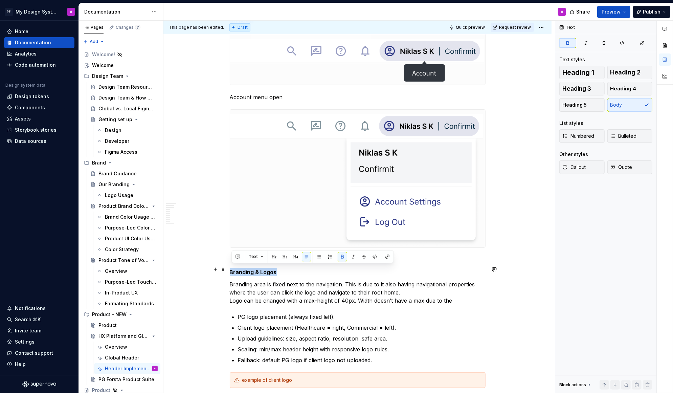
drag, startPoint x: 279, startPoint y: 269, endPoint x: 229, endPoint y: 269, distance: 50.5
click at [295, 257] on button "button" at bounding box center [295, 256] width 9 height 9
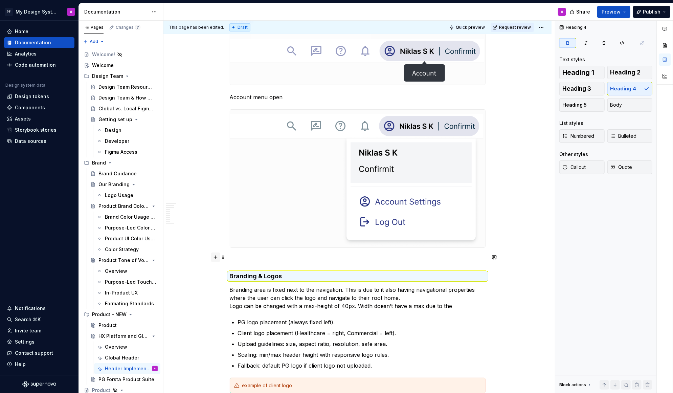
click at [217, 257] on button "button" at bounding box center [215, 257] width 9 height 9
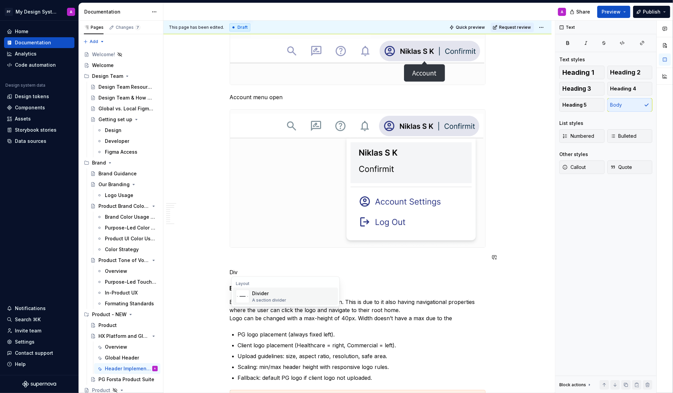
click at [255, 294] on div "Divider" at bounding box center [269, 293] width 34 height 7
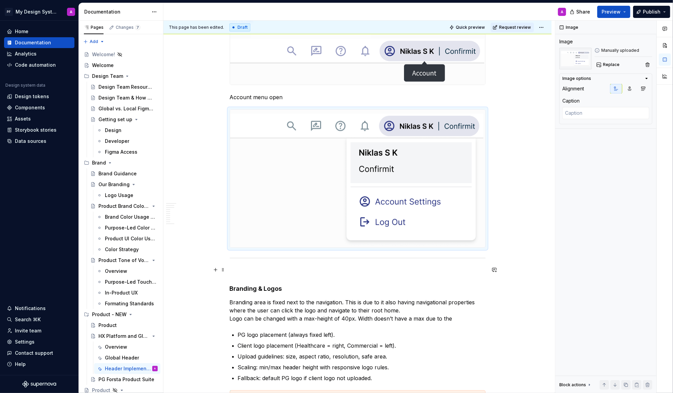
click at [244, 270] on p at bounding box center [358, 273] width 256 height 8
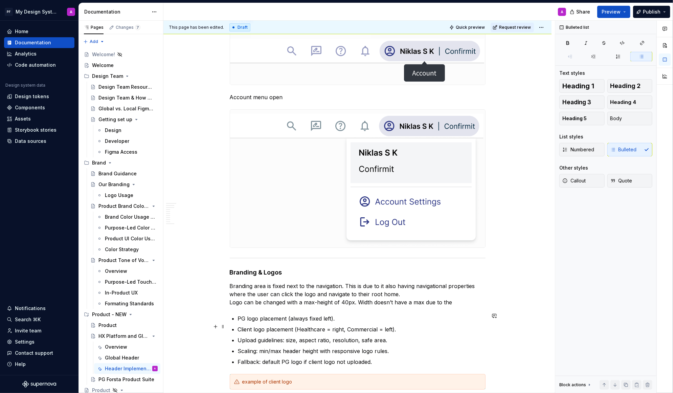
click at [473, 321] on ul "PG logo placement (always fixed left). Client logo placement (Healthcare = righ…" at bounding box center [362, 340] width 248 height 51
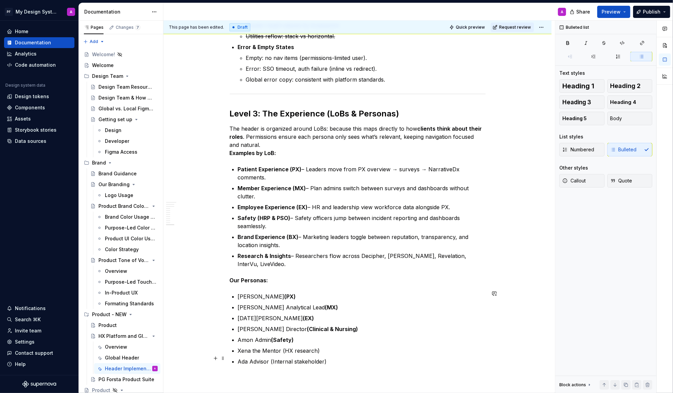
scroll to position [2867, 0]
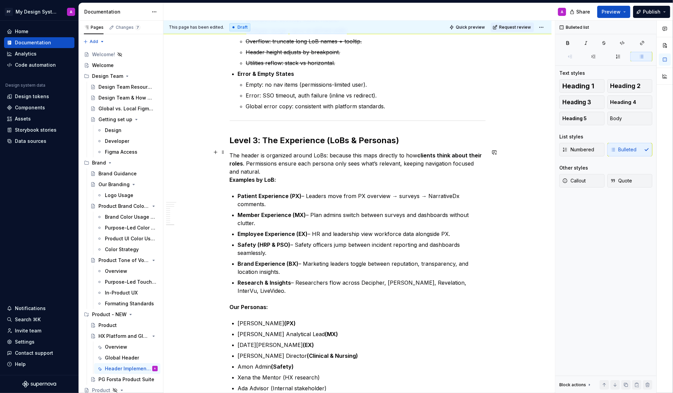
click at [286, 175] on p "The header is organized around LoBs: because this maps directly to how clients …" at bounding box center [358, 167] width 256 height 33
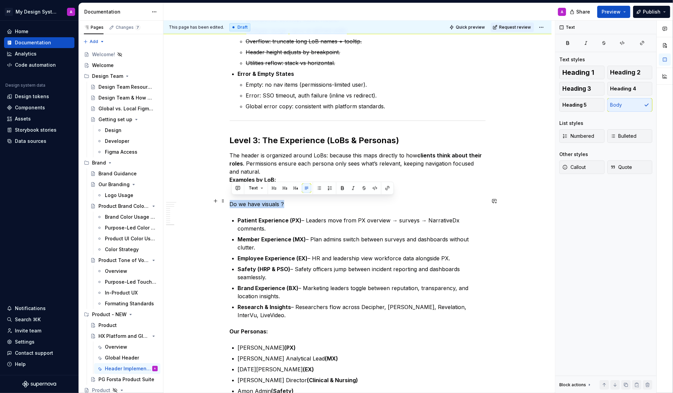
drag, startPoint x: 292, startPoint y: 202, endPoint x: 230, endPoint y: 200, distance: 62.0
click at [587, 167] on button "Callout" at bounding box center [582, 167] width 45 height 14
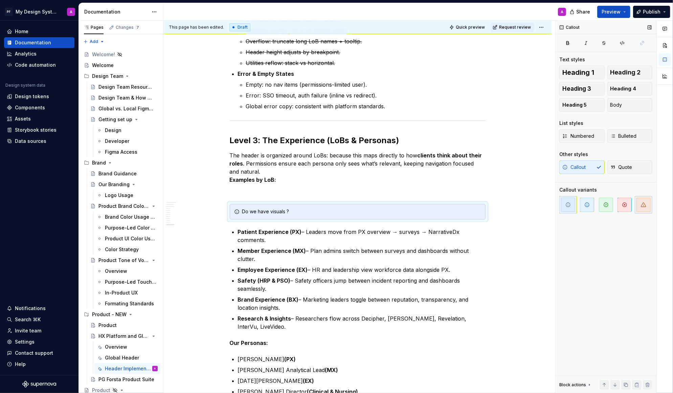
click at [641, 203] on icon "button" at bounding box center [644, 205] width 5 height 4
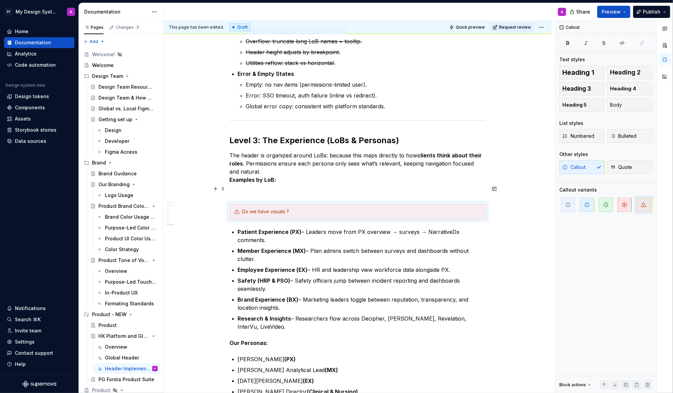
click at [482, 188] on p at bounding box center [358, 192] width 256 height 8
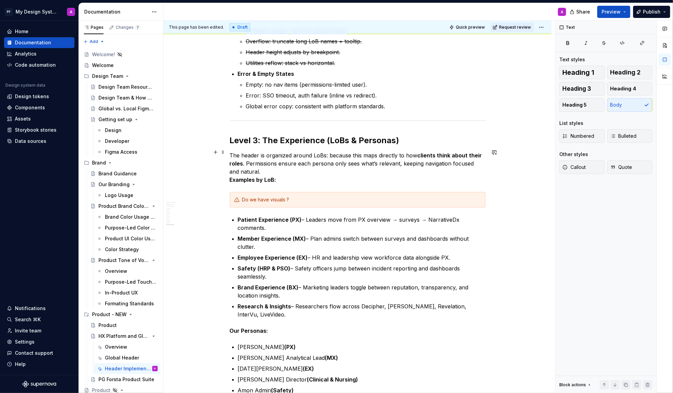
click at [232, 176] on strong "Examples by LoB:" at bounding box center [253, 179] width 47 height 7
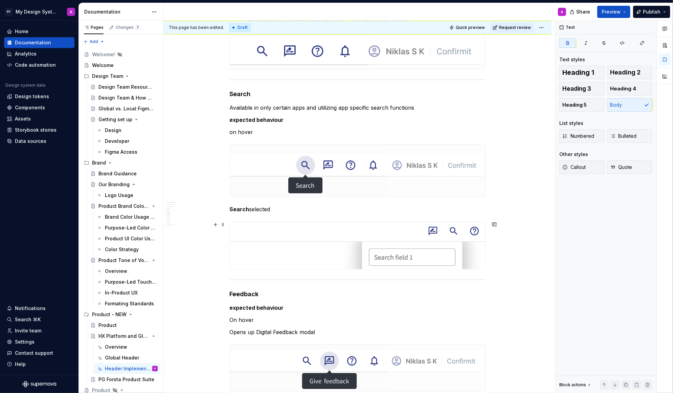
scroll to position [1114, 0]
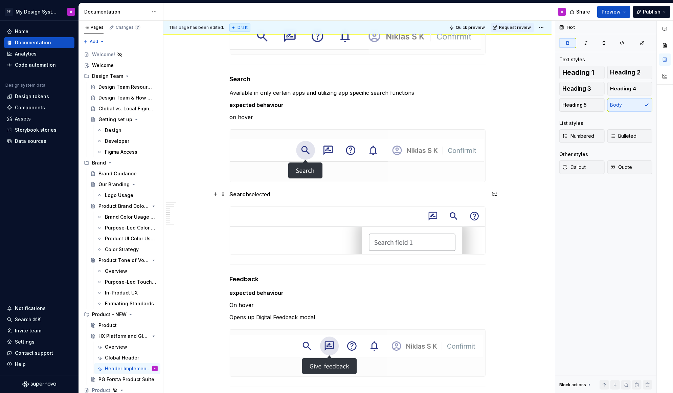
click at [353, 195] on p "Search selected" at bounding box center [358, 194] width 256 height 8
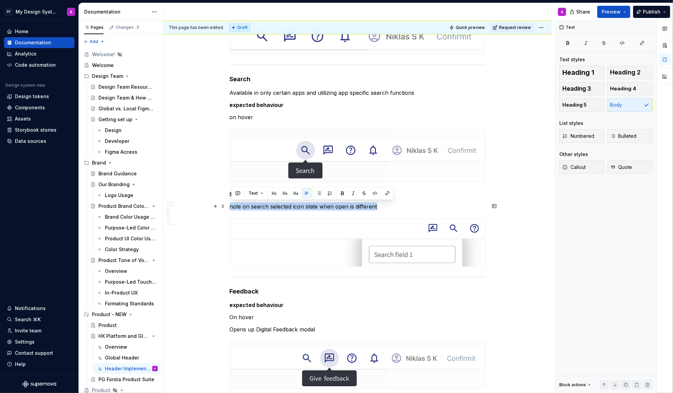
drag, startPoint x: 383, startPoint y: 204, endPoint x: 232, endPoint y: 203, distance: 150.7
click at [232, 203] on p "note on search selected icon state when open is different" at bounding box center [358, 206] width 256 height 8
click at [578, 166] on span "Callout" at bounding box center [574, 167] width 23 height 7
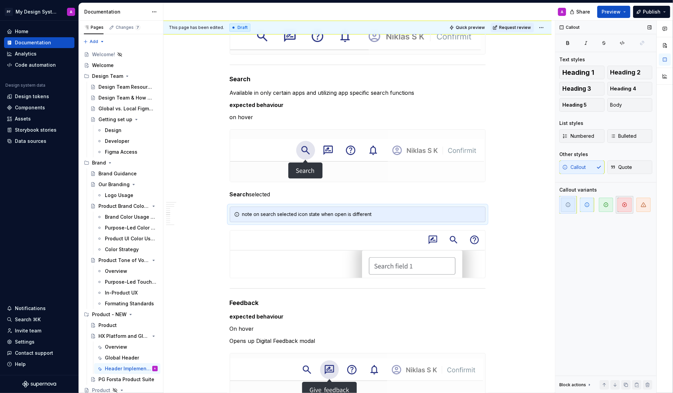
click at [626, 207] on span "button" at bounding box center [625, 205] width 14 height 14
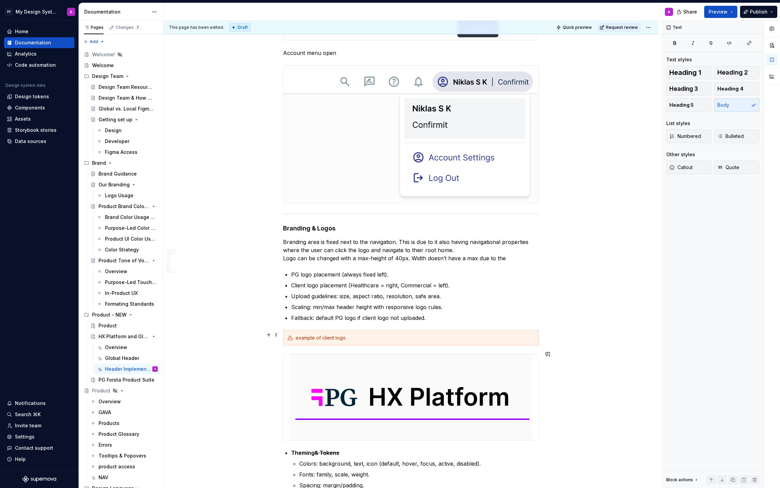
scroll to position [2281, 0]
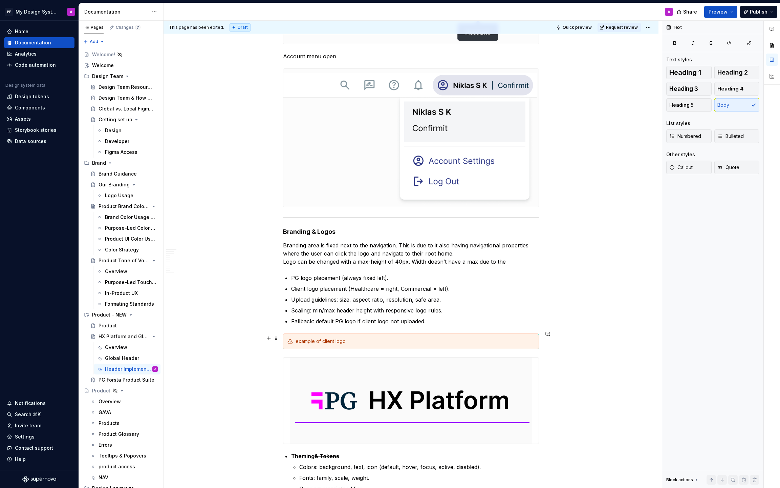
click at [507, 342] on div "example of client logo" at bounding box center [411, 341] width 256 height 16
click at [641, 206] on icon "button" at bounding box center [732, 205] width 4 height 4
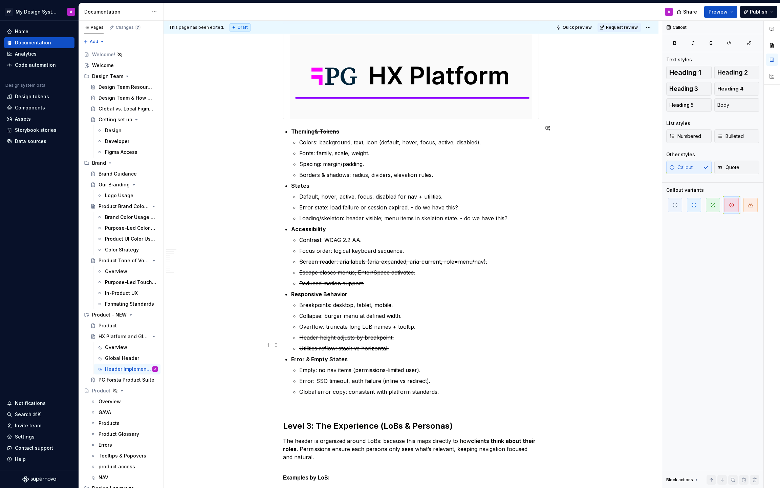
scroll to position [2662, 0]
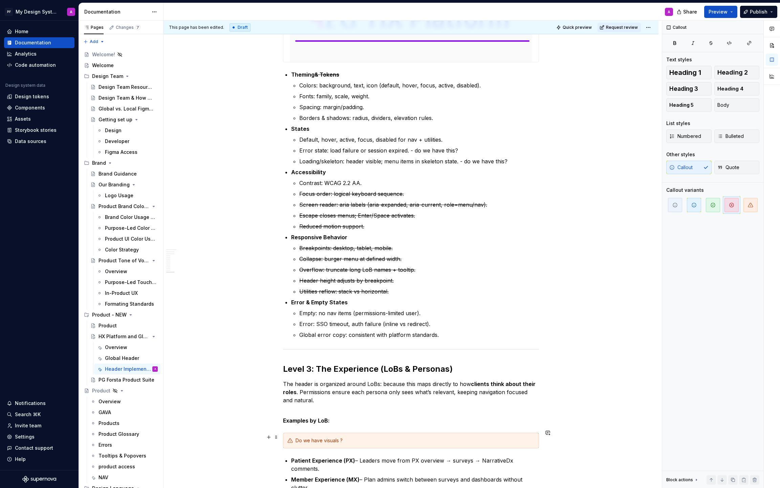
click at [518, 343] on div "Do we have visuals ?" at bounding box center [415, 440] width 239 height 7
click at [641, 206] on icon "button" at bounding box center [731, 204] width 5 height 5
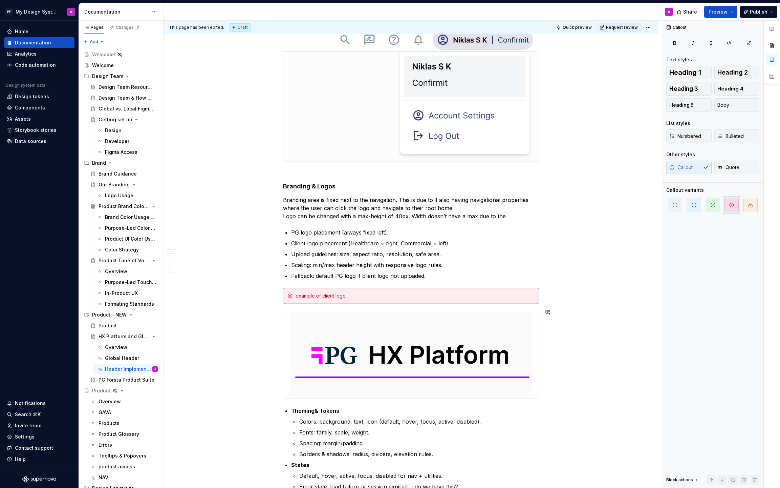
scroll to position [2296, 0]
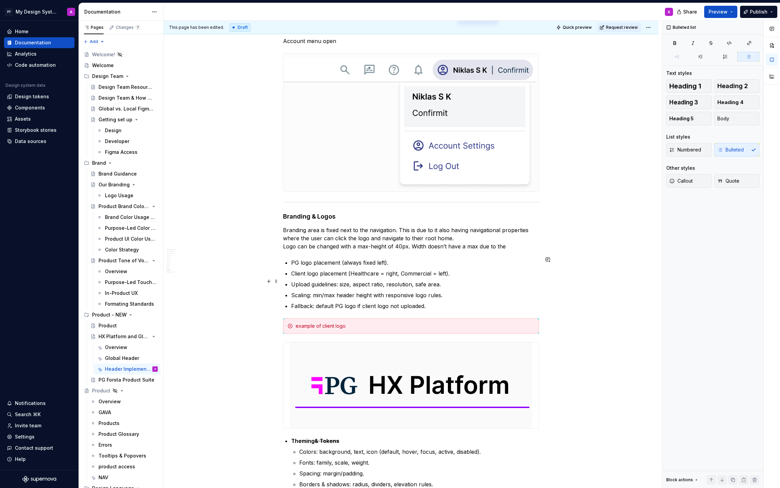
click at [443, 281] on p "Upload guidelines: size, aspect ratio, resolution, safe area." at bounding box center [415, 284] width 248 height 8
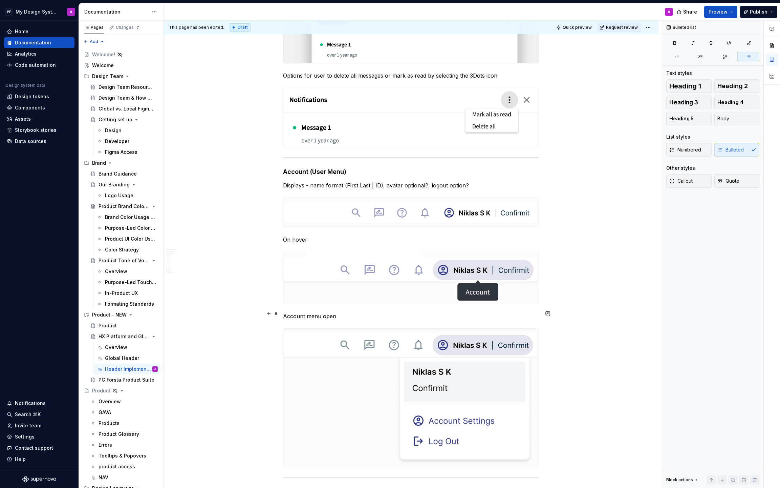
scroll to position [2019, 0]
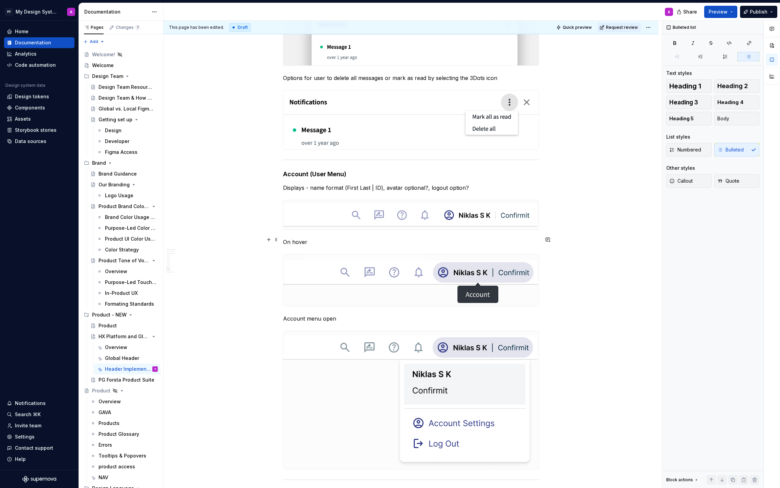
click at [328, 238] on p "On hover" at bounding box center [411, 242] width 256 height 8
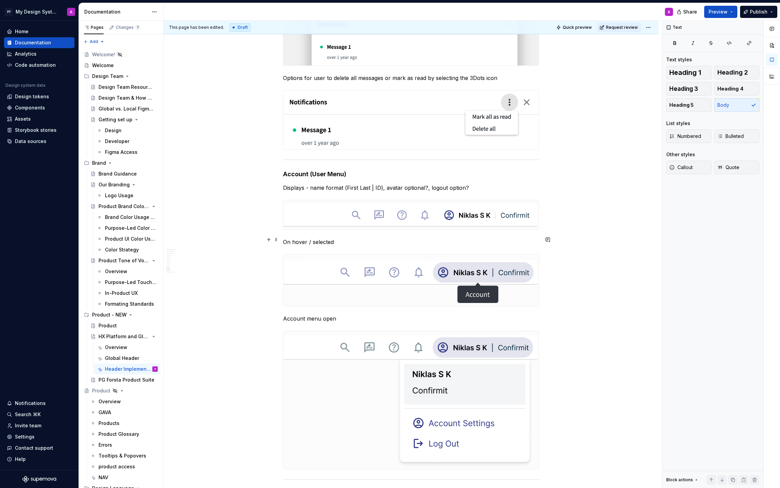
click at [312, 238] on p "On hover / selected" at bounding box center [411, 242] width 256 height 8
drag, startPoint x: 338, startPoint y: 238, endPoint x: 285, endPoint y: 238, distance: 53.2
click at [285, 238] on p "On hover / selected" at bounding box center [411, 242] width 256 height 8
click at [353, 241] on p "On hover / selected" at bounding box center [411, 242] width 256 height 8
drag, startPoint x: 336, startPoint y: 239, endPoint x: 309, endPoint y: 239, distance: 26.7
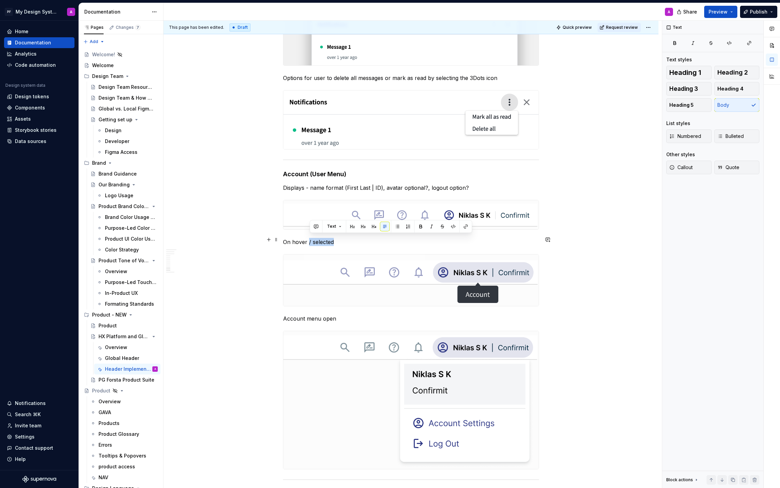
click at [309, 239] on p "On hover / selected" at bounding box center [411, 242] width 256 height 8
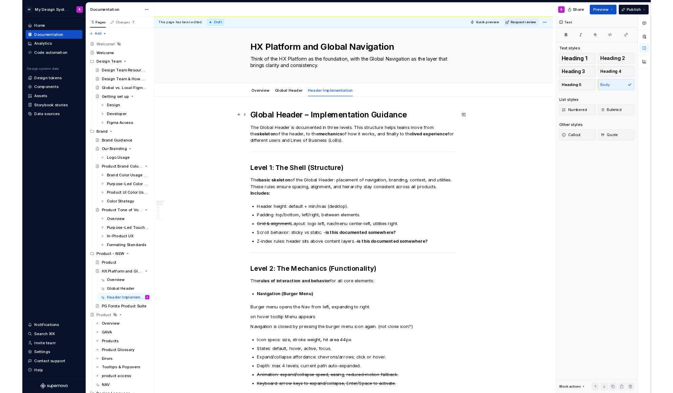
scroll to position [0, 0]
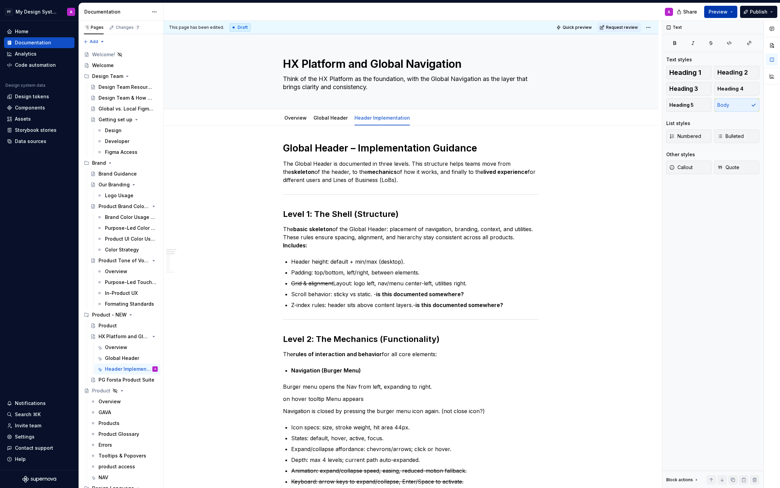
click at [641, 13] on span "Preview" at bounding box center [718, 11] width 19 height 7
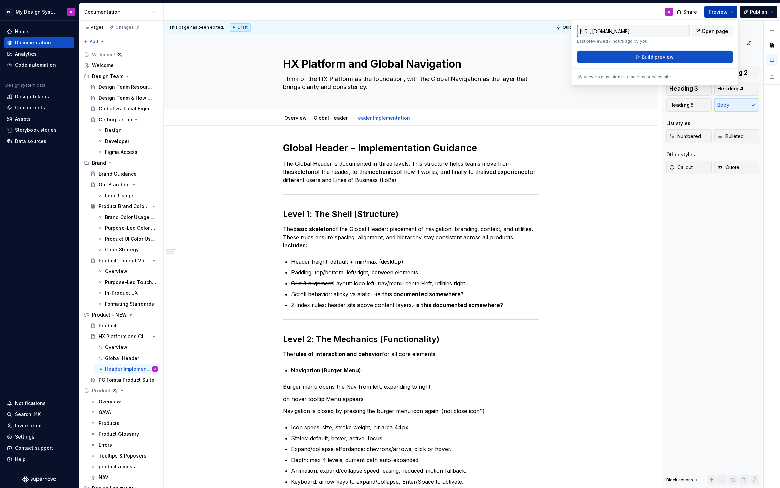
click at [641, 56] on span "Build preview" at bounding box center [658, 56] width 32 height 7
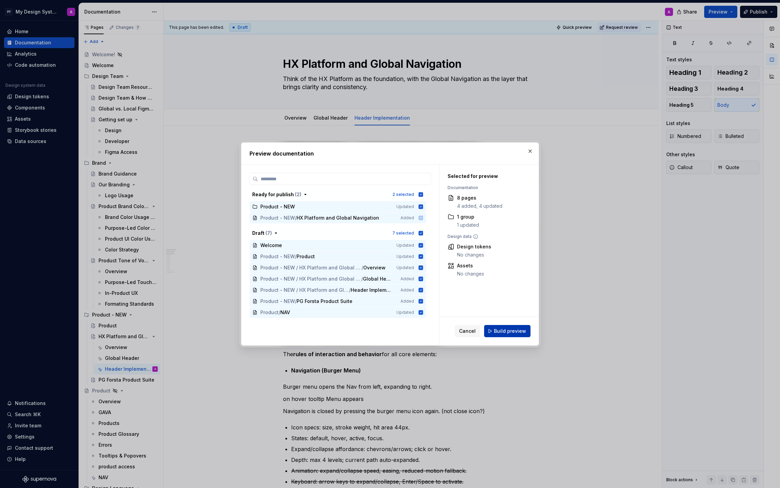
click at [515, 333] on span "Build preview" at bounding box center [510, 330] width 32 height 7
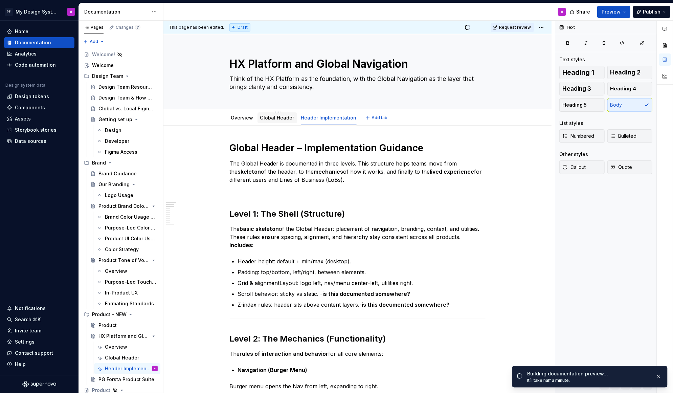
click at [269, 120] on link "Global Header" at bounding box center [277, 118] width 34 height 6
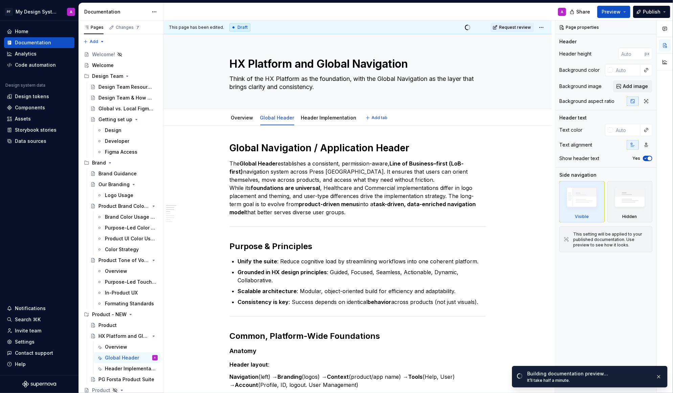
type textarea "*"
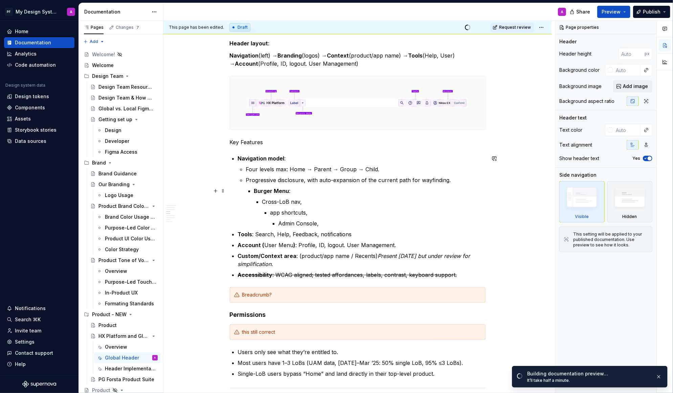
scroll to position [322, 0]
click at [293, 234] on p "Tools : Search, Help, Feedback, notifications" at bounding box center [362, 234] width 248 height 8
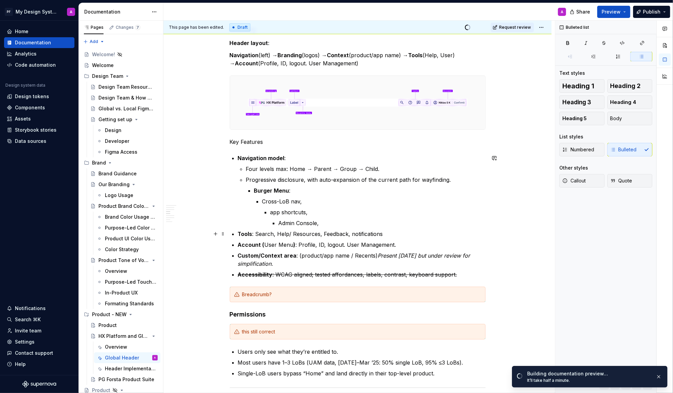
click at [396, 231] on p "Tools : Search, Help/ Resources, Feedback, notifications" at bounding box center [362, 234] width 248 height 8
click at [357, 233] on p "Tools : Search, Help/ Resources, Feedback, notifications" at bounding box center [362, 234] width 248 height 8
click at [401, 233] on p "Tools : Search, Help/ Resources, Feedback, Notifications" at bounding box center [362, 234] width 248 height 8
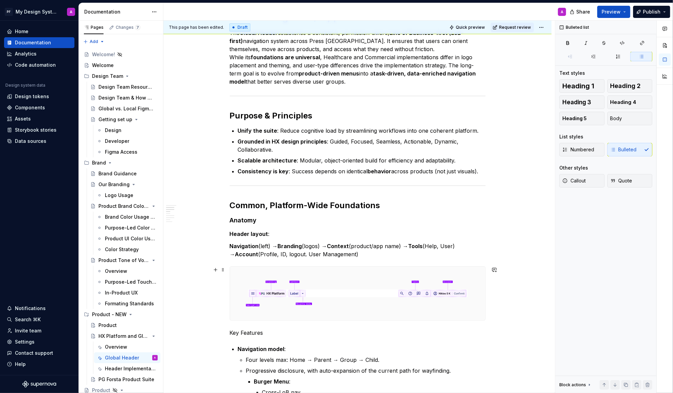
scroll to position [0, 0]
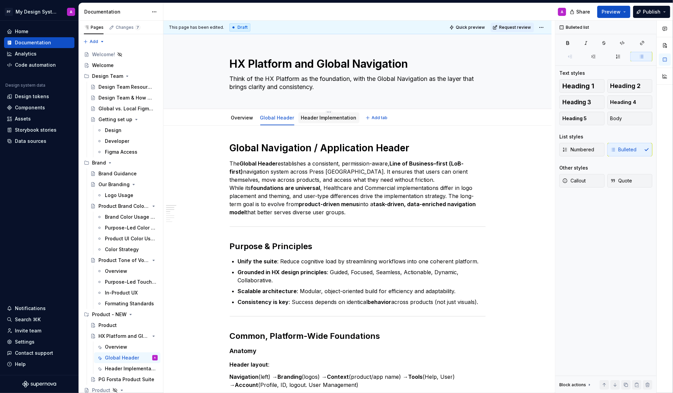
click at [338, 118] on link "Header Implementation" at bounding box center [329, 118] width 56 height 6
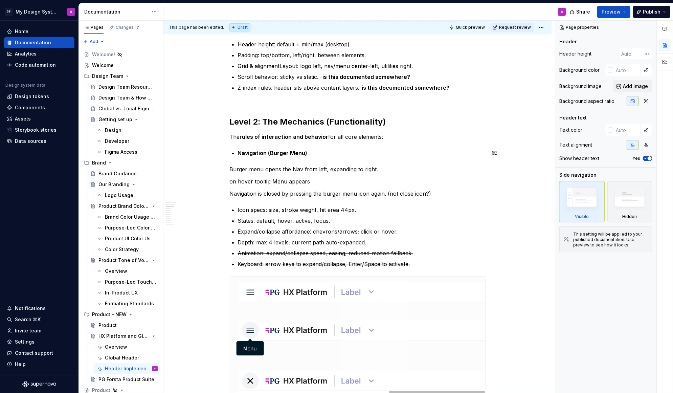
scroll to position [224, 0]
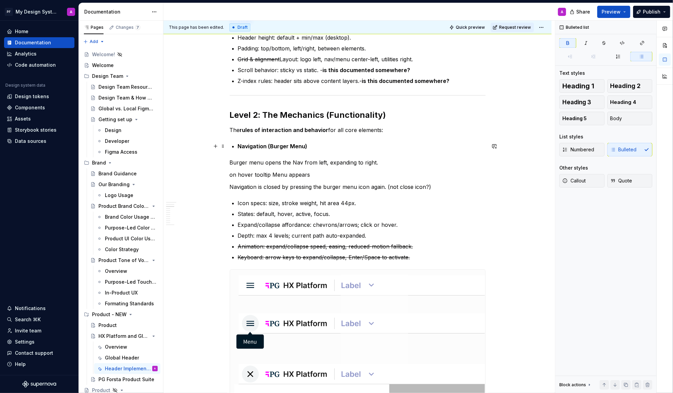
click at [239, 145] on strong "Navigation (Burger Menu)" at bounding box center [273, 146] width 70 height 7
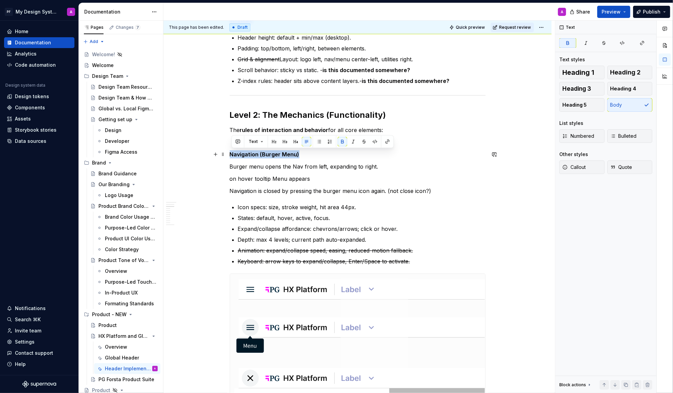
drag, startPoint x: 302, startPoint y: 156, endPoint x: 231, endPoint y: 153, distance: 71.2
click at [293, 143] on button "button" at bounding box center [295, 141] width 9 height 9
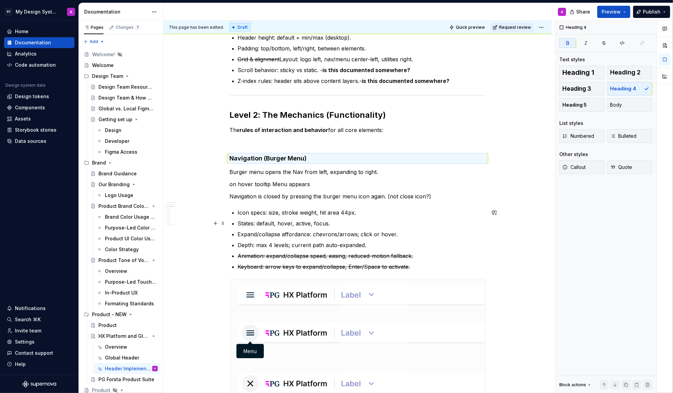
click at [461, 217] on ul "Icon specs: size, stroke weight, hit area 44px. States: default, hover, active,…" at bounding box center [362, 240] width 248 height 62
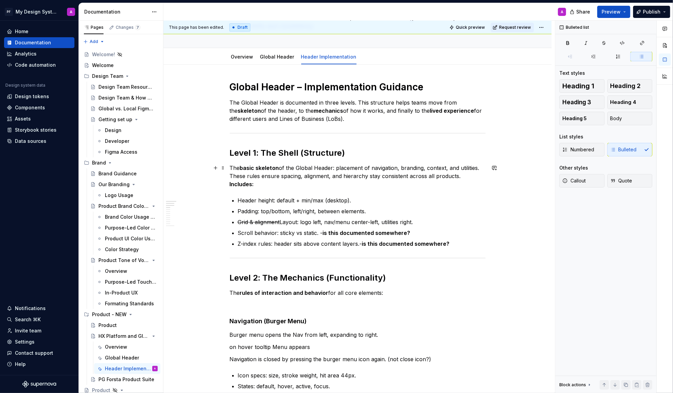
scroll to position [51, 0]
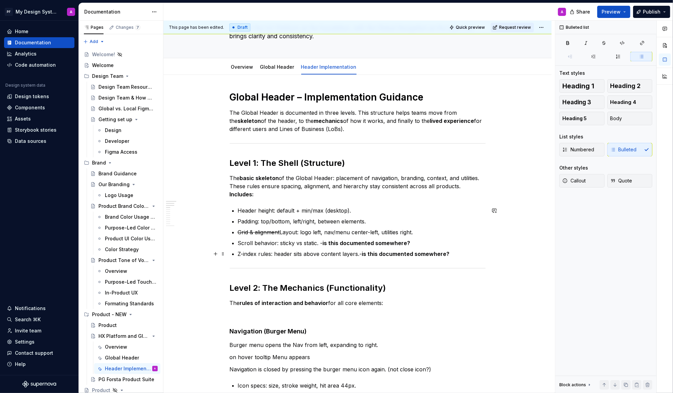
click at [465, 252] on p "Z-index rules: header sits above content layers.- is this documented somewhere?" at bounding box center [362, 254] width 248 height 8
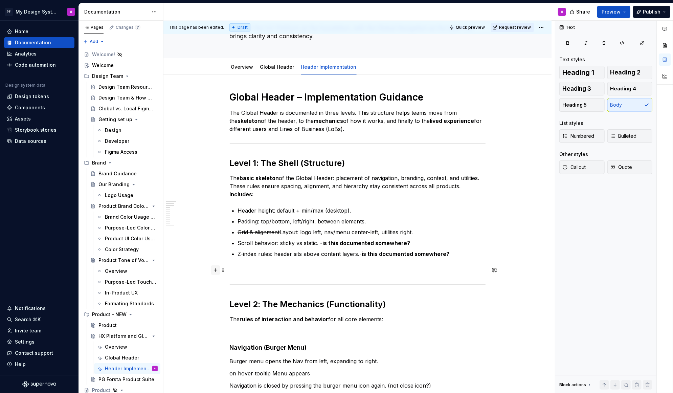
click at [217, 271] on button "button" at bounding box center [215, 269] width 9 height 9
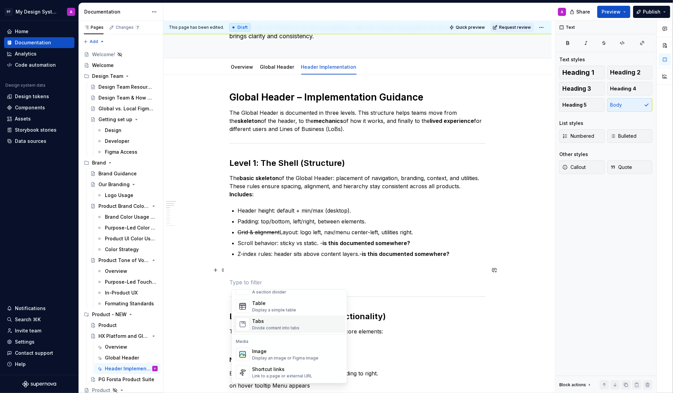
scroll to position [270, 0]
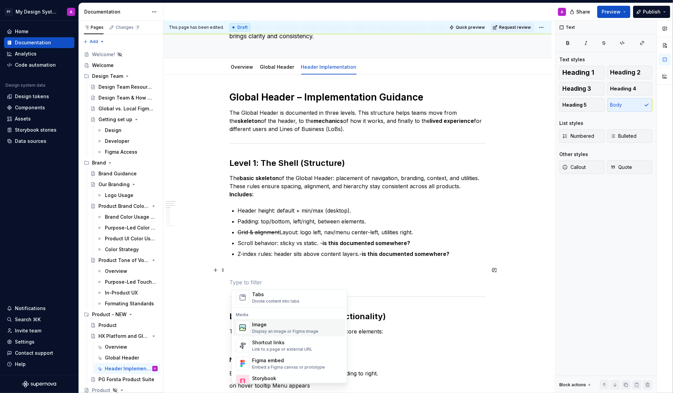
click at [292, 329] on div "Display an image or Figma image" at bounding box center [285, 331] width 66 height 5
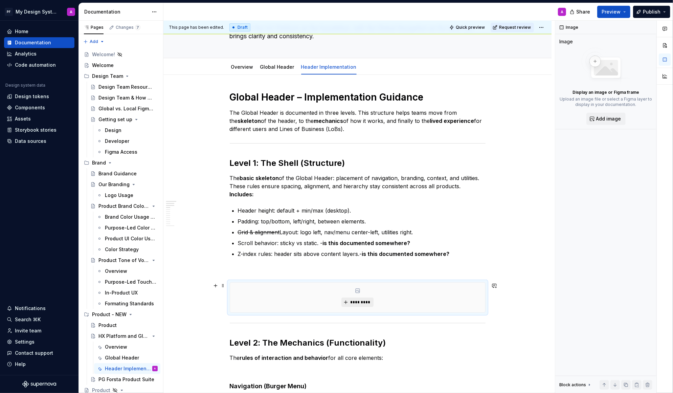
click at [362, 301] on span "*********" at bounding box center [360, 302] width 21 height 5
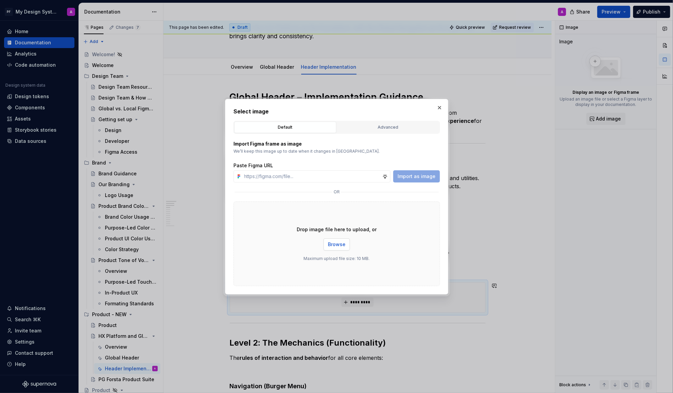
click at [335, 243] on span "Browse" at bounding box center [337, 244] width 18 height 7
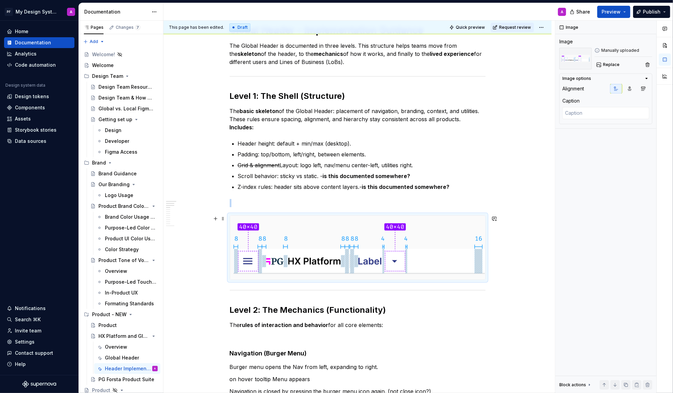
scroll to position [132, 0]
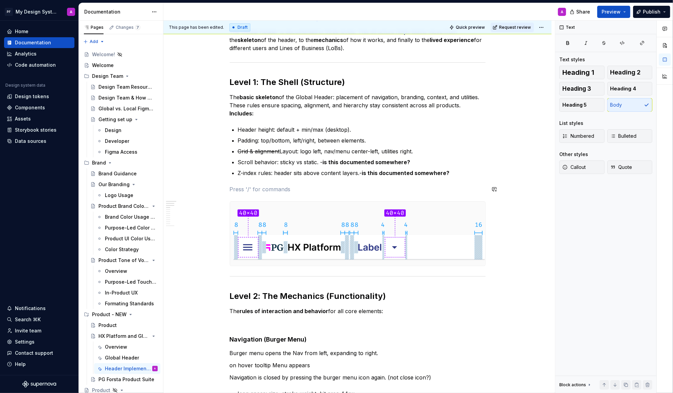
click at [218, 274] on button "button" at bounding box center [215, 277] width 9 height 9
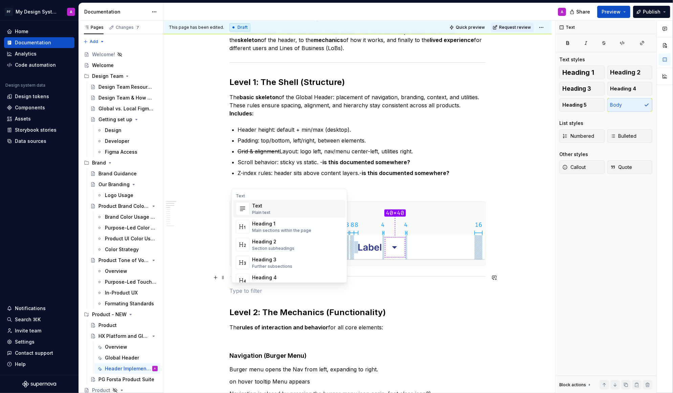
click at [263, 204] on div "Text" at bounding box center [261, 205] width 18 height 7
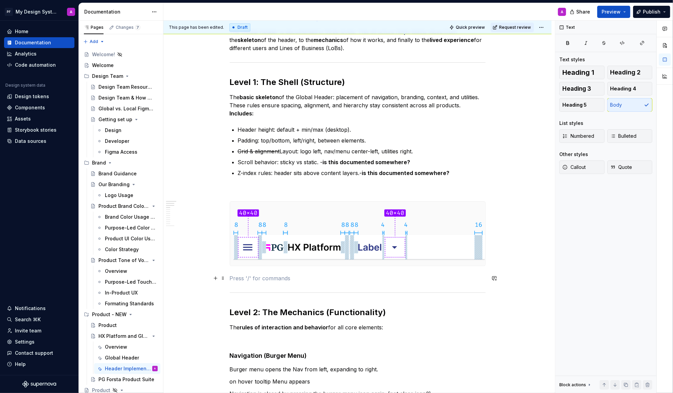
click at [243, 279] on p at bounding box center [358, 278] width 256 height 8
click at [217, 279] on button "button" at bounding box center [215, 278] width 9 height 9
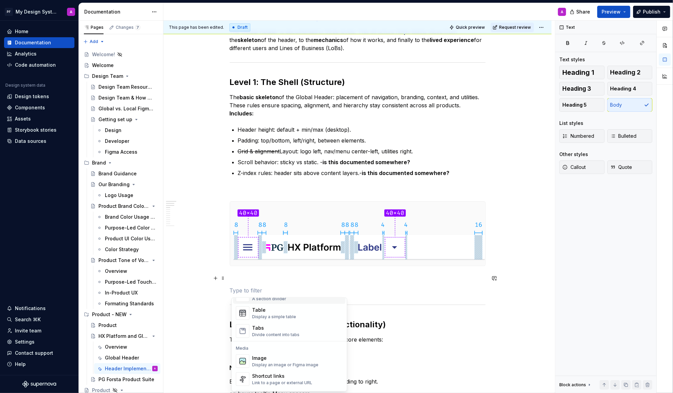
scroll to position [272, 0]
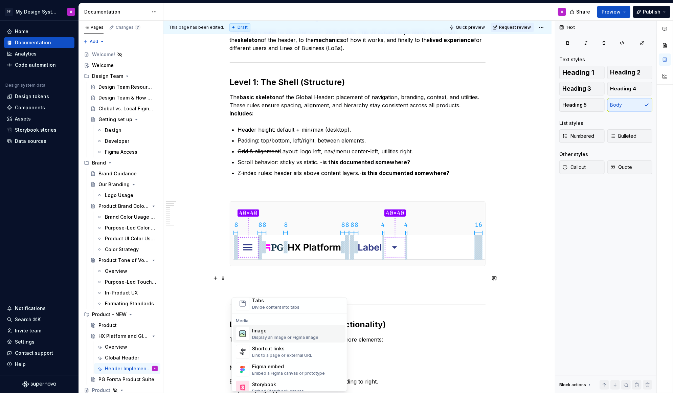
click at [258, 329] on div "Image" at bounding box center [285, 330] width 66 height 7
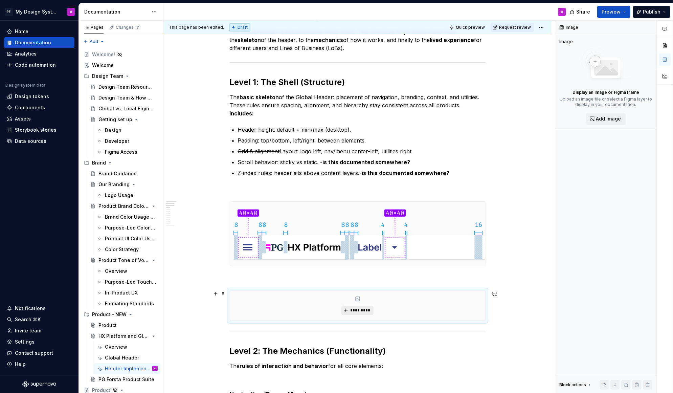
click at [351, 313] on button "*********" at bounding box center [358, 310] width 32 height 9
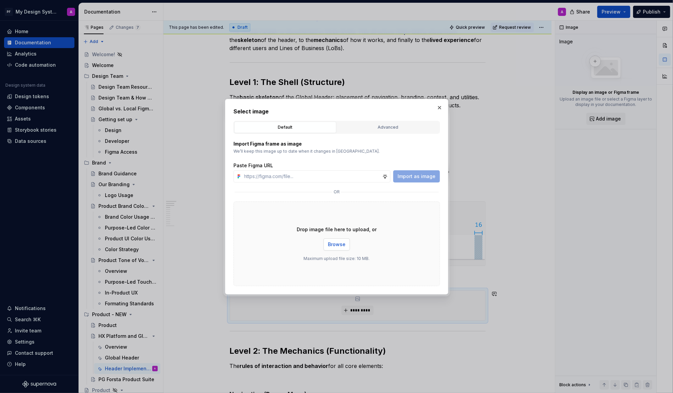
click at [341, 241] on span "Browse" at bounding box center [337, 244] width 18 height 7
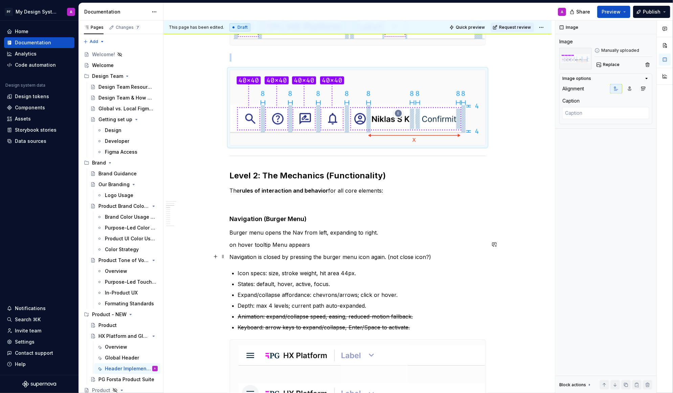
scroll to position [382, 0]
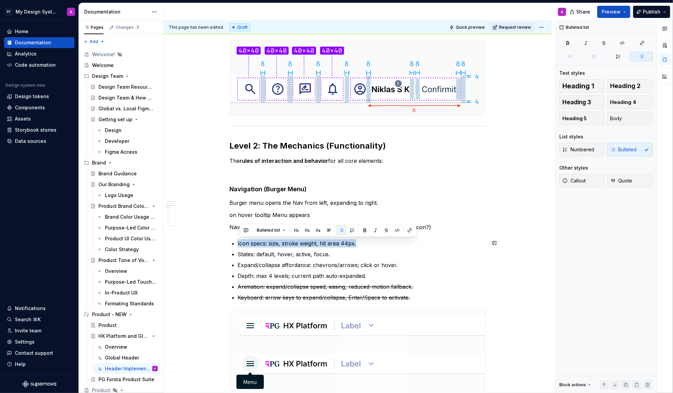
drag, startPoint x: 362, startPoint y: 243, endPoint x: 254, endPoint y: 238, distance: 108.5
click at [254, 239] on p "Icon specs: size, stroke weight, hit area 44px." at bounding box center [362, 243] width 248 height 8
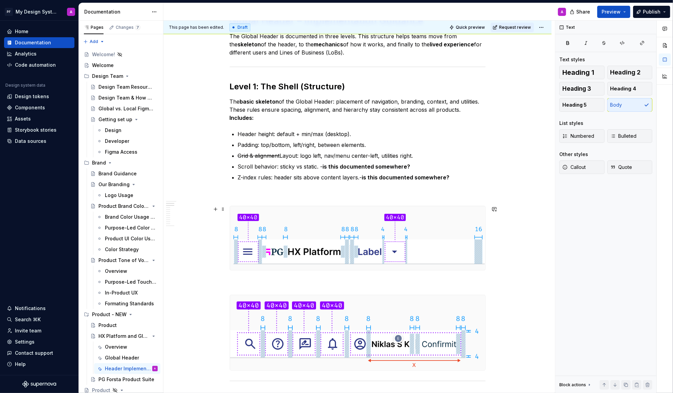
type textarea "*"
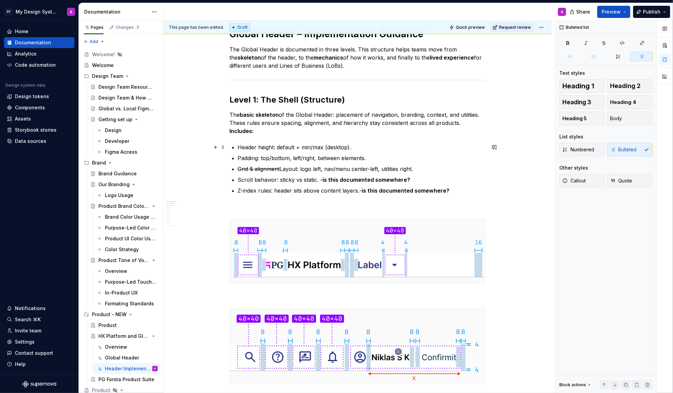
click at [357, 145] on p "Header height: default + min/max (desktop)." at bounding box center [362, 147] width 248 height 8
click at [379, 152] on ul "Header height: default + min/max (desktop). Padding: top/bottom, left/right, be…" at bounding box center [362, 168] width 248 height 51
click at [377, 159] on p "Padding: top/bottom, left/right, between elements." at bounding box center [362, 158] width 248 height 8
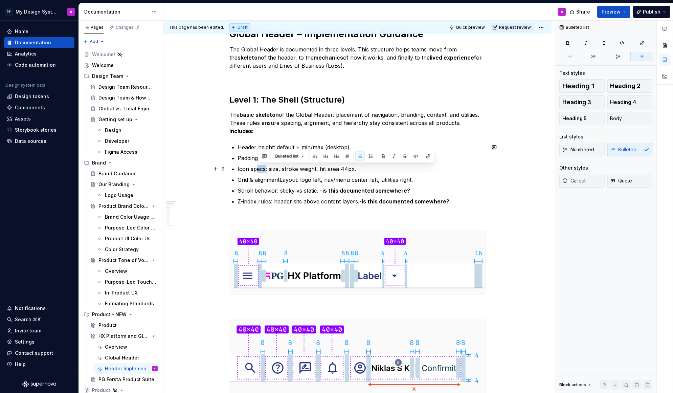
drag, startPoint x: 267, startPoint y: 169, endPoint x: 258, endPoint y: 169, distance: 9.1
click at [258, 169] on p "Icon specs: size, stroke weight, hit area 44px." at bounding box center [362, 169] width 248 height 8
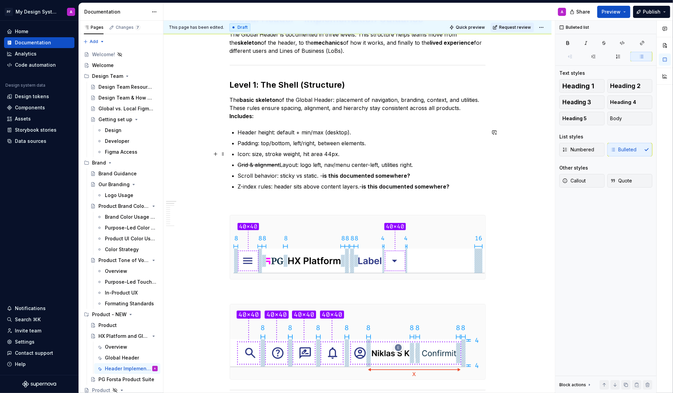
scroll to position [118, 0]
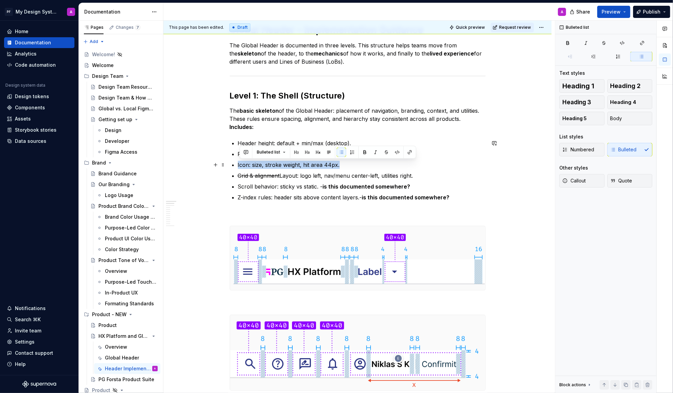
drag, startPoint x: 344, startPoint y: 165, endPoint x: 237, endPoint y: 162, distance: 107.0
click at [331, 166] on p "Icon: size, stroke weight, hit area 44px." at bounding box center [362, 165] width 248 height 8
click at [376, 164] on p "Icon: size, stroke weight, hit area 40px." at bounding box center [362, 165] width 248 height 8
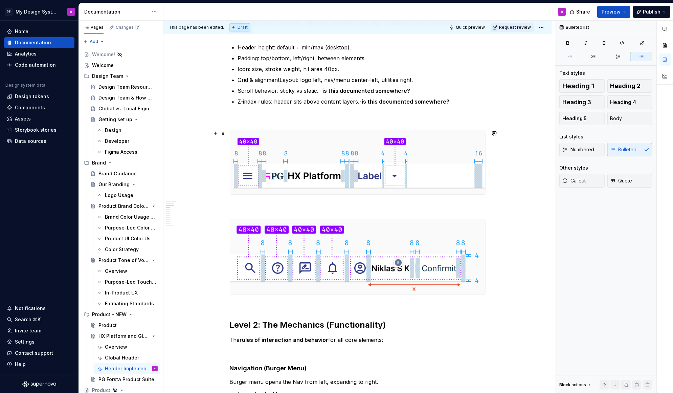
scroll to position [121, 0]
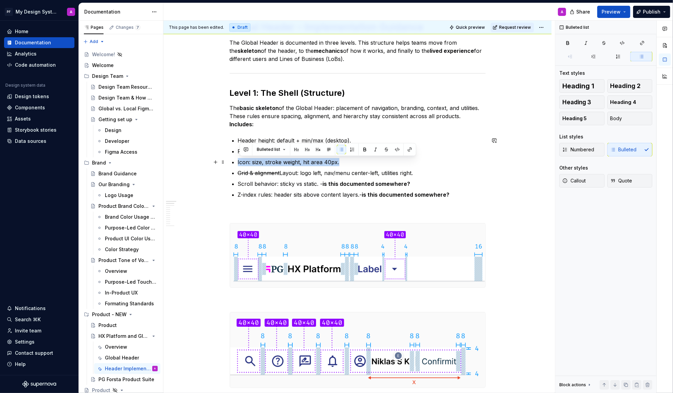
drag, startPoint x: 342, startPoint y: 165, endPoint x: 236, endPoint y: 158, distance: 106.2
click at [238, 158] on li "Icon: size, stroke weight, hit area 40px." at bounding box center [362, 162] width 248 height 8
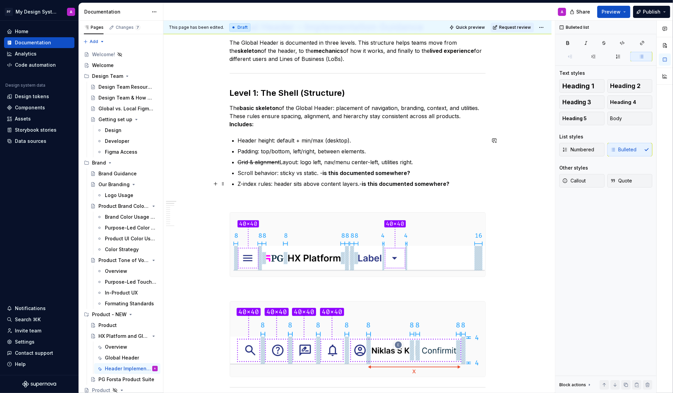
click at [453, 184] on p "Z-index rules: header sits above content layers.- is this documented somewhere?" at bounding box center [362, 184] width 248 height 8
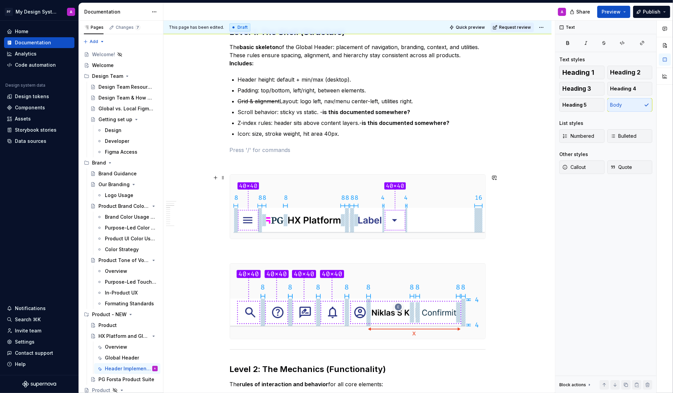
scroll to position [173, 0]
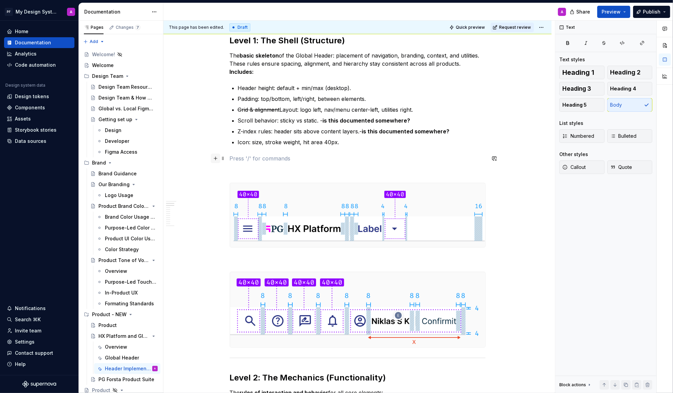
click at [219, 157] on button "button" at bounding box center [215, 158] width 9 height 9
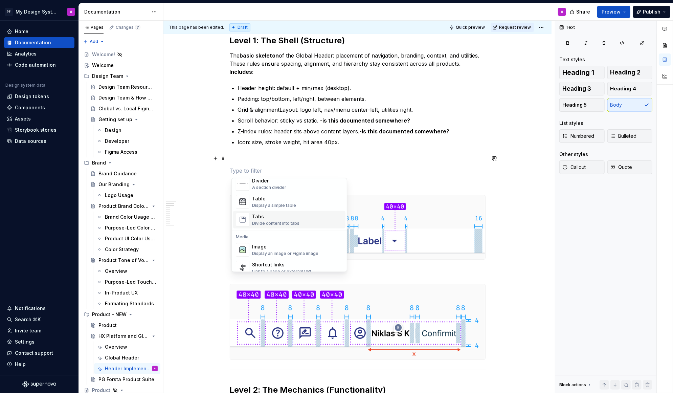
scroll to position [245, 0]
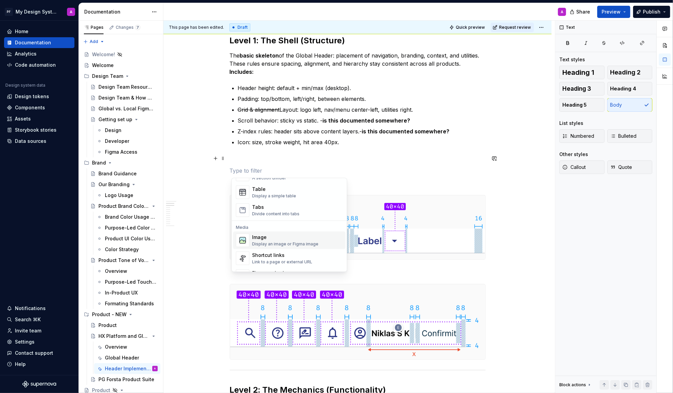
click at [302, 246] on div "Display an image or Figma image" at bounding box center [285, 243] width 66 height 5
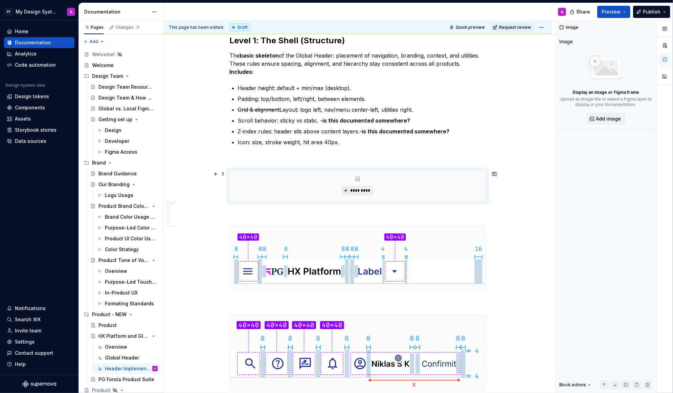
click at [357, 192] on span "*********" at bounding box center [360, 190] width 21 height 5
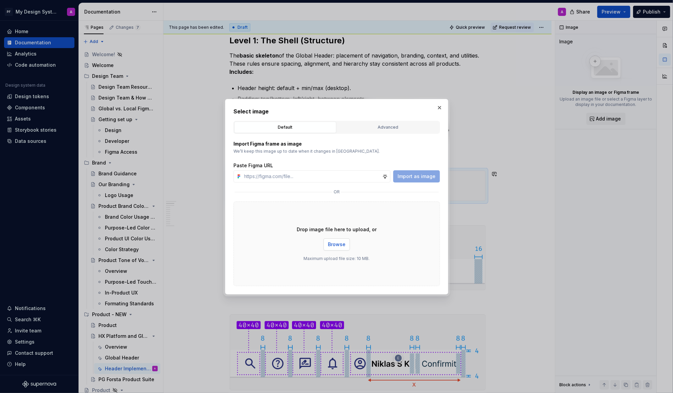
click at [338, 242] on span "Browse" at bounding box center [337, 244] width 18 height 7
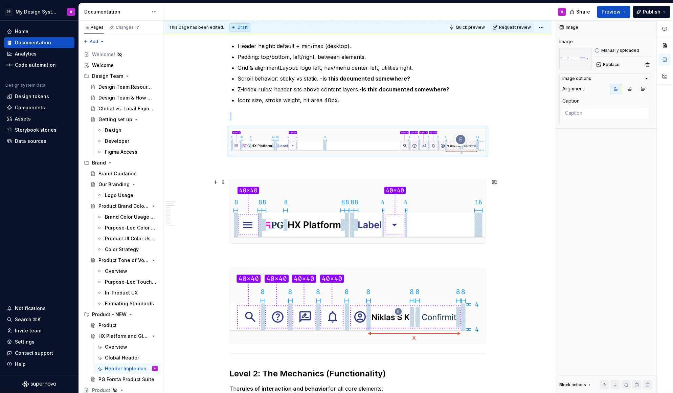
scroll to position [215, 0]
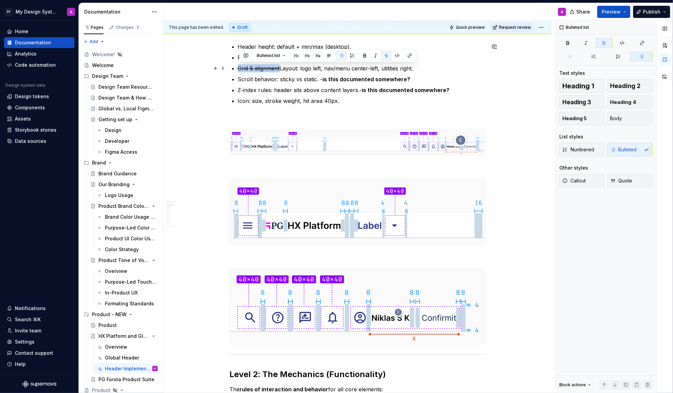
drag, startPoint x: 282, startPoint y: 68, endPoint x: 240, endPoint y: 61, distance: 42.5
click at [240, 61] on ul "Header height: default + min/max (desktop). Padding: top/bottom, left/right, be…" at bounding box center [362, 74] width 248 height 62
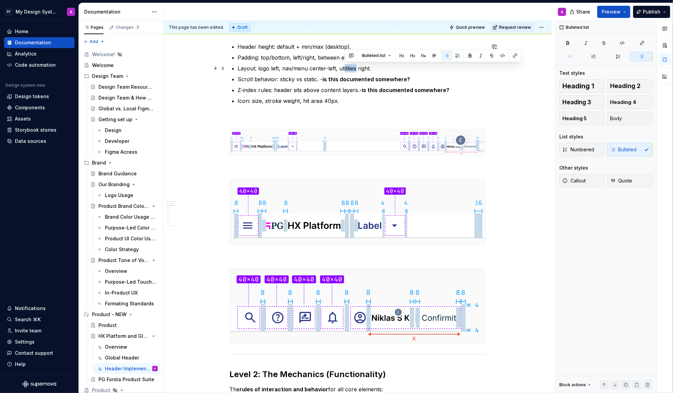
drag, startPoint x: 358, startPoint y: 67, endPoint x: 345, endPoint y: 66, distance: 13.2
click at [345, 67] on p "Layout: logo left, nav/menu center-left, utilities right." at bounding box center [362, 68] width 248 height 8
click at [361, 67] on p "Layout: logo left, nav/menu center-left, utilities right." at bounding box center [362, 68] width 248 height 8
click at [364, 68] on p "Layout: logo left, nav/menu center-left, utilities (tools & right." at bounding box center [362, 68] width 248 height 8
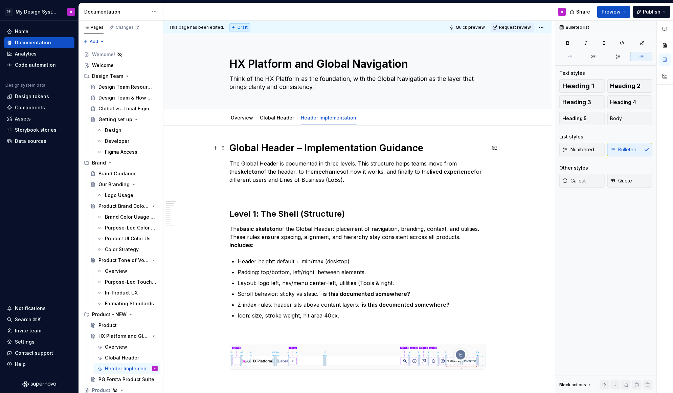
scroll to position [4, 0]
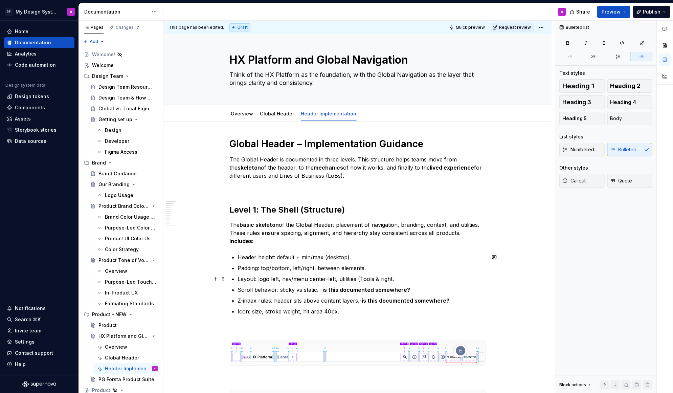
click at [394, 277] on p "Layout: logo left, nav/menu center-left, utilities (Tools & right." at bounding box center [362, 279] width 248 height 8
click at [380, 279] on p "Layout: logo left, nav/menu center-left, utilities (Tools & right." at bounding box center [362, 279] width 248 height 8
click at [380, 280] on p "Layout: logo left, nav/menu center-left, utilities (Tools | Account) right." at bounding box center [362, 279] width 248 height 8
click at [452, 279] on p "Layout: logo left, nav/menu center-left, utilities (Tools /Account) right." at bounding box center [362, 279] width 248 height 8
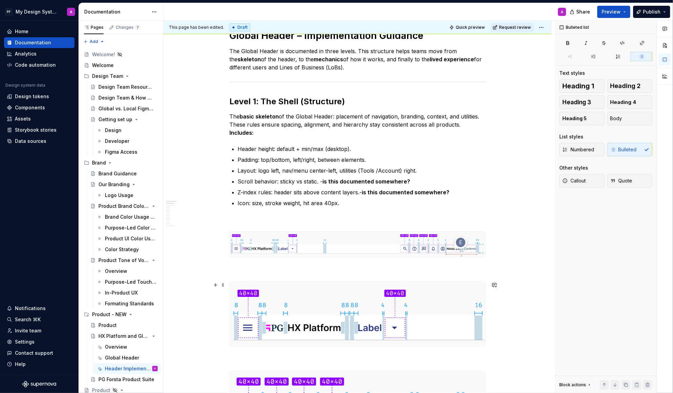
scroll to position [113, 0]
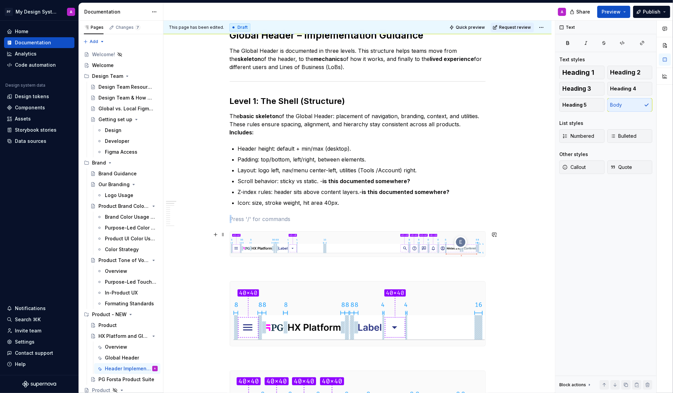
click at [252, 242] on img at bounding box center [357, 244] width 255 height 25
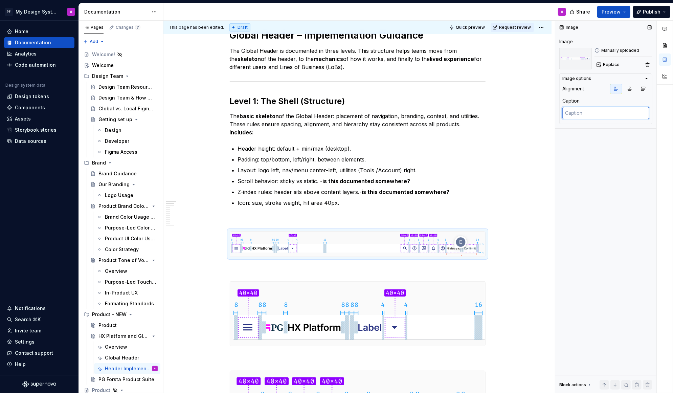
click at [587, 112] on textarea at bounding box center [606, 113] width 87 height 12
type textarea "*"
type textarea "L"
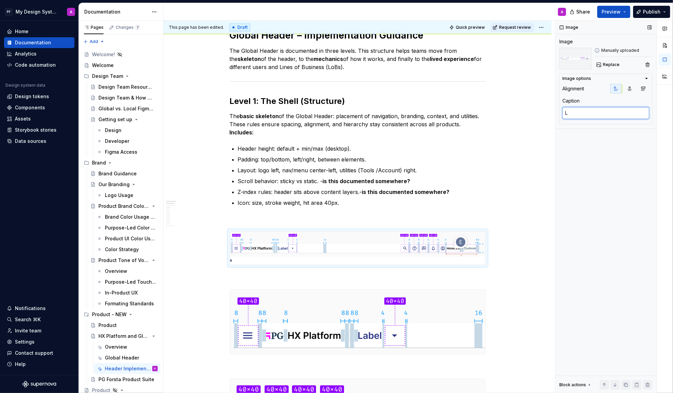
type textarea "*"
type textarea "La"
type textarea "*"
type textarea "Lay"
type textarea "*"
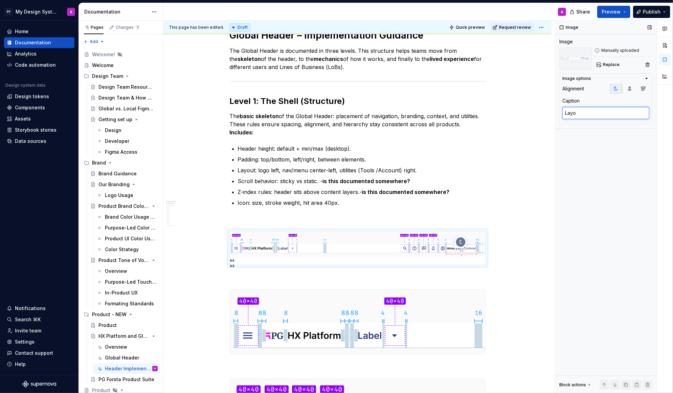
type textarea "Layou"
type textarea "*"
type textarea "Layout"
click at [530, 241] on div "This page has been edited. Draft Quick preview Request review HX Platform and G…" at bounding box center [360, 207] width 392 height 373
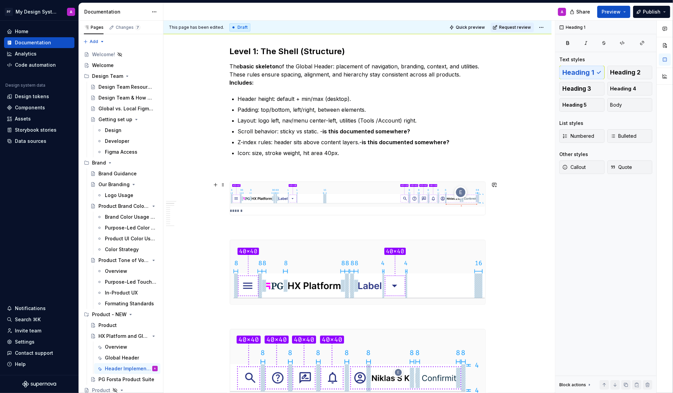
scroll to position [170, 0]
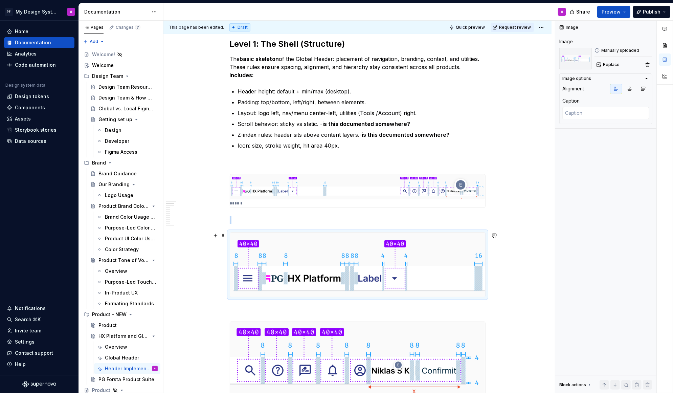
click at [366, 276] on img at bounding box center [357, 265] width 255 height 64
click at [591, 113] on textarea at bounding box center [606, 113] width 87 height 12
type textarea "*"
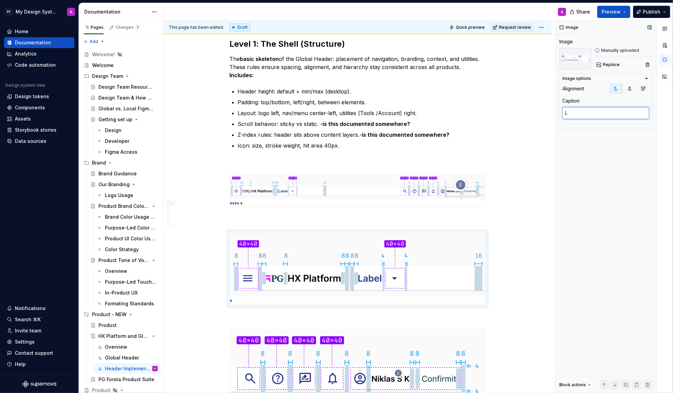
type textarea "LE"
type textarea "*"
type textarea "LEft"
type textarea "*"
type textarea "LEf"
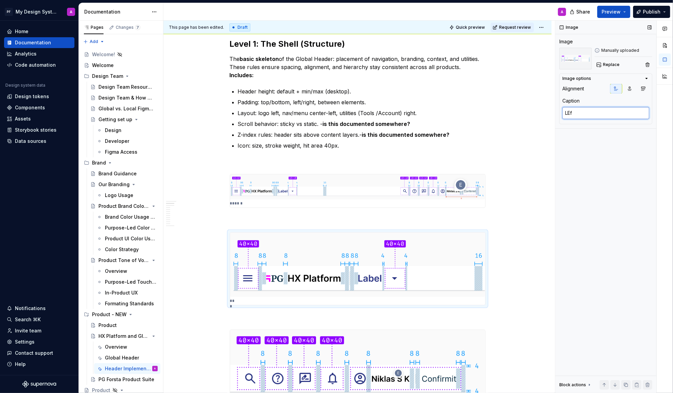
type textarea "*"
type textarea "LE"
type textarea "*"
type textarea "L"
type textarea "*"
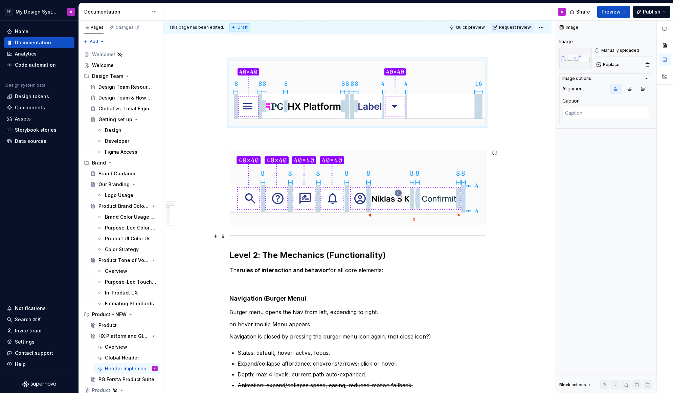
scroll to position [350, 0]
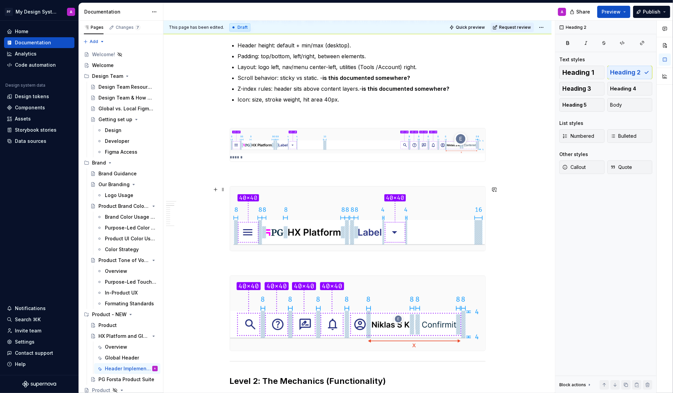
scroll to position [216, 0]
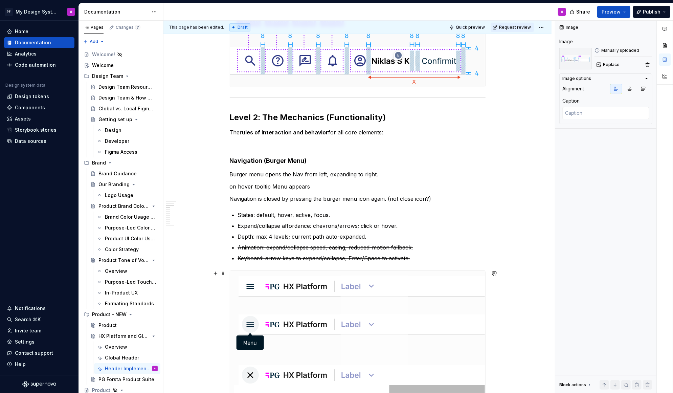
scroll to position [485, 0]
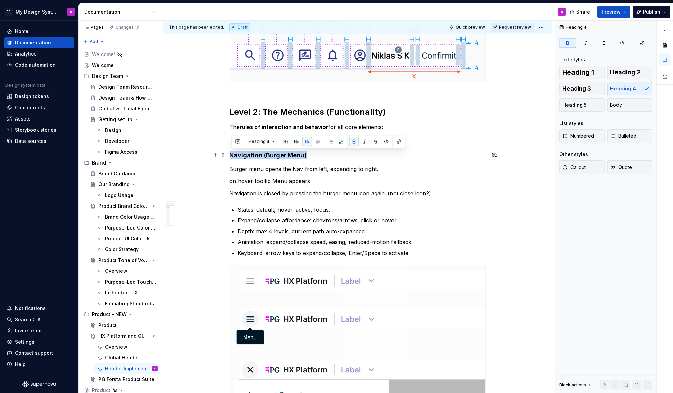
drag, startPoint x: 310, startPoint y: 155, endPoint x: 232, endPoint y: 155, distance: 78.2
click at [232, 155] on h4 "Navigation (Burger Menu)" at bounding box center [358, 155] width 256 height 8
click at [293, 144] on button "button" at bounding box center [296, 141] width 9 height 9
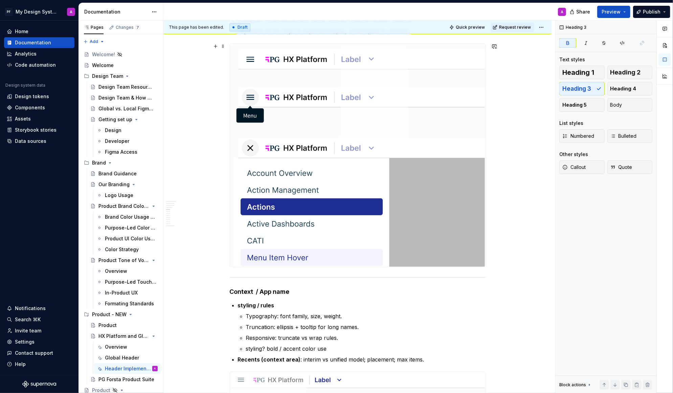
scroll to position [723, 0]
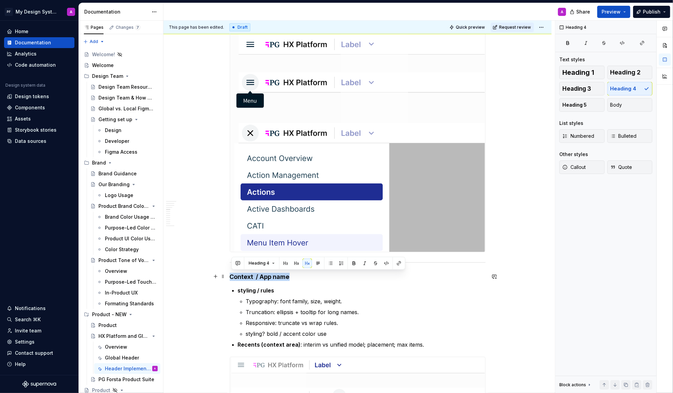
drag, startPoint x: 295, startPoint y: 277, endPoint x: 232, endPoint y: 275, distance: 62.3
click at [232, 275] on h4 "Context / App name" at bounding box center [358, 277] width 256 height 8
click at [296, 265] on button "button" at bounding box center [296, 263] width 9 height 9
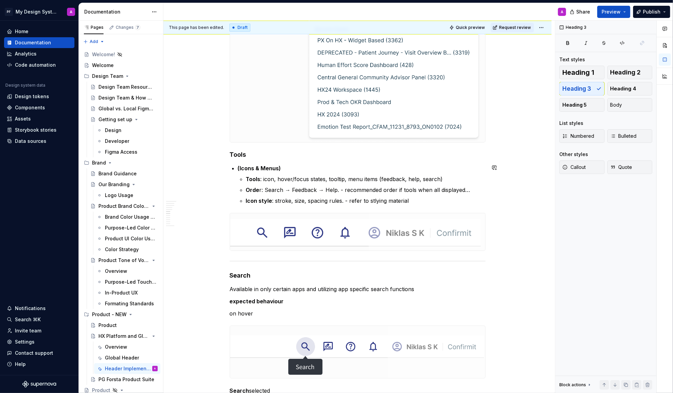
scroll to position [1185, 0]
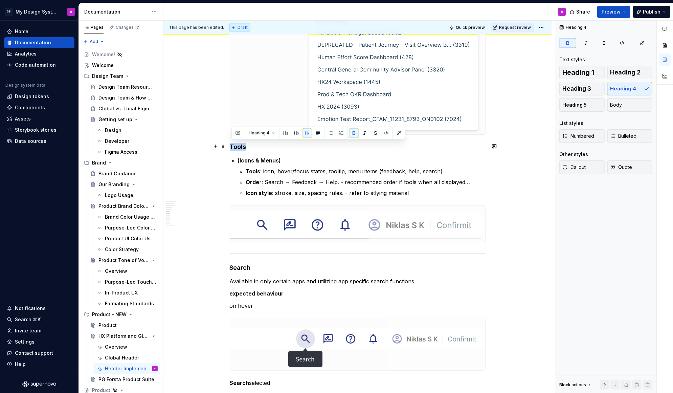
drag, startPoint x: 249, startPoint y: 148, endPoint x: 230, endPoint y: 147, distance: 18.7
click at [298, 131] on button "button" at bounding box center [296, 132] width 9 height 9
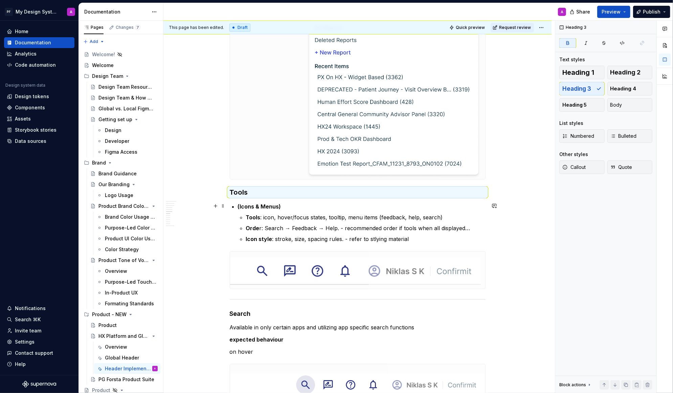
scroll to position [1110, 0]
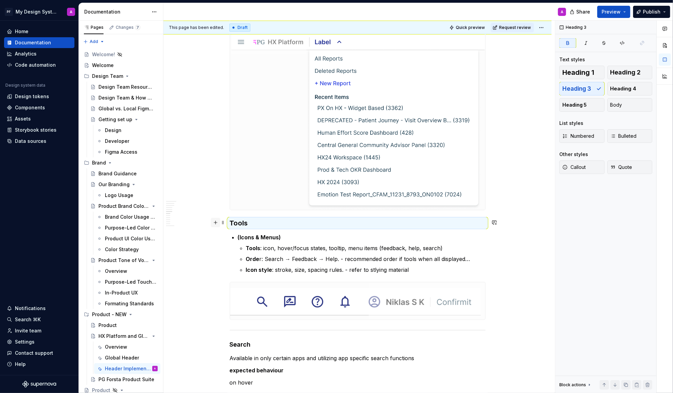
click at [217, 223] on button "button" at bounding box center [215, 222] width 9 height 9
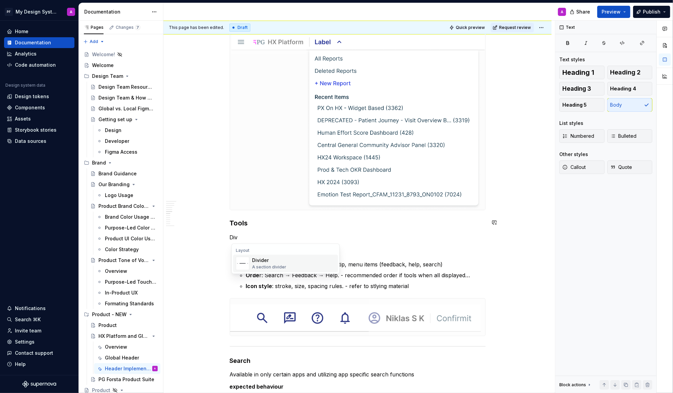
click at [249, 258] on img "Suggestions" at bounding box center [242, 264] width 13 height 14
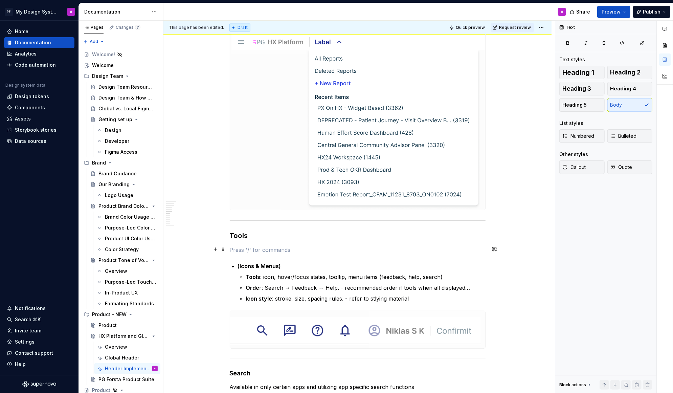
click at [241, 249] on p at bounding box center [358, 250] width 256 height 8
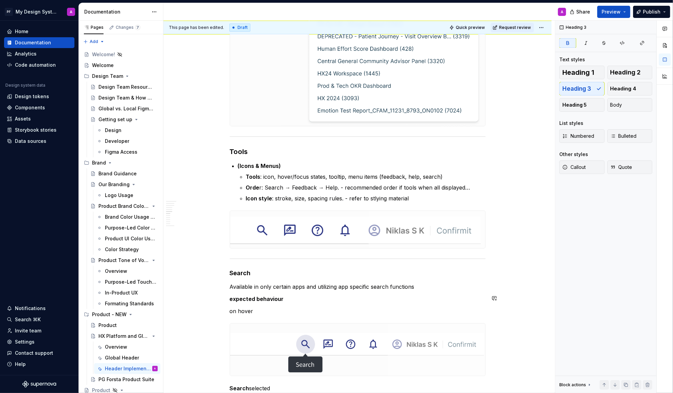
scroll to position [1257, 0]
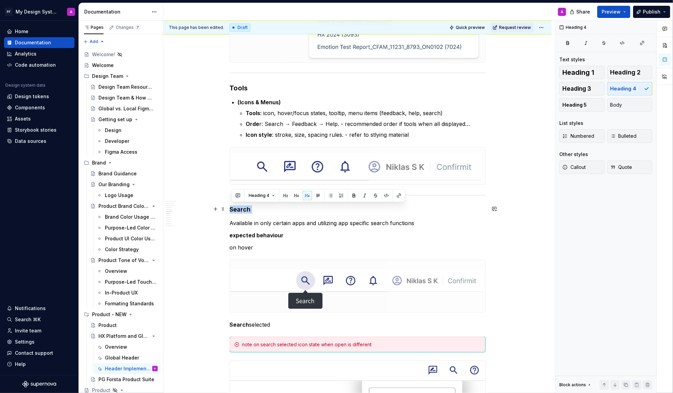
drag, startPoint x: 253, startPoint y: 209, endPoint x: 230, endPoint y: 209, distance: 23.0
click at [293, 196] on button "button" at bounding box center [296, 195] width 9 height 9
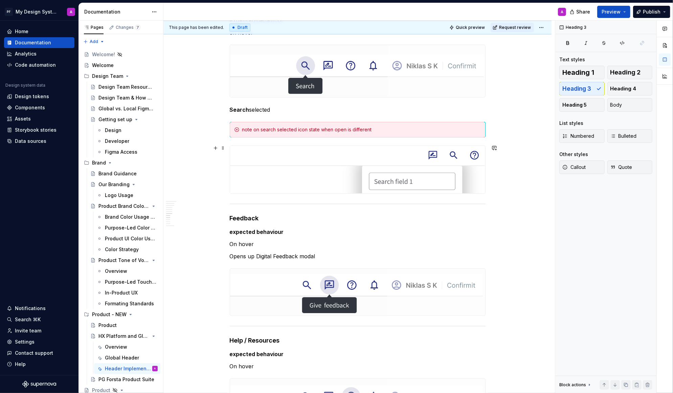
scroll to position [1499, 0]
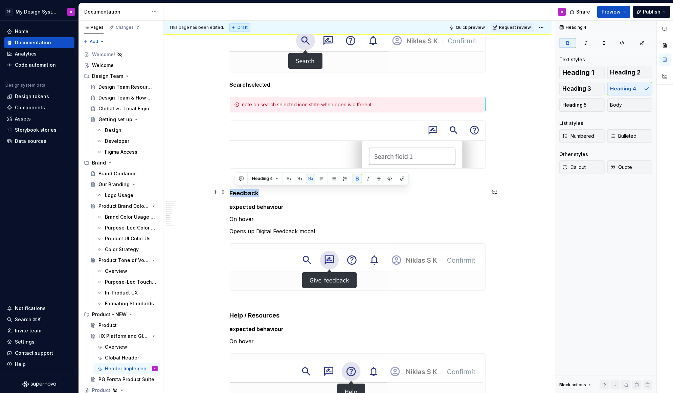
drag, startPoint x: 264, startPoint y: 193, endPoint x: 230, endPoint y: 192, distance: 34.6
click at [297, 182] on button "button" at bounding box center [296, 178] width 9 height 9
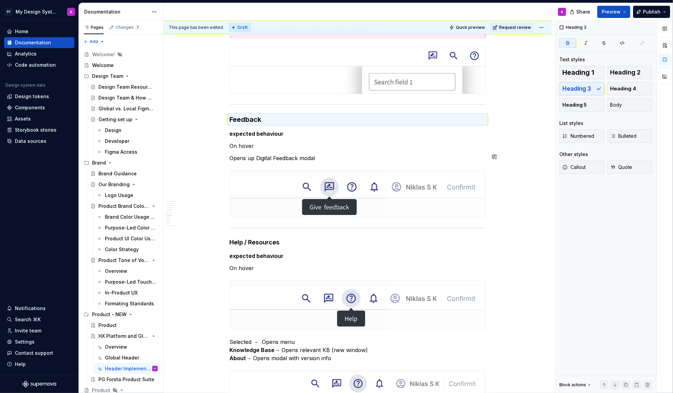
scroll to position [1614, 0]
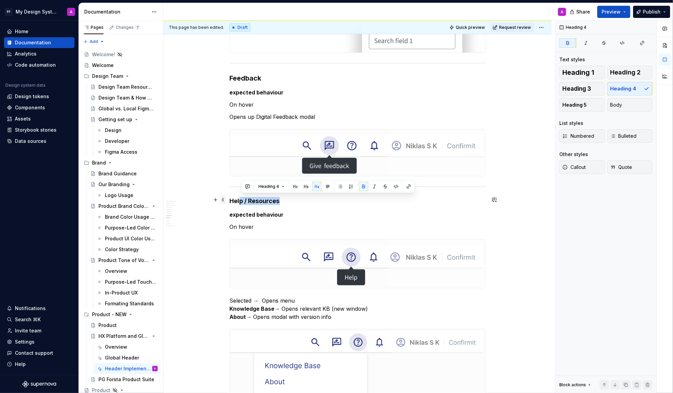
drag, startPoint x: 283, startPoint y: 199, endPoint x: 226, endPoint y: 198, distance: 57.2
click at [230, 198] on div "Global Header – Implementation Guidance The Global Header is documented in thre…" at bounding box center [358, 257] width 256 height 3461
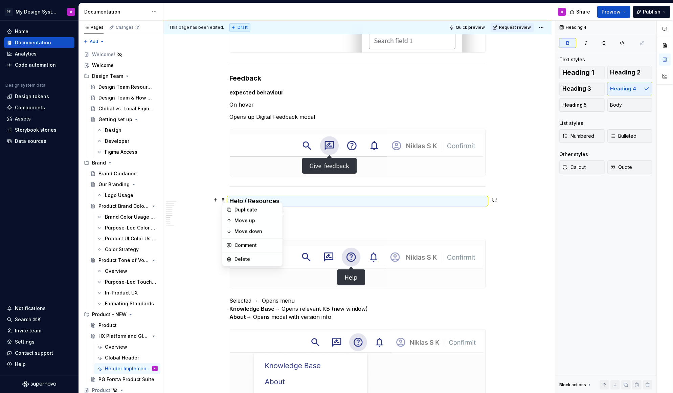
click at [299, 201] on h4 "Help / Resources" at bounding box center [358, 201] width 256 height 8
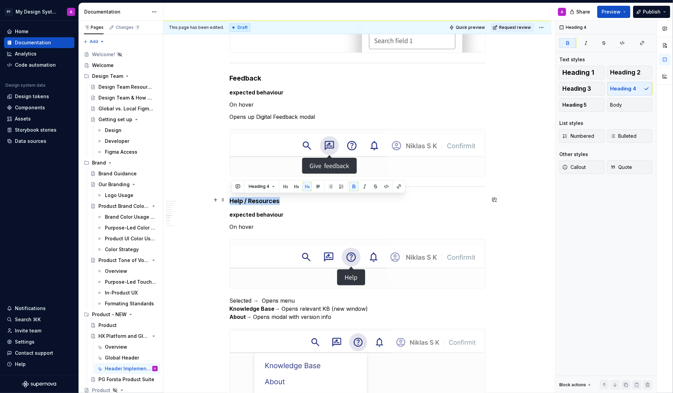
drag, startPoint x: 287, startPoint y: 200, endPoint x: 232, endPoint y: 199, distance: 55.2
click at [232, 199] on h4 "Help / Resources" at bounding box center [358, 201] width 256 height 8
click at [297, 188] on button "button" at bounding box center [296, 186] width 9 height 9
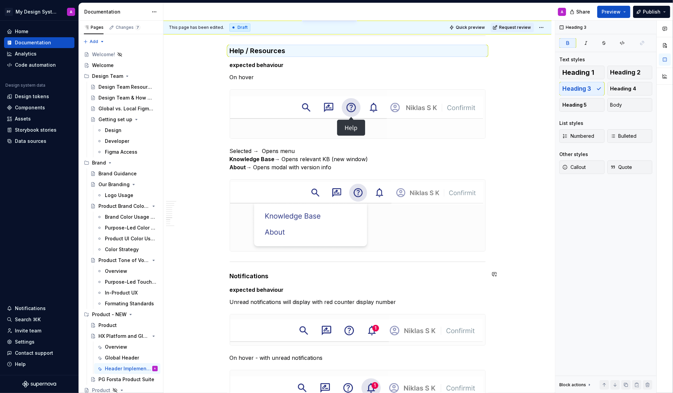
scroll to position [1808, 0]
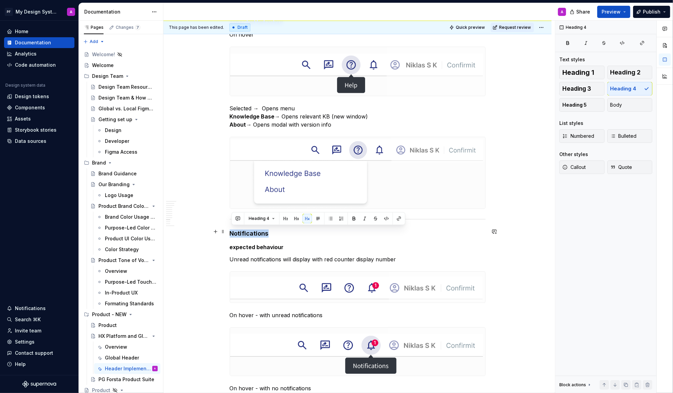
drag, startPoint x: 271, startPoint y: 233, endPoint x: 233, endPoint y: 232, distance: 37.6
click at [233, 232] on h4 "Notifications" at bounding box center [358, 234] width 256 height 8
click at [298, 218] on button "button" at bounding box center [296, 218] width 9 height 9
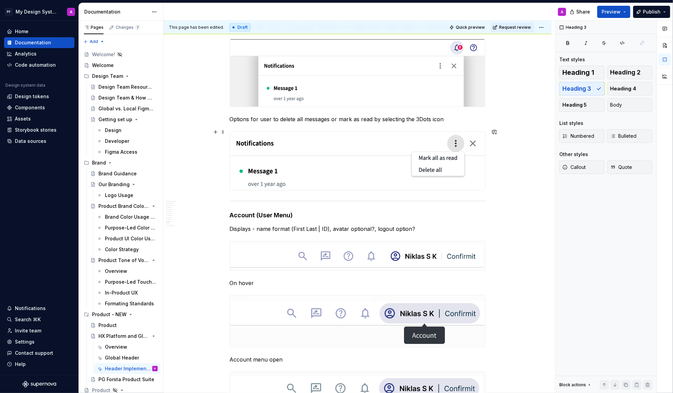
scroll to position [2313, 0]
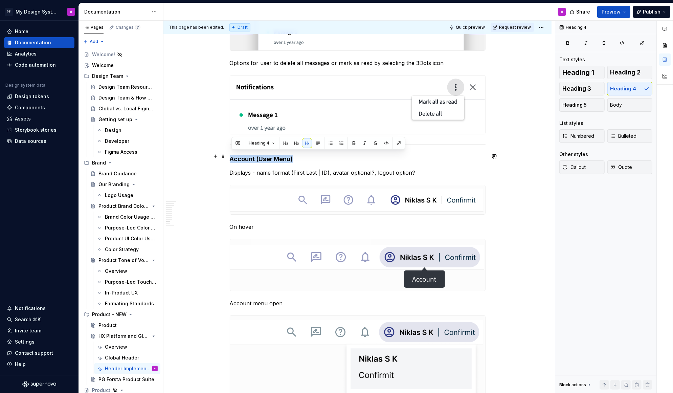
drag, startPoint x: 299, startPoint y: 156, endPoint x: 234, endPoint y: 156, distance: 65.0
click at [234, 156] on h4 "Account ( User Menu )" at bounding box center [358, 159] width 256 height 8
click at [298, 142] on button "button" at bounding box center [296, 142] width 9 height 9
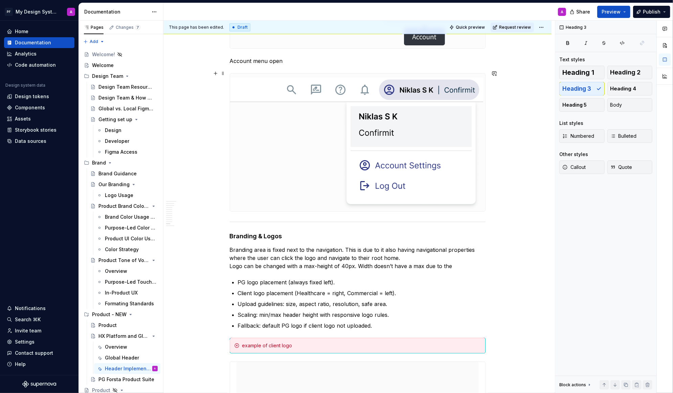
scroll to position [2566, 0]
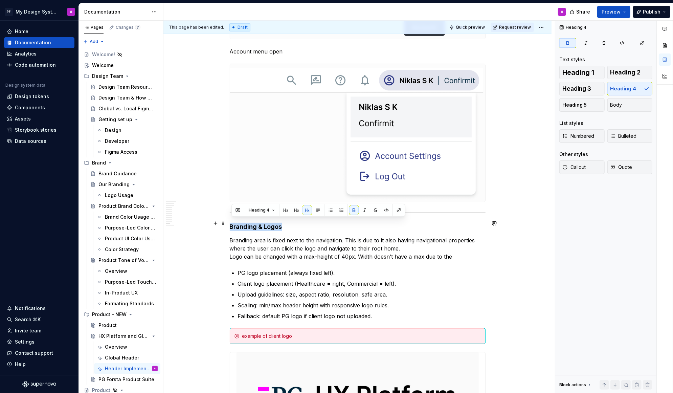
drag, startPoint x: 285, startPoint y: 222, endPoint x: 232, endPoint y: 222, distance: 53.5
click at [232, 223] on h4 "Branding & Logos" at bounding box center [358, 227] width 256 height 8
click at [296, 211] on button "button" at bounding box center [296, 210] width 9 height 9
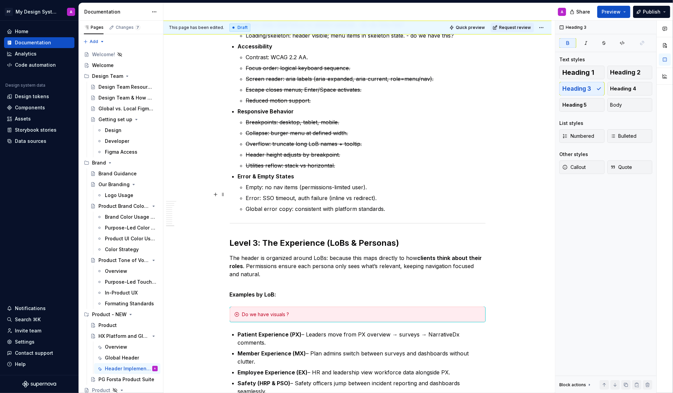
scroll to position [3079, 0]
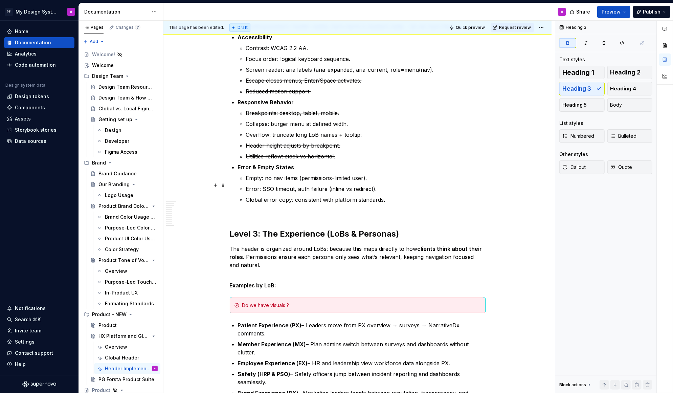
click at [421, 185] on p "Error: SSO timeout, auth failure (inline vs redirect)." at bounding box center [366, 189] width 240 height 8
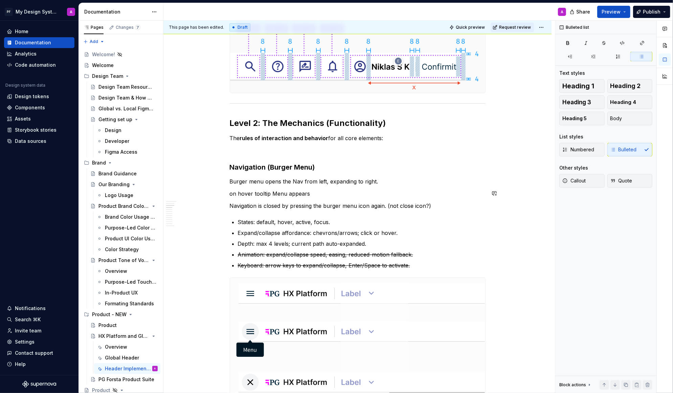
scroll to position [473, 0]
click at [428, 253] on p "Animation: expand/collapse speed, easing, reduced-motion fallback." at bounding box center [362, 255] width 248 height 8
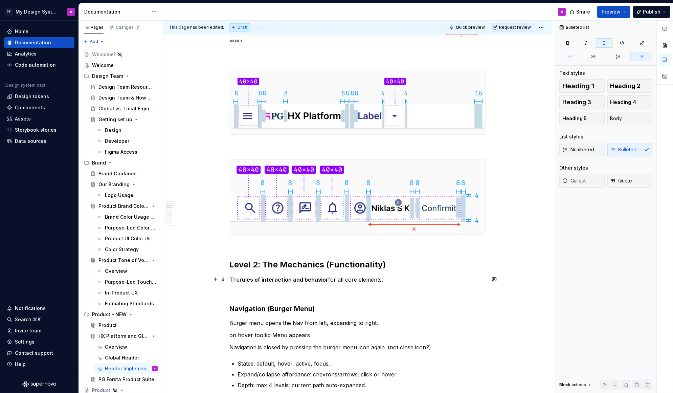
scroll to position [0, 0]
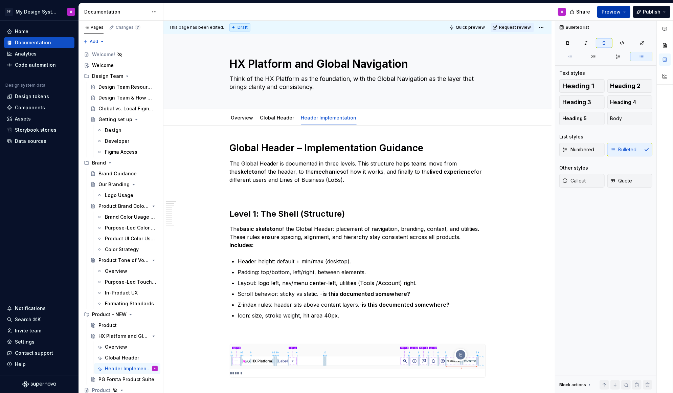
click at [613, 13] on span "Preview" at bounding box center [611, 11] width 19 height 7
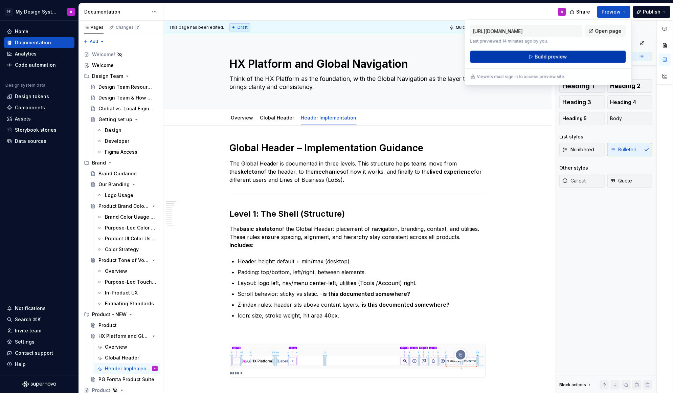
click at [549, 57] on span "Build preview" at bounding box center [551, 56] width 32 height 7
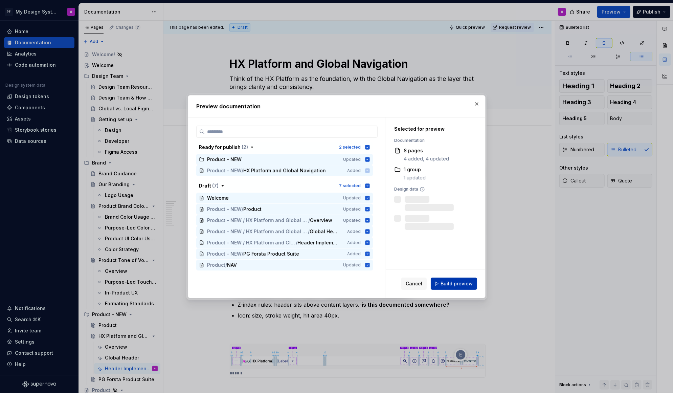
click at [468, 283] on span "Build preview" at bounding box center [457, 283] width 32 height 7
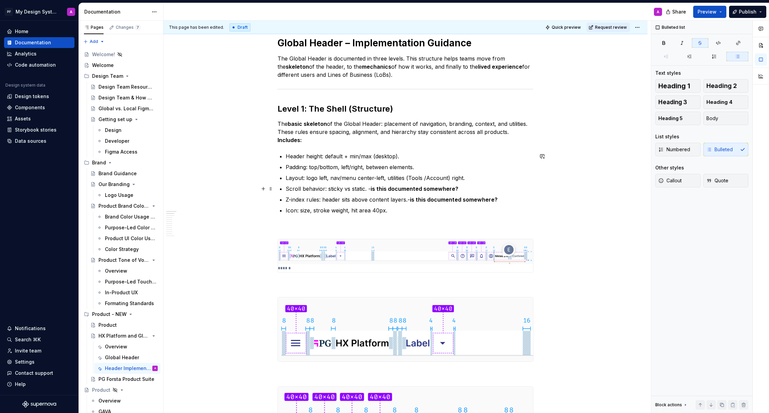
scroll to position [104, 0]
click at [406, 214] on p "Icon: size, stroke weight, hit area 40px." at bounding box center [410, 211] width 248 height 8
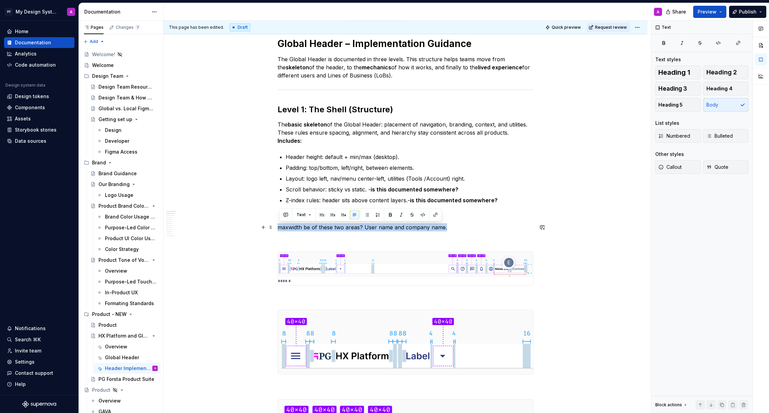
drag, startPoint x: 449, startPoint y: 227, endPoint x: 281, endPoint y: 226, distance: 167.9
click at [281, 226] on p "maxwidth be of these two areas? User name and company name." at bounding box center [406, 227] width 256 height 8
drag, startPoint x: 468, startPoint y: 227, endPoint x: 279, endPoint y: 228, distance: 189.6
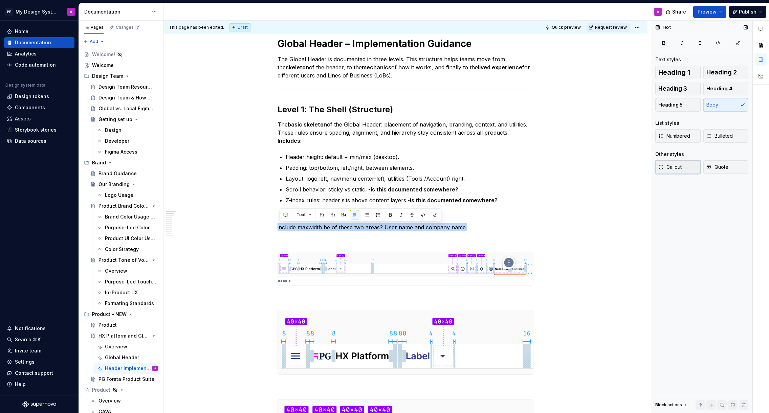
click at [641, 168] on span "Callout" at bounding box center [670, 167] width 23 height 7
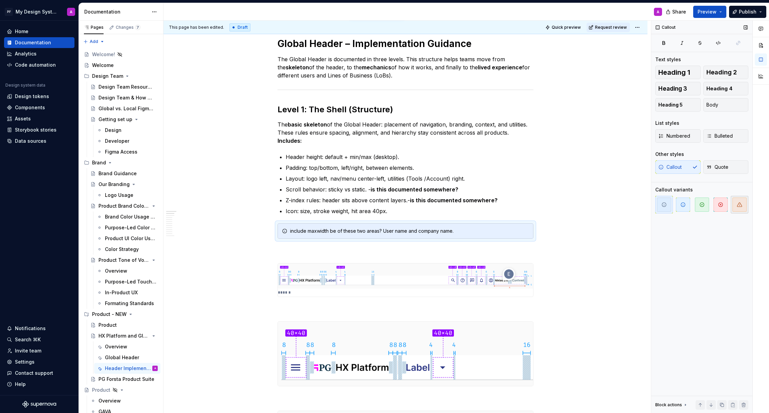
click at [641, 208] on span "button" at bounding box center [740, 205] width 14 height 14
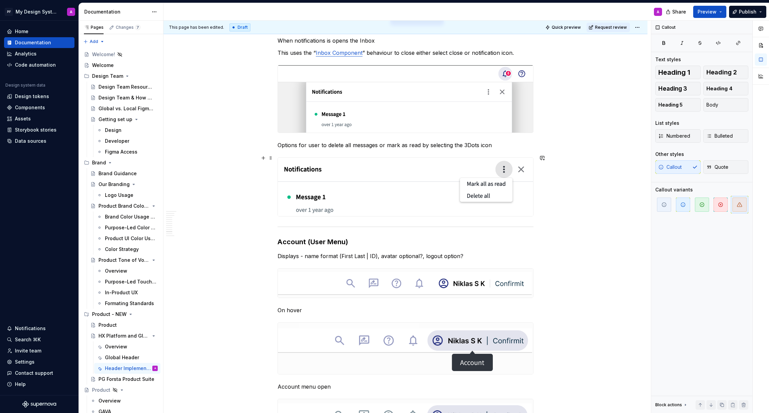
scroll to position [2259, 0]
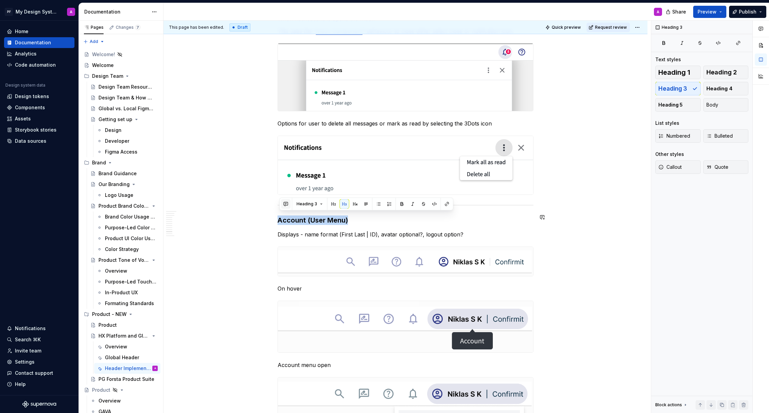
drag, startPoint x: 354, startPoint y: 215, endPoint x: 288, endPoint y: 208, distance: 66.4
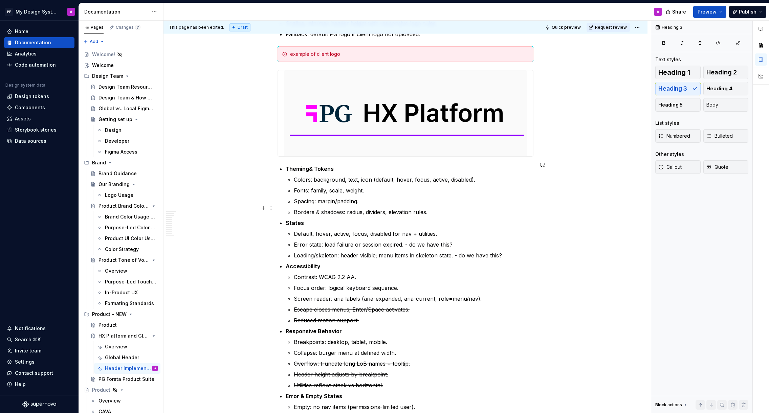
scroll to position [2859, 0]
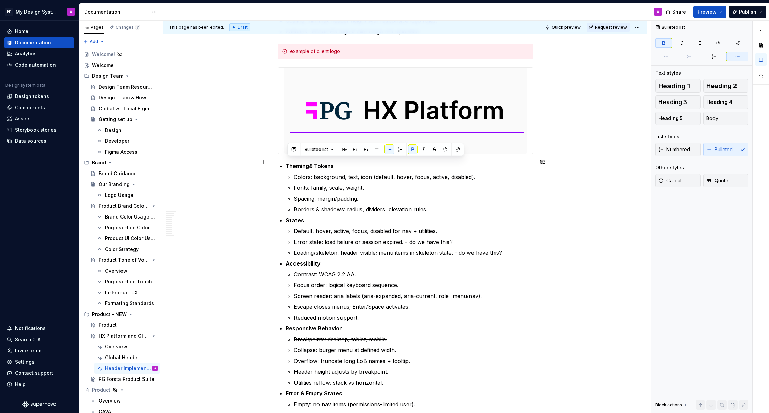
drag, startPoint x: 312, startPoint y: 162, endPoint x: 288, endPoint y: 162, distance: 23.7
click at [288, 163] on strong "Theming & Tokens" at bounding box center [310, 166] width 48 height 7
click at [356, 148] on button "button" at bounding box center [354, 149] width 9 height 9
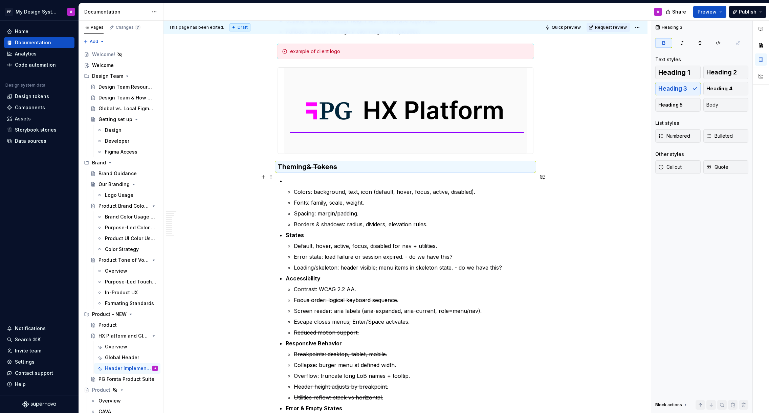
click at [316, 179] on p at bounding box center [410, 181] width 248 height 8
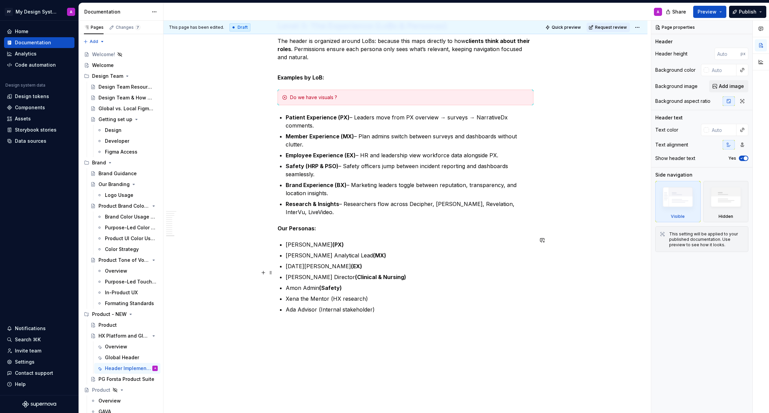
scroll to position [3294, 0]
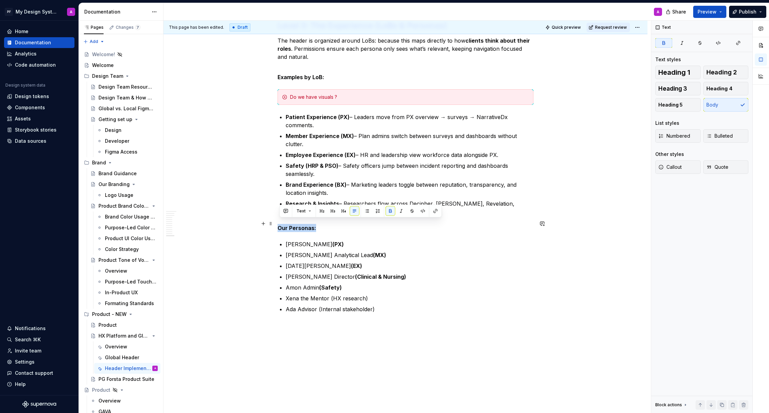
drag, startPoint x: 281, startPoint y: 222, endPoint x: 326, endPoint y: 222, distance: 45.4
click at [326, 224] on p "Our Personas:" at bounding box center [406, 228] width 256 height 8
click at [343, 212] on button "button" at bounding box center [343, 211] width 9 height 9
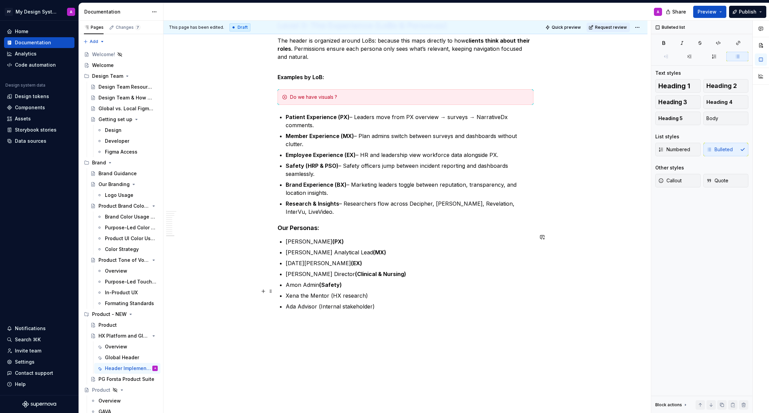
click at [403, 293] on p "Xena the Mentor (HX research)" at bounding box center [410, 296] width 248 height 8
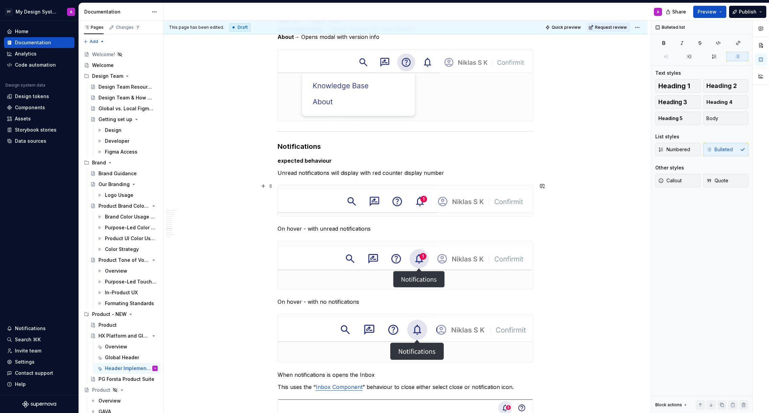
scroll to position [1902, 0]
type textarea "*"
